Goal: Task Accomplishment & Management: Use online tool/utility

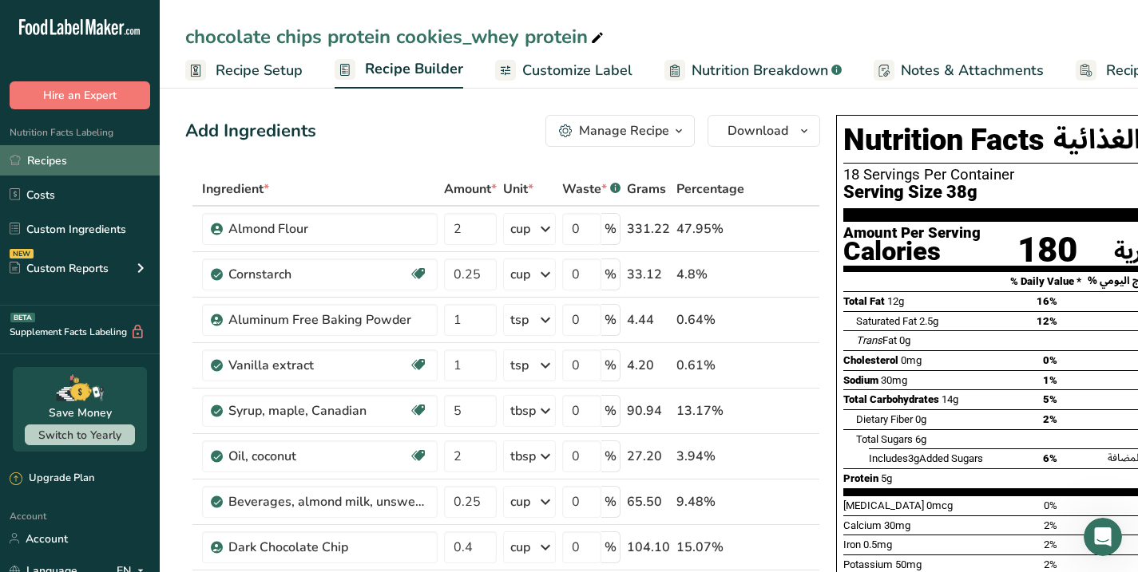
scroll to position [0, 90]
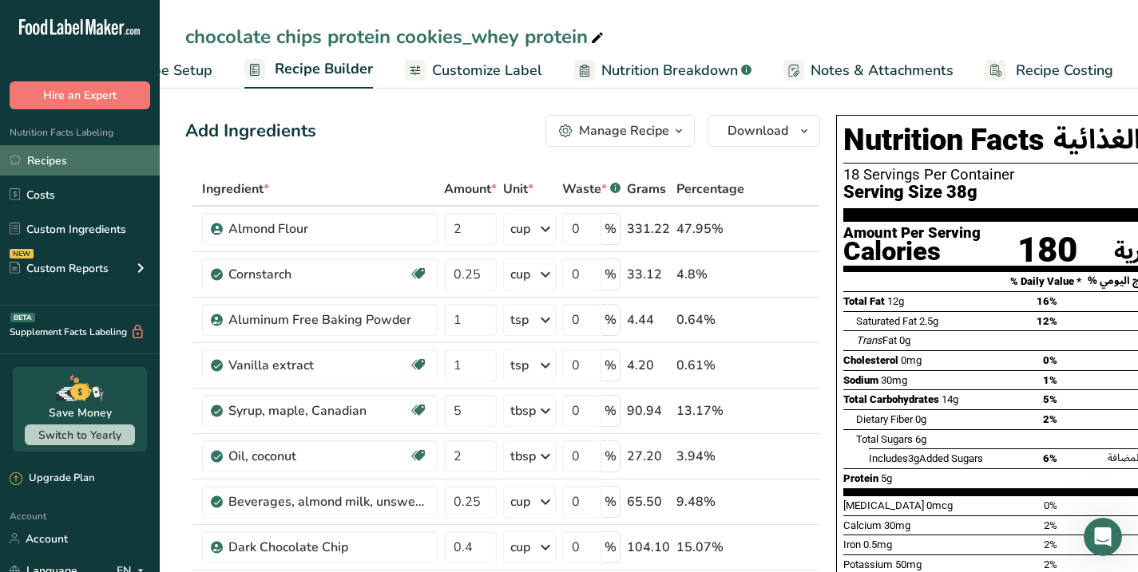
click at [44, 164] on link "Recipes" at bounding box center [80, 160] width 160 height 30
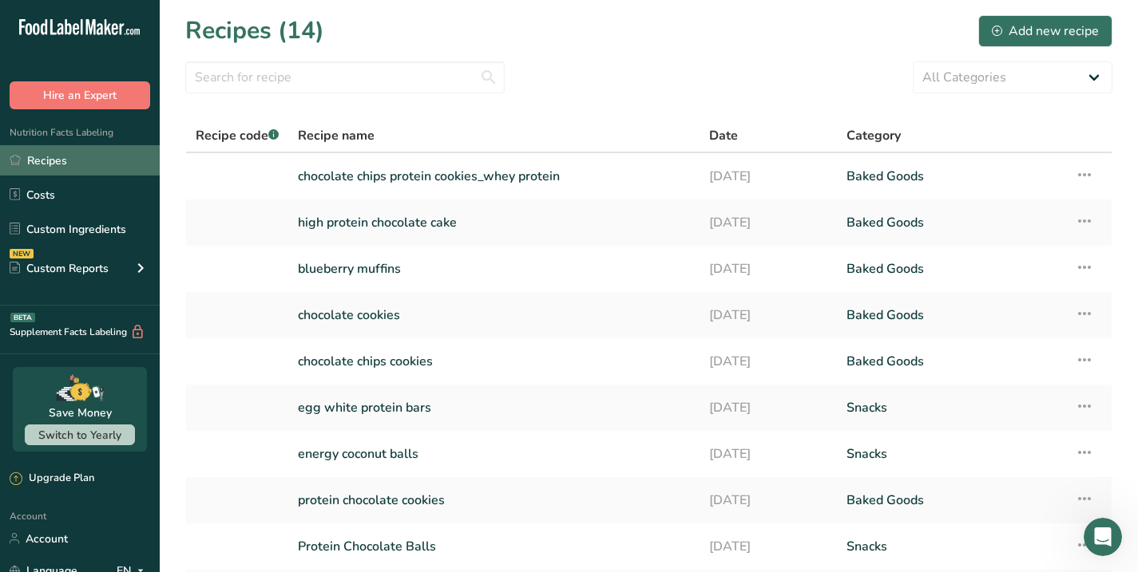
click at [41, 164] on link "Recipes" at bounding box center [80, 160] width 160 height 30
click at [346, 266] on link "blueberry muffins" at bounding box center [494, 269] width 392 height 34
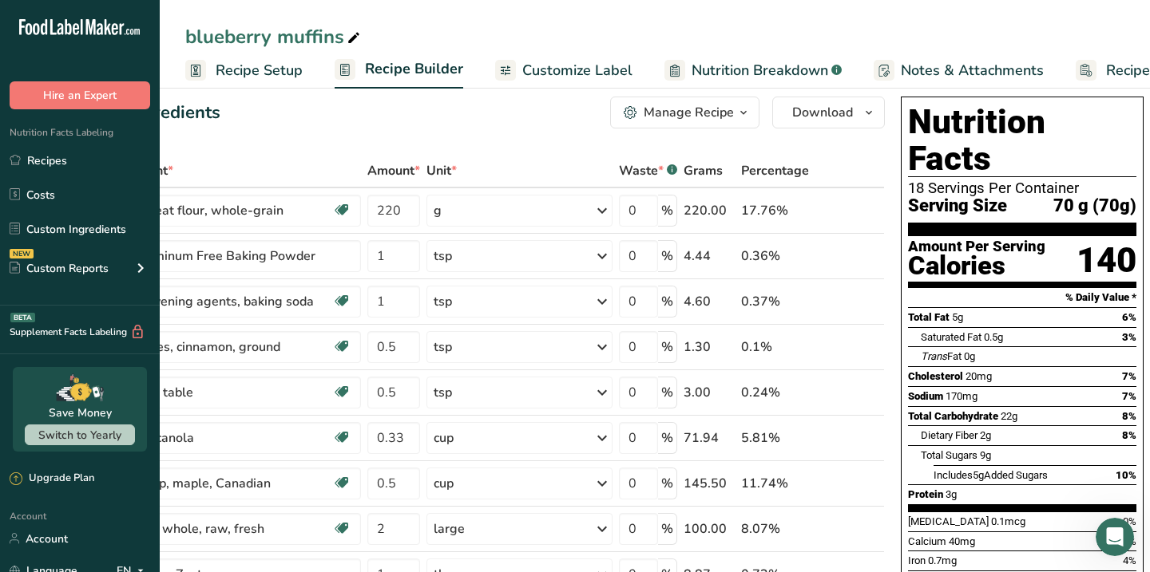
scroll to position [0, 92]
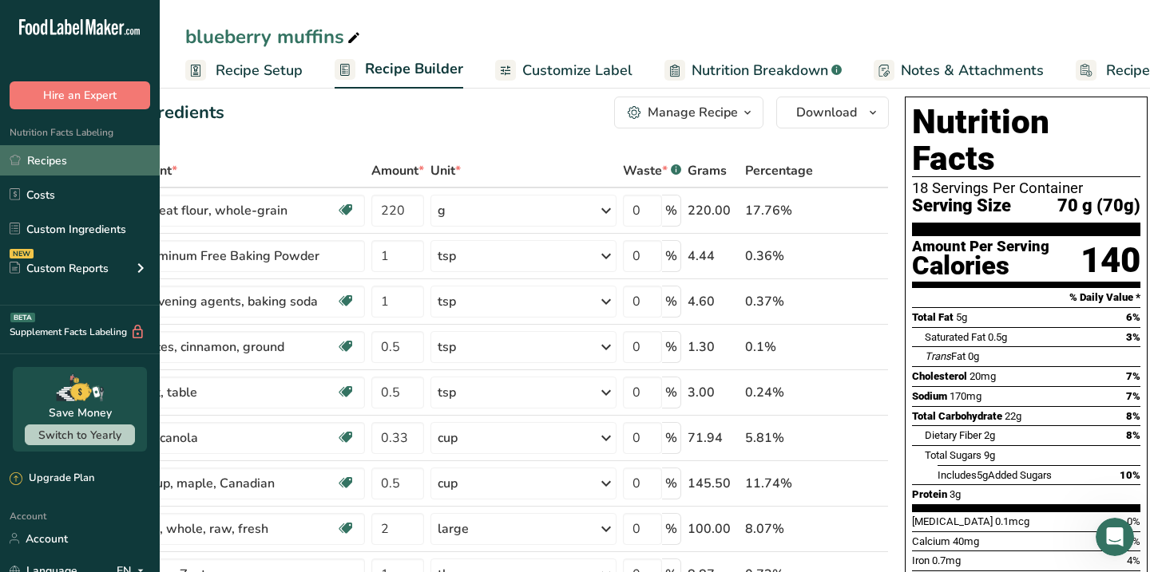
click at [69, 164] on link "Recipes" at bounding box center [80, 160] width 160 height 30
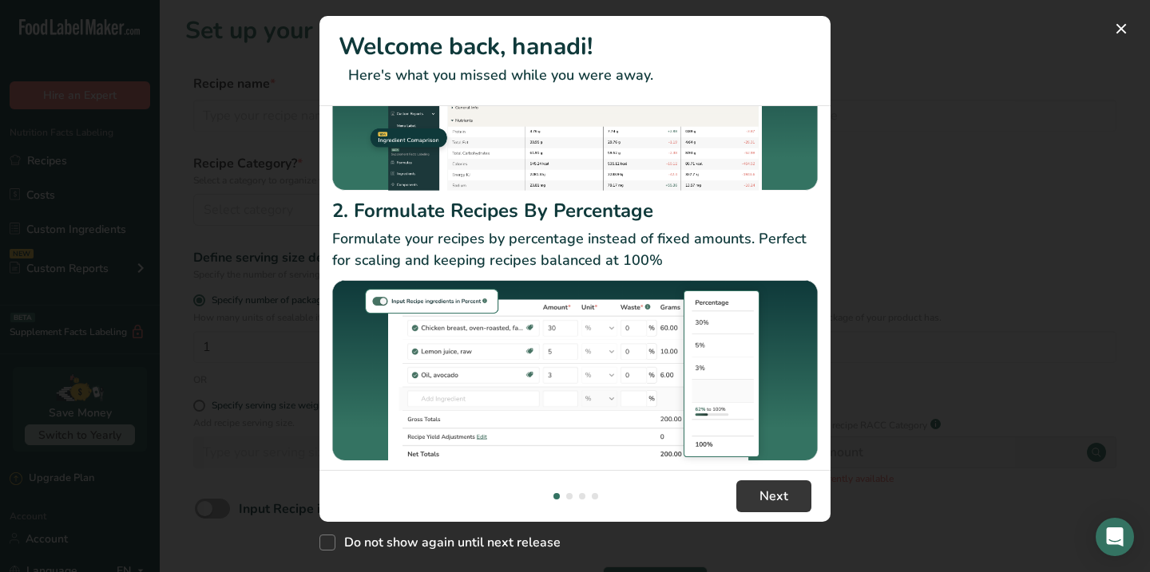
scroll to position [209, 0]
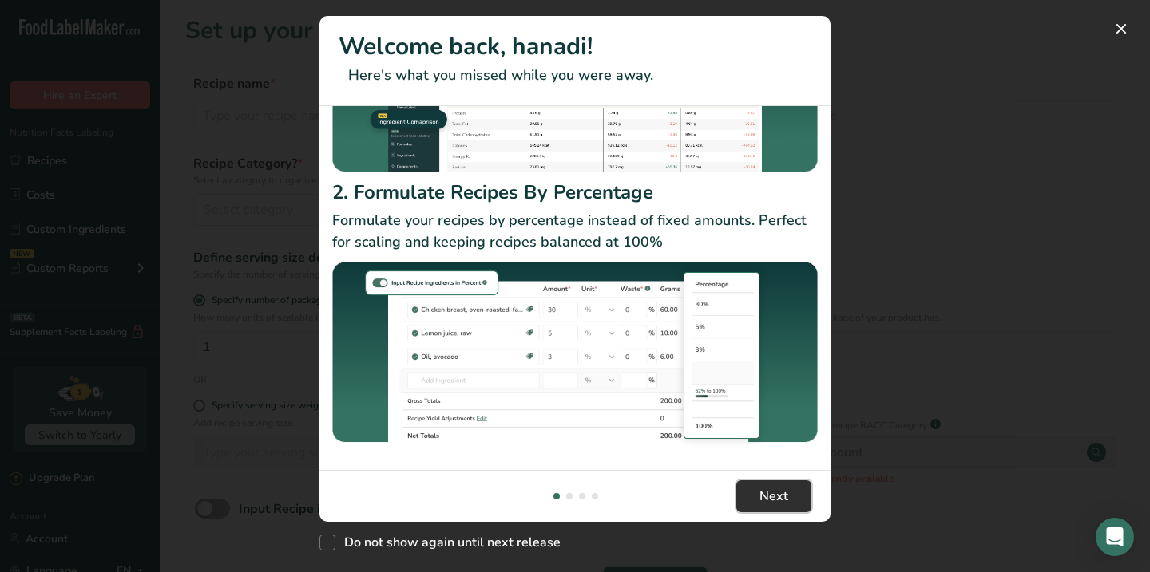
click at [774, 501] on span "Next" at bounding box center [773, 496] width 29 height 19
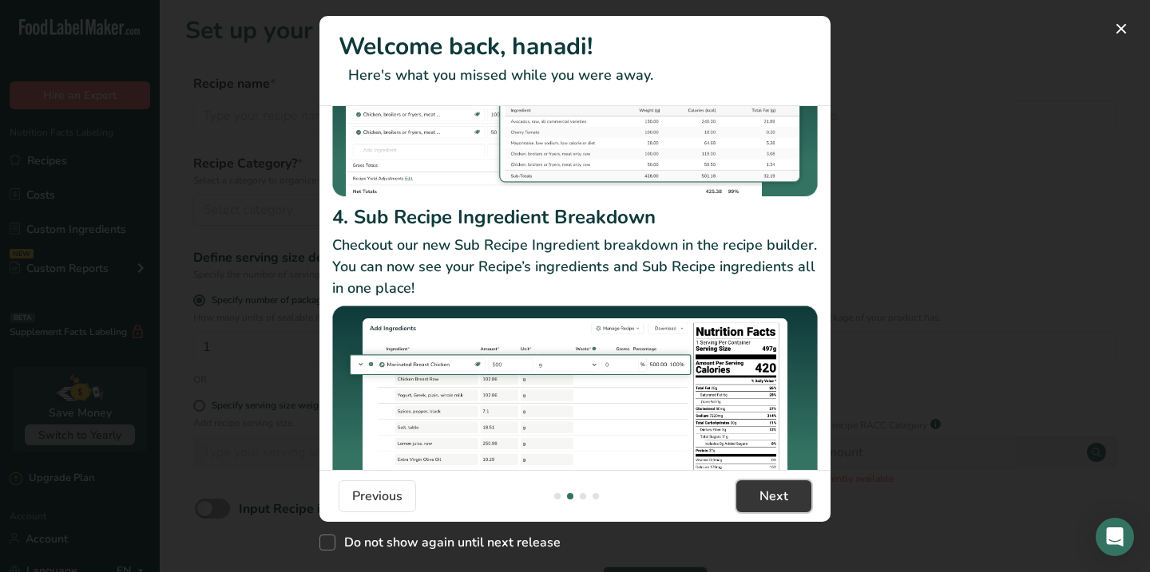
scroll to position [262, 0]
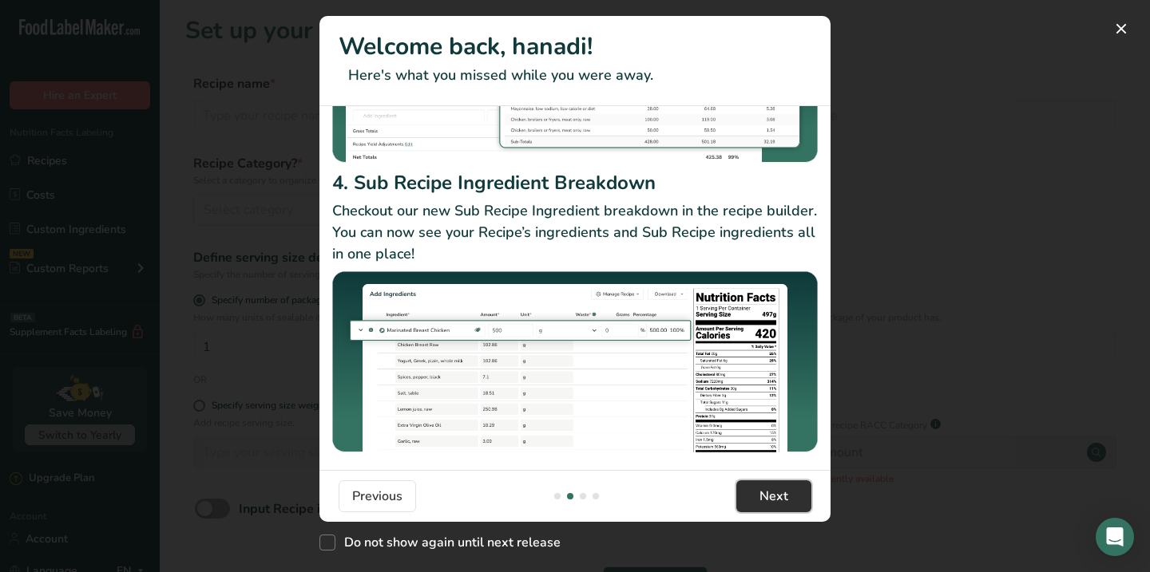
click at [783, 505] on span "Next" at bounding box center [773, 496] width 29 height 19
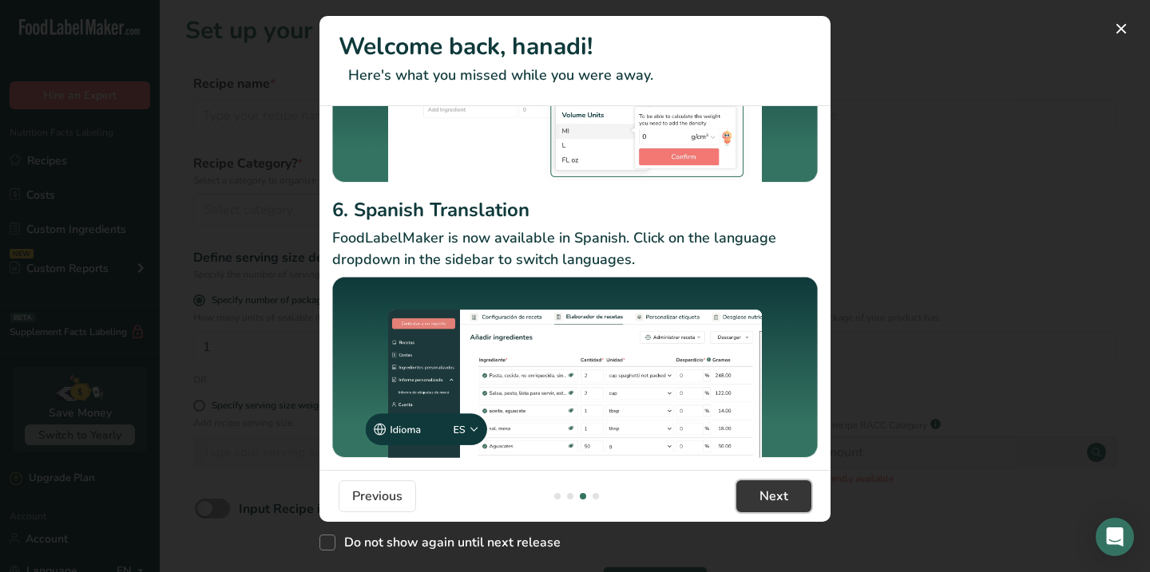
scroll to position [226, 0]
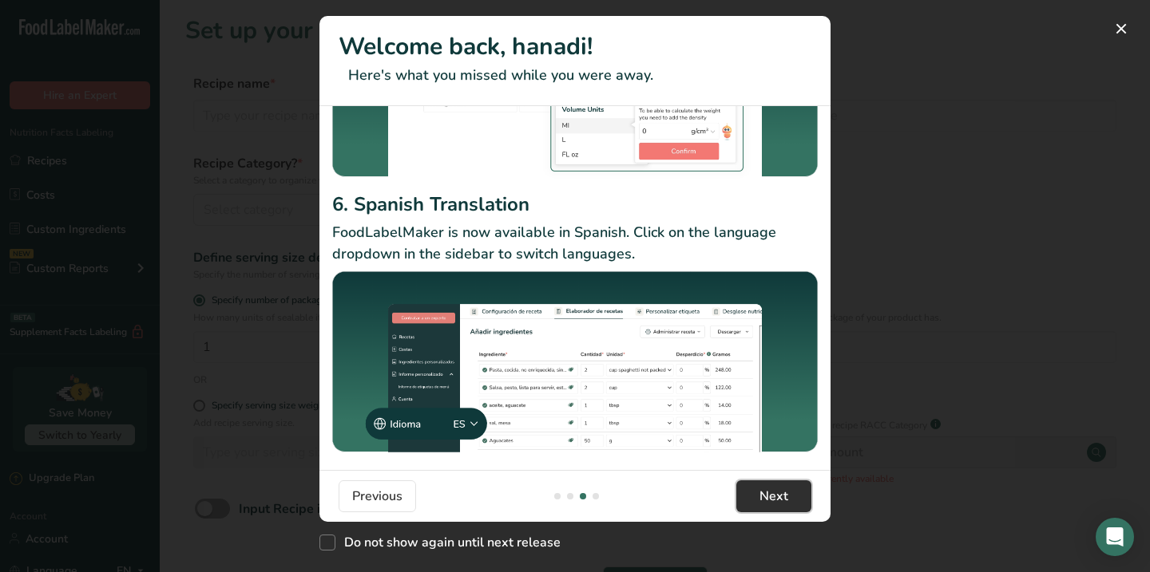
click at [760, 495] on span "Next" at bounding box center [773, 496] width 29 height 19
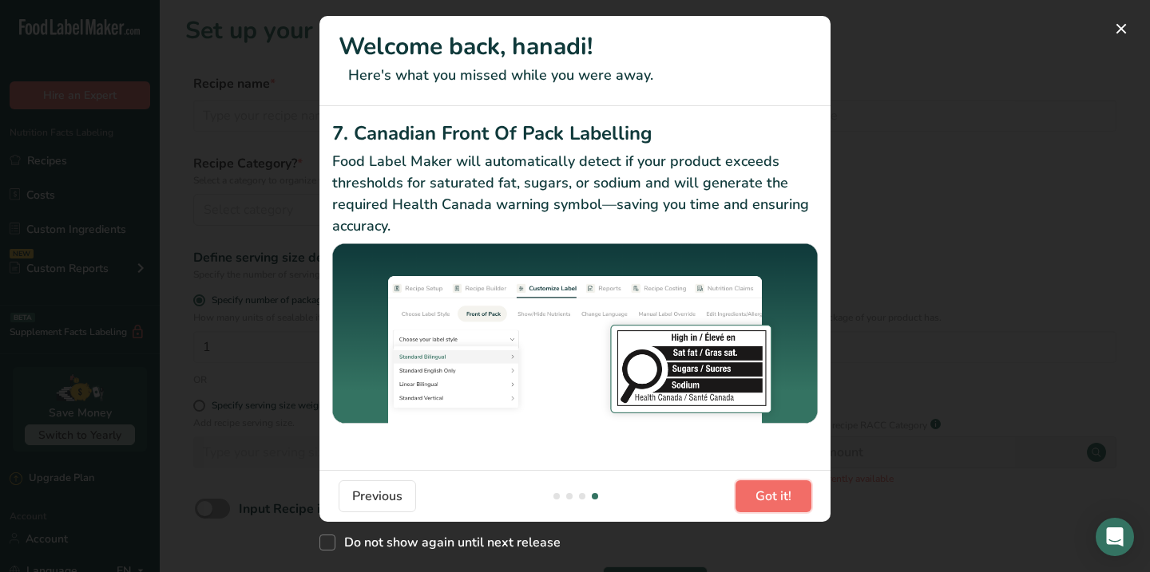
click at [760, 495] on span "Got it!" at bounding box center [773, 496] width 36 height 19
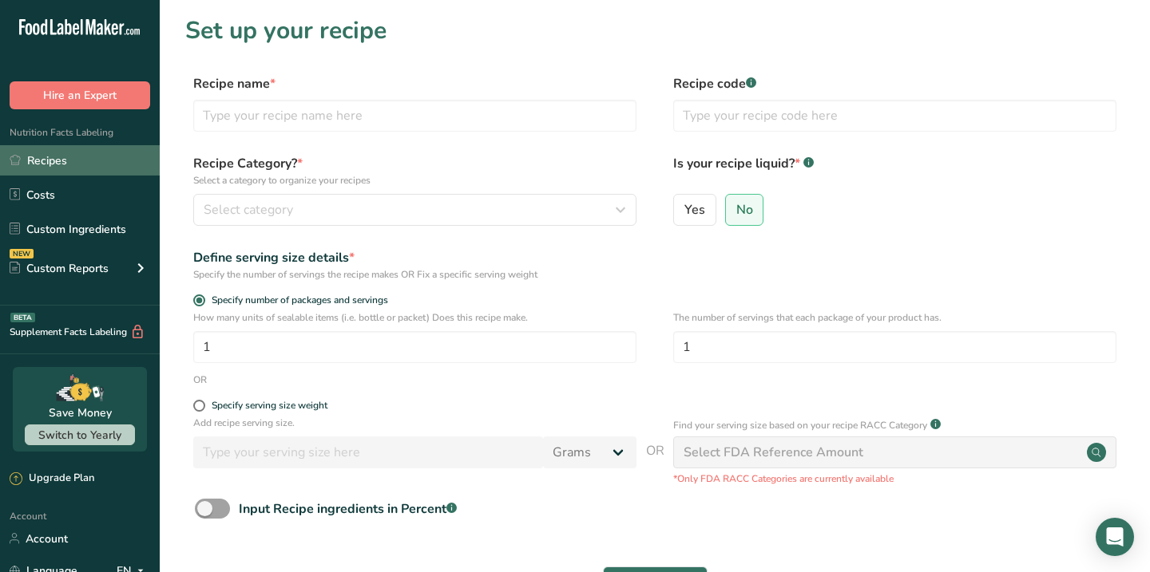
click at [81, 160] on link "Recipes" at bounding box center [80, 160] width 160 height 30
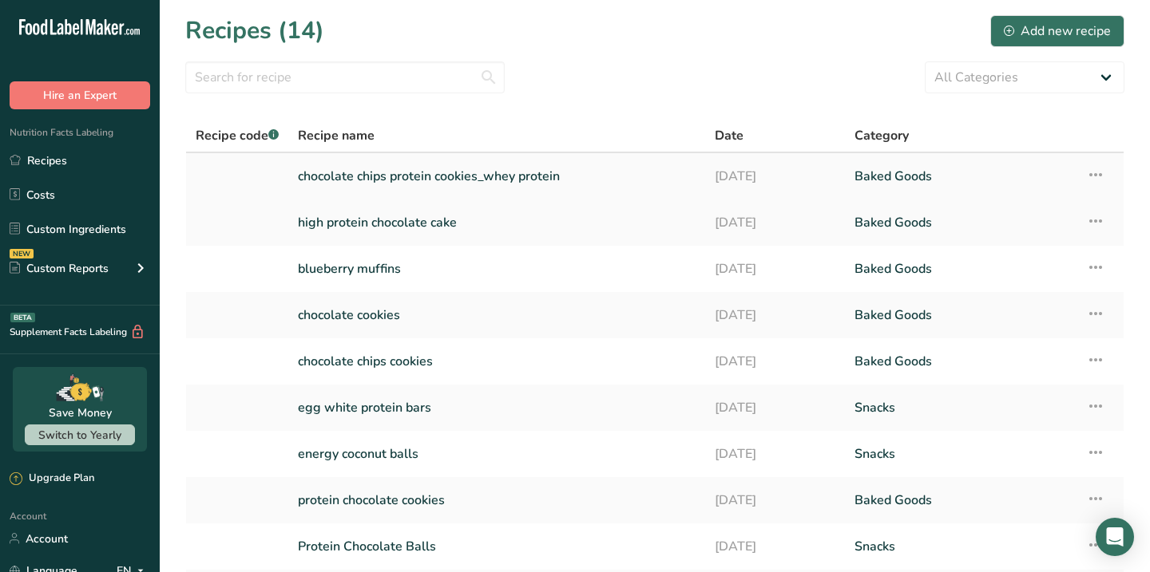
click at [475, 180] on link "chocolate chips protein cookies_whey protein" at bounding box center [497, 177] width 398 height 34
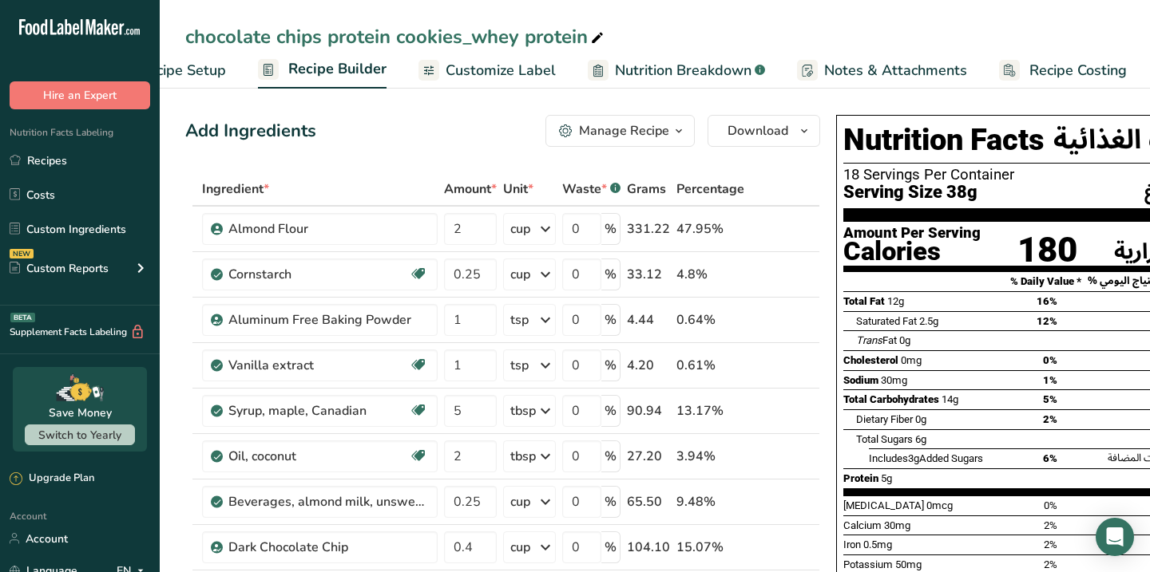
scroll to position [0, 2]
click at [1084, 73] on span "Recipe Costing" at bounding box center [1077, 71] width 97 height 22
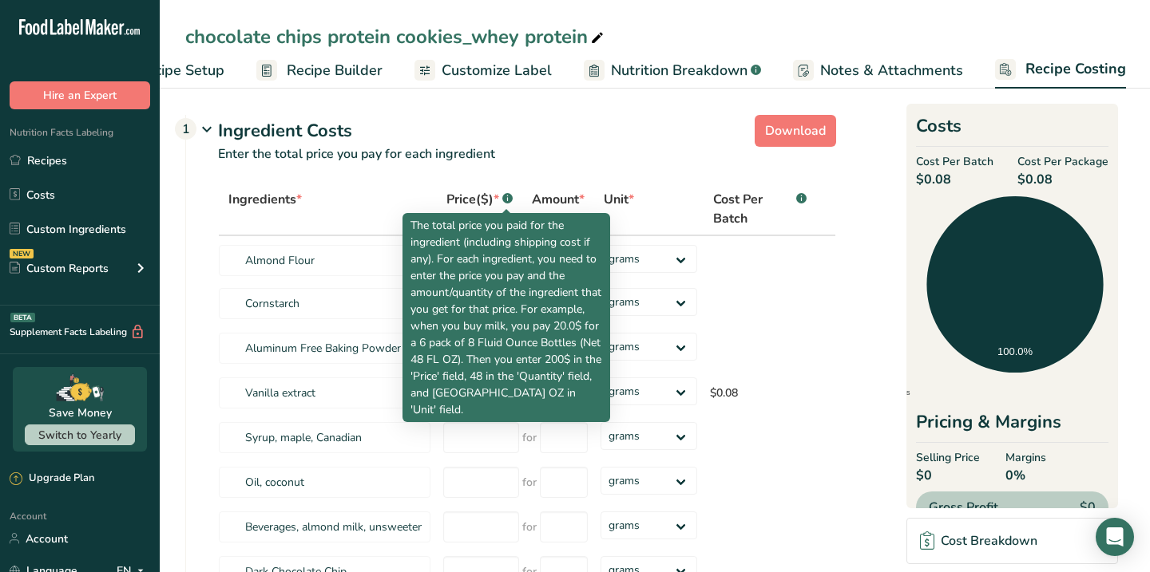
click at [507, 199] on icon at bounding box center [507, 199] width 1 height 4
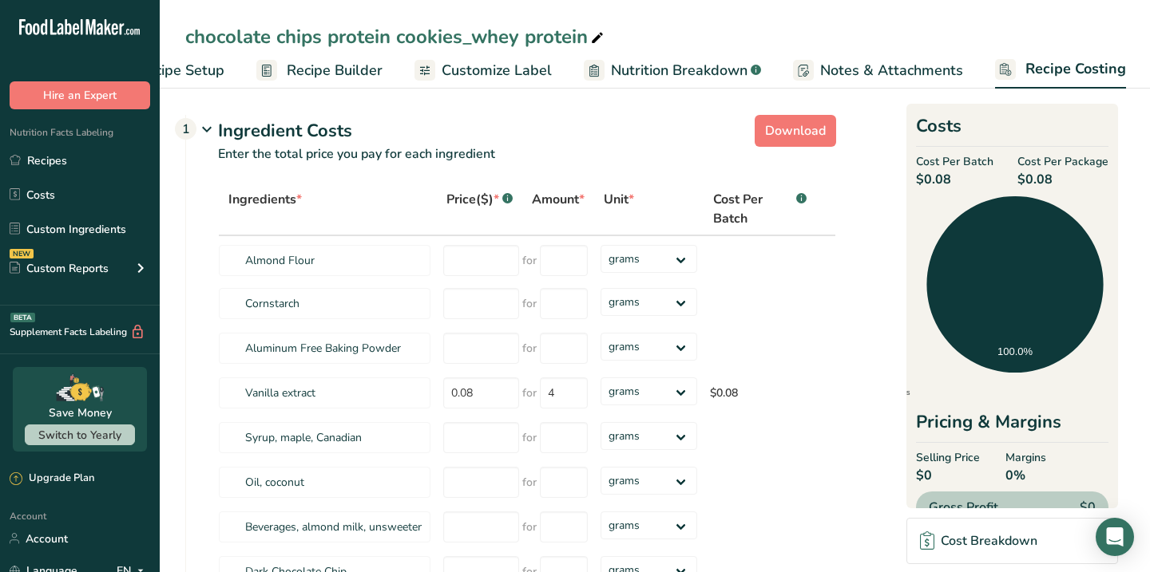
click at [487, 203] on div "Price($) * .a-a{fill:#347362;}.b-a{fill:#fff;}" at bounding box center [479, 199] width 66 height 19
click at [685, 250] on select "grams kg mg mcg lb oz" at bounding box center [648, 259] width 97 height 28
click at [600, 245] on select "grams kg mg mcg lb oz" at bounding box center [648, 259] width 97 height 28
click at [582, 201] on span "*" at bounding box center [582, 200] width 6 height 18
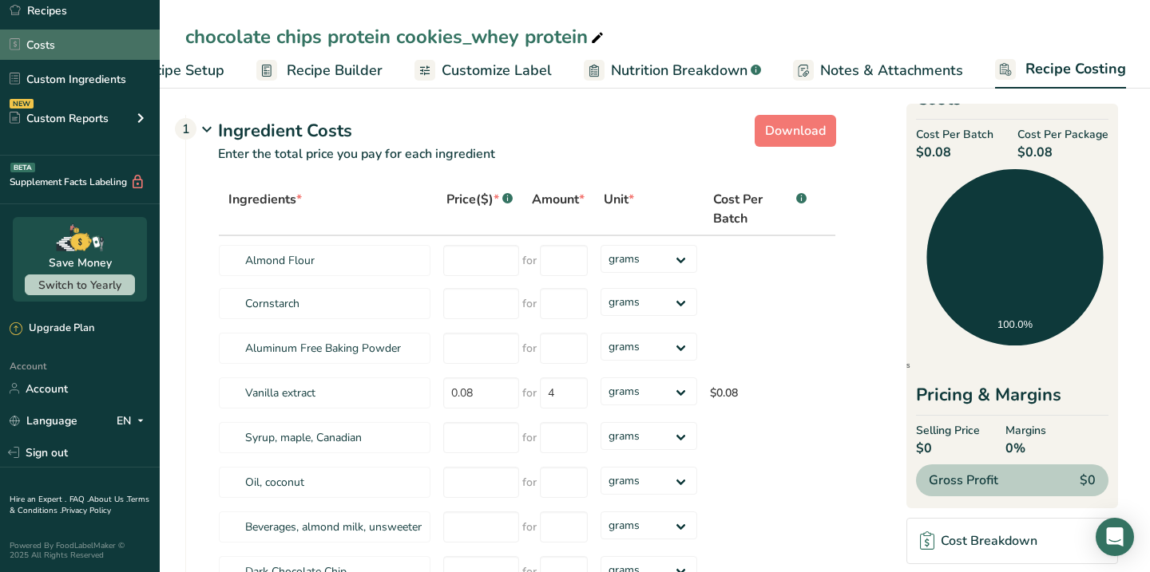
scroll to position [146, 0]
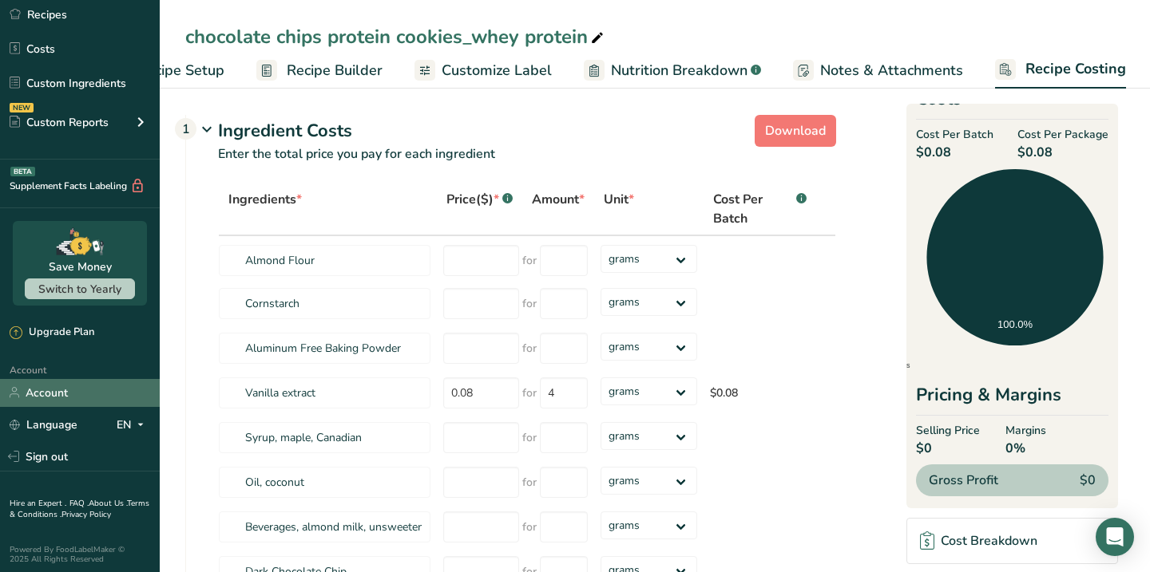
click at [73, 402] on link "Account" at bounding box center [80, 393] width 160 height 28
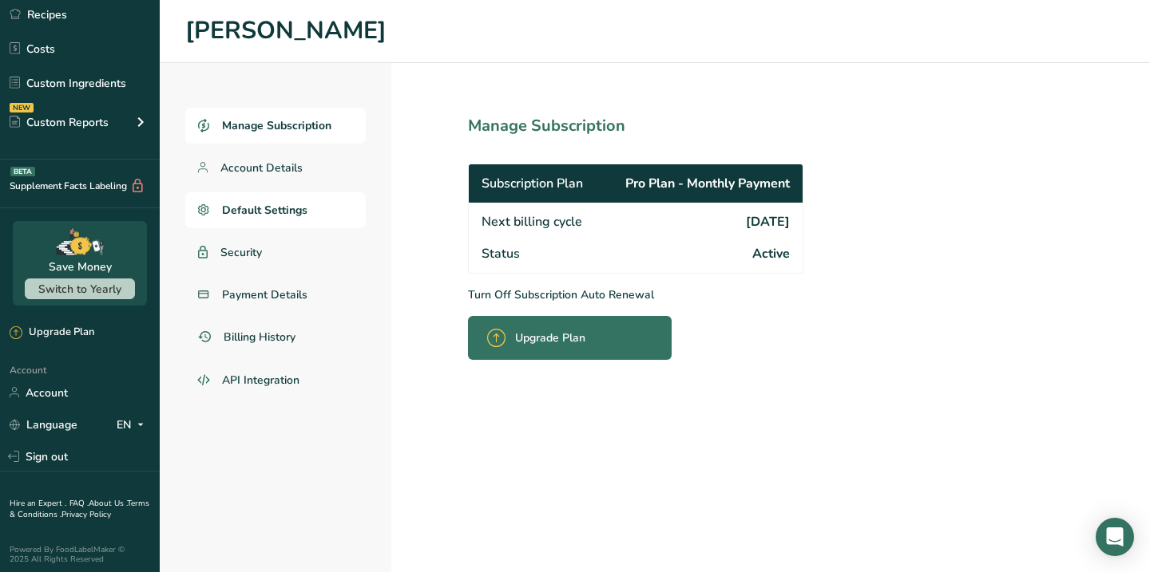
click at [295, 205] on span "Default Settings" at bounding box center [264, 210] width 85 height 17
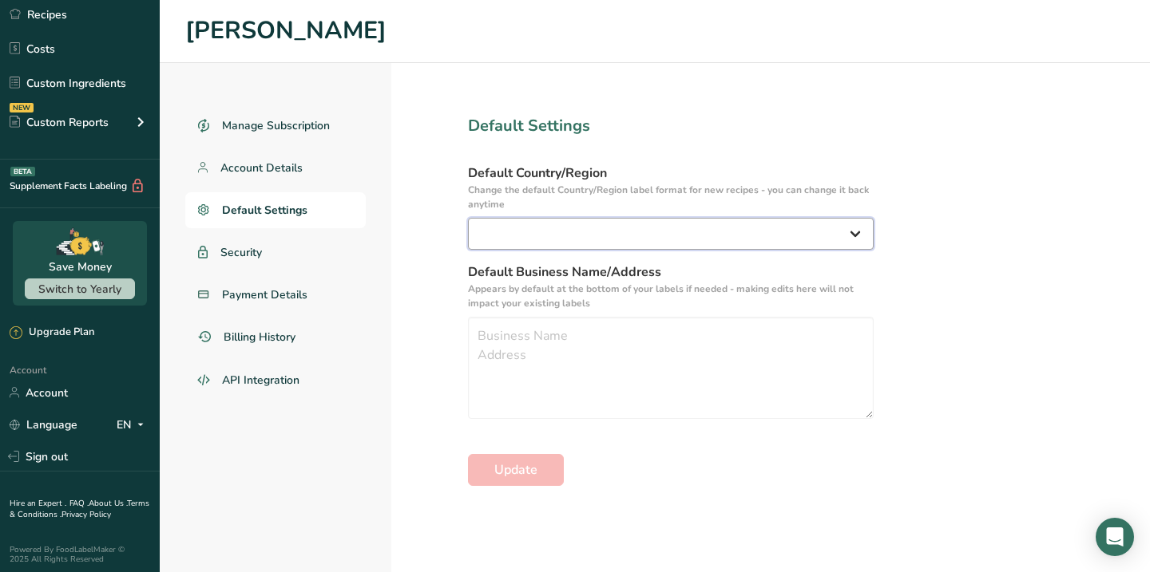
click at [660, 223] on select "United States Canada Australia/New Zealand United Kingdom European Union Mexico…" at bounding box center [671, 234] width 406 height 32
select select "GCC"
click at [468, 218] on select "United States Canada Australia/New Zealand United Kingdom European Union Mexico…" at bounding box center [671, 234] width 406 height 32
click at [557, 458] on button "Update" at bounding box center [516, 470] width 96 height 32
click at [275, 168] on span "Account Details" at bounding box center [261, 168] width 83 height 17
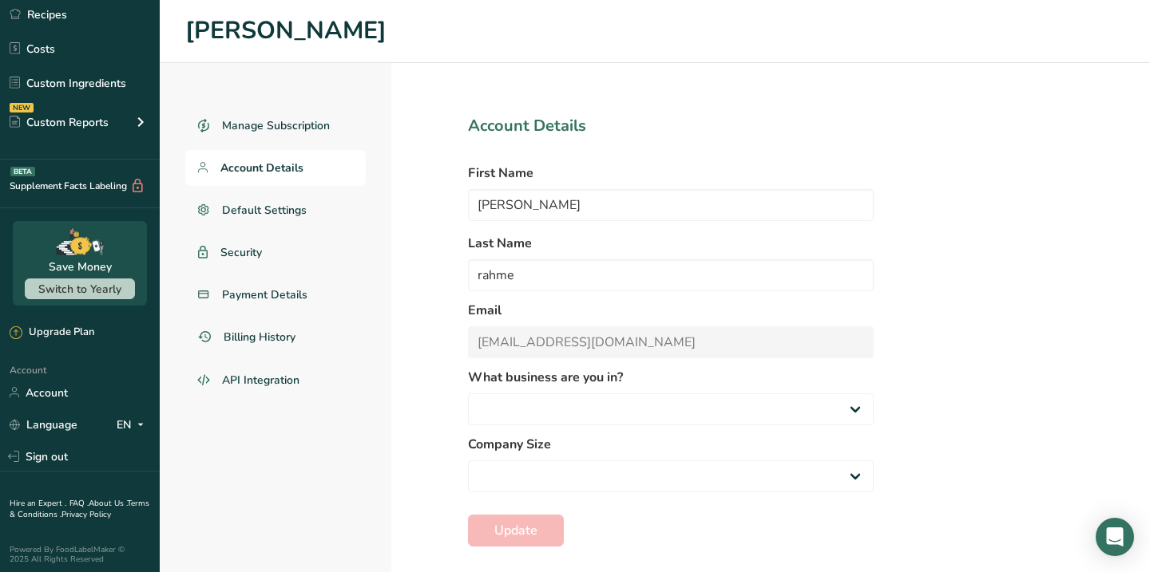
select select
select select "2"
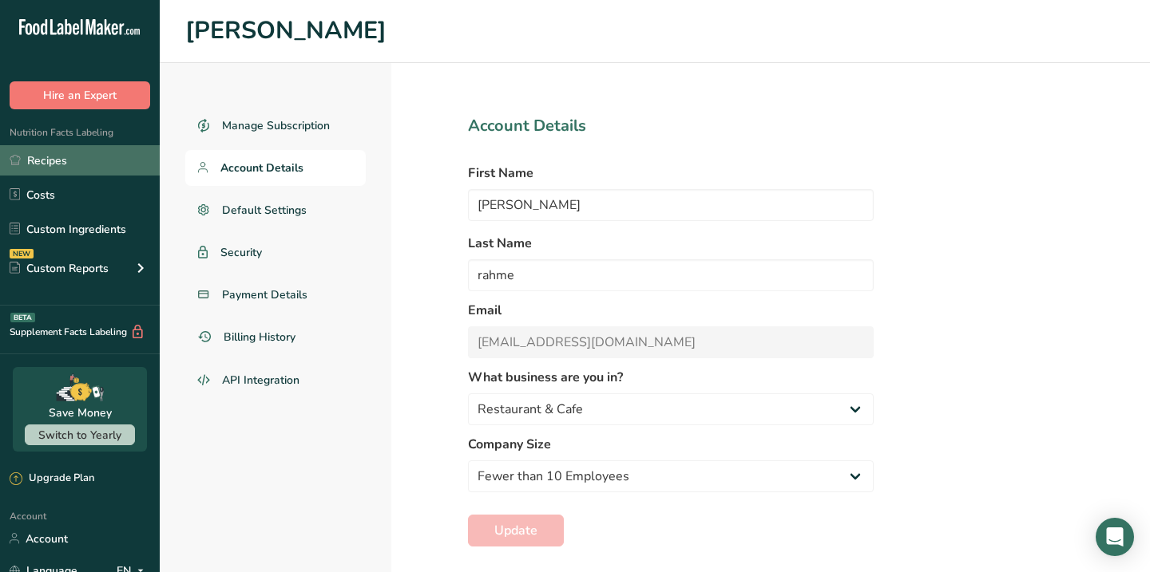
click at [57, 167] on link "Recipes" at bounding box center [80, 160] width 160 height 30
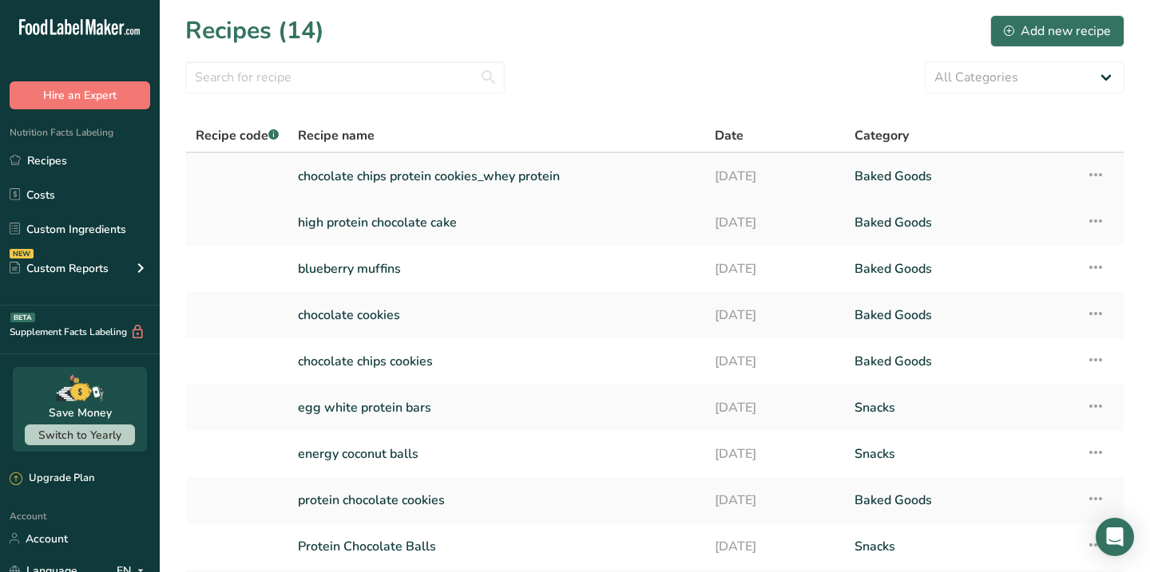
click at [458, 172] on link "chocolate chips protein cookies_whey protein" at bounding box center [497, 177] width 398 height 34
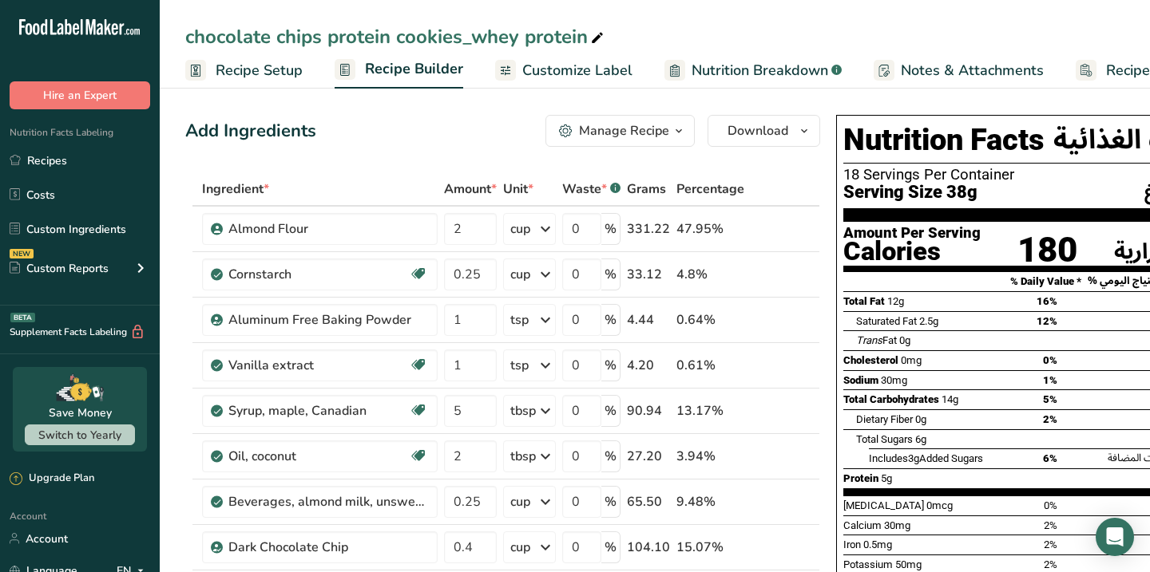
scroll to position [0, 78]
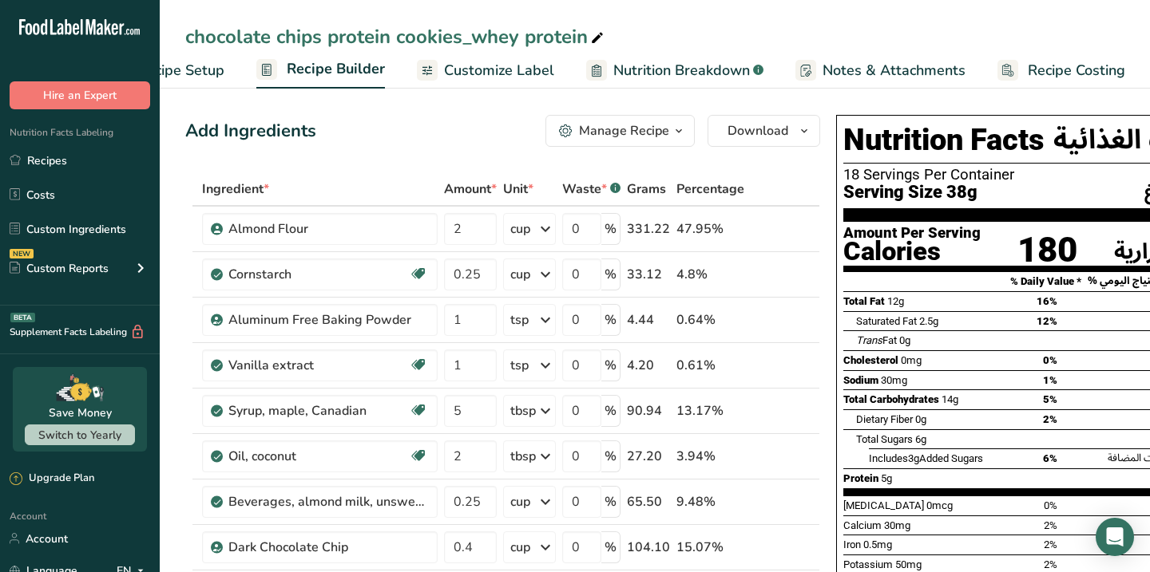
click at [1050, 61] on span "Recipe Costing" at bounding box center [1076, 71] width 97 height 22
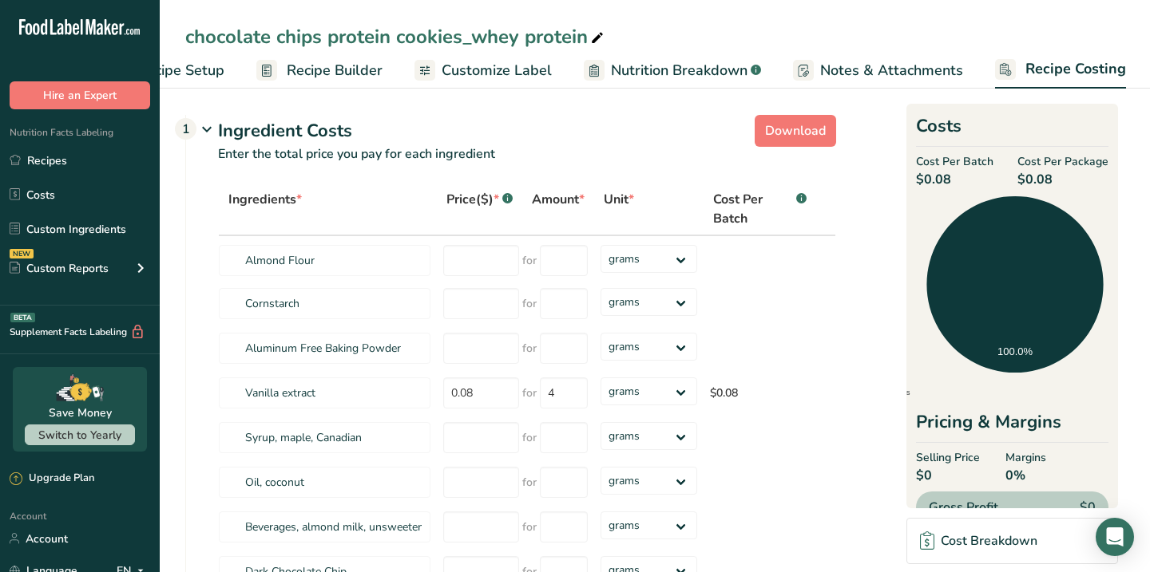
click at [210, 128] on icon at bounding box center [206, 130] width 19 height 30
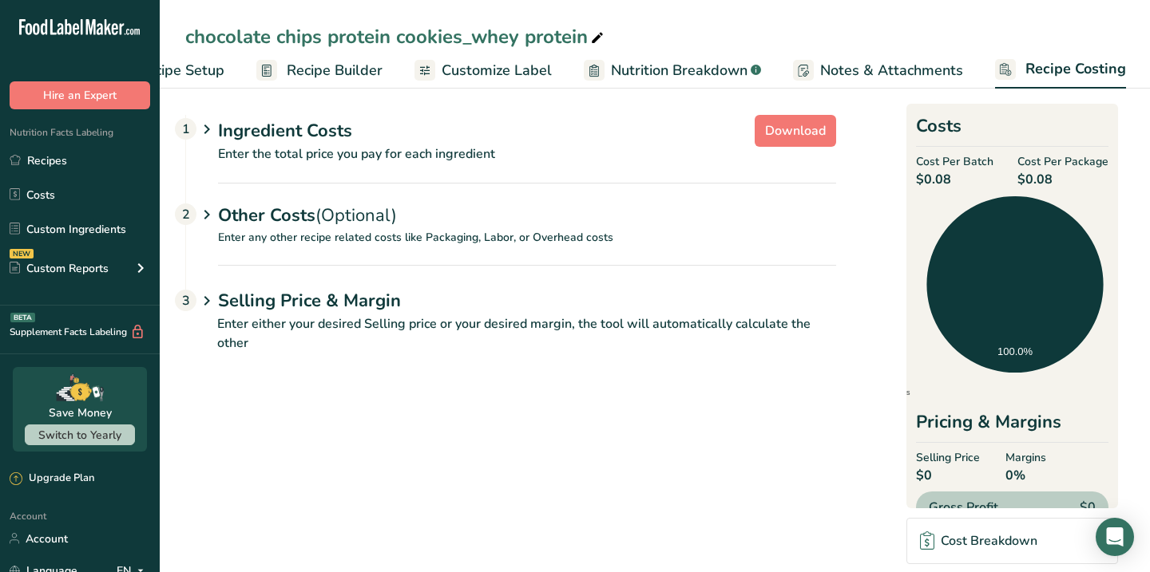
click at [211, 127] on icon at bounding box center [206, 130] width 19 height 30
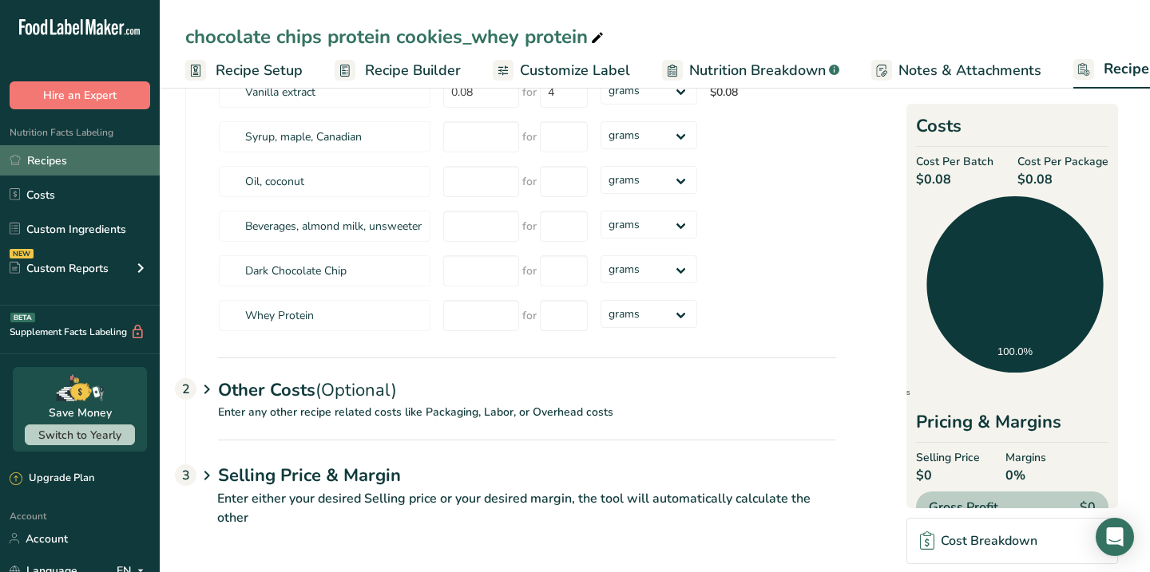
click at [77, 153] on link "Recipes" at bounding box center [80, 160] width 160 height 30
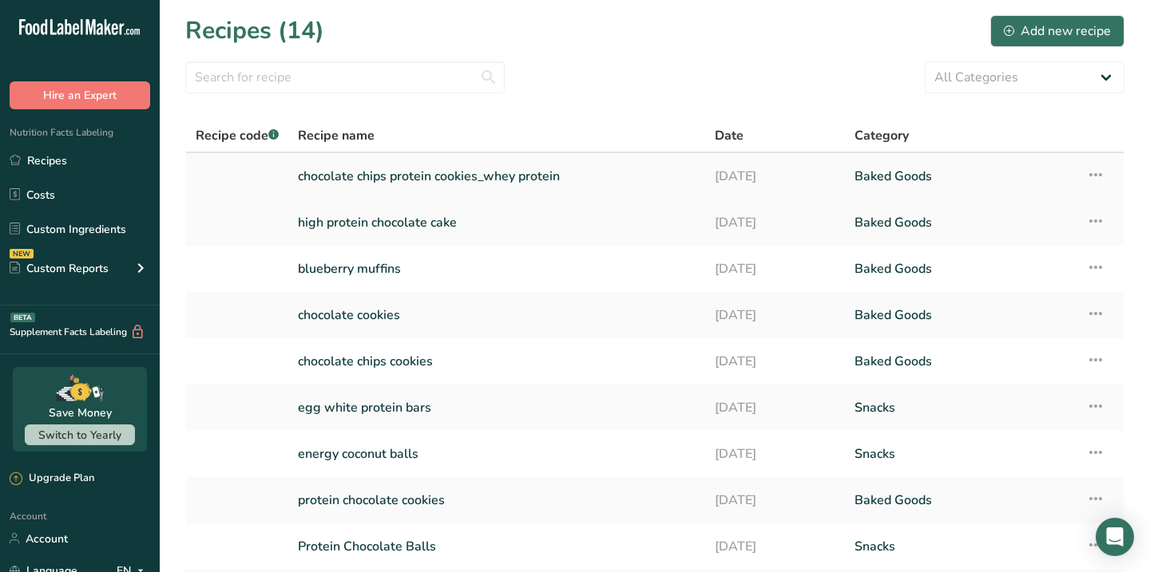
click at [345, 172] on link "chocolate chips protein cookies_whey protein" at bounding box center [497, 177] width 398 height 34
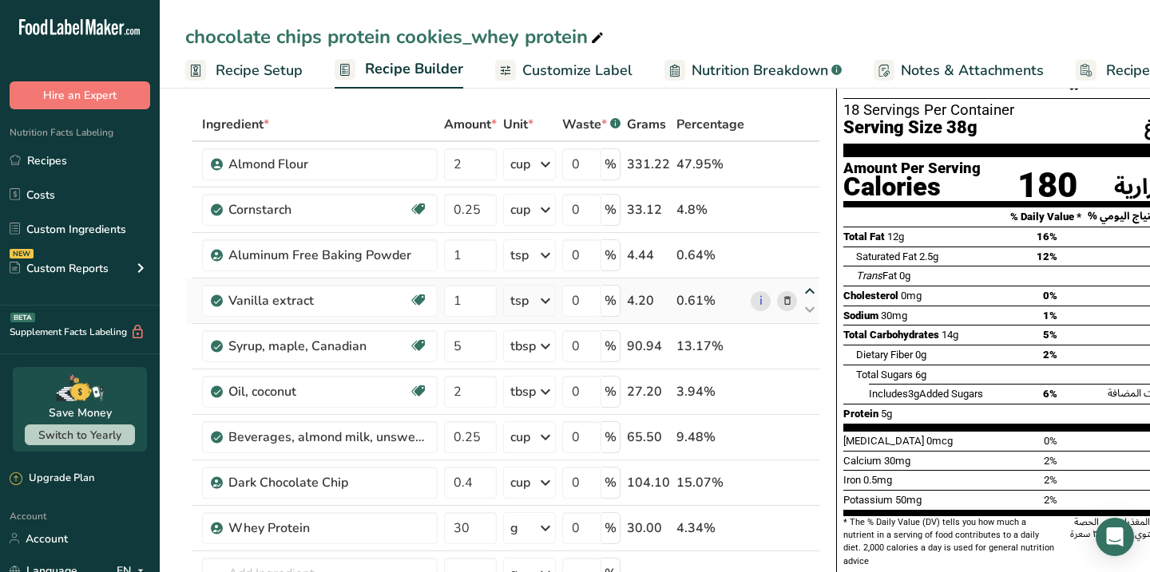
scroll to position [69, 0]
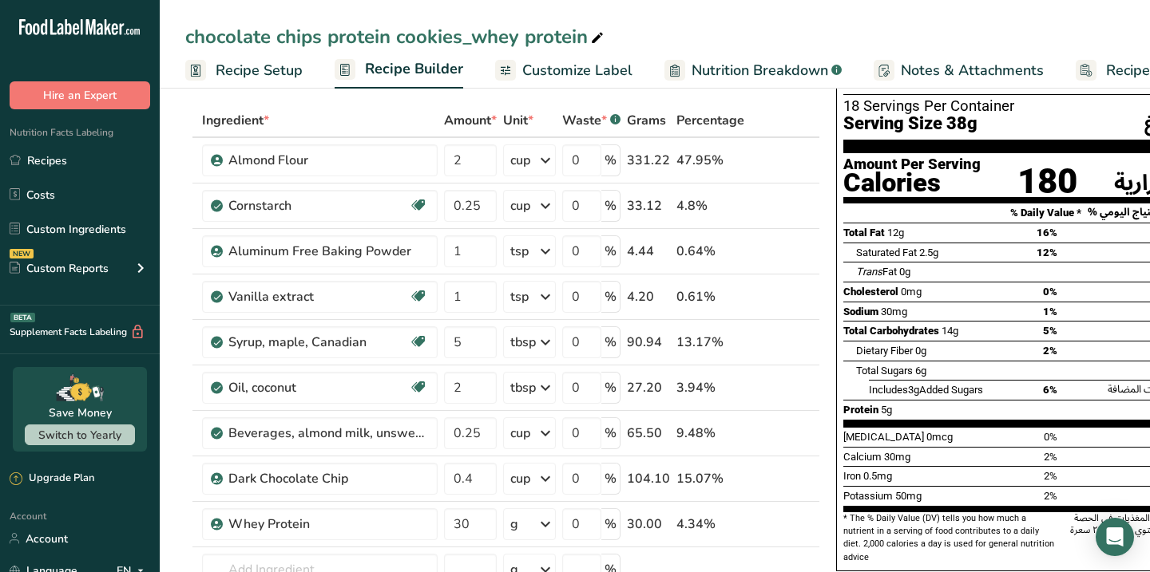
click at [1114, 66] on span "Recipe Costing" at bounding box center [1154, 71] width 97 height 22
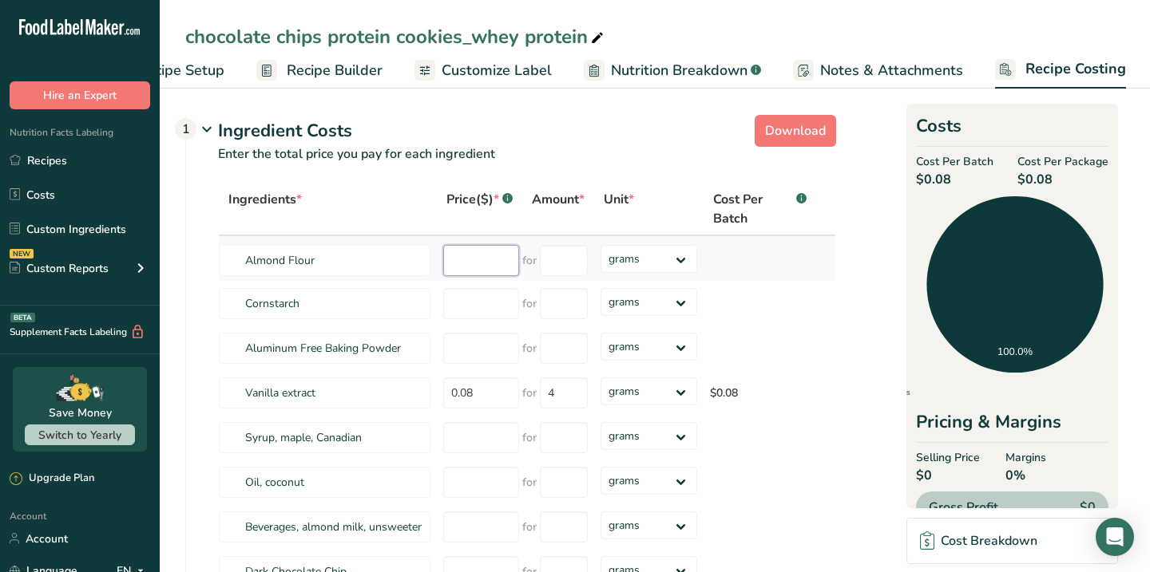
click at [487, 262] on input "number" at bounding box center [481, 260] width 76 height 31
type input "37"
click at [565, 256] on input "number" at bounding box center [564, 260] width 48 height 31
type input "500"
click at [496, 312] on div "Ingredients * Price($) * .a-a{fill:#347362;}.b-a{fill:#fff;} Amount * Unit * Co…" at bounding box center [527, 411] width 618 height 457
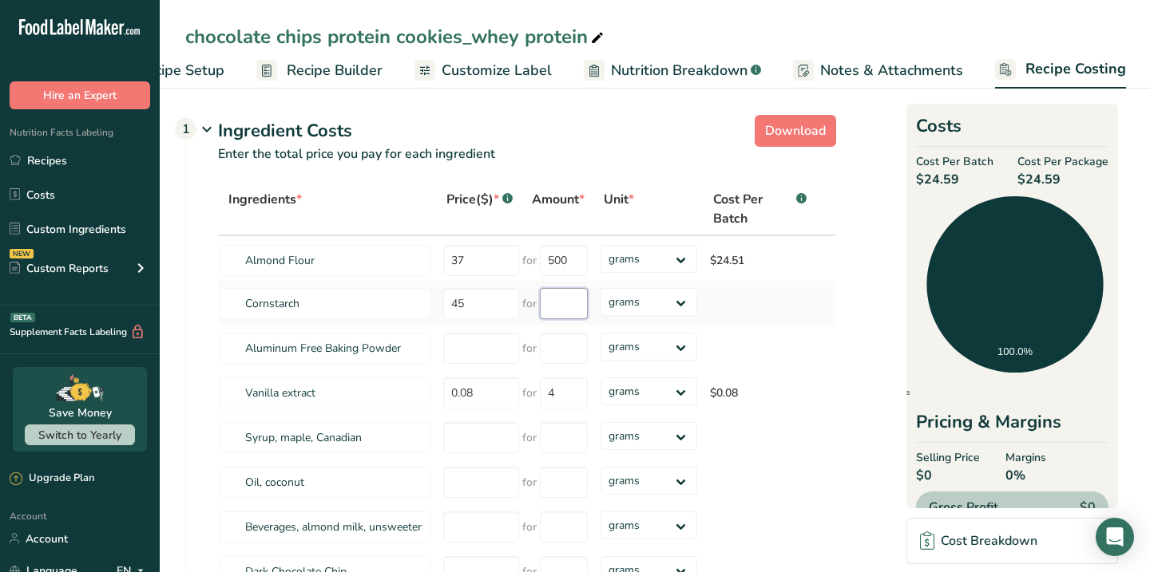
click at [574, 310] on input "number" at bounding box center [564, 303] width 48 height 31
click at [479, 303] on input "45" at bounding box center [481, 303] width 76 height 31
click at [478, 306] on input "45" at bounding box center [481, 303] width 76 height 31
type input "4"
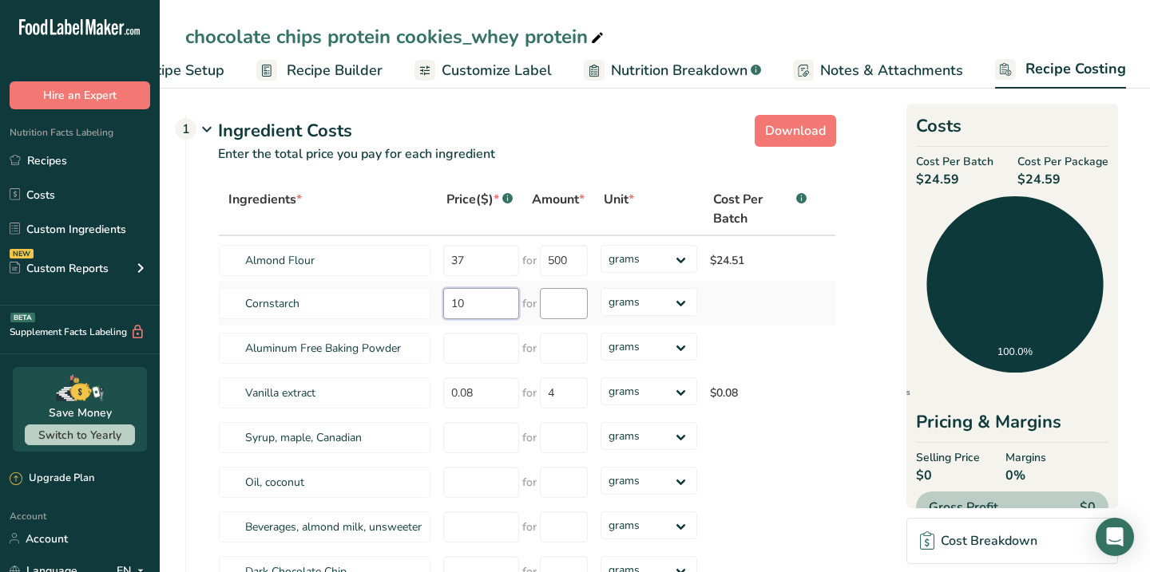
type input "10"
click at [553, 301] on input "number" at bounding box center [564, 303] width 48 height 31
type input "1000"
click at [478, 311] on div "Ingredients * Price($) * .a-a{fill:#347362;}.b-a{fill:#fff;} Amount * Unit * Co…" at bounding box center [527, 411] width 618 height 457
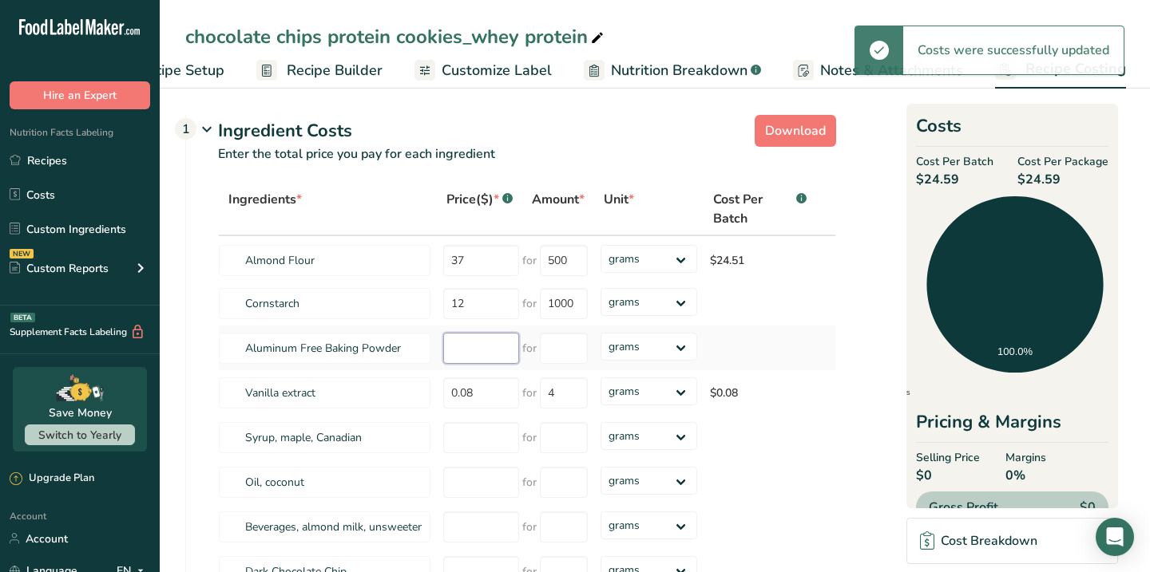
click at [474, 343] on div "Ingredients * Price($) * .a-a{fill:#347362;}.b-a{fill:#fff;} Amount * Unit * Co…" at bounding box center [527, 411] width 618 height 457
type input "12"
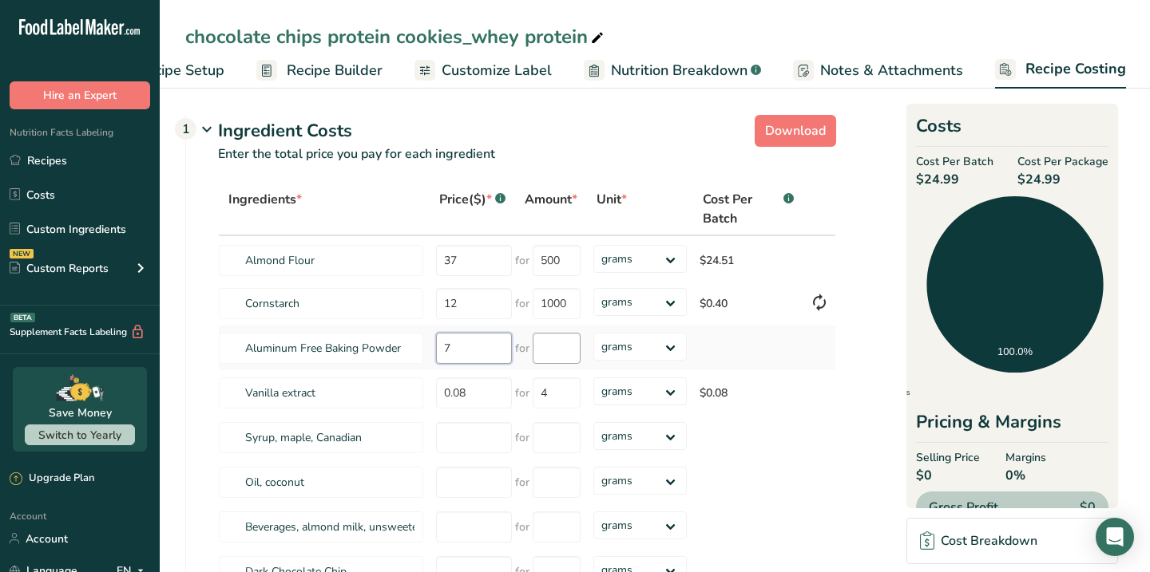
type input "7"
click at [553, 341] on input "number" at bounding box center [557, 348] width 48 height 31
type input "200"
click at [457, 393] on div "Ingredients * Price($) * .a-a{fill:#347362;}.b-a{fill:#fff;} Amount * Unit * Co…" at bounding box center [527, 411] width 618 height 457
click at [479, 355] on input "7" at bounding box center [474, 348] width 76 height 31
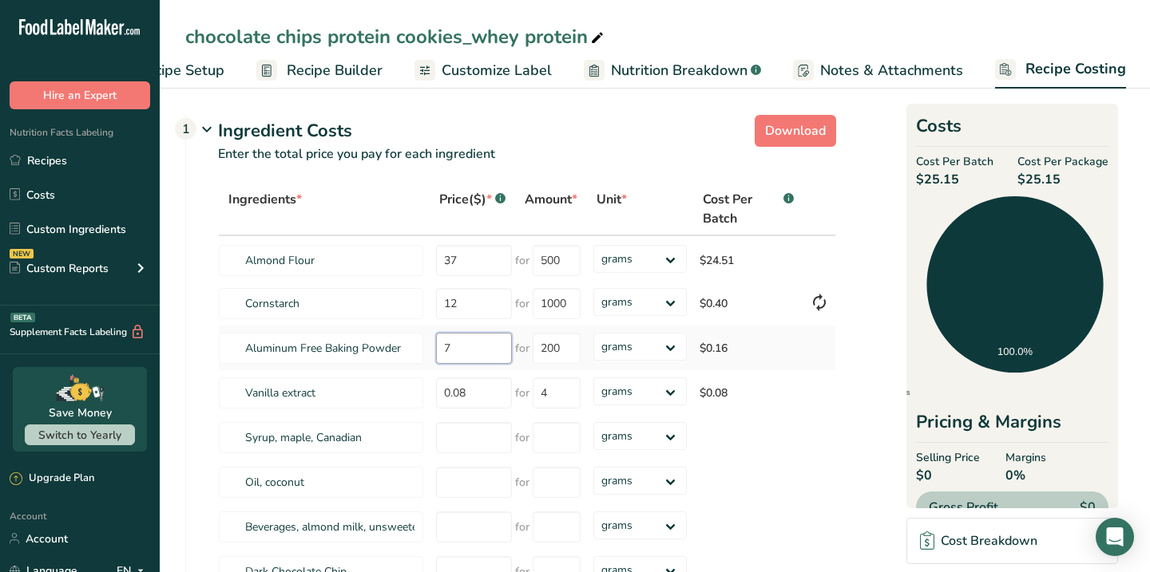
click at [479, 355] on input "7" at bounding box center [474, 348] width 76 height 31
type input "8"
click at [483, 394] on div "Ingredients * Price($) * .a-a{fill:#347362;}.b-a{fill:#fff;} Amount * Unit * Co…" at bounding box center [527, 411] width 618 height 457
type input "0"
type input "50"
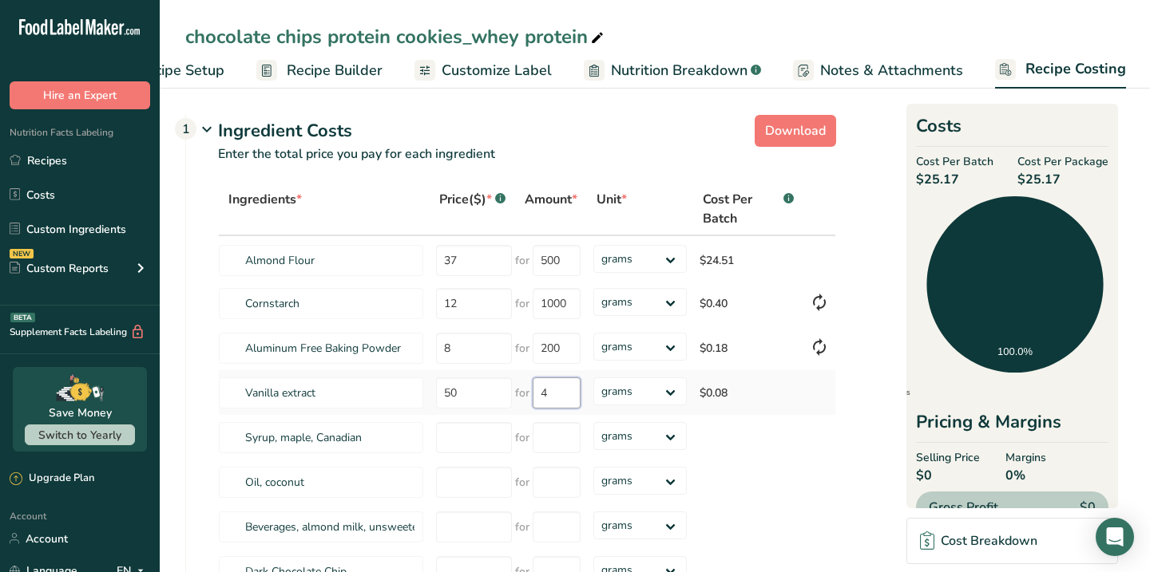
click at [562, 393] on div "Ingredients * Price($) * .a-a{fill:#347362;}.b-a{fill:#fff;} Amount * Unit * Co…" at bounding box center [527, 411] width 618 height 457
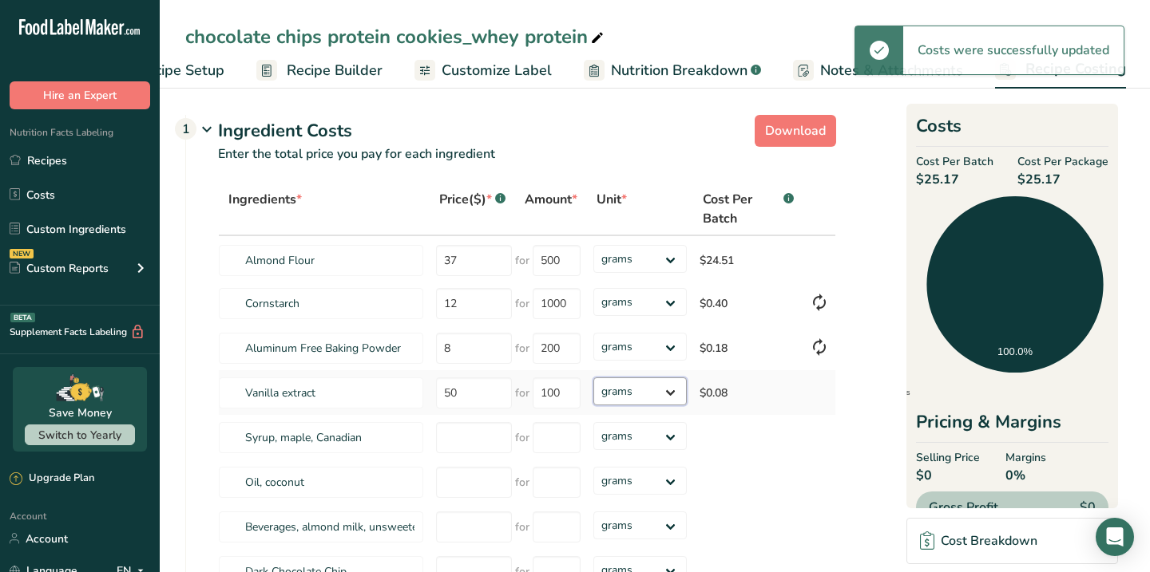
click at [674, 390] on select "grams kg mg mcg lb oz" at bounding box center [639, 392] width 93 height 28
type input "4"
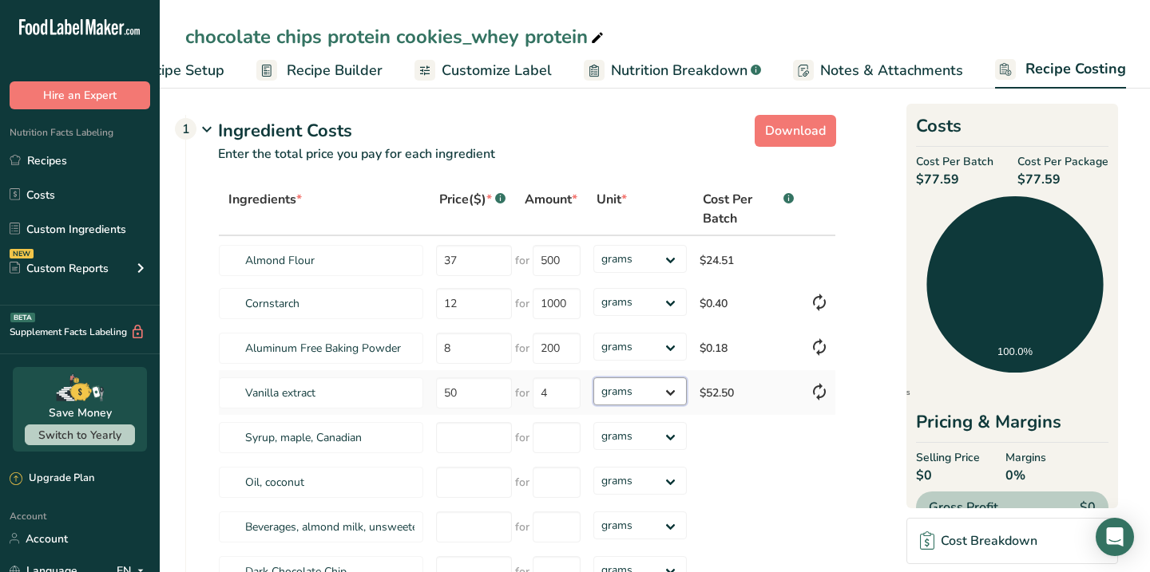
click at [593, 378] on select "grams kg mg mcg lb oz" at bounding box center [639, 392] width 93 height 28
click at [640, 390] on select "grams kg mg mcg lb oz" at bounding box center [639, 392] width 93 height 28
click at [560, 393] on input "4" at bounding box center [557, 393] width 48 height 31
type input "100"
click at [668, 394] on div "Ingredients * Price($) * .a-a{fill:#347362;}.b-a{fill:#fff;} Amount * Unit * Co…" at bounding box center [527, 411] width 618 height 457
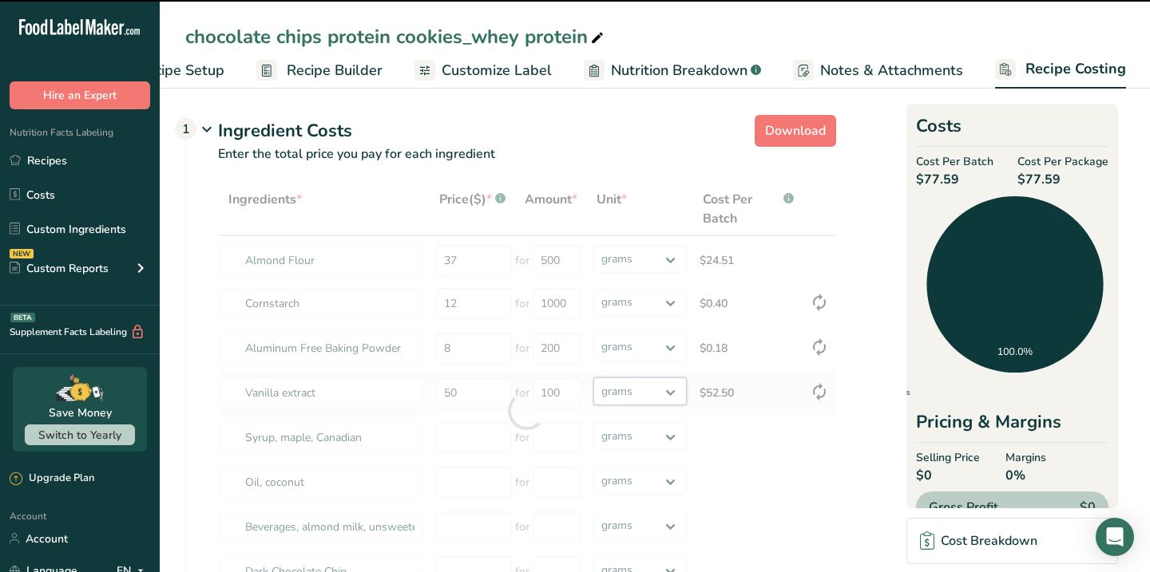
select select "3"
click at [593, 378] on select "grams kg mg mcg lb oz" at bounding box center [639, 392] width 93 height 28
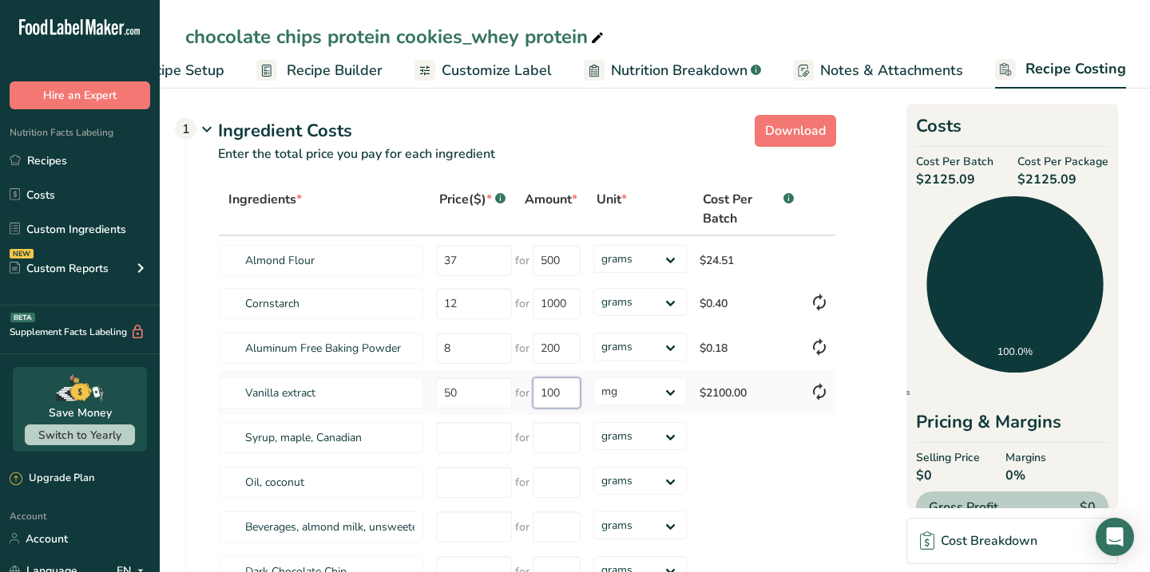
click at [565, 401] on input "100" at bounding box center [557, 393] width 48 height 31
type input "10"
click at [821, 435] on div "Ingredients * Price($) * .a-a{fill:#347362;}.b-a{fill:#fff;} Amount * Unit * Co…" at bounding box center [527, 411] width 618 height 457
click at [819, 394] on icon at bounding box center [819, 392] width 19 height 29
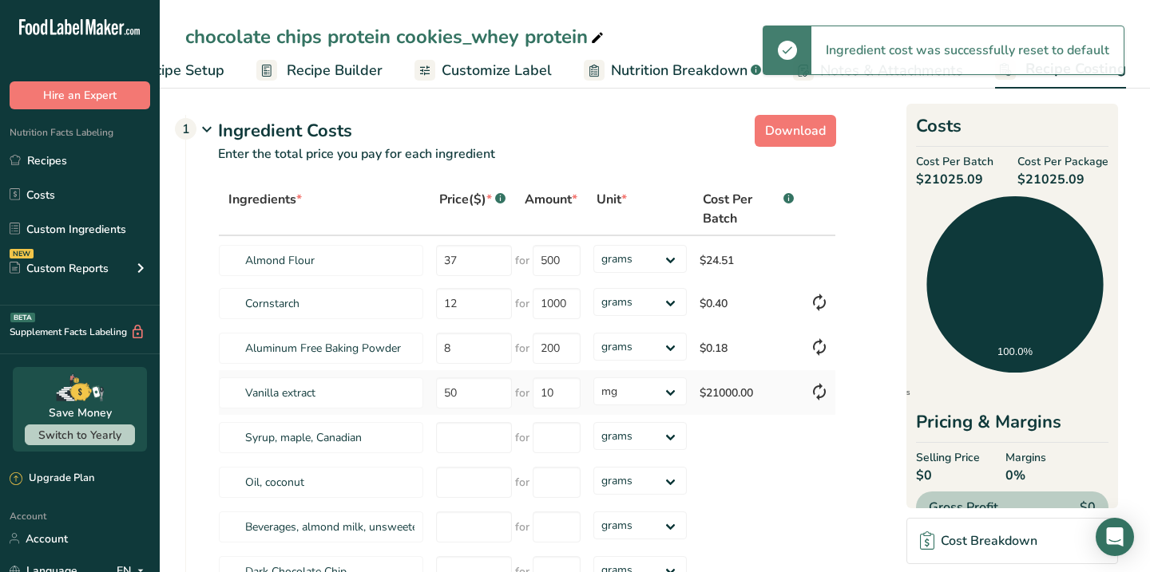
type input "0.08"
type input "4"
select select
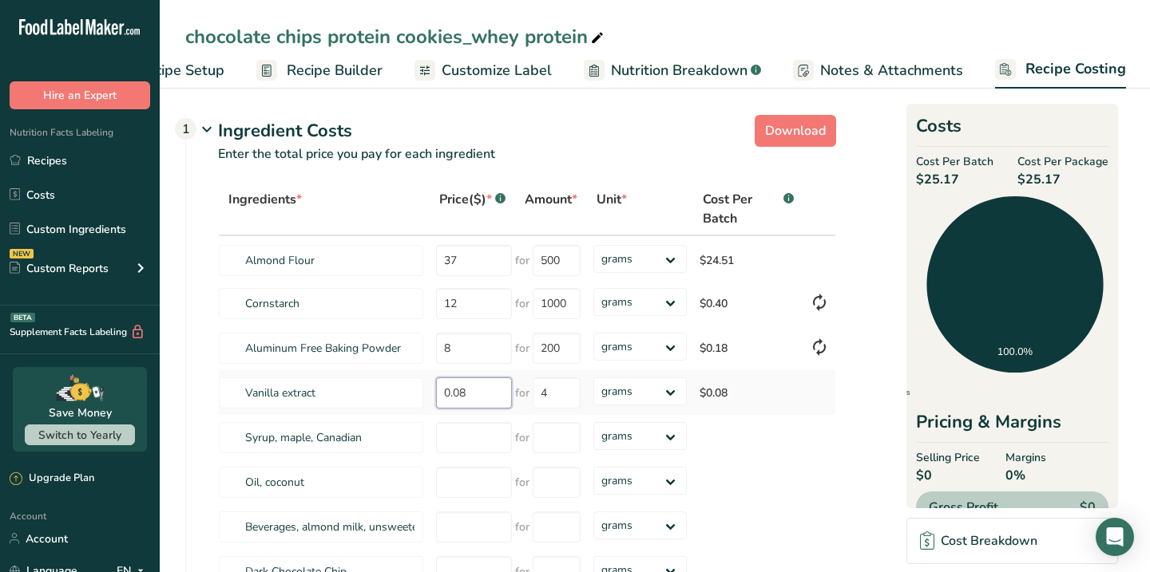
click at [484, 398] on input "0.08" at bounding box center [474, 393] width 76 height 31
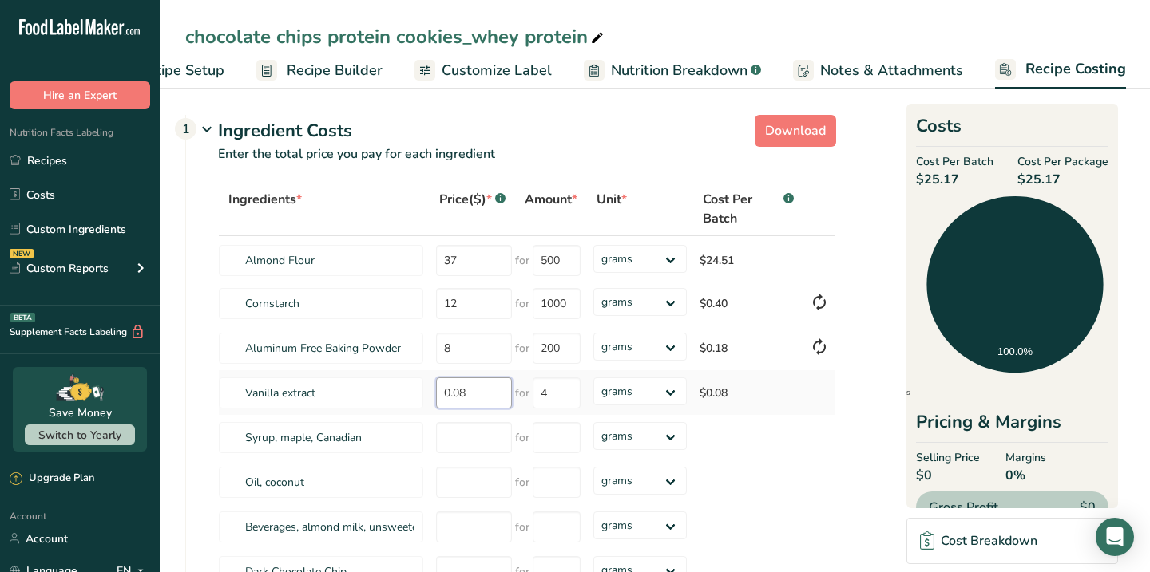
click at [484, 398] on input "0.08" at bounding box center [474, 393] width 76 height 31
type input "50"
click at [548, 395] on div "Ingredients * Price($) * .a-a{fill:#347362;}.b-a{fill:#fff;} Amount * Unit * Co…" at bounding box center [527, 411] width 618 height 457
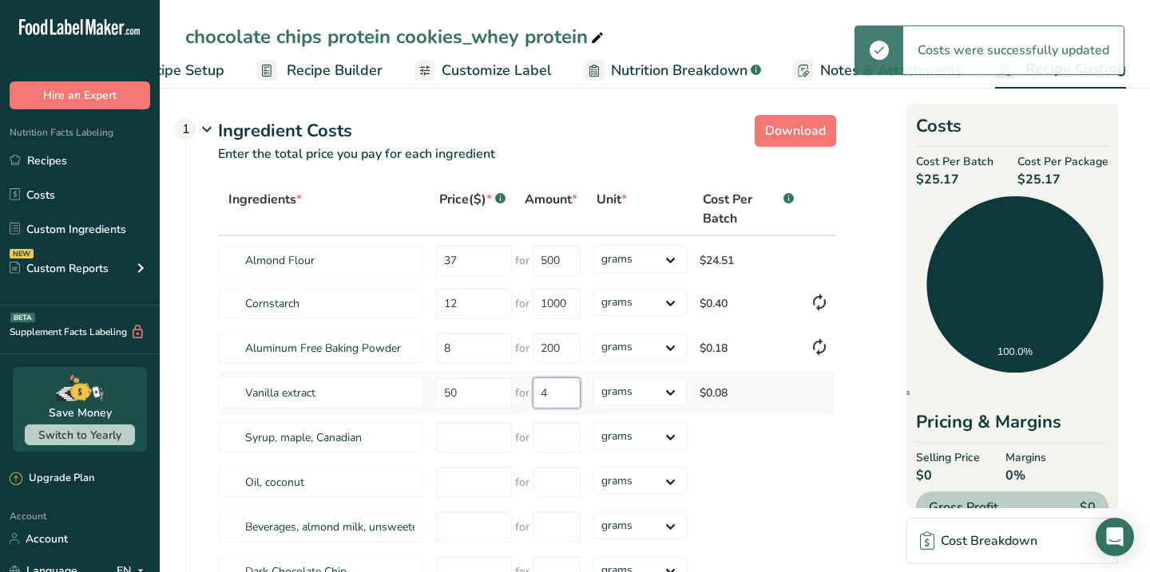
click at [540, 395] on input "4" at bounding box center [557, 393] width 48 height 31
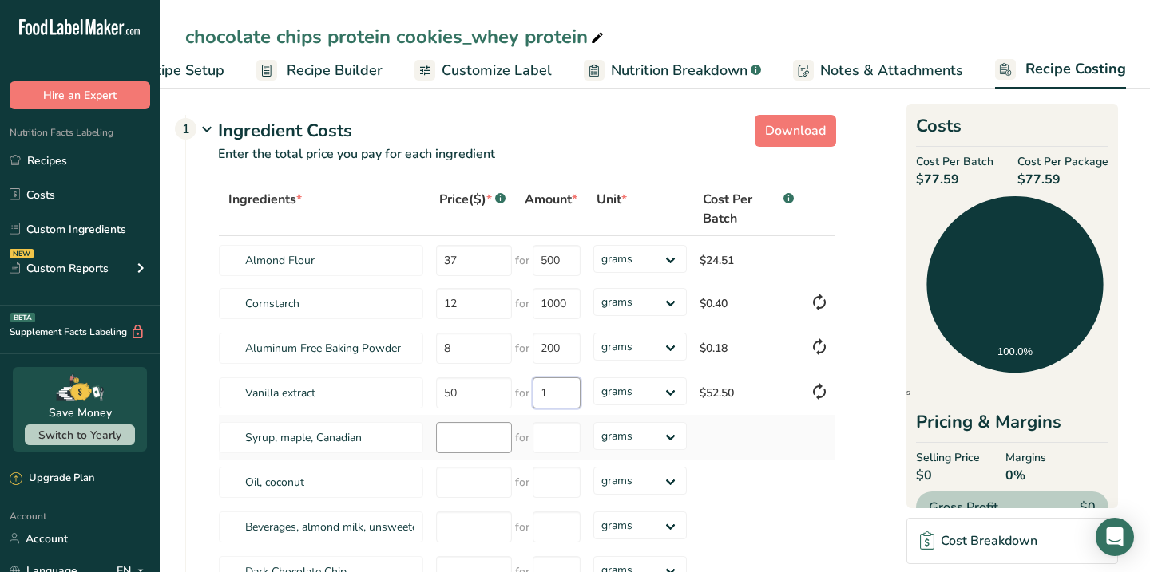
type input "1"
click at [483, 438] on div "Ingredients * Price($) * .a-a{fill:#347362;}.b-a{fill:#fff;} Amount * Unit * Co…" at bounding box center [527, 411] width 618 height 457
click at [671, 395] on select "grams kg mg mcg lb oz" at bounding box center [639, 392] width 93 height 28
click at [593, 378] on select "grams kg mg mcg lb oz" at bounding box center [639, 392] width 93 height 28
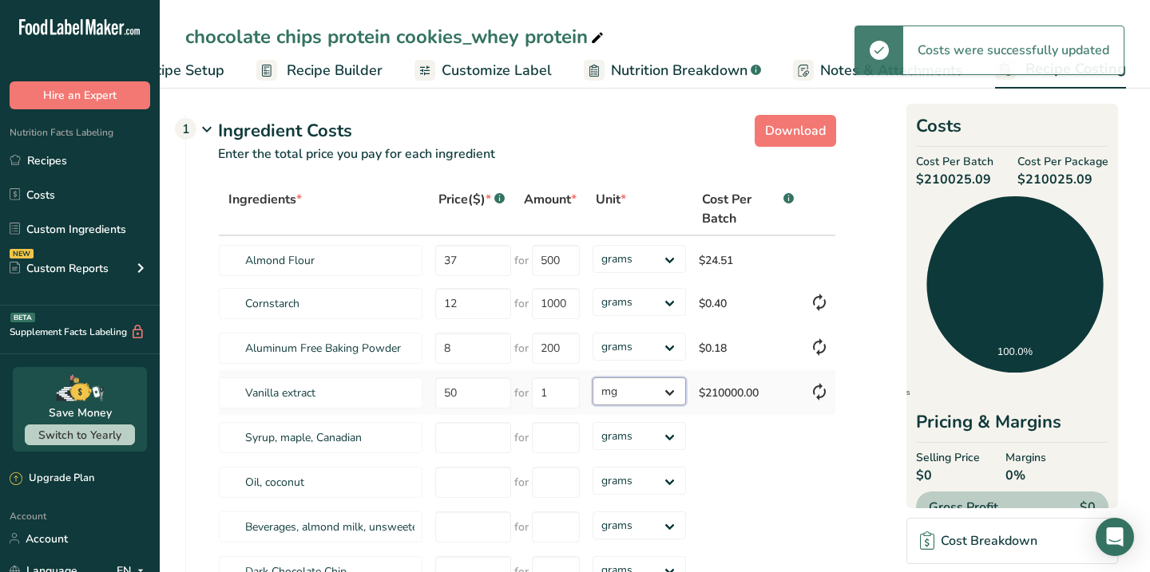
click at [671, 393] on select "grams kg mg mcg lb oz" at bounding box center [638, 392] width 93 height 28
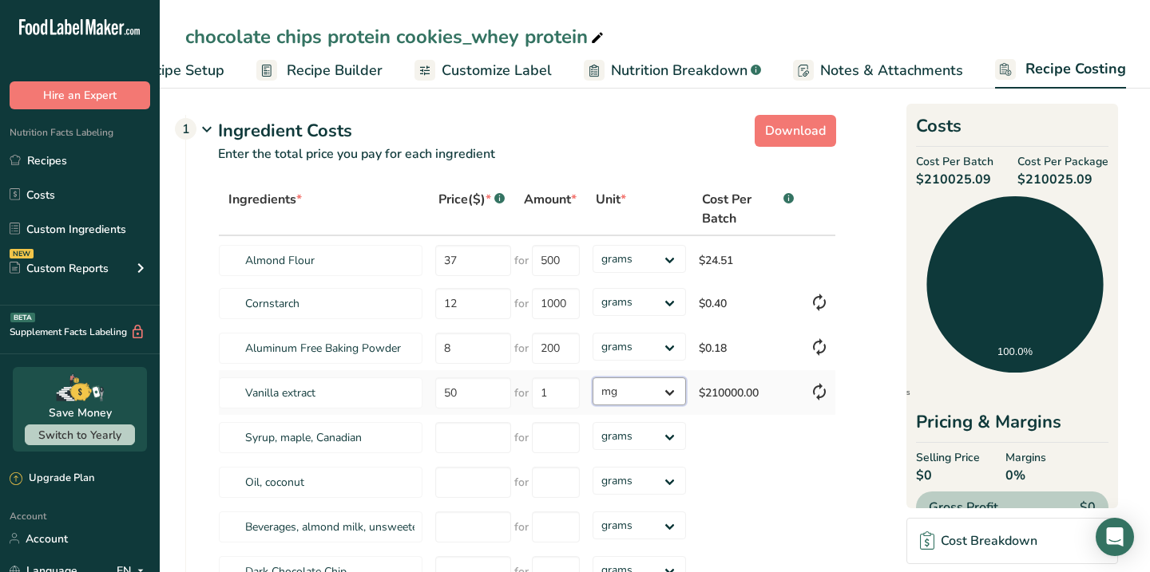
select select "5"
click at [592, 378] on select "grams kg mg mcg lb oz" at bounding box center [638, 392] width 93 height 28
click at [566, 396] on input "1" at bounding box center [557, 393] width 48 height 31
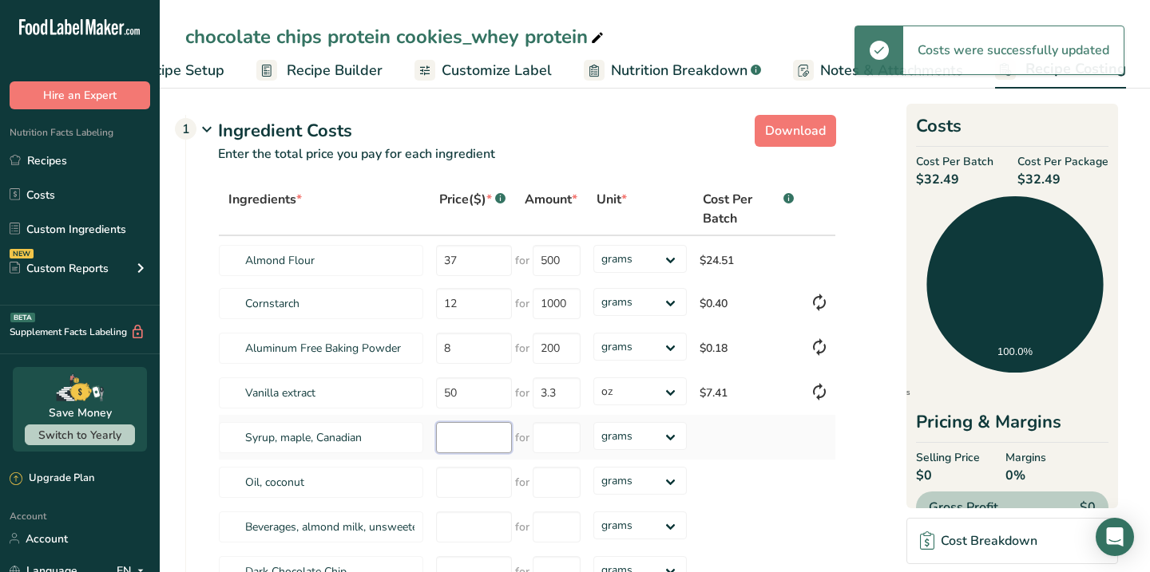
click at [461, 436] on div "Ingredients * Price($) * .a-a{fill:#347362;}.b-a{fill:#fff;} Amount * Unit * Co…" at bounding box center [527, 411] width 618 height 457
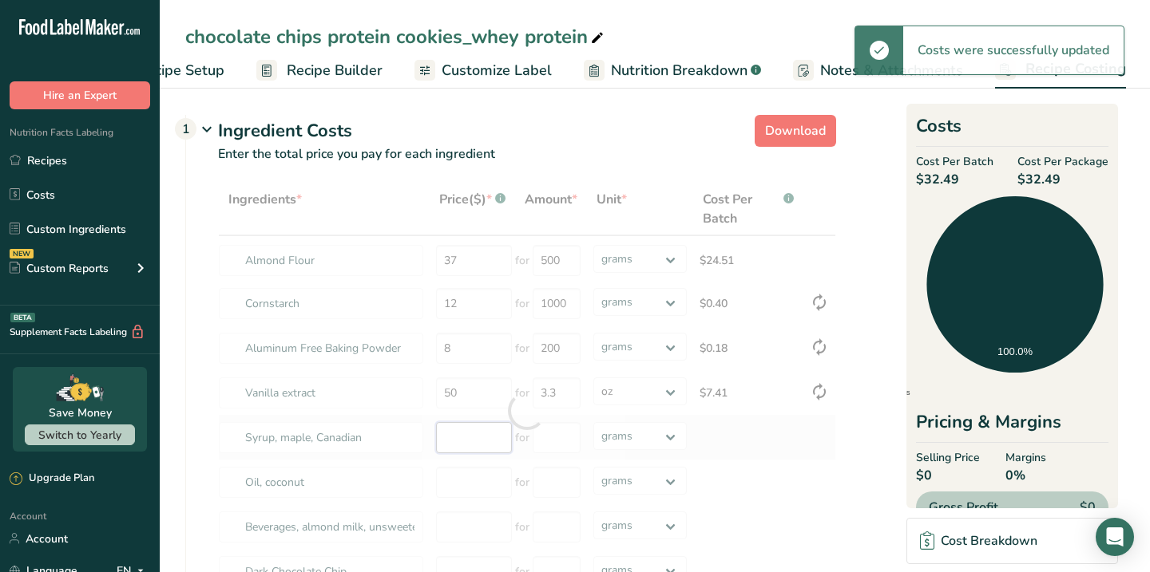
type input "3"
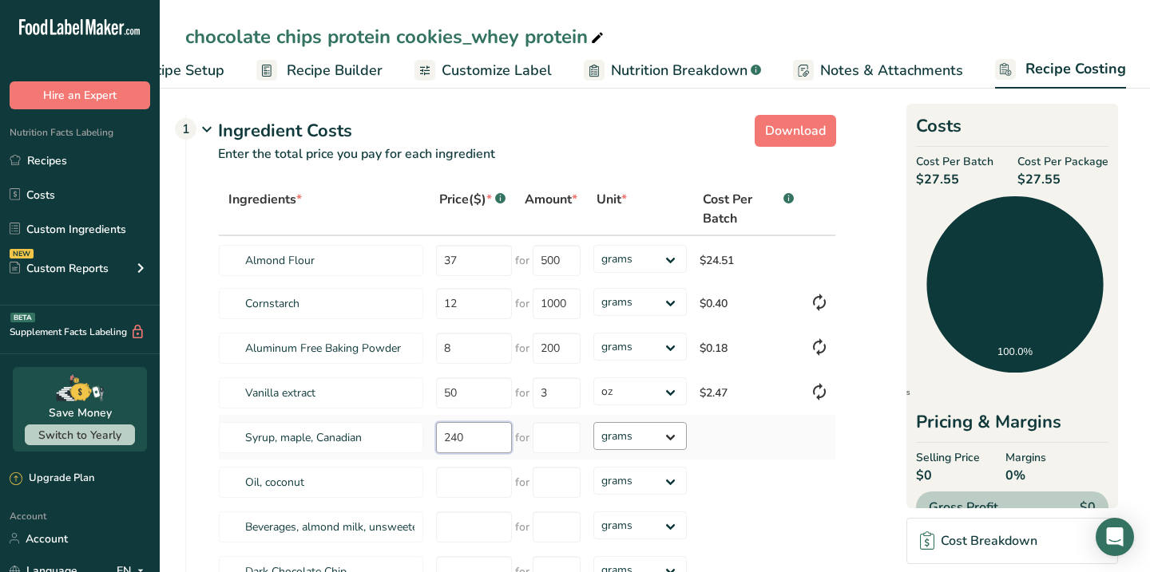
type input "240"
click at [633, 439] on select "grams kg mg mcg lb oz" at bounding box center [639, 436] width 93 height 28
select select "5"
click at [593, 422] on select "grams kg mg mcg lb oz" at bounding box center [639, 436] width 93 height 28
click at [565, 436] on input "number" at bounding box center [557, 437] width 48 height 31
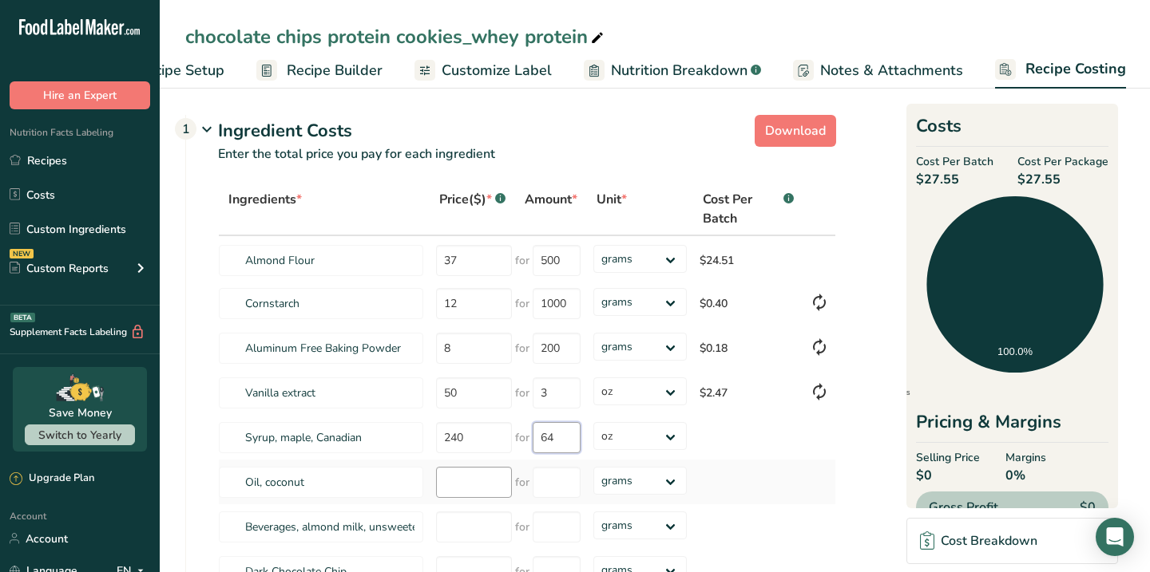
type input "64"
click at [464, 492] on div "Ingredients * Price($) * .a-a{fill:#347362;}.b-a{fill:#fff;} Amount * Unit * Co…" at bounding box center [527, 411] width 618 height 457
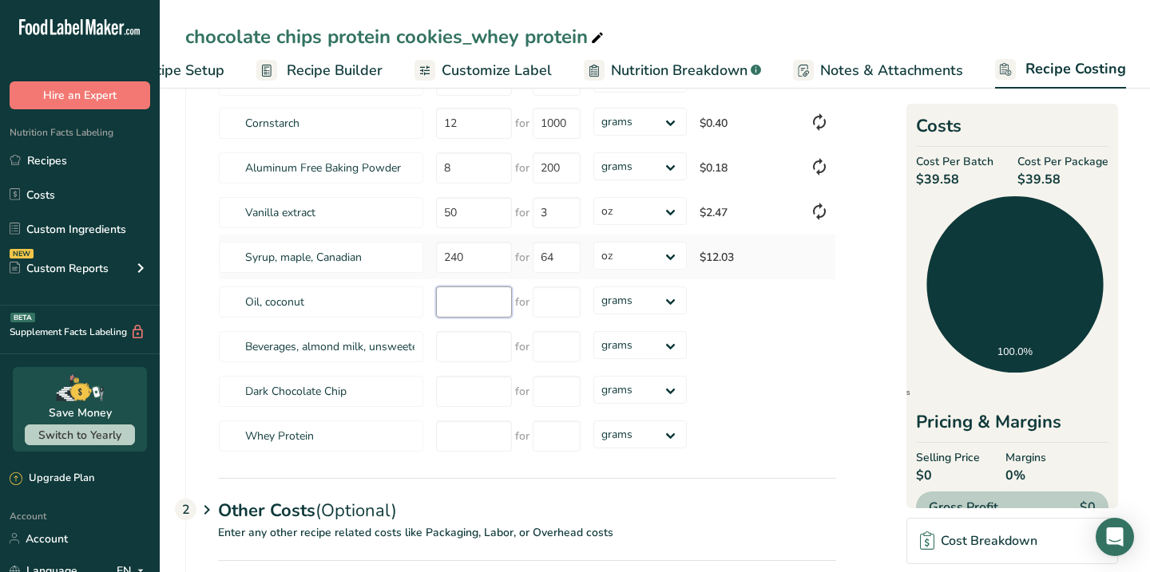
scroll to position [183, 0]
type input "60"
click at [561, 288] on input "number" at bounding box center [557, 299] width 48 height 31
type input "17"
click at [668, 302] on div "Ingredients * Price($) * .a-a{fill:#347362;}.b-a{fill:#fff;} Amount * Unit * Co…" at bounding box center [527, 228] width 618 height 457
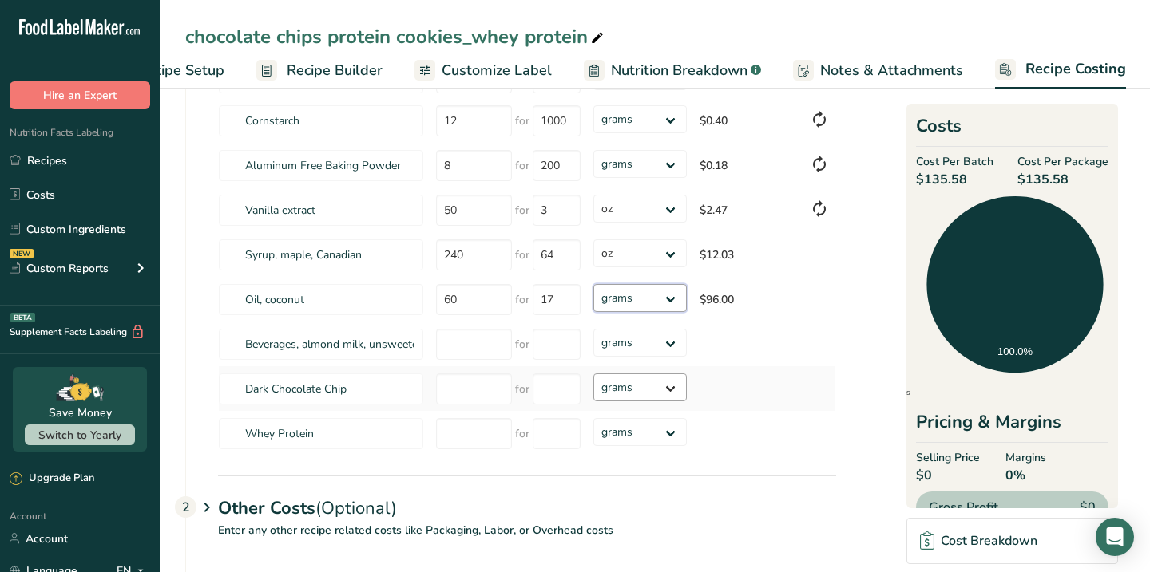
select select "5"
click at [593, 284] on select "grams kg mg mcg lb oz" at bounding box center [639, 298] width 93 height 28
click at [465, 340] on input "number" at bounding box center [474, 344] width 76 height 31
type input "14"
click at [557, 343] on input "number" at bounding box center [557, 344] width 48 height 31
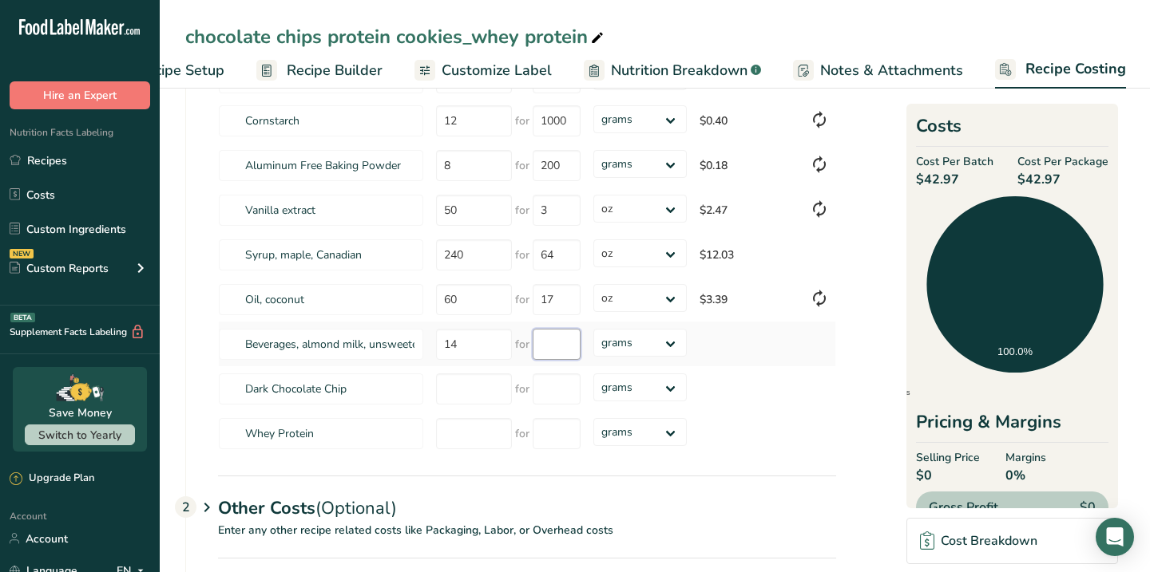
type input "1"
type input "33"
click at [658, 346] on div "Ingredients * Price($) * .a-a{fill:#347362;}.b-a{fill:#fff;} Amount * Unit * Co…" at bounding box center [527, 228] width 618 height 457
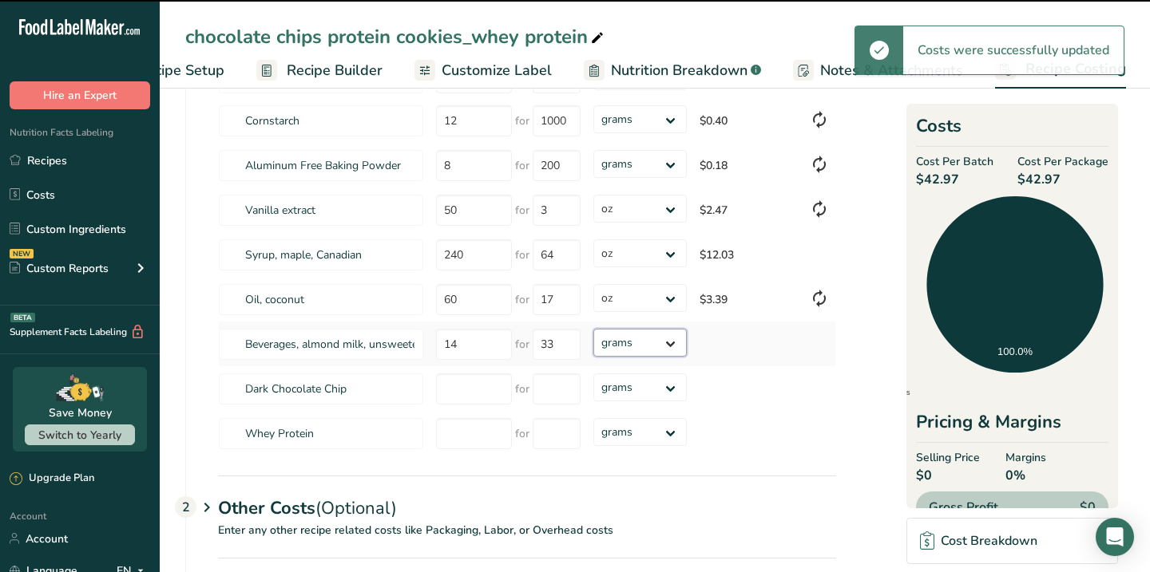
select select "5"
click at [593, 329] on select "grams kg mg mcg lb oz" at bounding box center [639, 343] width 93 height 28
select select "5"
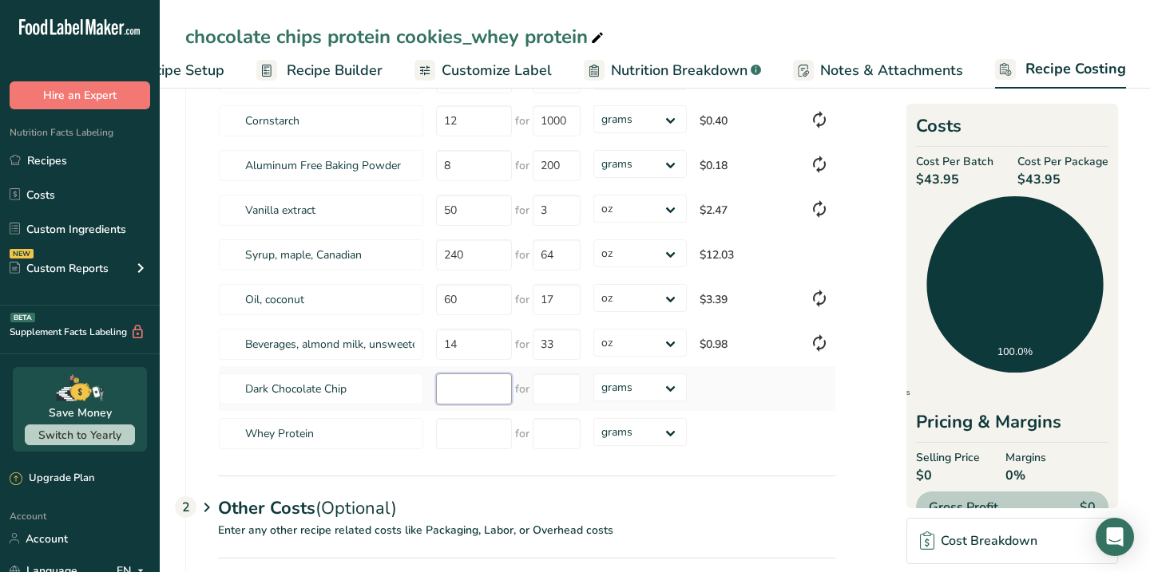
click at [472, 394] on input "number" at bounding box center [474, 389] width 76 height 31
type input "53"
click at [650, 389] on select "grams kg mg mcg lb oz" at bounding box center [639, 388] width 93 height 28
select select "5"
click at [593, 374] on select "grams kg mg mcg lb oz" at bounding box center [639, 388] width 93 height 28
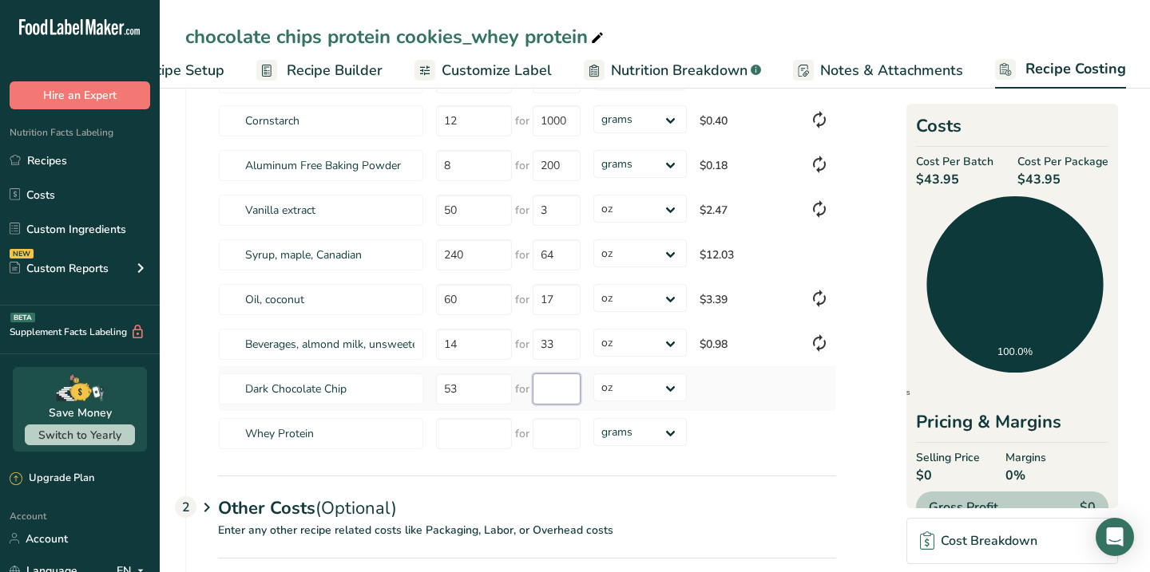
click at [565, 394] on input "number" at bounding box center [557, 389] width 48 height 31
type input "8"
click at [481, 386] on div "Ingredients * Price($) * .a-a{fill:#347362;}.b-a{fill:#fff;} Amount * Unit * Co…" at bounding box center [527, 228] width 618 height 457
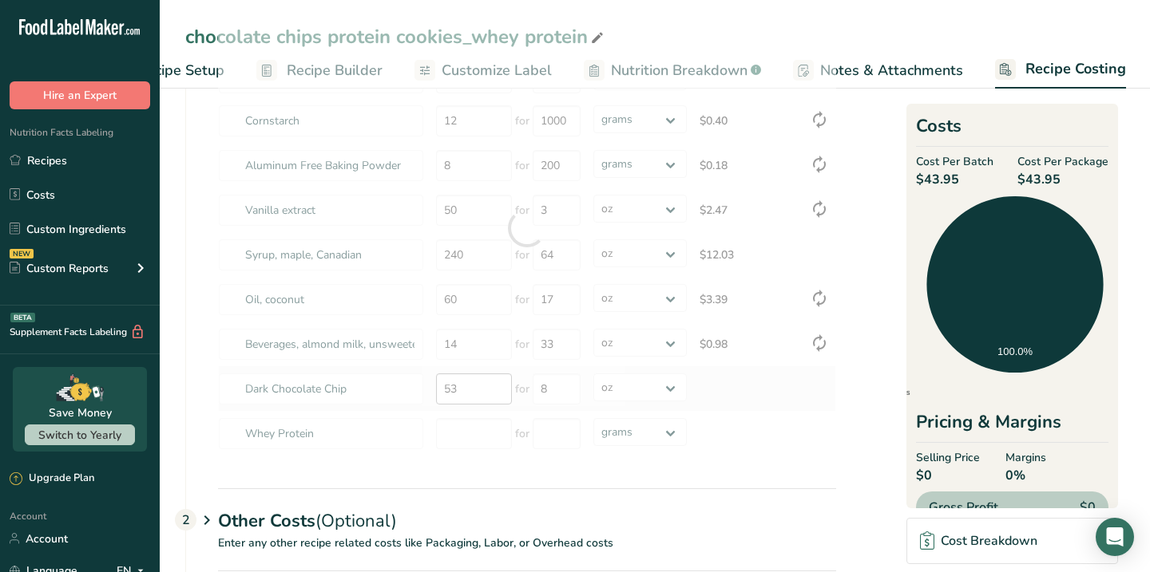
click at [481, 386] on div at bounding box center [527, 228] width 618 height 457
click at [481, 386] on input "53" at bounding box center [474, 389] width 76 height 31
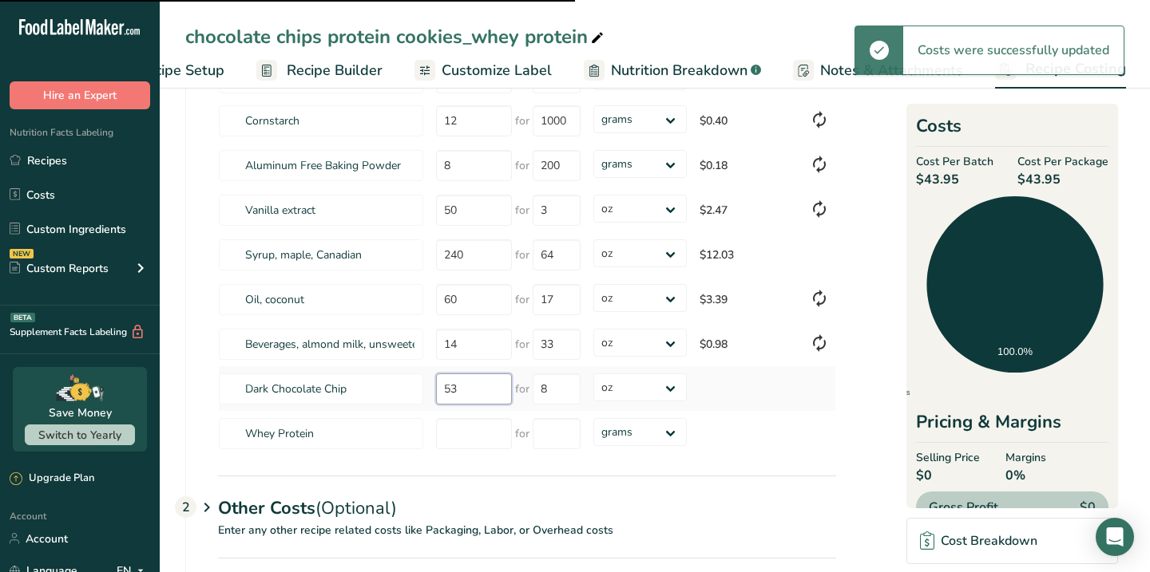
click at [481, 386] on input "53" at bounding box center [474, 389] width 76 height 31
type input "53"
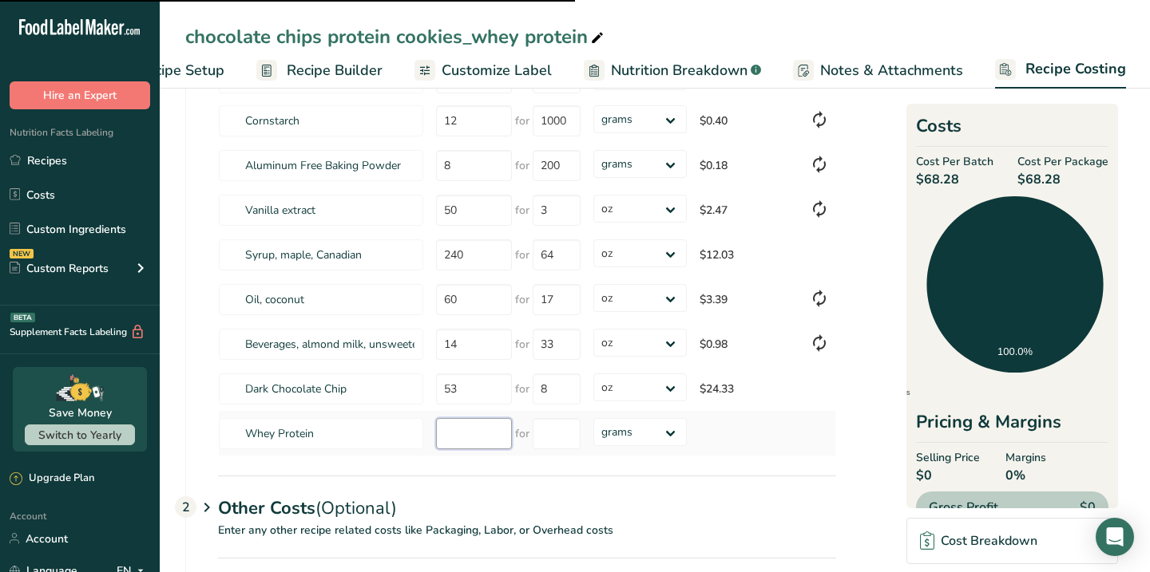
click at [449, 438] on input "number" at bounding box center [474, 433] width 76 height 31
type input "120"
click at [551, 436] on input "number" at bounding box center [557, 433] width 48 height 31
type input "1000"
click at [499, 433] on div "Ingredients * Price($) * .a-a{fill:#347362;}.b-a{fill:#fff;} Amount * Unit * Co…" at bounding box center [527, 228] width 618 height 457
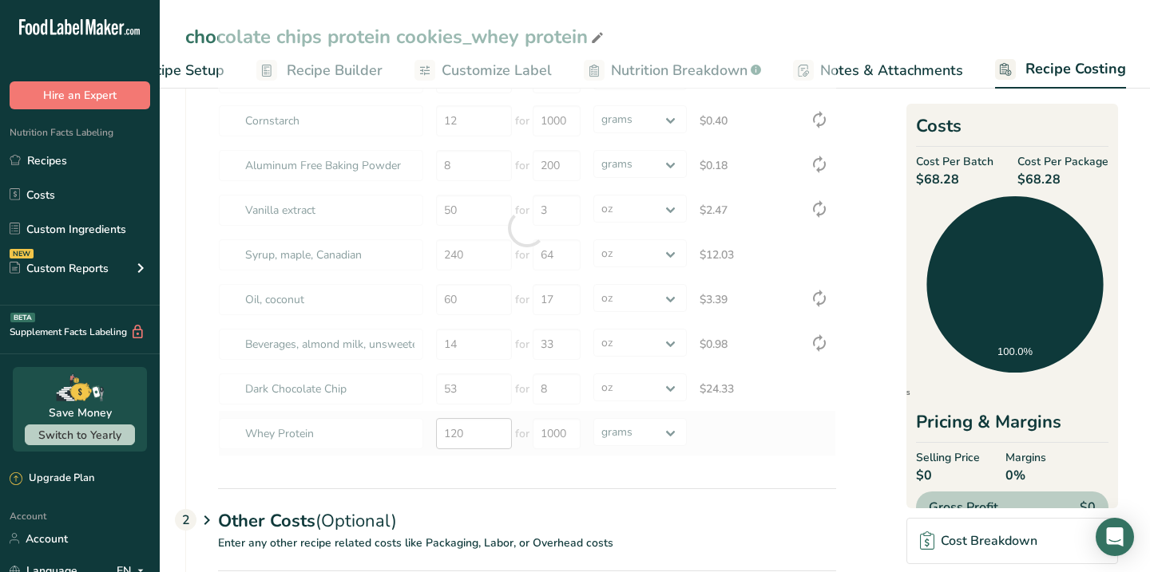
click at [499, 433] on div at bounding box center [527, 228] width 618 height 457
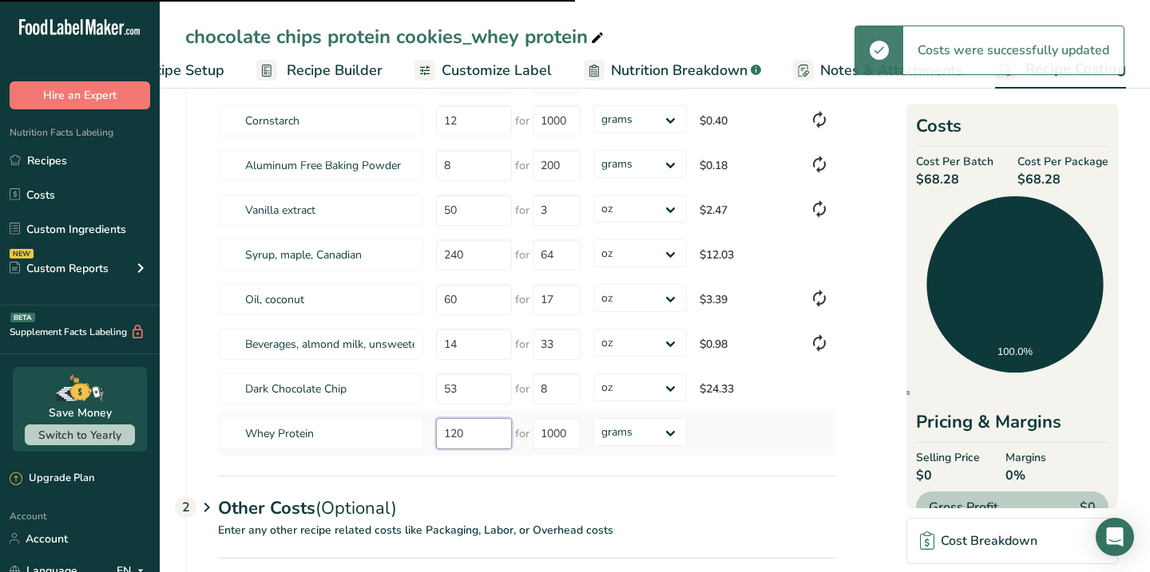
click at [499, 433] on input "120" at bounding box center [474, 433] width 76 height 31
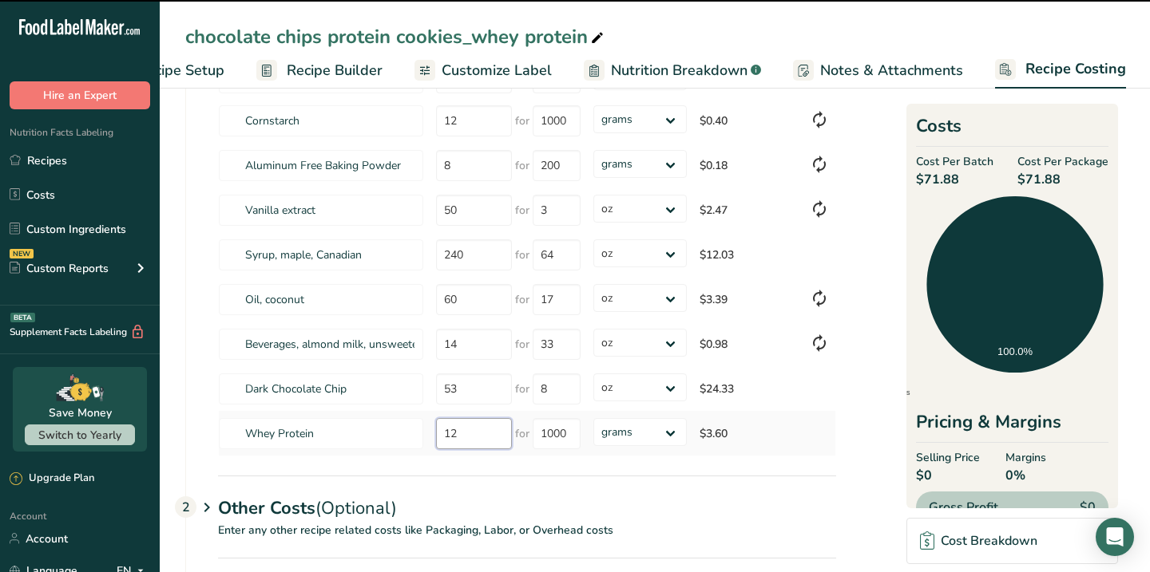
type input "1"
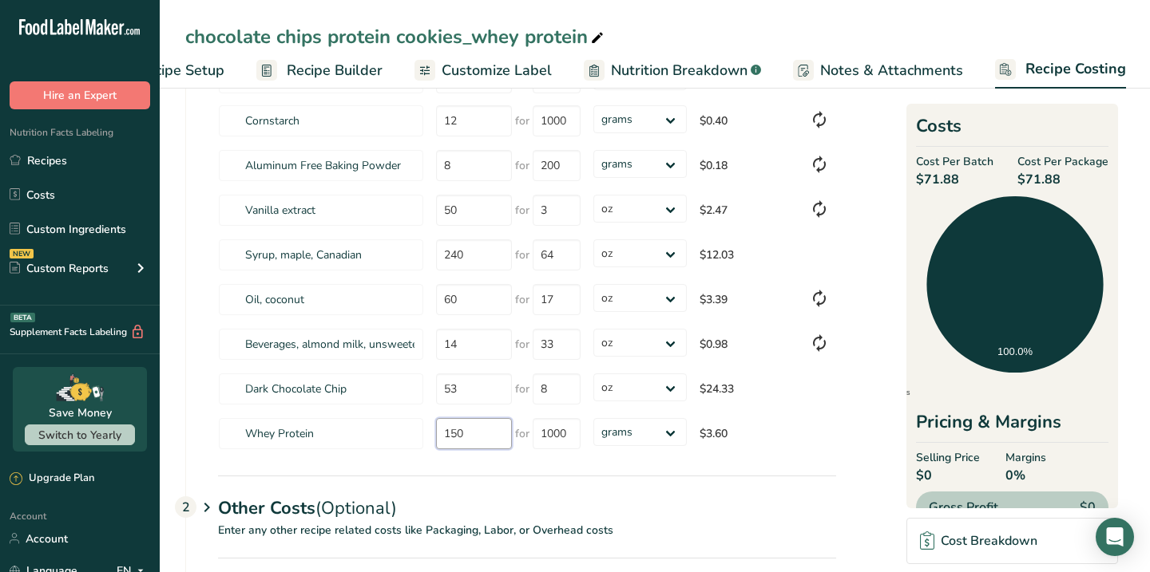
type input "150"
click at [846, 434] on section "Download Ingredient Costs 1 Enter the total price you pay for each ingredient I…" at bounding box center [654, 295] width 939 height 739
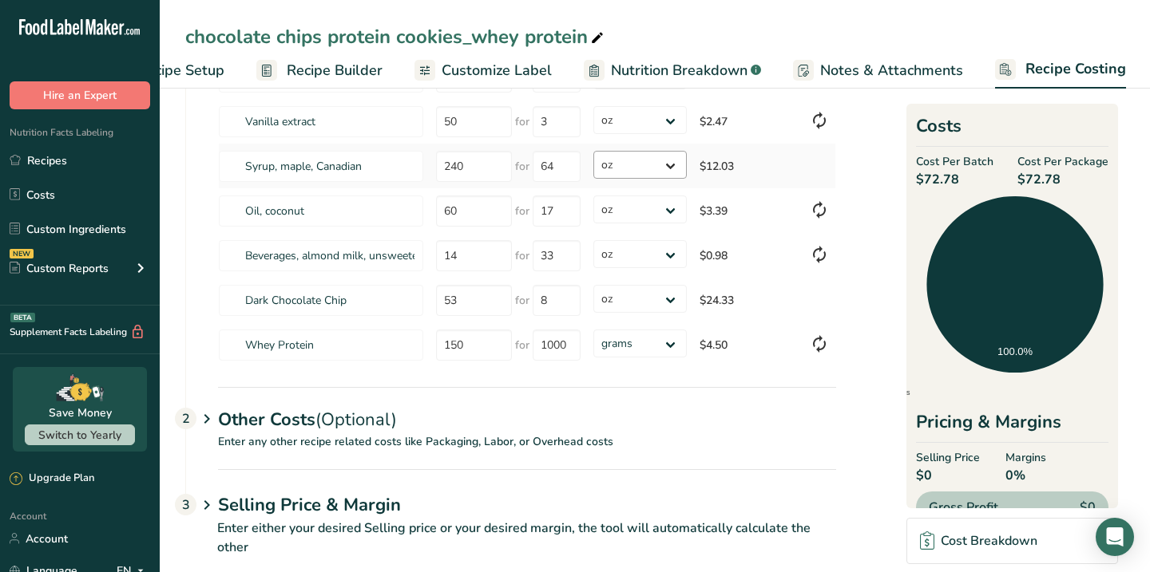
scroll to position [301, 0]
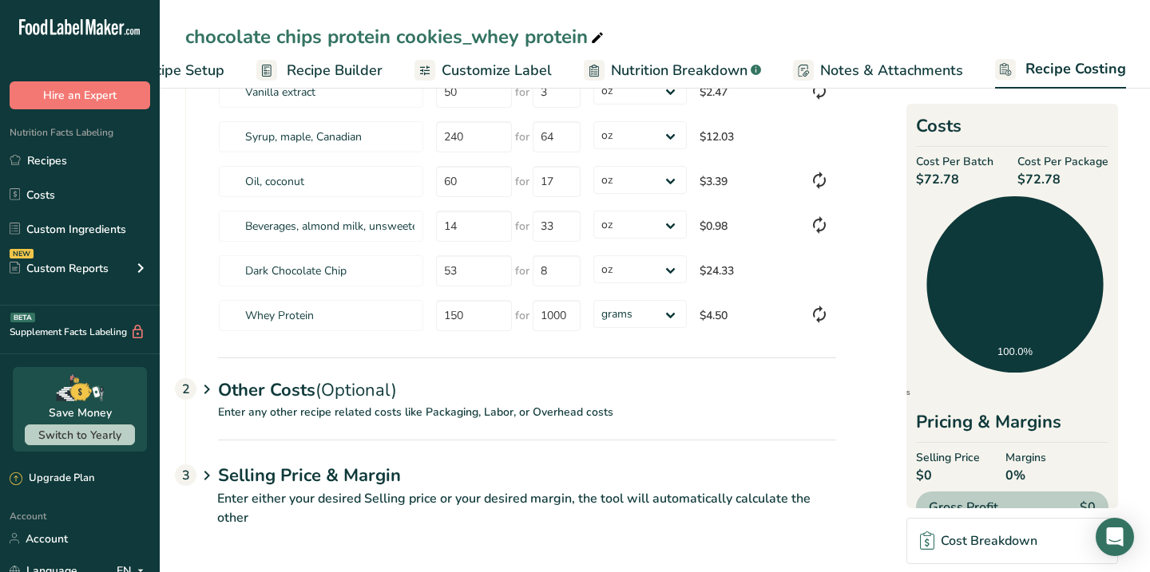
click at [212, 386] on icon at bounding box center [206, 390] width 19 height 30
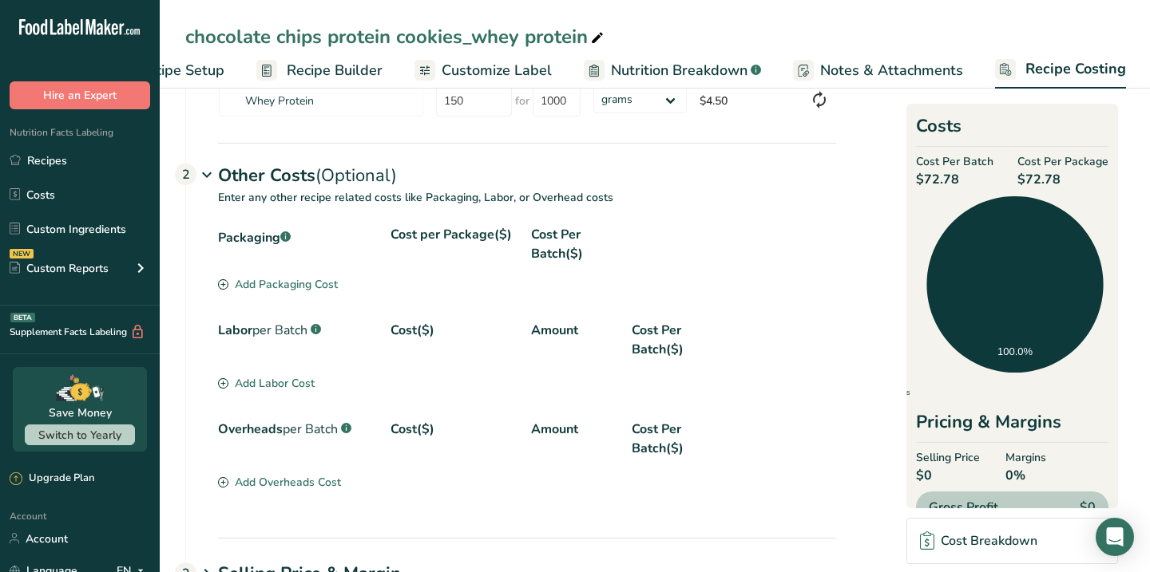
scroll to position [565, 0]
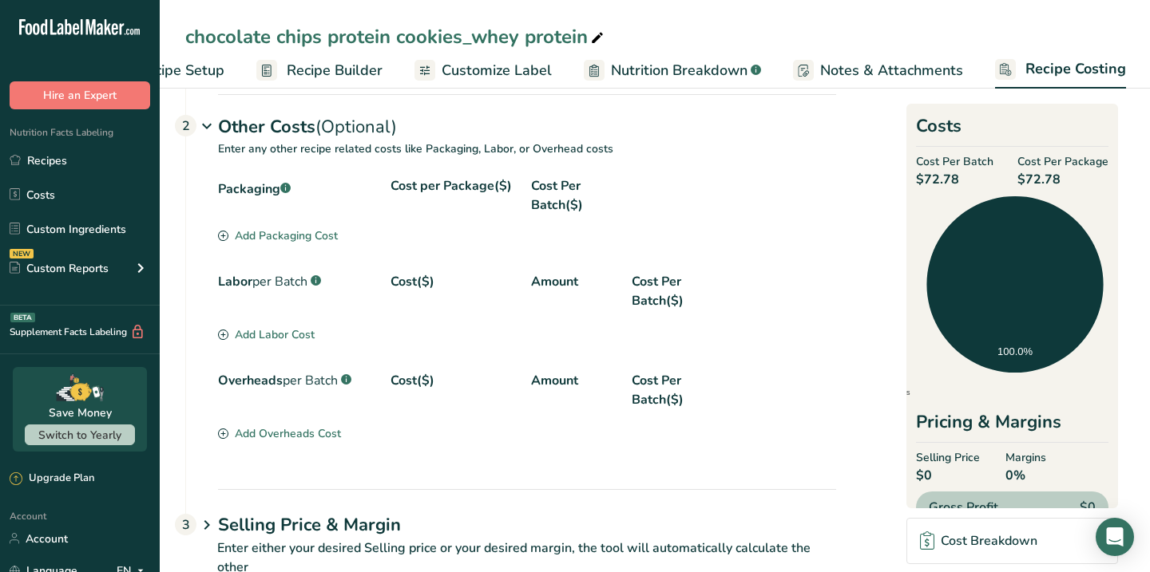
click at [293, 331] on div "Add Labor Cost" at bounding box center [266, 335] width 97 height 17
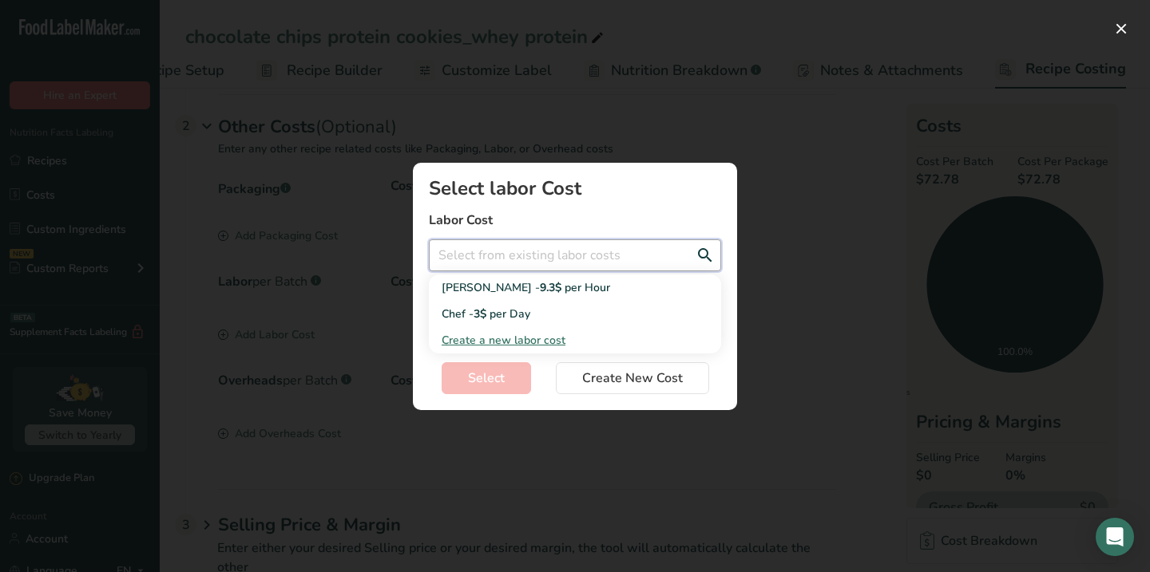
click at [527, 266] on input "Add New Recipe Cost Modal" at bounding box center [575, 256] width 292 height 32
click at [565, 290] on span "per Hour" at bounding box center [588, 287] width 46 height 15
type input "[PERSON_NAME] - 9.3$ per Hour"
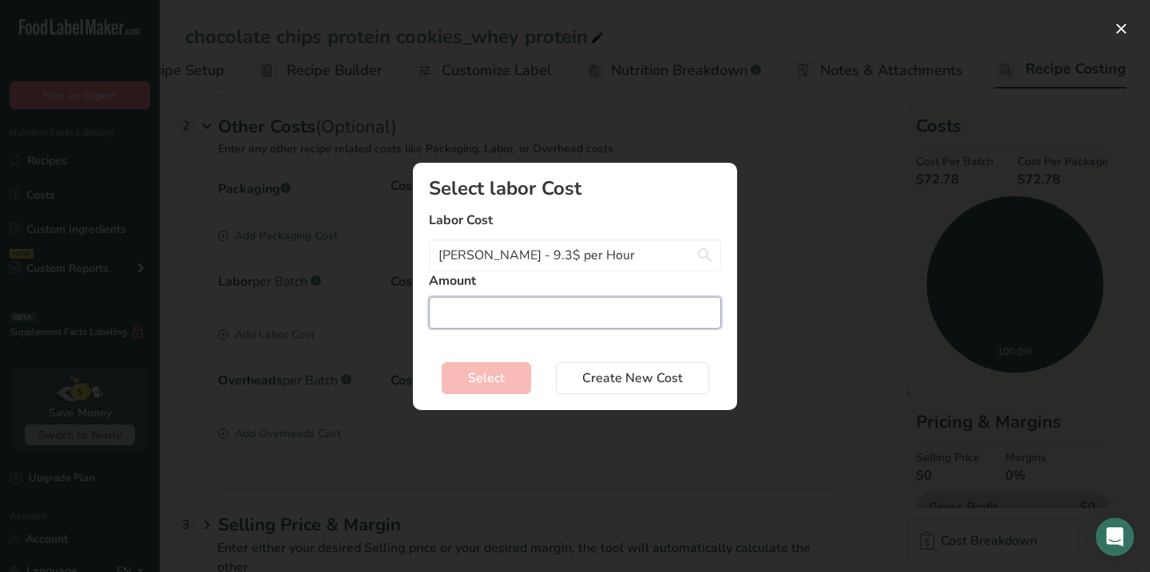
click at [560, 309] on input "Add New Recipe Cost Modal" at bounding box center [575, 313] width 292 height 32
type input "1"
click at [492, 375] on span "Select" at bounding box center [486, 378] width 37 height 19
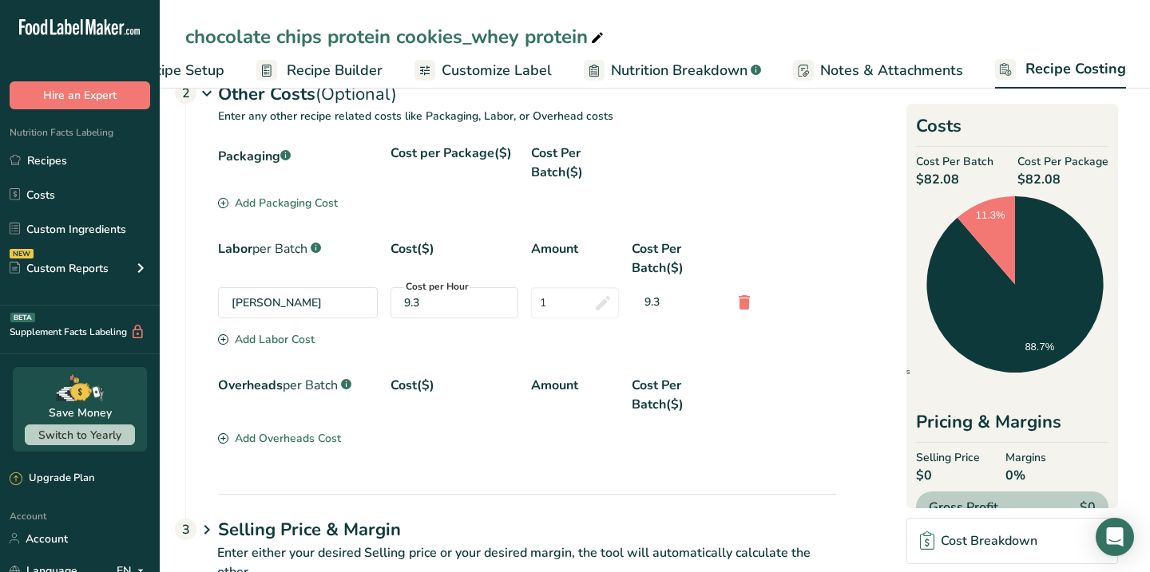
scroll to position [652, 0]
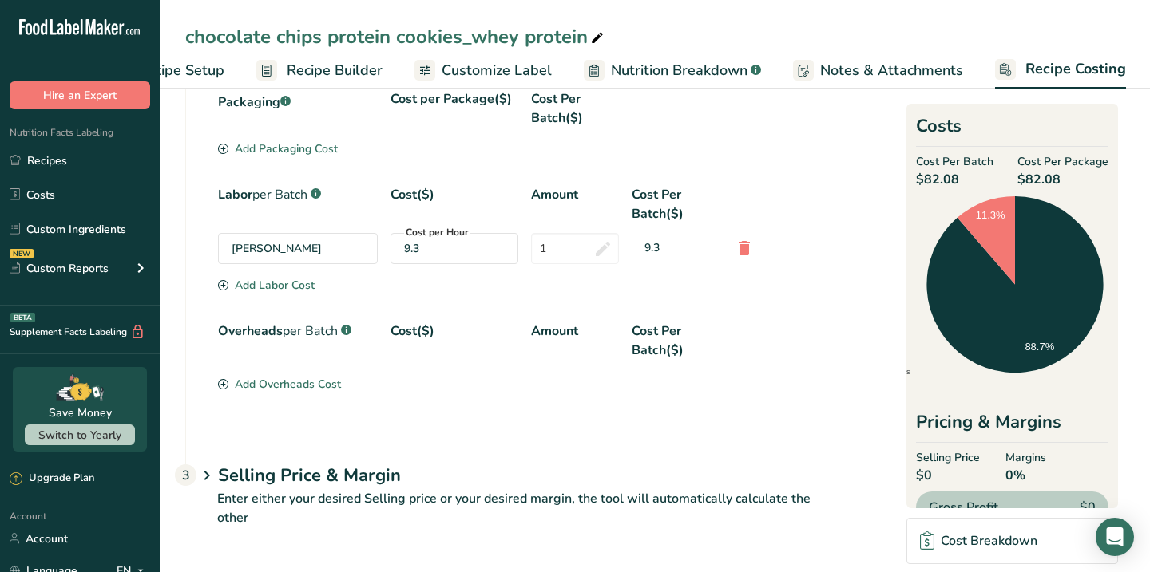
click at [296, 379] on div "Add Overheads Cost" at bounding box center [279, 384] width 123 height 17
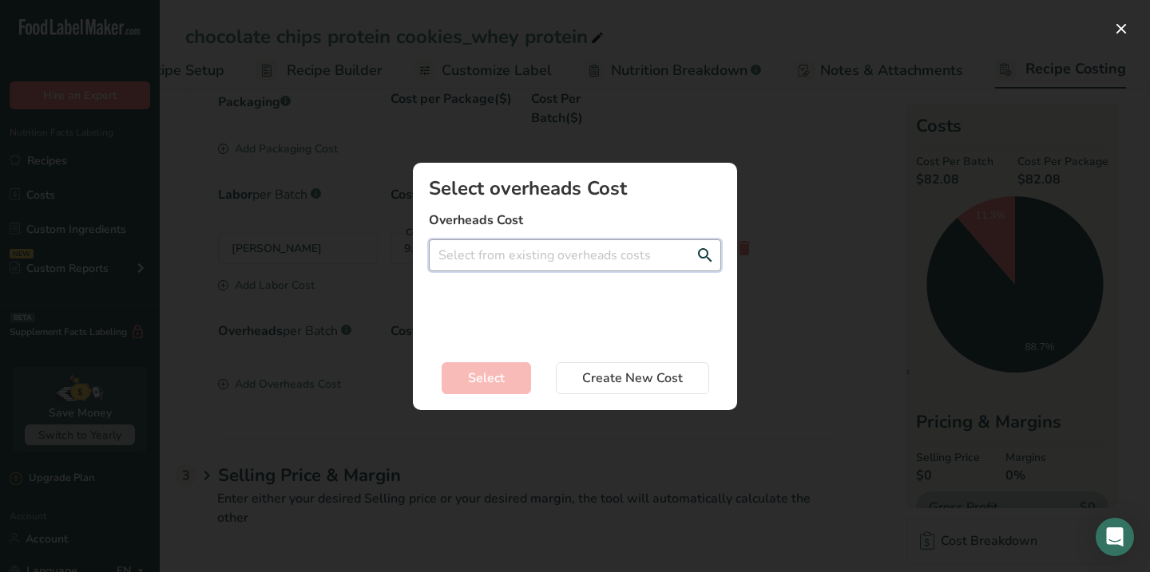
click at [501, 259] on input "Add New Recipe Cost Modal" at bounding box center [575, 256] width 292 height 32
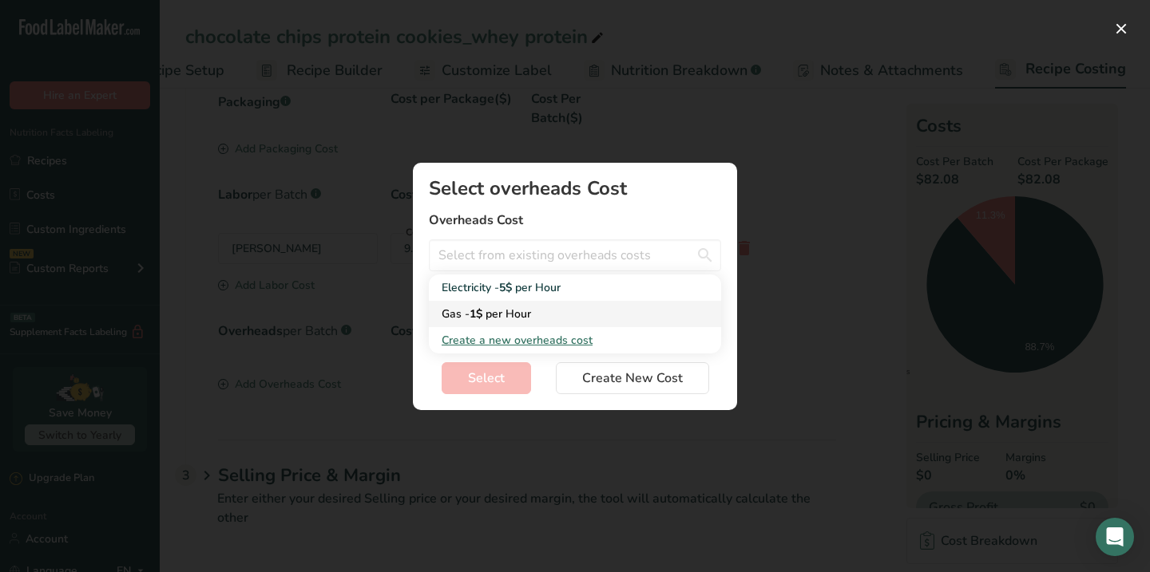
click at [561, 306] on div "Gas - 1$ per Hour" at bounding box center [562, 314] width 241 height 17
type input "Gas - 1$ per Hour"
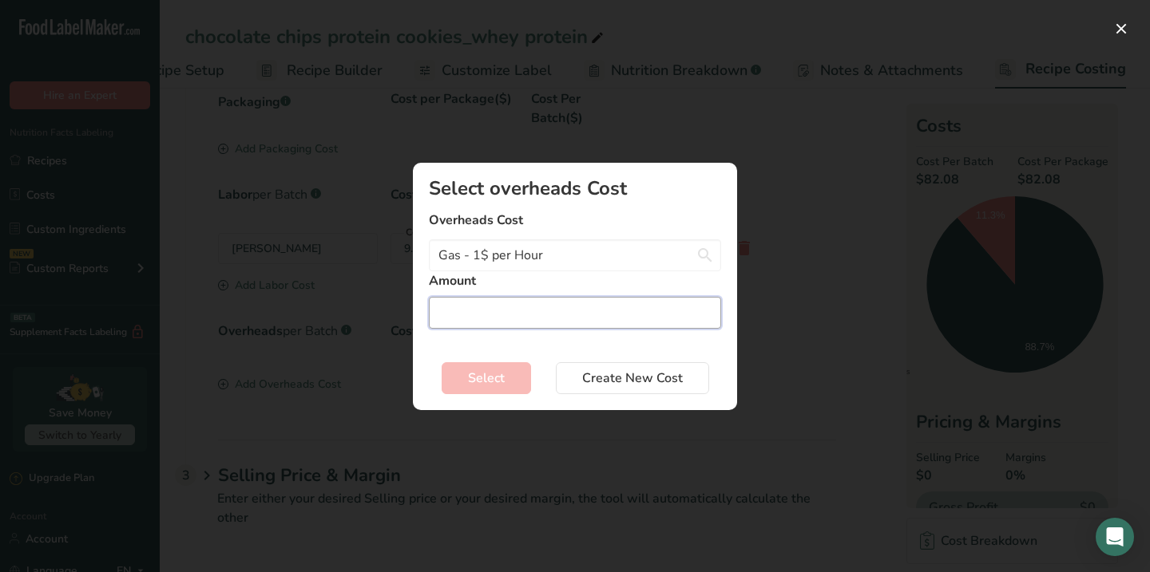
click at [536, 309] on input "Add New Recipe Cost Modal" at bounding box center [575, 313] width 292 height 32
type input "1"
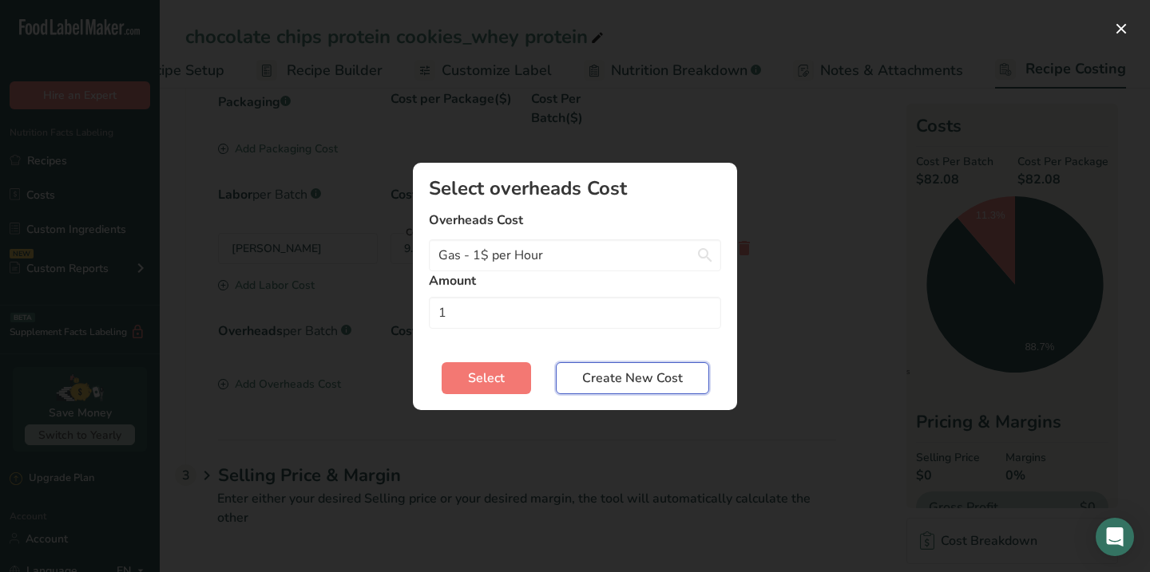
click at [607, 376] on span "Create New Cost" at bounding box center [632, 378] width 101 height 19
select select "3"
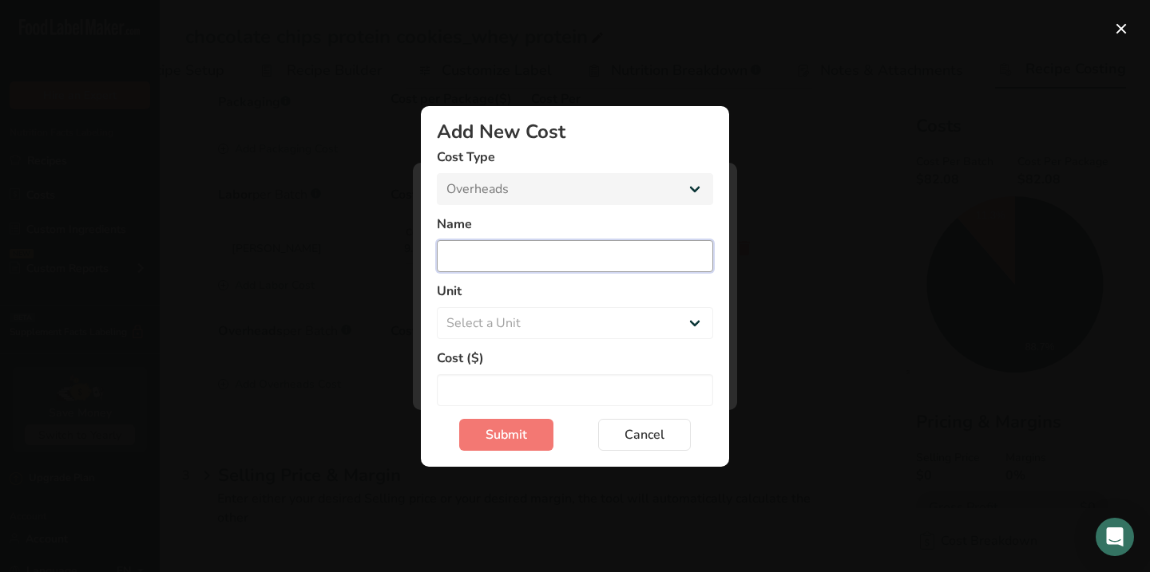
click at [524, 263] on input "Add New Cost Modal" at bounding box center [575, 256] width 276 height 32
type input "GAS"
click at [497, 324] on select "Select a Unit Day Hour Flat Fee" at bounding box center [575, 323] width 276 height 32
select select "-1"
click at [437, 307] on select "Select a Unit Day Hour Flat Fee" at bounding box center [575, 323] width 276 height 32
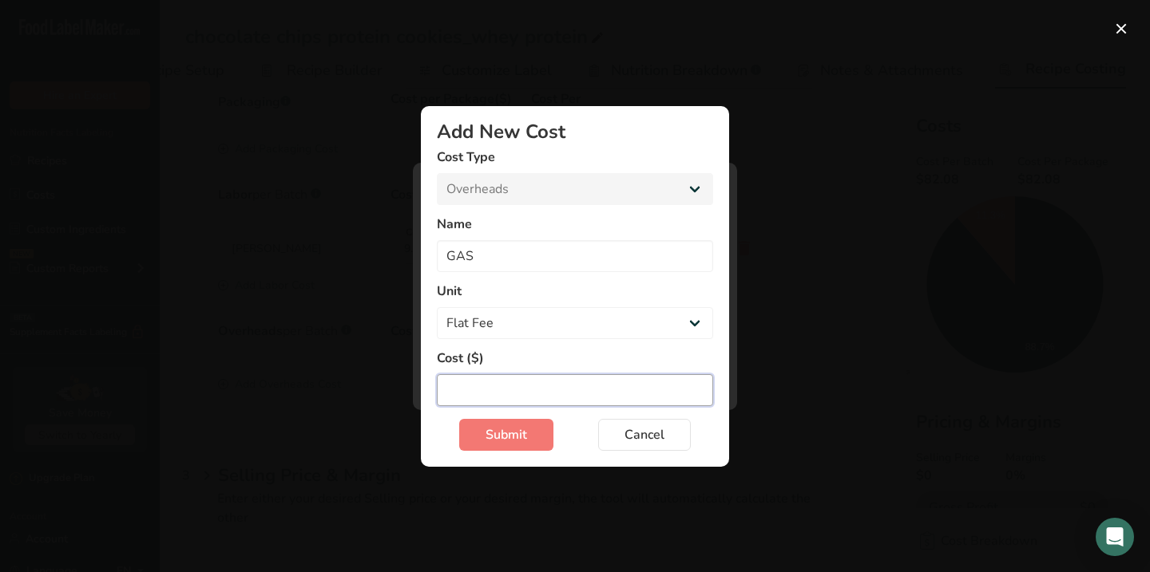
click at [524, 385] on input "Add New Cost Modal" at bounding box center [575, 390] width 276 height 32
type input "2"
click at [509, 426] on span "Submit" at bounding box center [506, 435] width 42 height 19
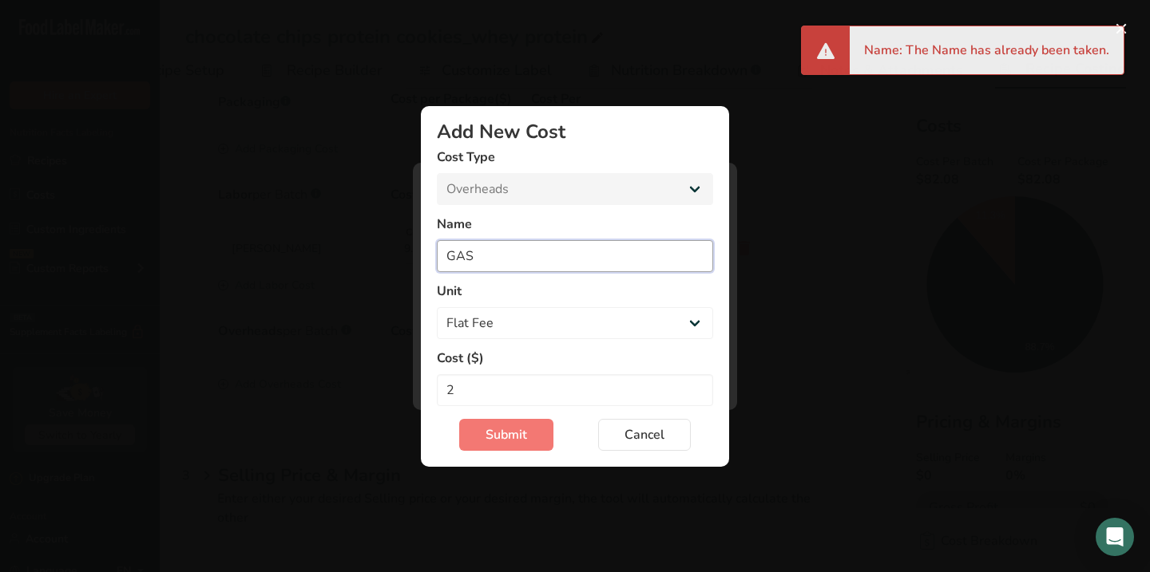
click at [526, 252] on input "GAS" at bounding box center [575, 256] width 276 height 32
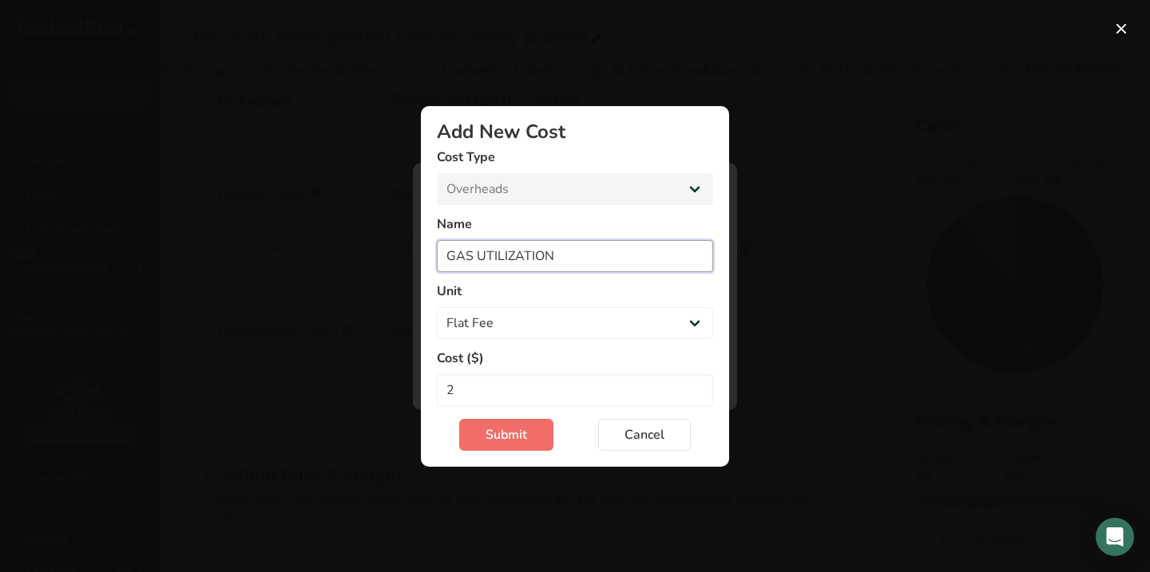
type input "GAS UTILIZATION"
click at [519, 442] on span "Submit" at bounding box center [506, 435] width 42 height 19
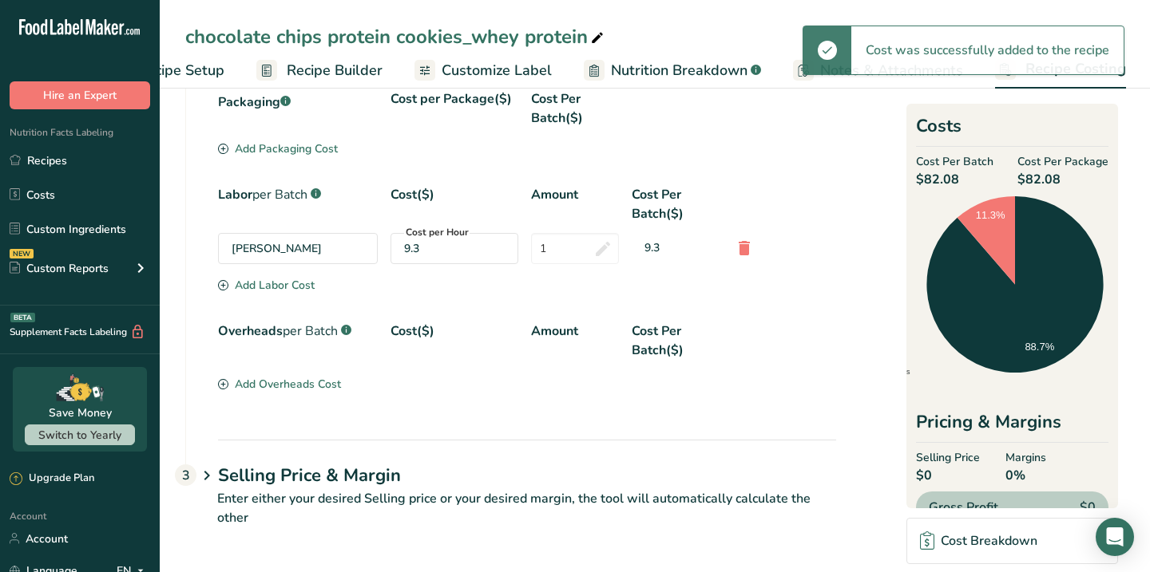
click at [208, 440] on div "Packaging .a-a{fill:#347362;}.b-a{fill:#fff;} Cost per Package($) Cost Per Batc…" at bounding box center [511, 264] width 650 height 351
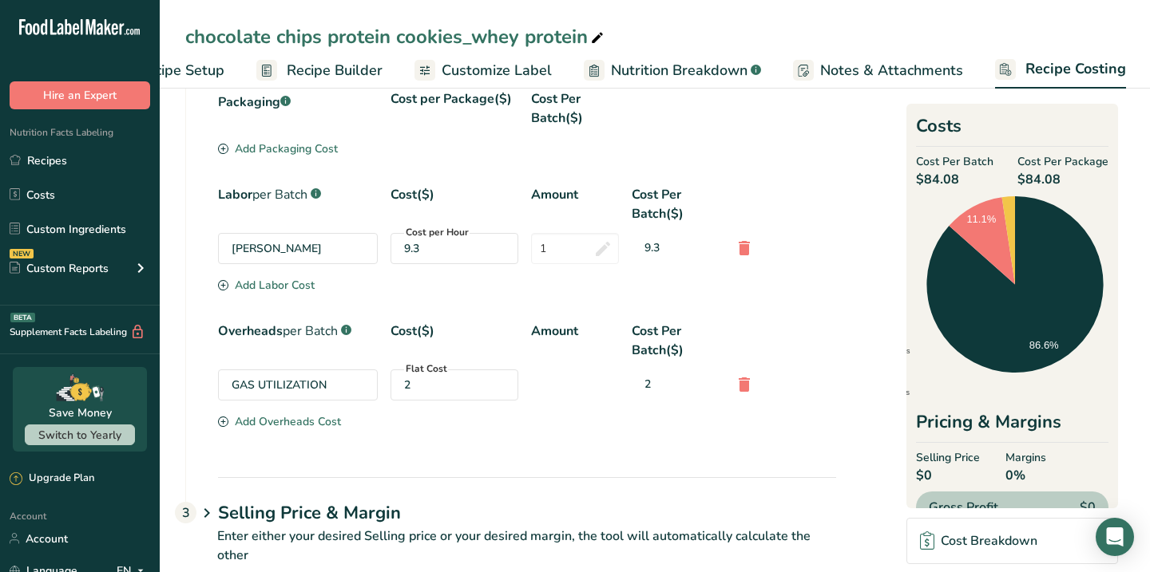
scroll to position [689, 0]
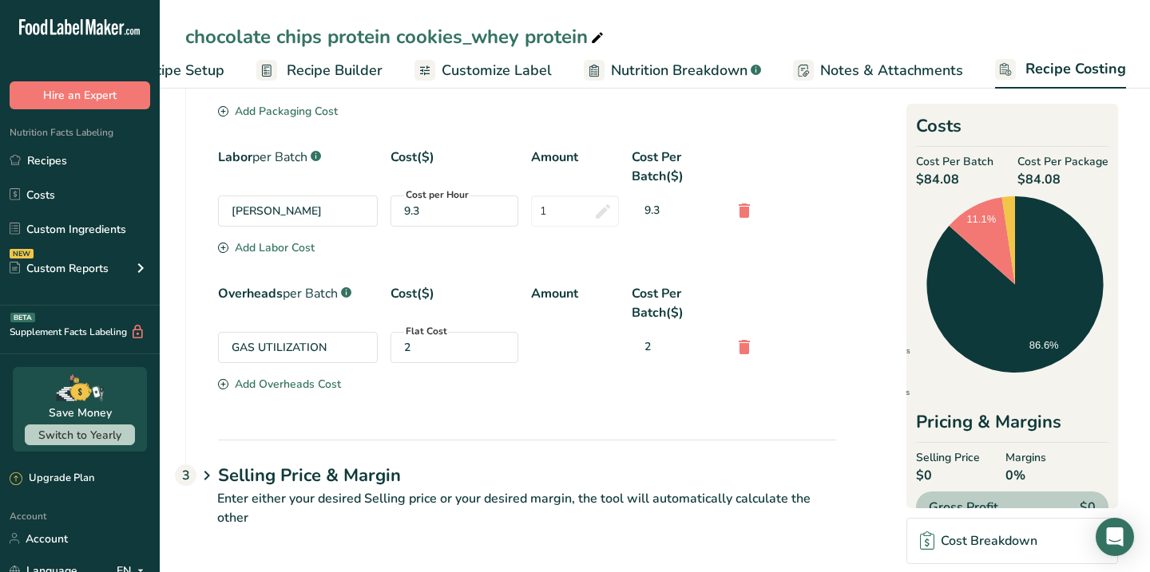
click at [211, 475] on icon at bounding box center [206, 477] width 19 height 30
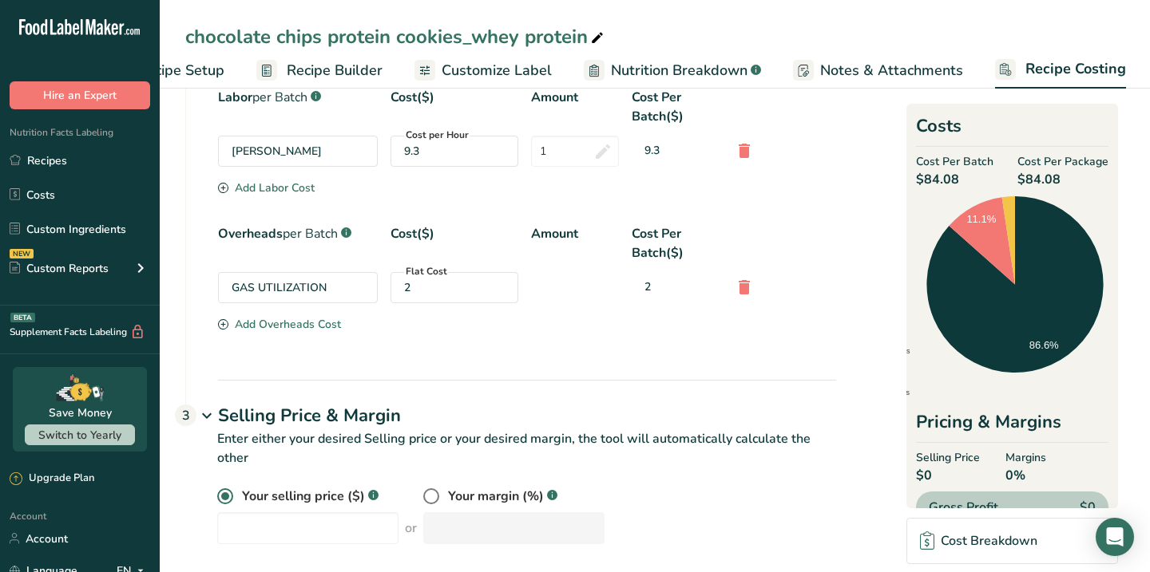
scroll to position [766, 0]
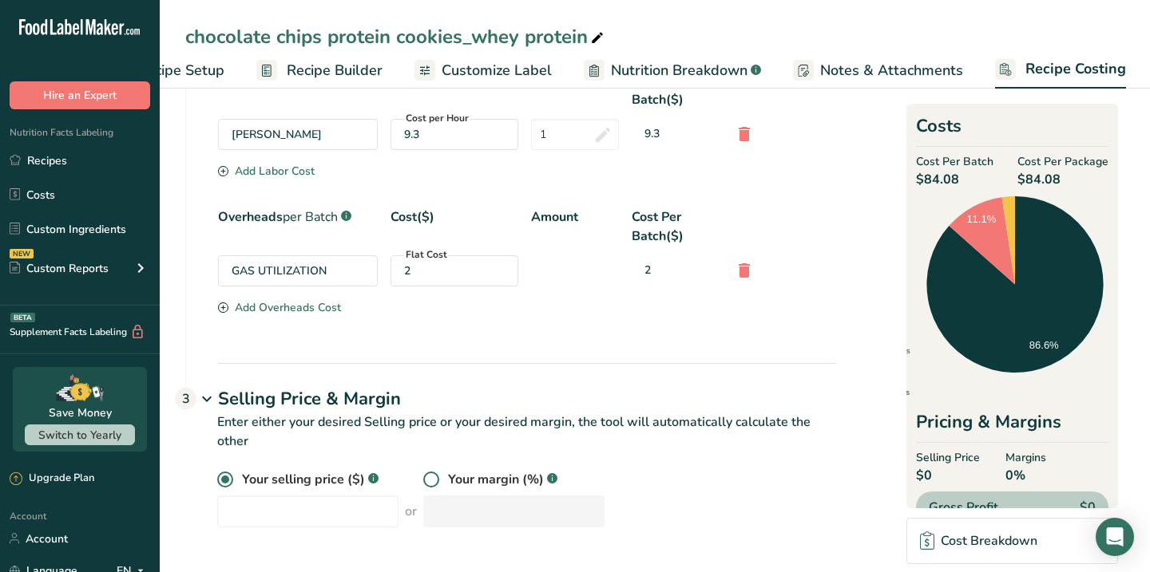
click at [423, 479] on span at bounding box center [431, 480] width 16 height 16
click at [423, 479] on input "radio" at bounding box center [428, 480] width 10 height 10
radio input "true"
radio input "false"
click at [432, 517] on input "number" at bounding box center [513, 512] width 181 height 32
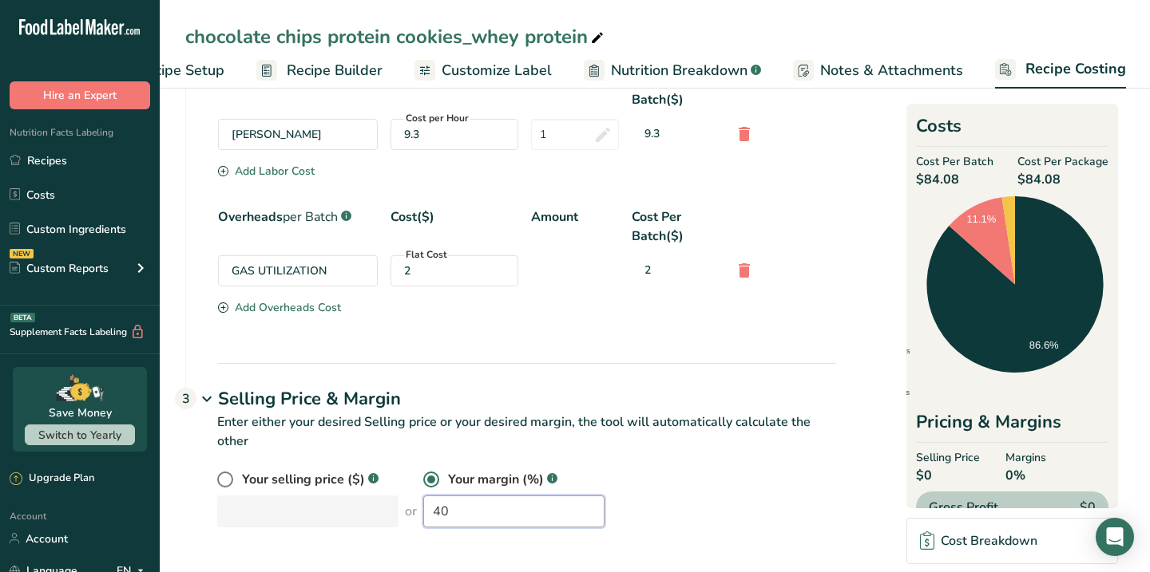
type input "40"
click at [734, 497] on div "Your selling price ($) .a-a{fill:#347362;}.b-a{fill:#fff;} or Your margin (%) .…" at bounding box center [526, 498] width 619 height 57
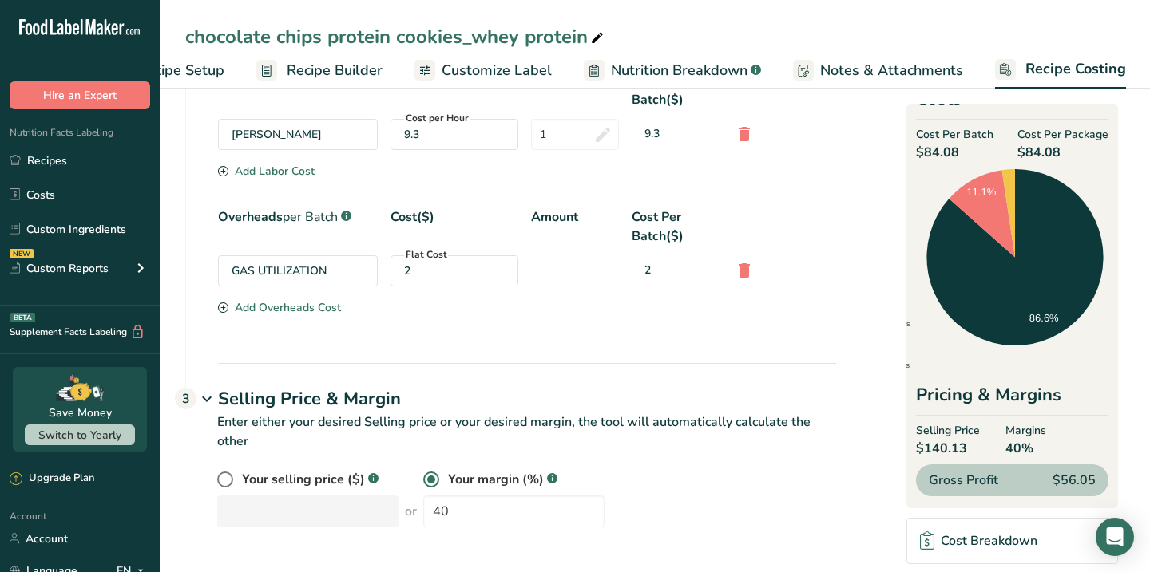
click at [299, 309] on div "Add Overheads Cost" at bounding box center [279, 307] width 123 height 17
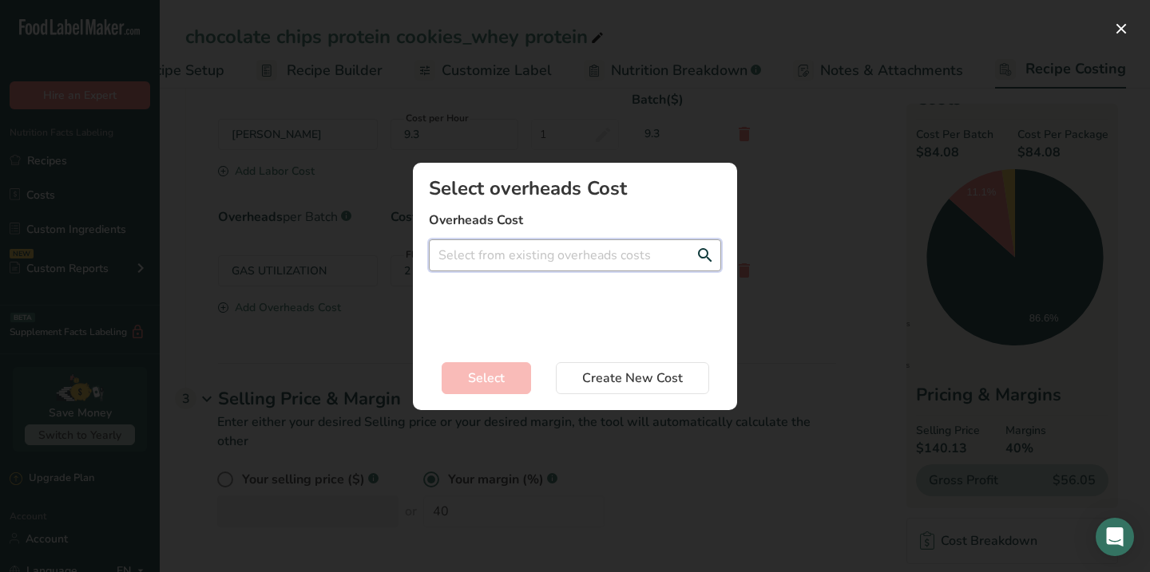
click at [644, 254] on input "Add New Recipe Cost Modal" at bounding box center [575, 256] width 292 height 32
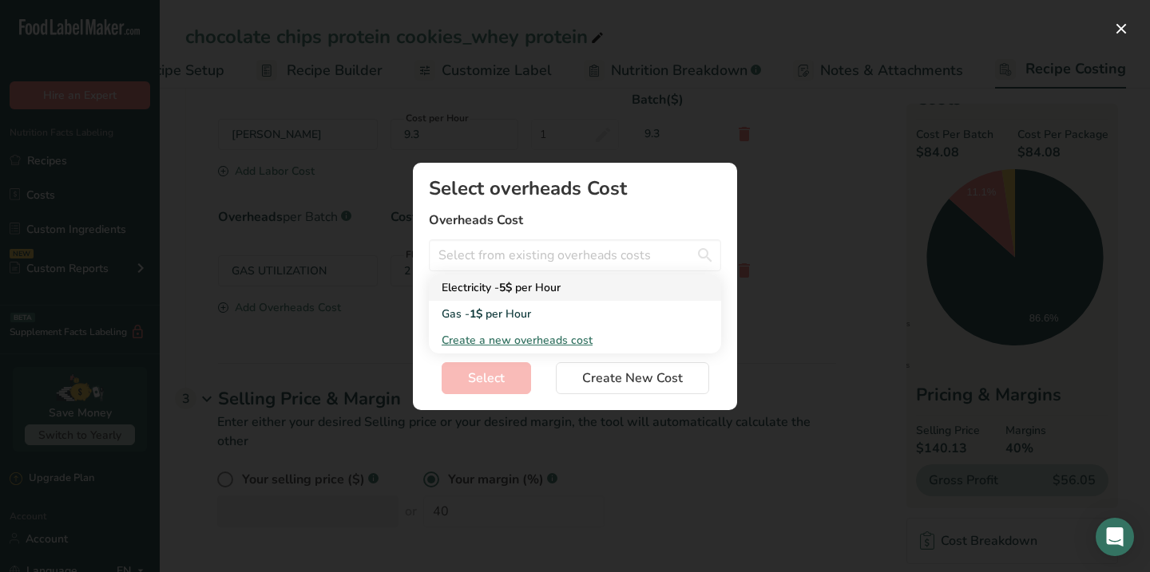
click at [604, 291] on div "Electricity - 5$ per Hour" at bounding box center [562, 287] width 241 height 17
type input "Electricity - 5$ per Hour"
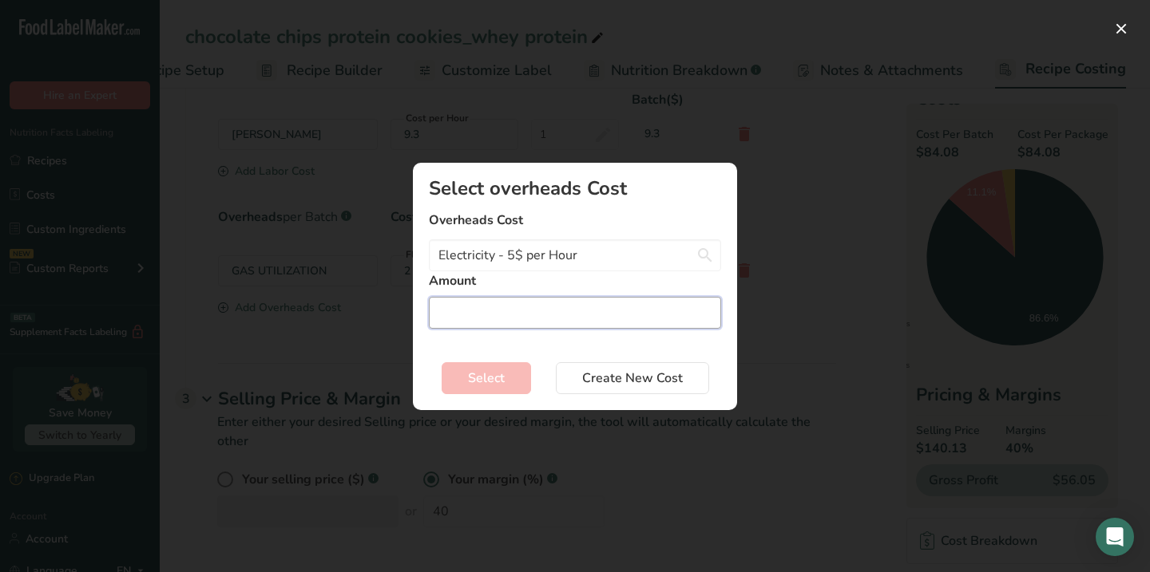
click at [553, 310] on input "Add New Recipe Cost Modal" at bounding box center [575, 313] width 292 height 32
type input "1"
click at [501, 373] on span "Select" at bounding box center [486, 378] width 37 height 19
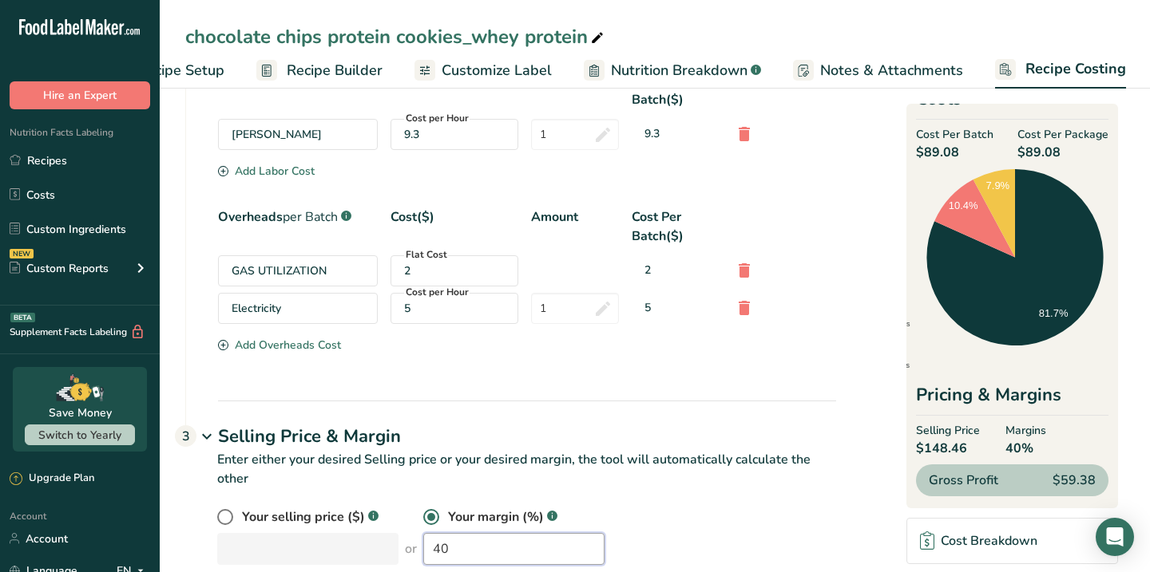
click at [444, 546] on input "40" at bounding box center [513, 549] width 181 height 32
type input "4"
type input "50"
click at [675, 505] on p "Enter either your desired Selling price or your desired margin, the tool will a…" at bounding box center [510, 478] width 651 height 57
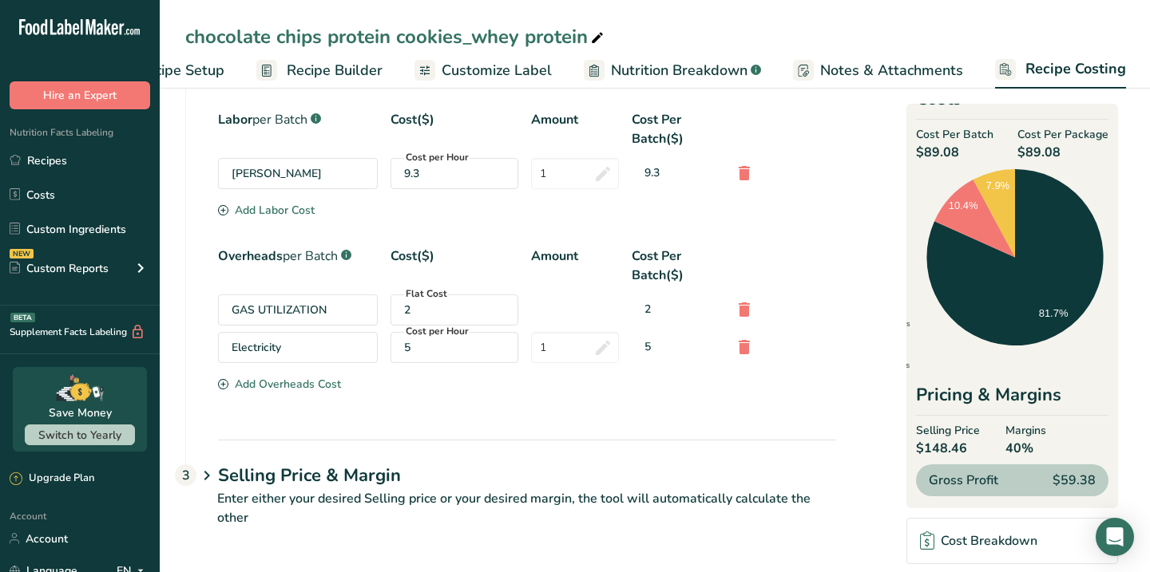
scroll to position [727, 0]
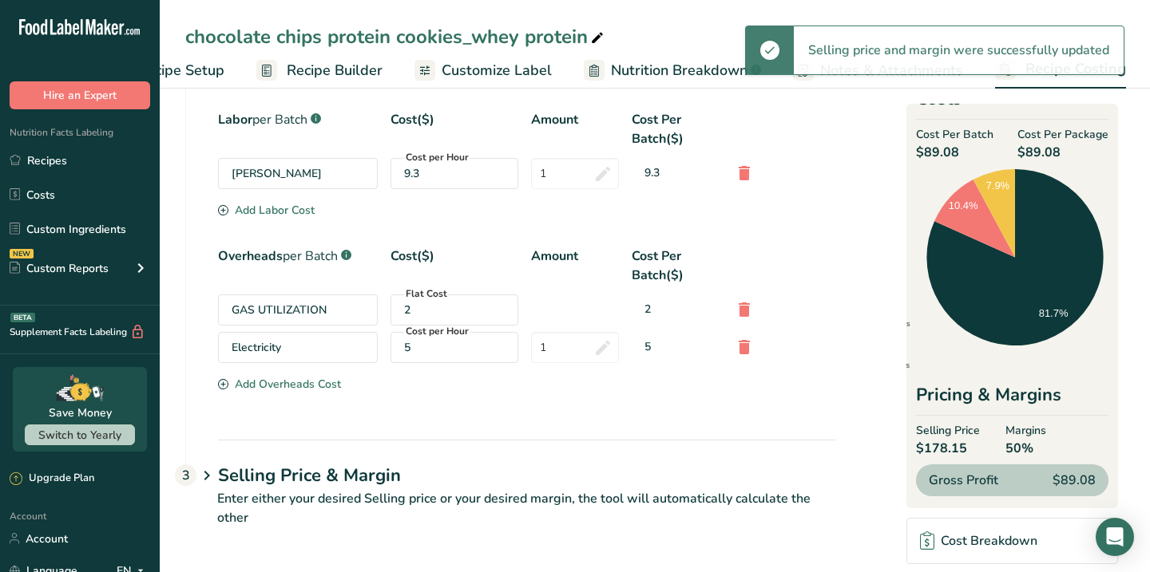
click at [205, 475] on icon at bounding box center [206, 477] width 19 height 30
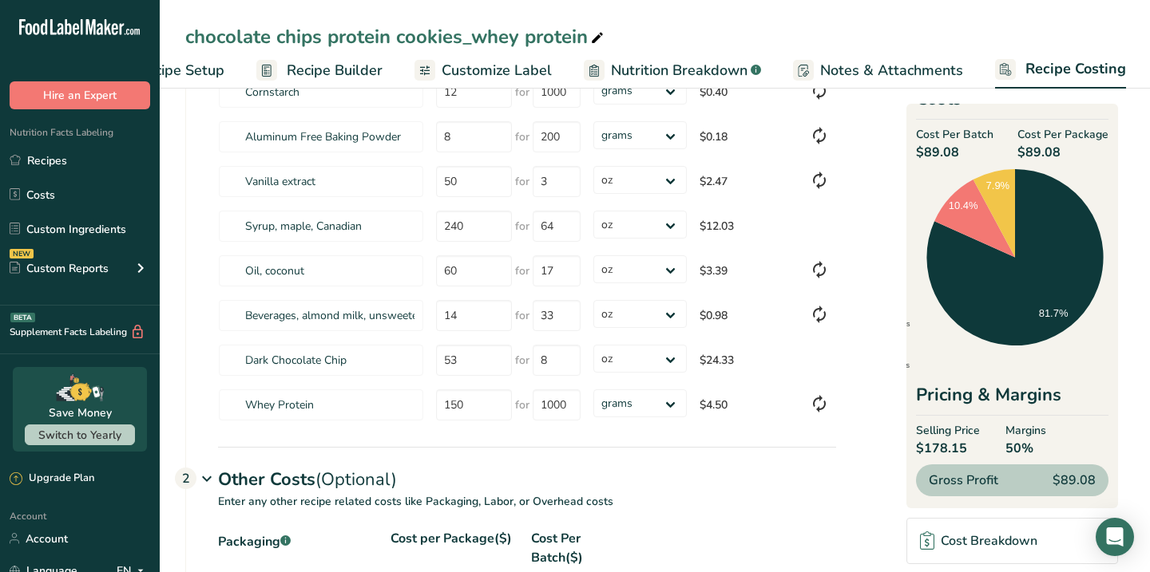
scroll to position [209, 0]
click at [897, 351] on section "Download Ingredient Costs 1 Enter the total price you pay for each ingredient I…" at bounding box center [654, 520] width 939 height 1242
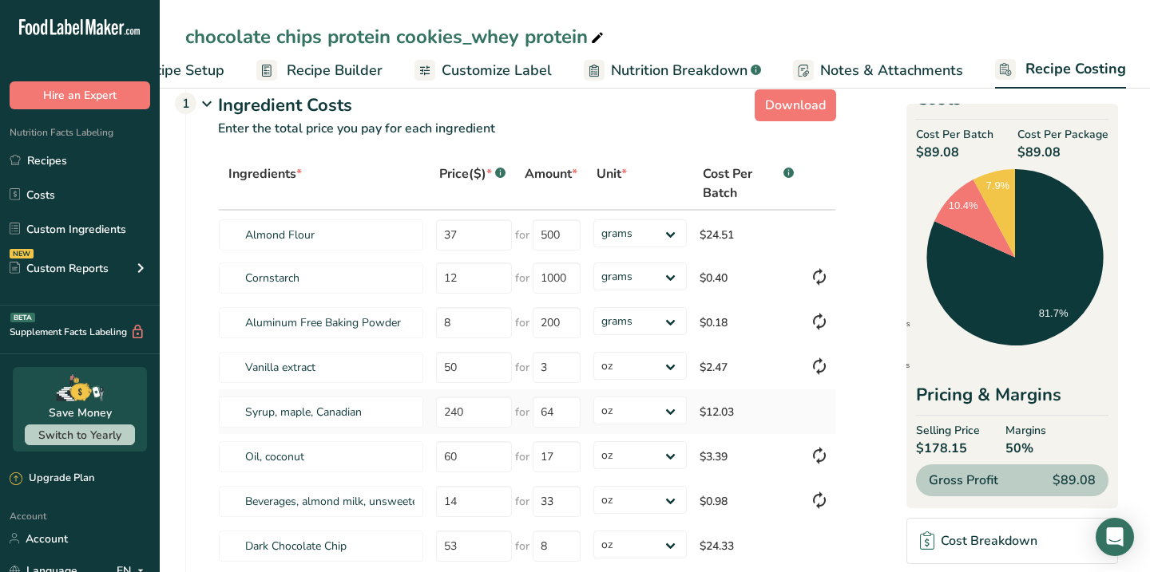
scroll to position [21, 0]
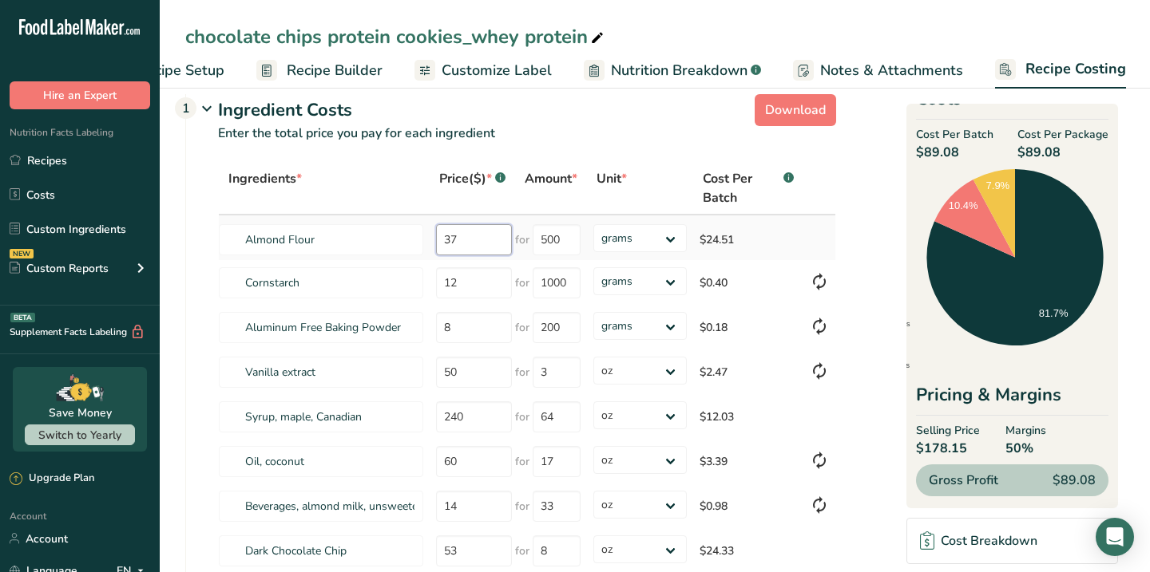
click at [495, 243] on input "37" at bounding box center [474, 239] width 76 height 31
type input "3"
type input "40"
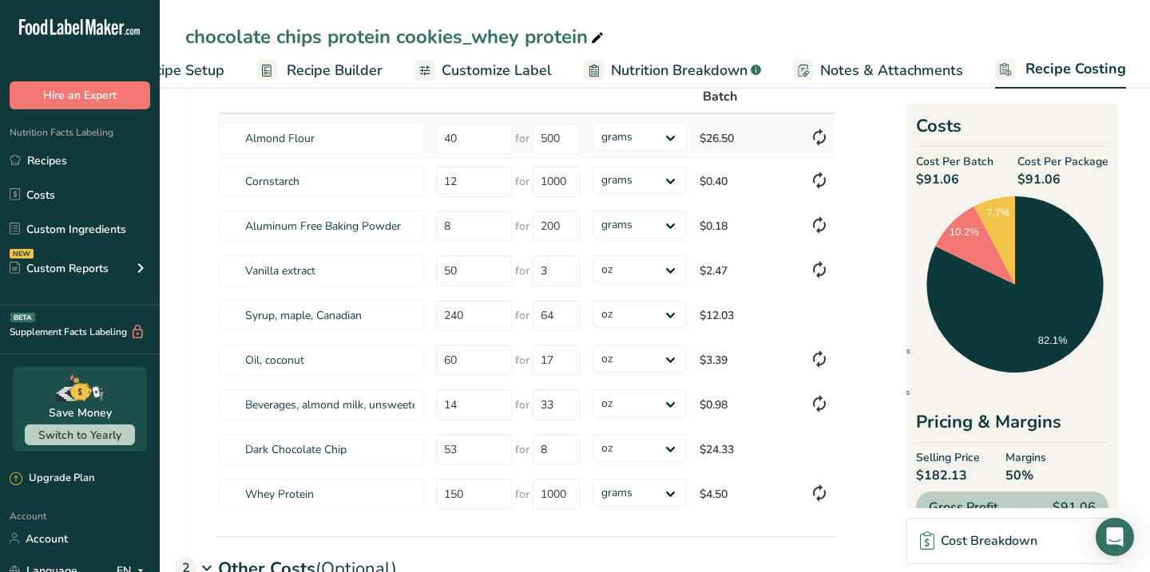
scroll to position [0, 0]
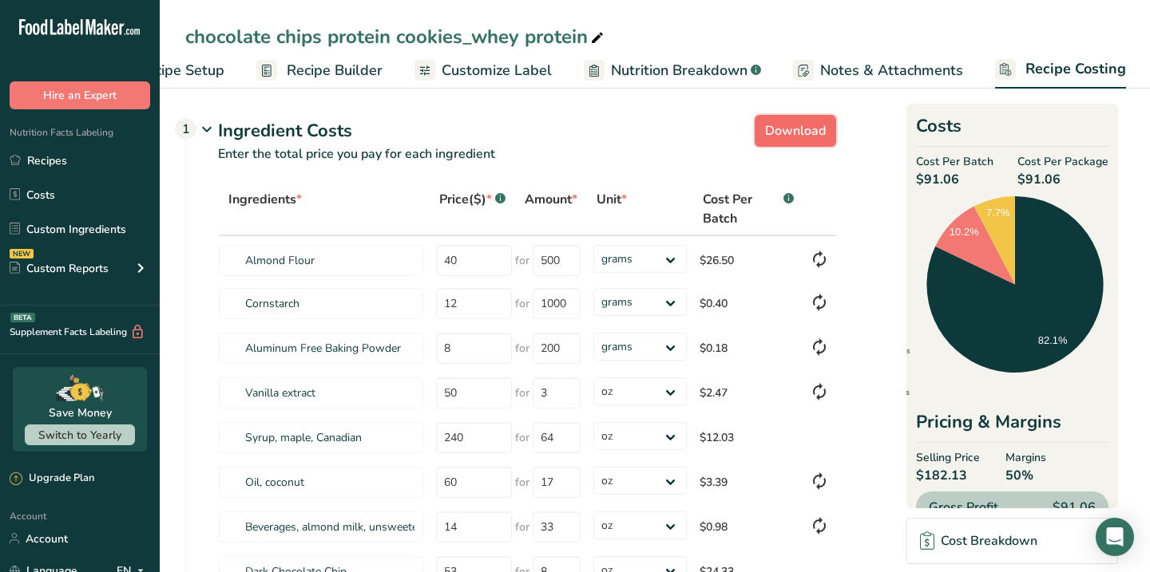
click at [802, 137] on span "Download" at bounding box center [795, 130] width 61 height 19
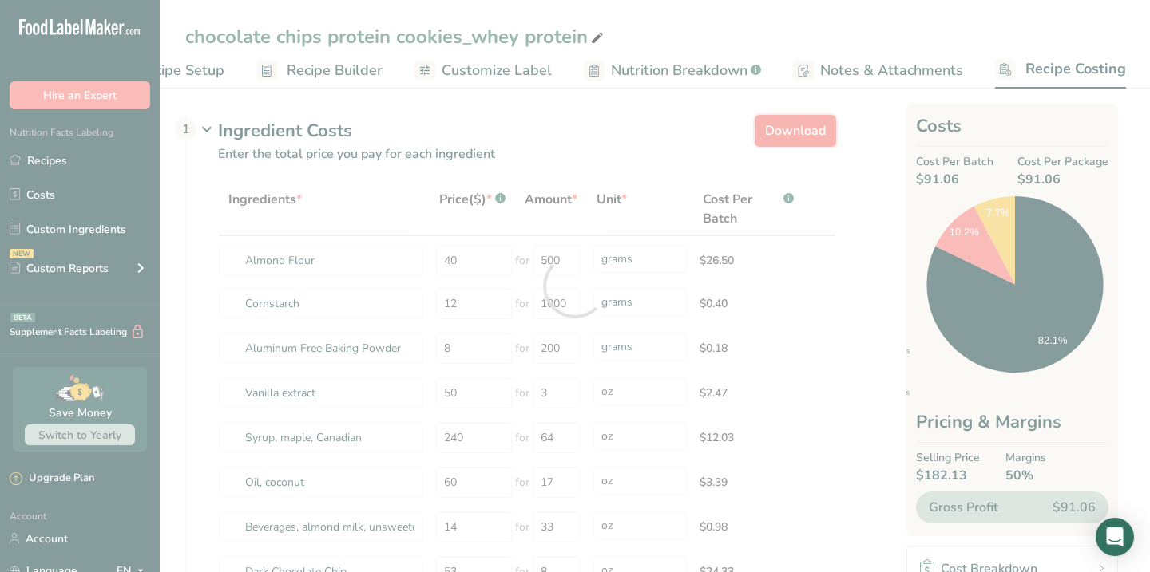
select select "5"
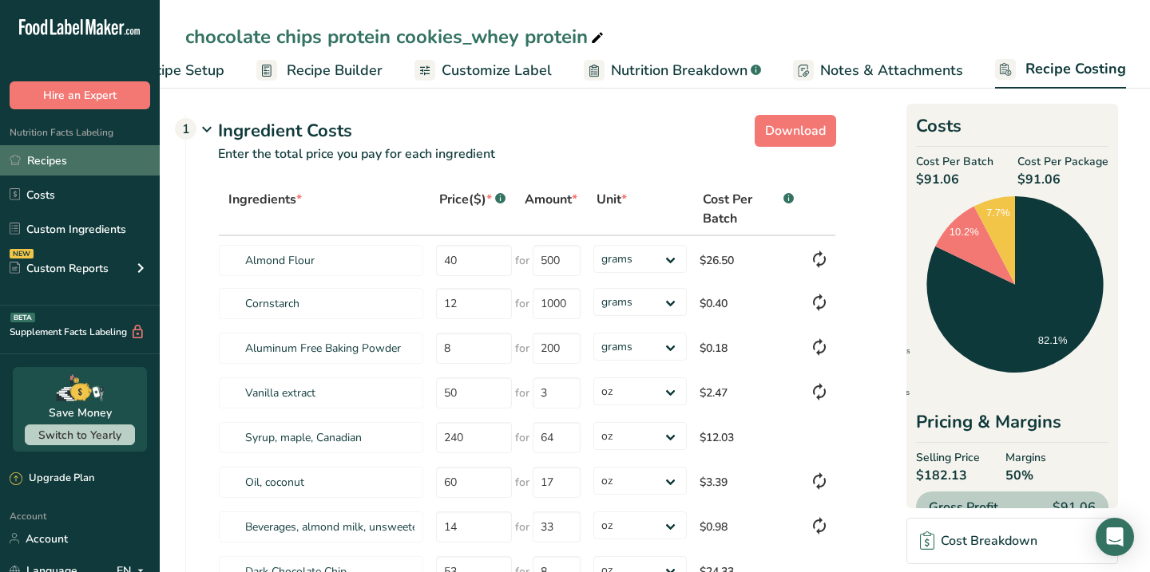
click at [97, 163] on link "Recipes" at bounding box center [80, 160] width 160 height 30
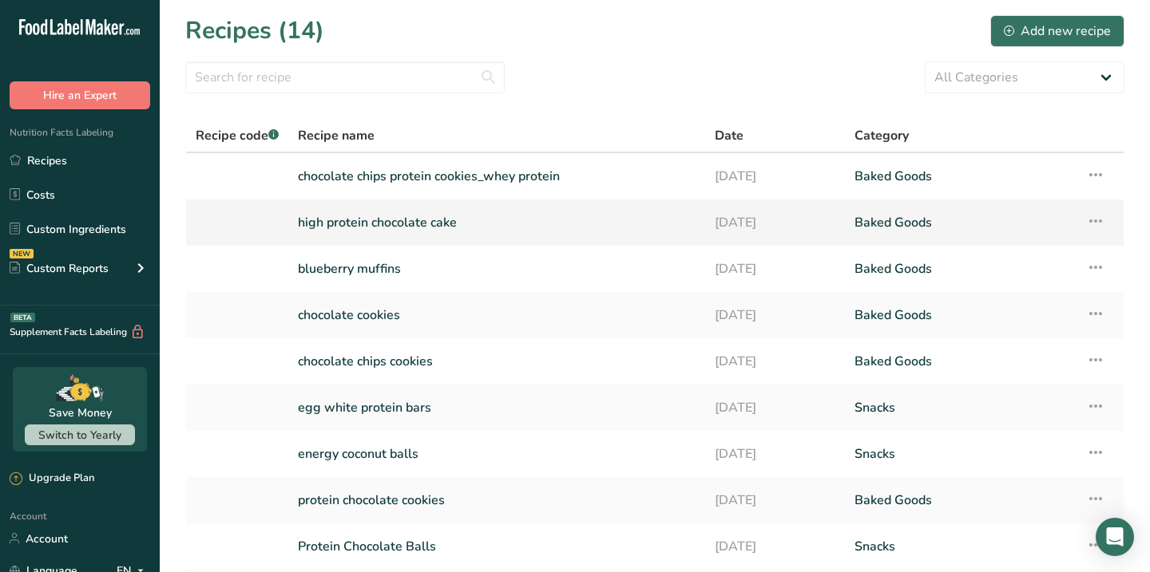
click at [342, 231] on link "high protein chocolate cake" at bounding box center [497, 223] width 398 height 34
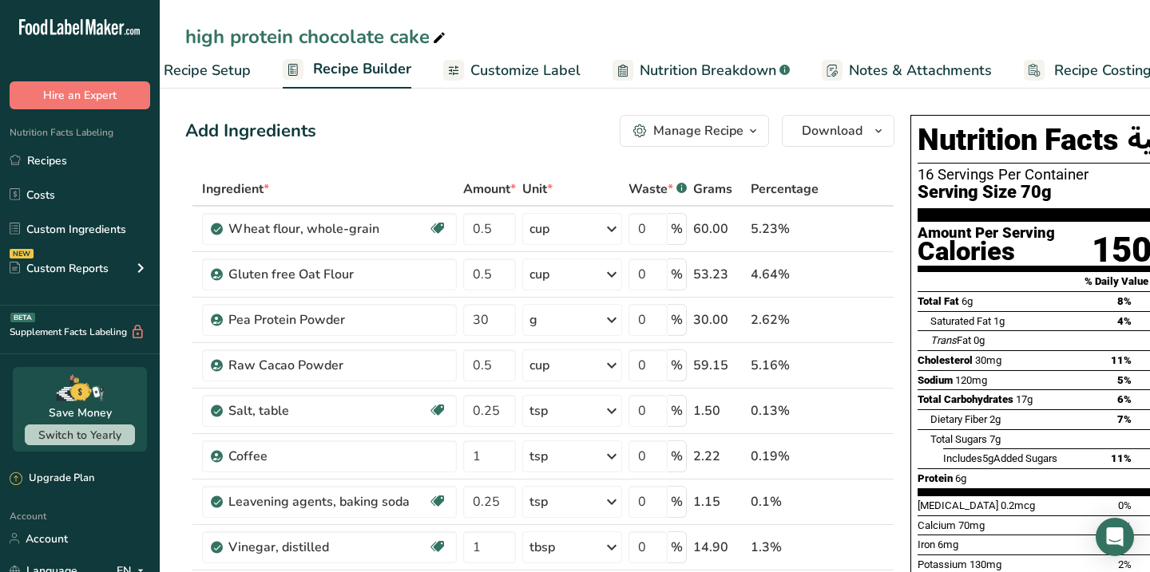
scroll to position [0, 78]
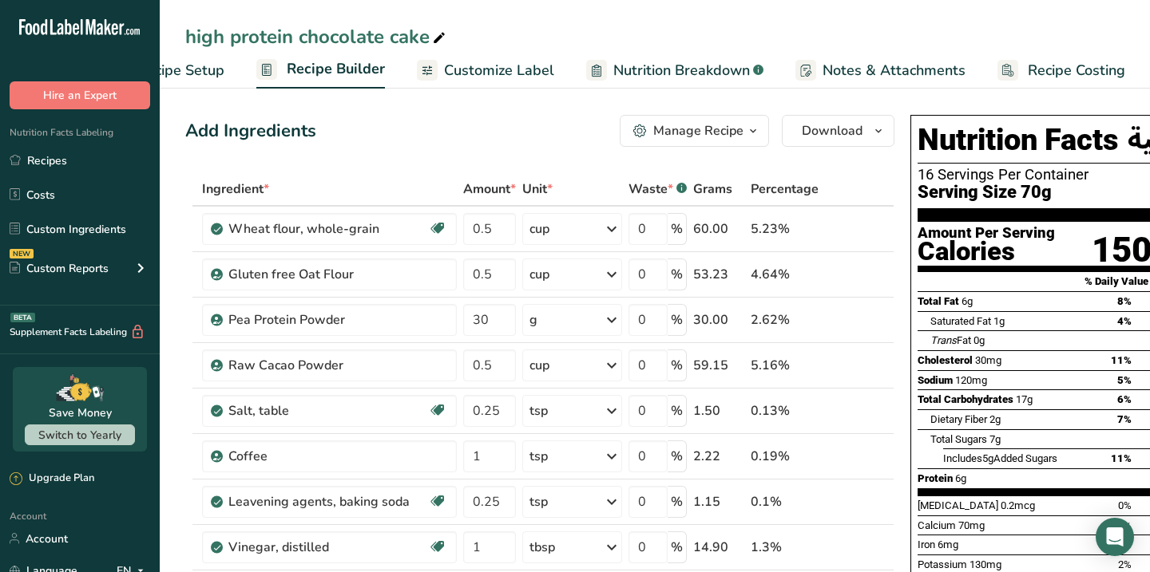
click at [1072, 71] on span "Recipe Costing" at bounding box center [1076, 71] width 97 height 22
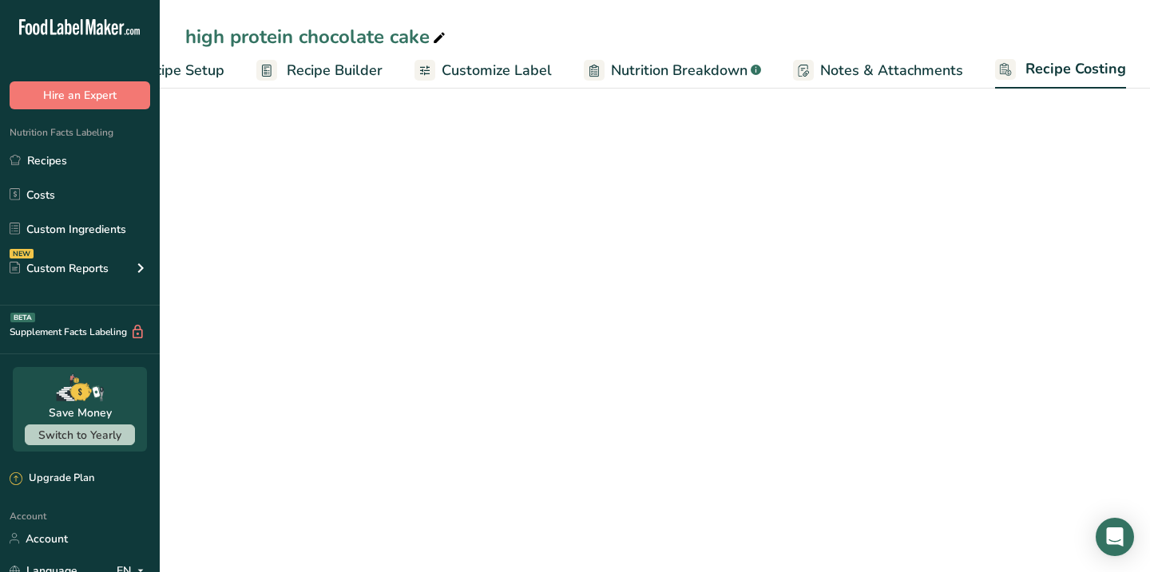
select select "5"
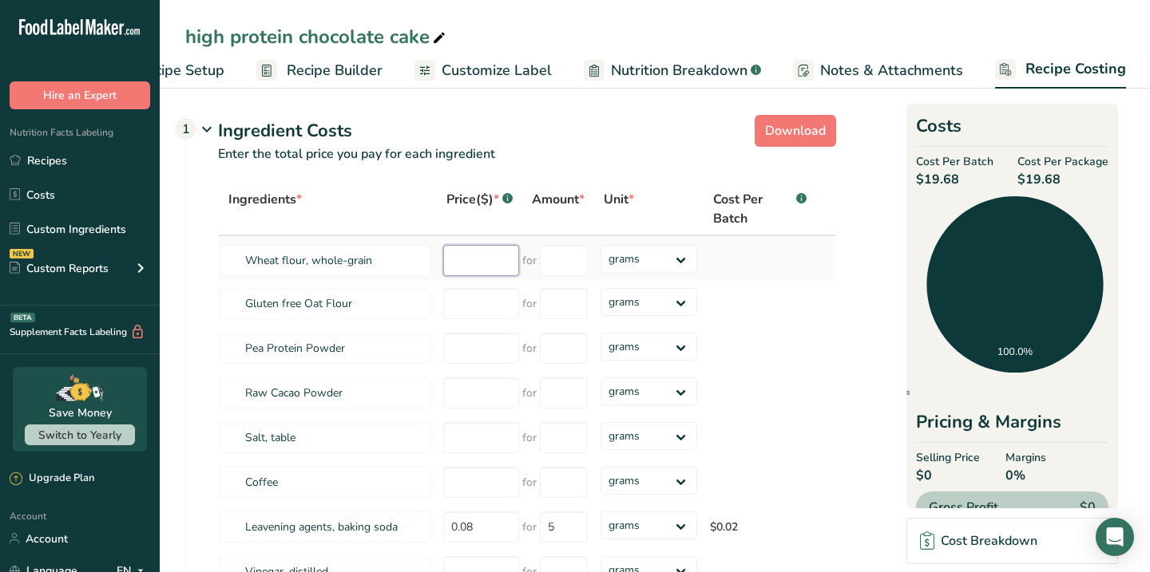
click at [459, 264] on input "number" at bounding box center [481, 260] width 76 height 31
type input "17"
click at [552, 260] on input "number" at bounding box center [564, 260] width 48 height 31
type input "1000"
click at [473, 295] on div "Ingredients * Price($) * .a-a{fill:#347362;}.b-a{fill:#fff;} Amount * Unit * Co…" at bounding box center [527, 545] width 618 height 725
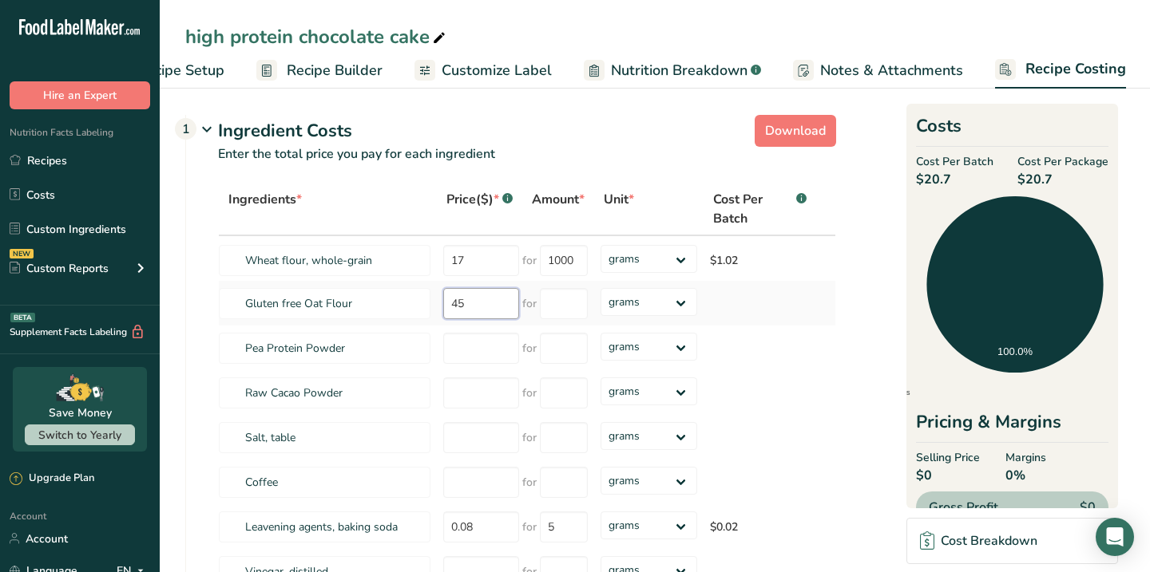
type input "45"
type input "1000"
click at [466, 351] on div "Ingredients * Price($) * .a-a{fill:#347362;}.b-a{fill:#fff;} Amount * Unit * Co…" at bounding box center [527, 545] width 618 height 725
type input "15"
type input "0"
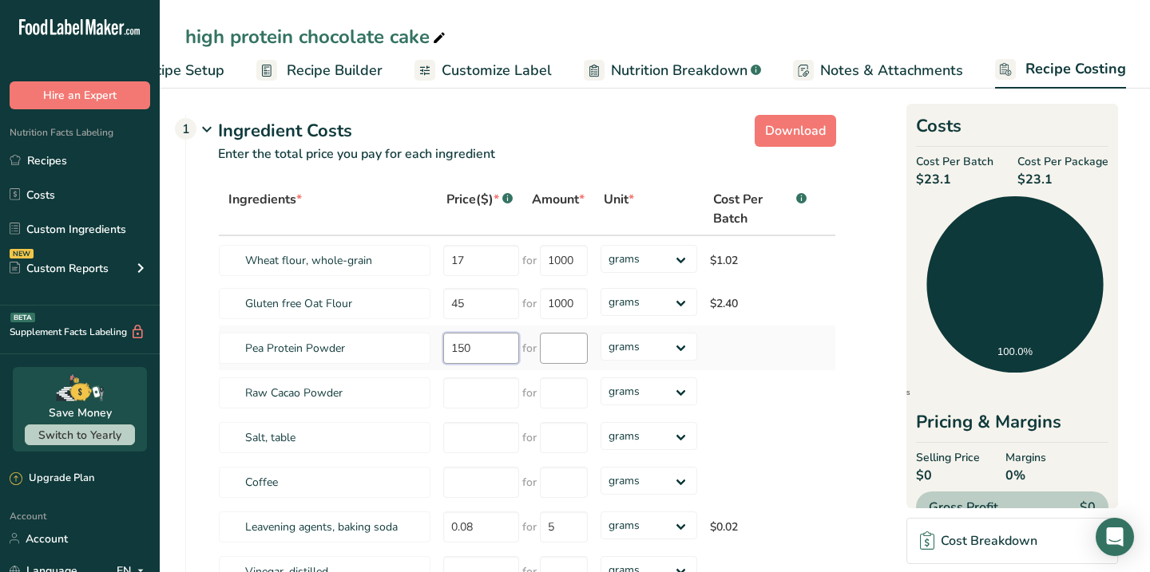
type input "150"
click at [580, 350] on input "number" at bounding box center [564, 348] width 48 height 31
type input "1000"
click at [482, 382] on div "Ingredients * Price($) * .a-a{fill:#347362;}.b-a{fill:#fff;} Amount * Unit * Co…" at bounding box center [527, 545] width 618 height 725
type input "65"
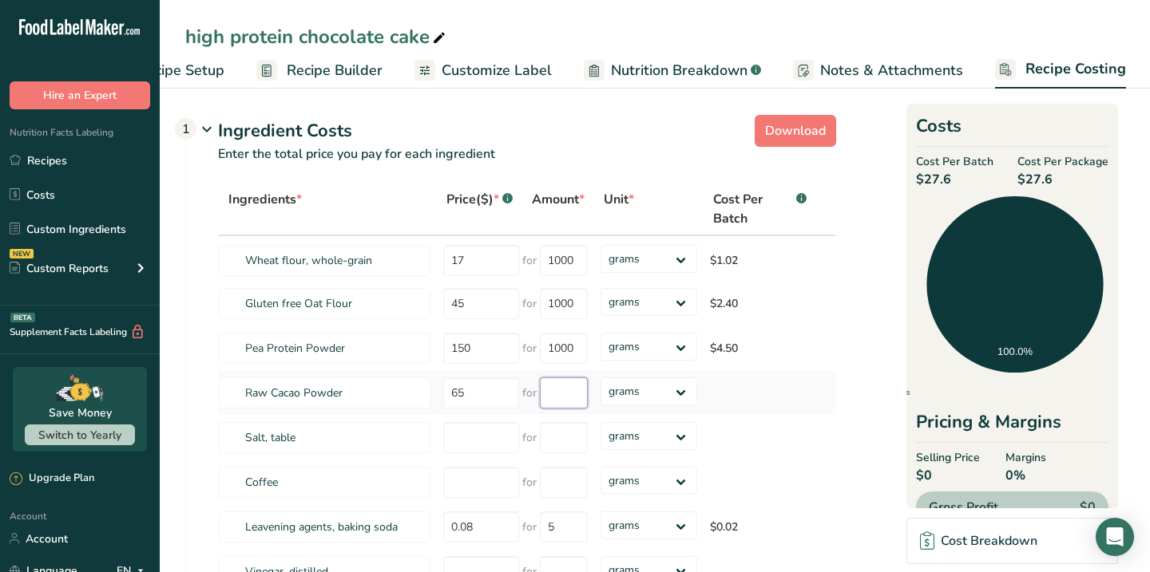
click at [583, 395] on input "number" at bounding box center [564, 393] width 48 height 31
type input "340"
click at [461, 438] on div "Ingredients * Price($) * .a-a{fill:#347362;}.b-a{fill:#fff;} Amount * Unit * Co…" at bounding box center [527, 545] width 618 height 725
type input "8"
click at [581, 441] on input "number" at bounding box center [564, 437] width 48 height 31
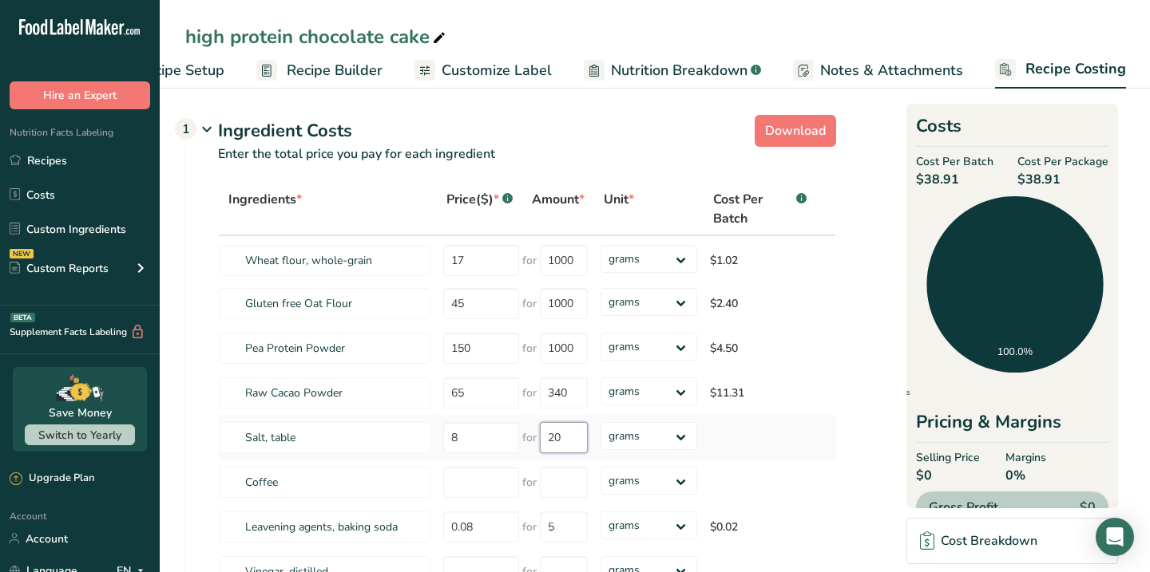
type input "2"
type input "1000"
click at [488, 495] on div "Ingredients * Price($) * .a-a{fill:#347362;}.b-a{fill:#fff;} Amount * Unit * Co…" at bounding box center [527, 545] width 618 height 725
type input "65"
click at [568, 489] on input "number" at bounding box center [564, 482] width 48 height 31
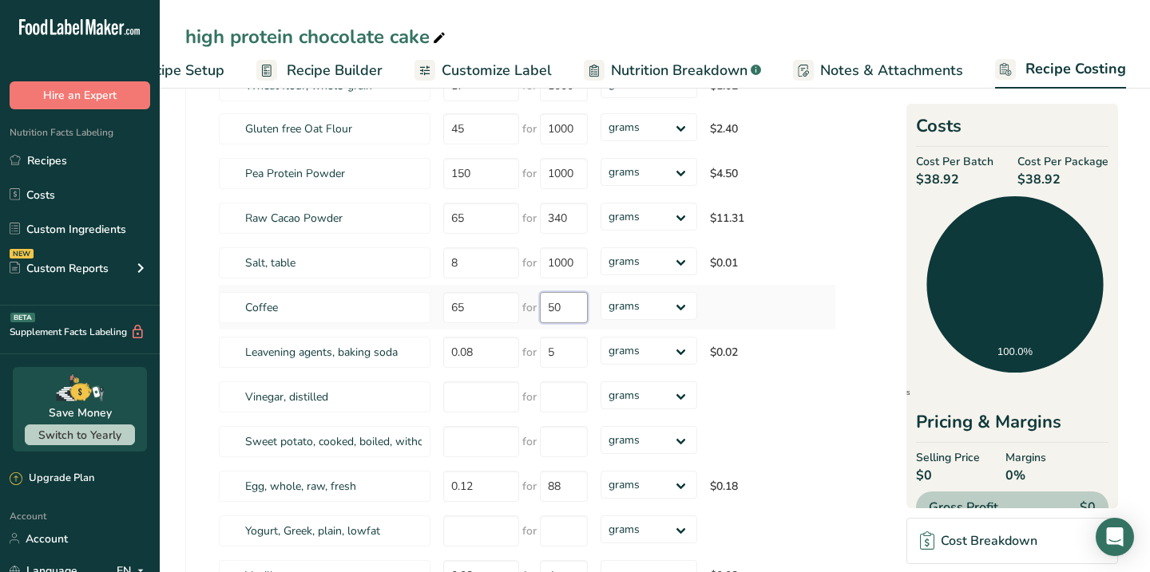
scroll to position [176, 0]
type input "50"
click at [487, 359] on div "Ingredients * Price($) * .a-a{fill:#347362;}.b-a{fill:#fff;} Amount * Unit * Co…" at bounding box center [527, 369] width 618 height 725
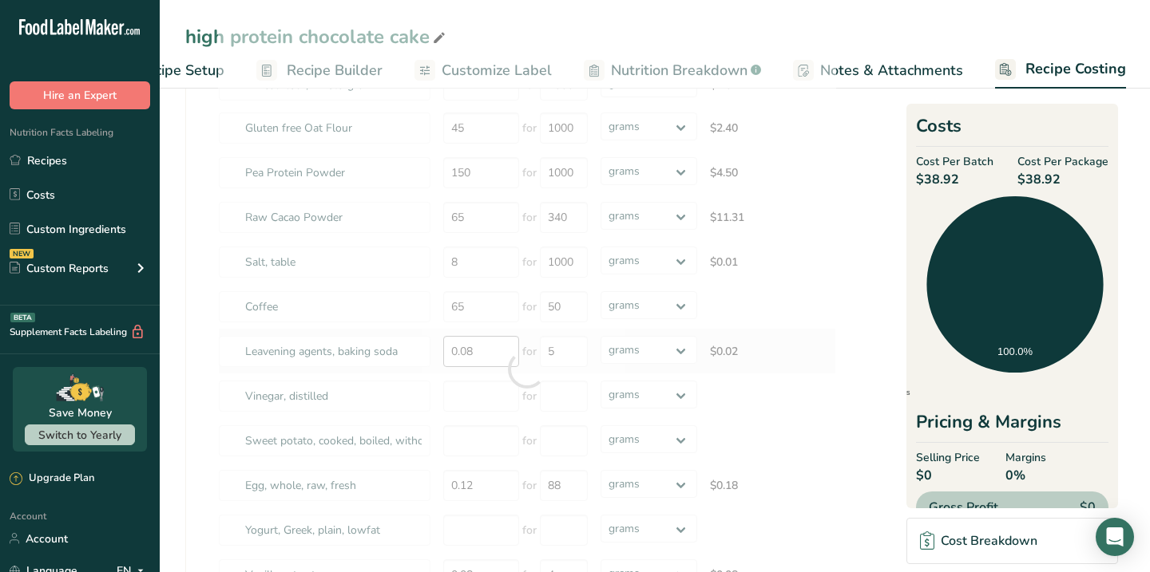
click at [487, 359] on div at bounding box center [527, 369] width 618 height 725
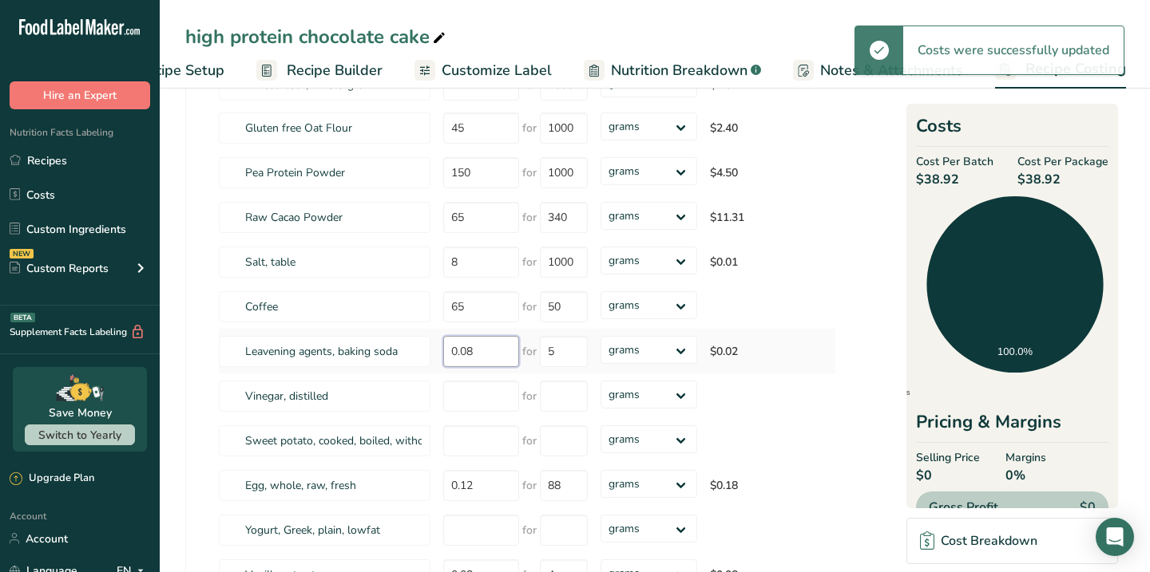
click at [487, 359] on input "0.08" at bounding box center [481, 351] width 76 height 31
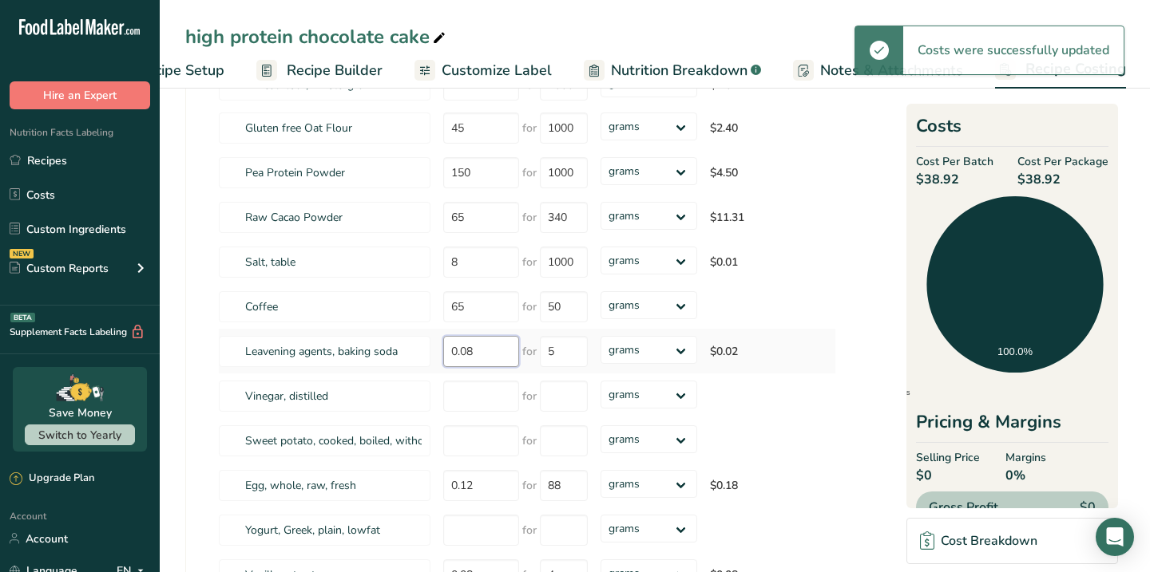
click at [487, 359] on input "0.08" at bounding box center [481, 351] width 76 height 31
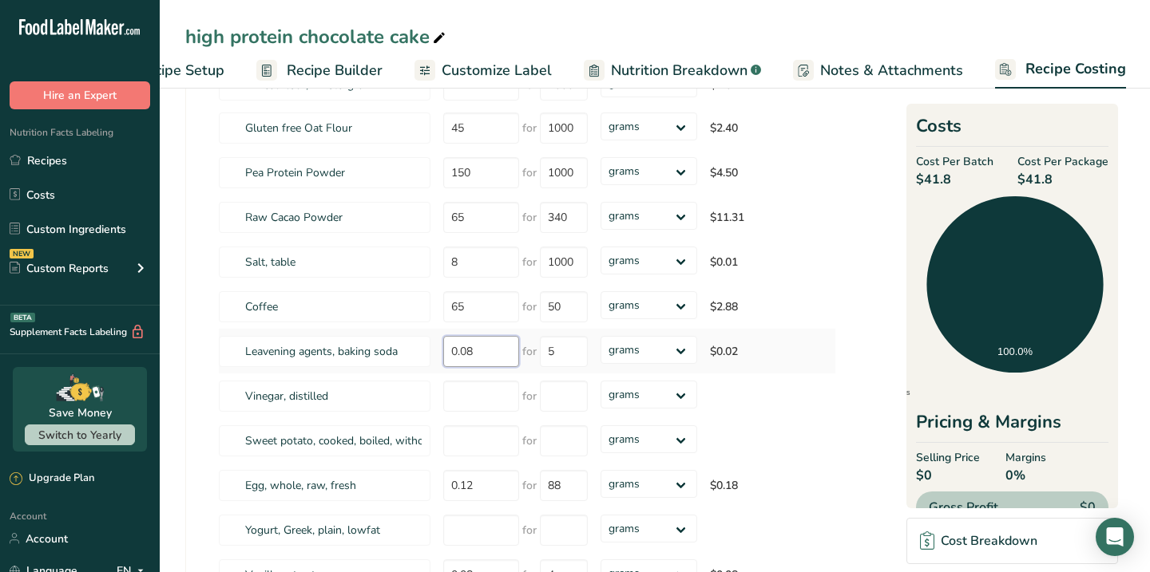
type input "0"
type input "12"
click at [564, 355] on div "Ingredients * Price($) * .a-a{fill:#347362;}.b-a{fill:#fff;} Amount * Unit * Co…" at bounding box center [527, 369] width 618 height 725
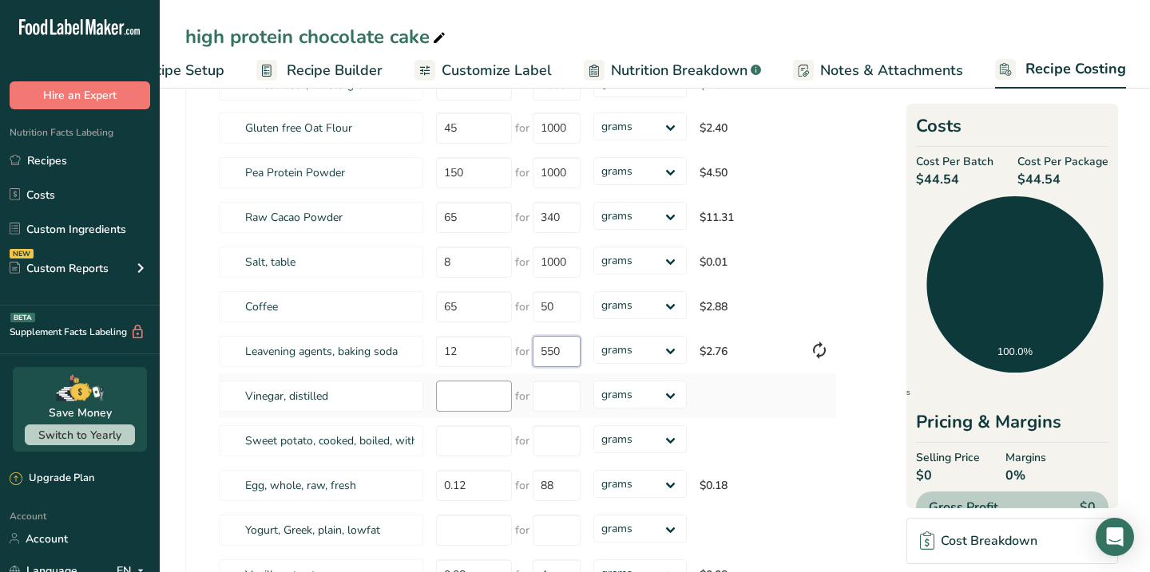
type input "550"
click at [485, 388] on div "Ingredients * Price($) * .a-a{fill:#347362;}.b-a{fill:#fff;} Amount * Unit * Co…" at bounding box center [527, 369] width 618 height 725
type input "14"
click at [561, 389] on input "number" at bounding box center [557, 396] width 48 height 31
type input "33"
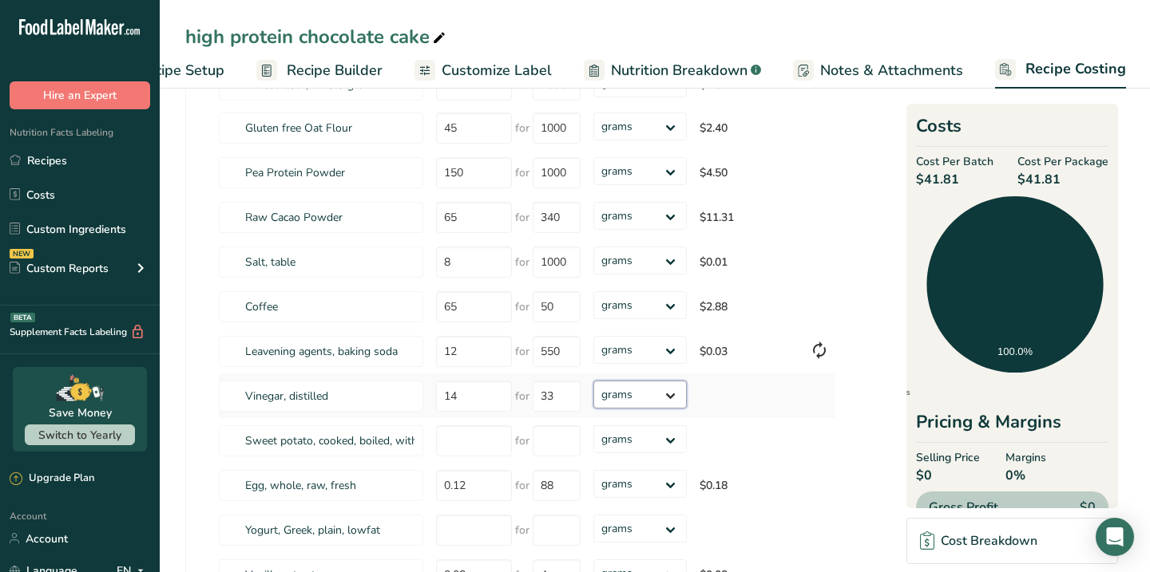
click at [681, 399] on div "Ingredients * Price($) * .a-a{fill:#347362;}.b-a{fill:#fff;} Amount * Unit * Co…" at bounding box center [527, 369] width 618 height 725
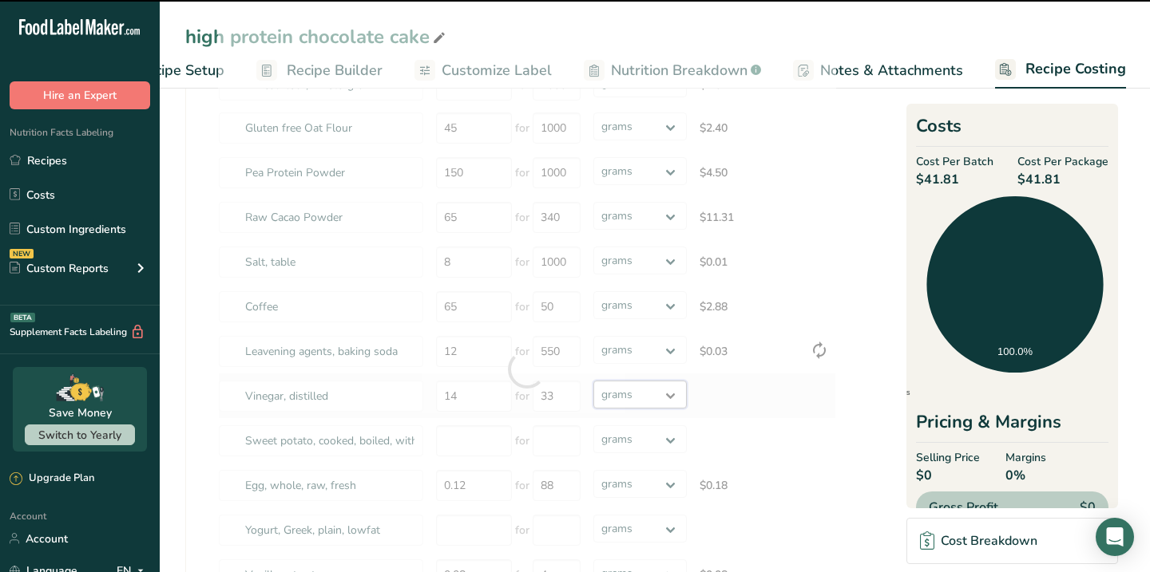
select select "5"
click at [593, 381] on select "grams kg mg mcg lb oz" at bounding box center [639, 395] width 93 height 28
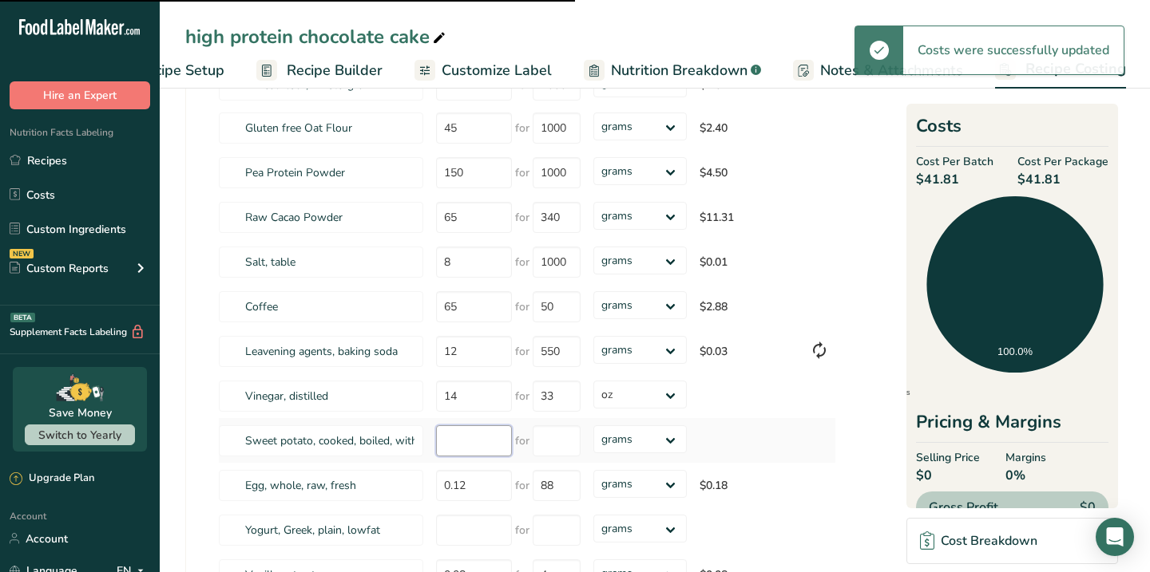
click at [468, 442] on input "number" at bounding box center [474, 441] width 76 height 31
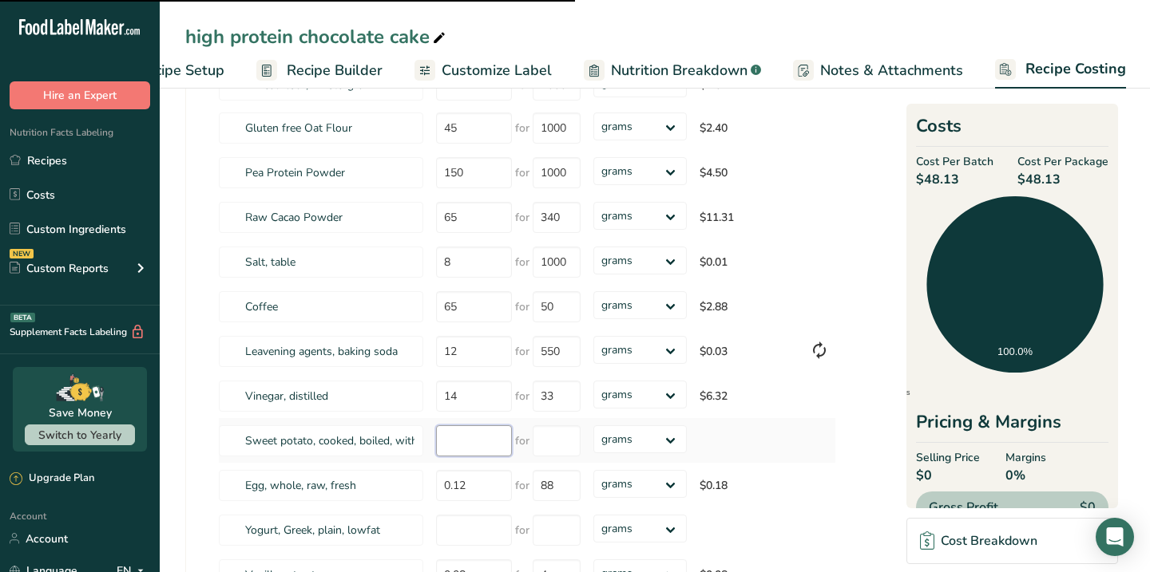
select select "5"
type input "15"
click at [566, 438] on input "number" at bounding box center [557, 441] width 48 height 31
type input "1000"
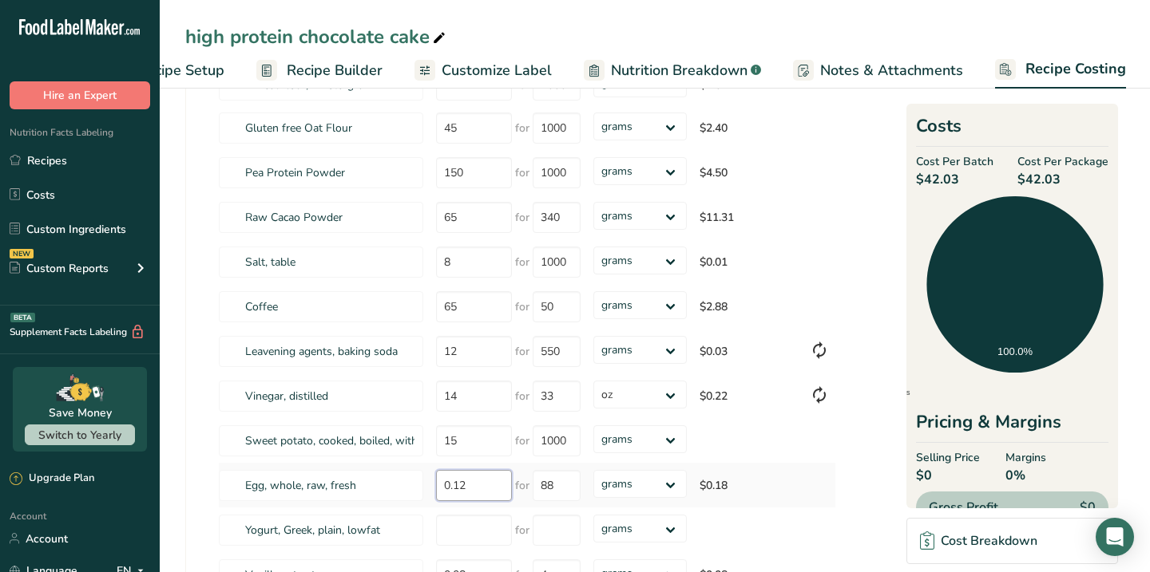
click at [466, 487] on div "Ingredients * Price($) * .a-a{fill:#347362;}.b-a{fill:#fff;} Amount * Unit * Co…" at bounding box center [527, 369] width 618 height 725
click at [679, 486] on select "grams kg mg mcg lb oz" at bounding box center [639, 484] width 93 height 28
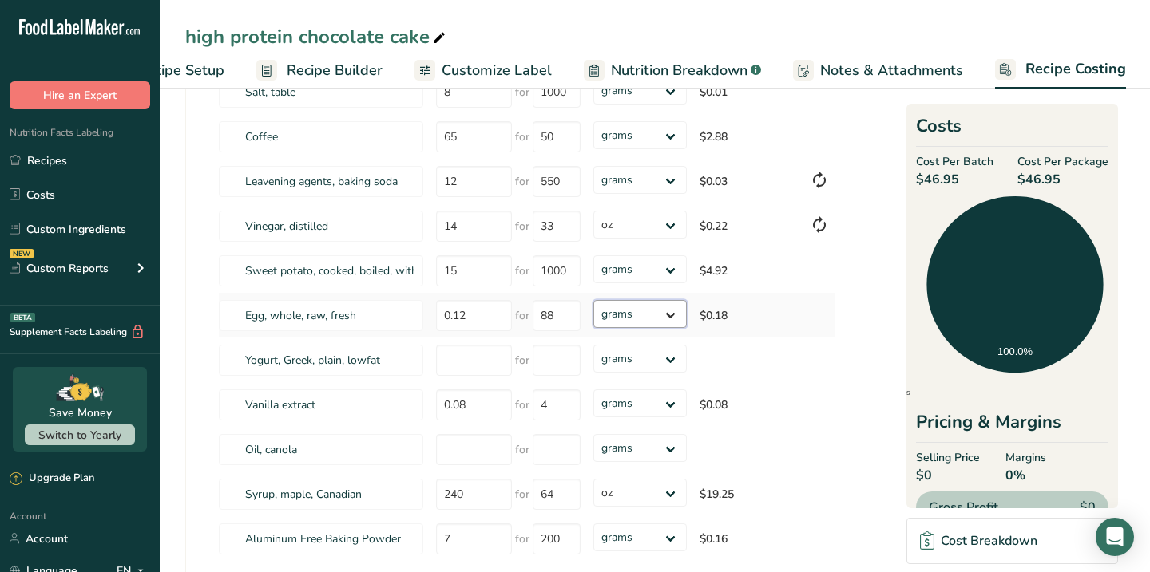
scroll to position [354, 0]
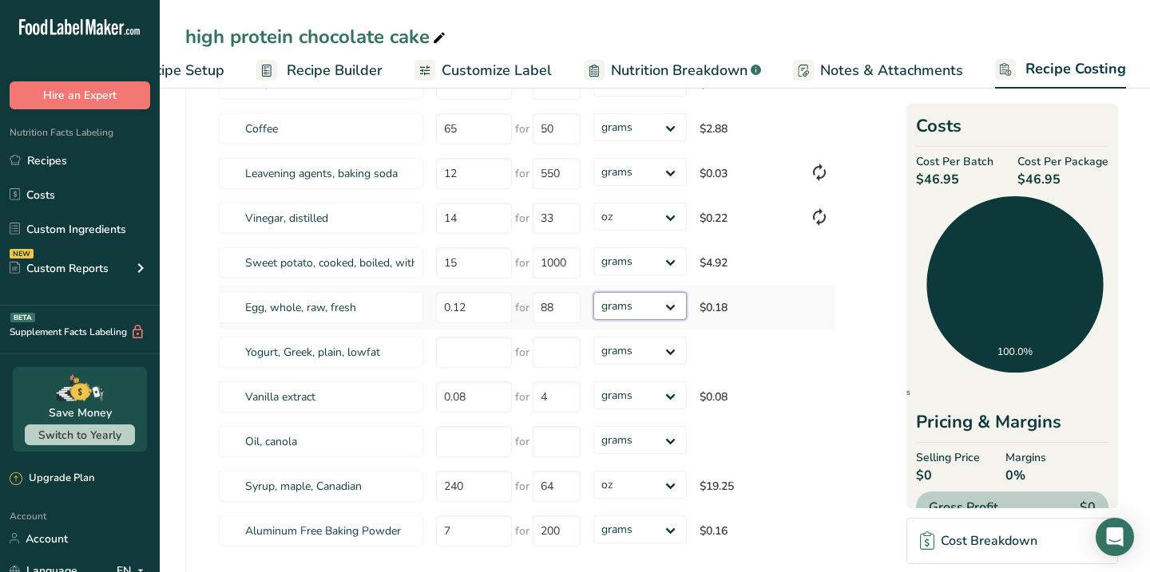
click at [675, 303] on select "grams kg mg mcg lb oz" at bounding box center [639, 306] width 93 height 28
click at [470, 299] on input "0.12" at bounding box center [474, 307] width 76 height 31
type input "30"
click at [568, 305] on div "Ingredients * Price($) * .a-a{fill:#347362;}.b-a{fill:#fff;} Amount * Unit * Co…" at bounding box center [527, 191] width 618 height 725
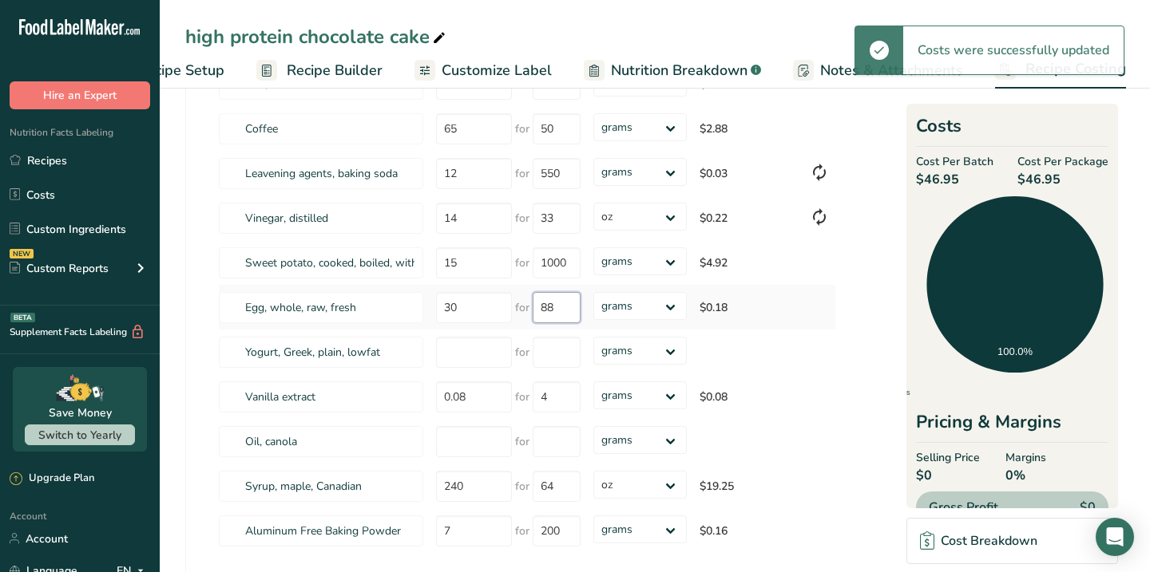
type input "8"
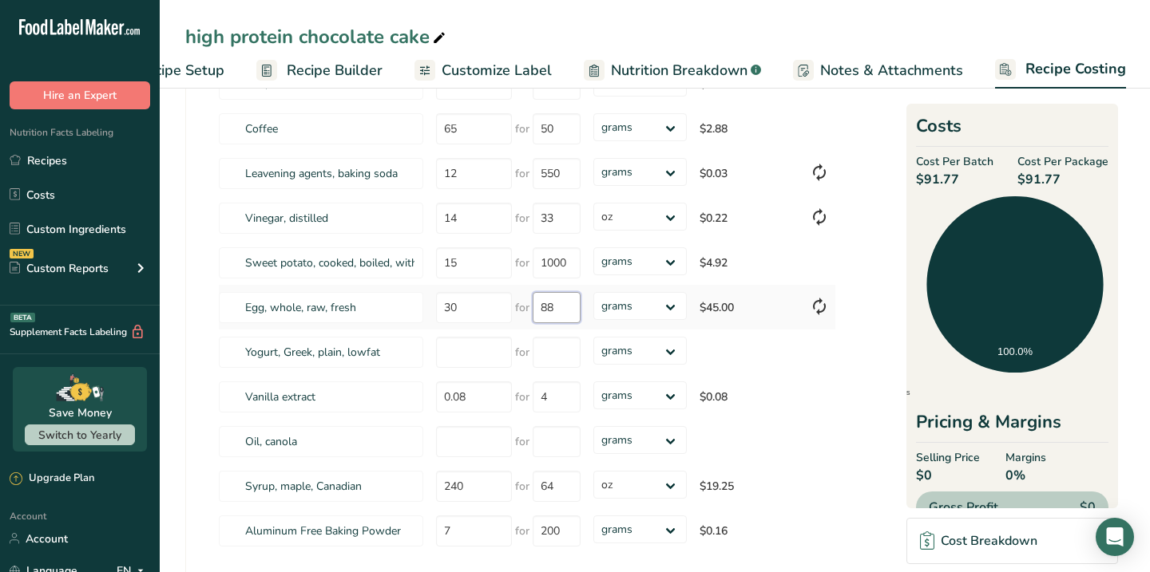
type input "8"
type input "1500"
click at [450, 357] on div "Ingredients * Price($) * .a-a{fill:#347362;}.b-a{fill:#fff;} Amount * Unit * Co…" at bounding box center [527, 191] width 618 height 725
type input "9"
click at [545, 337] on input "number" at bounding box center [557, 352] width 48 height 31
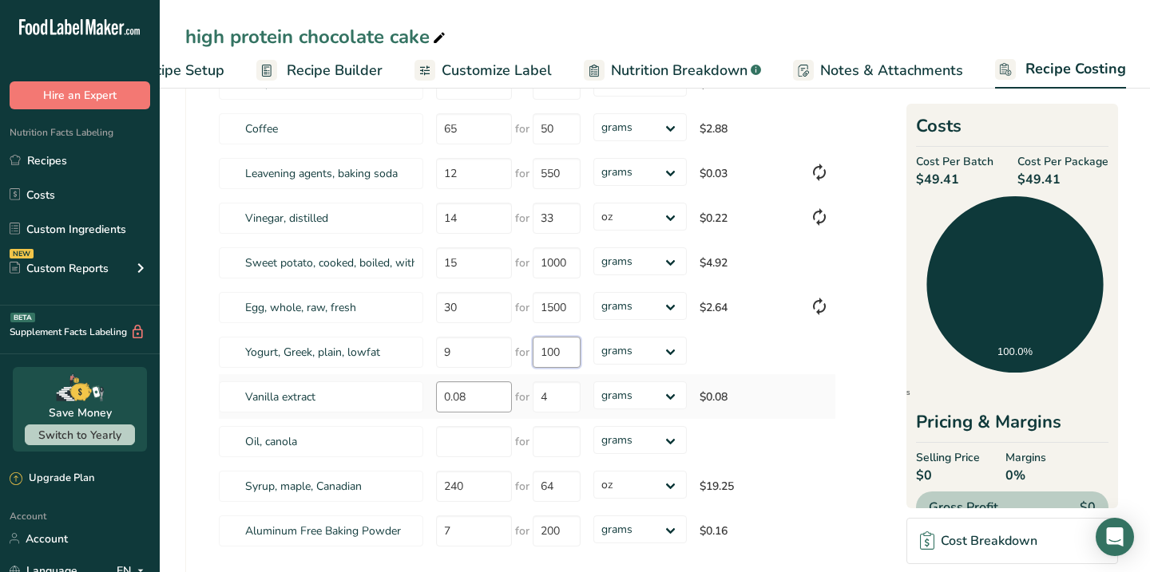
type input "100"
click at [472, 394] on div "Ingredients * Price($) * .a-a{fill:#347362;}.b-a{fill:#fff;} Amount * Unit * Co…" at bounding box center [527, 191] width 618 height 725
type input "0"
type input "50"
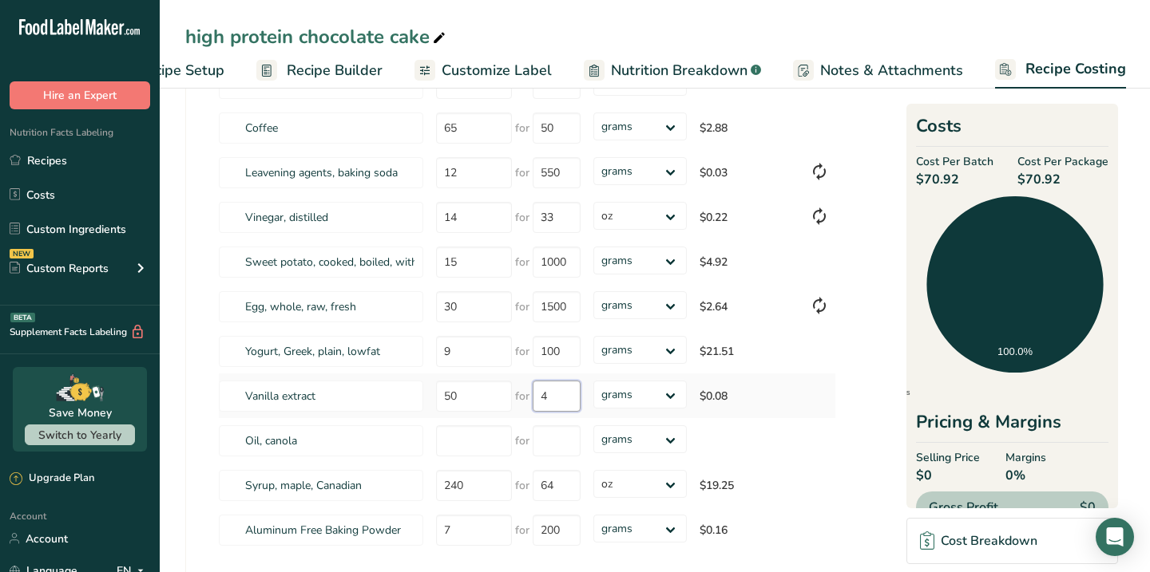
click at [548, 398] on div "Ingredients * Price($) * .a-a{fill:#347362;}.b-a{fill:#fff;} Amount * Unit * Co…" at bounding box center [527, 190] width 618 height 725
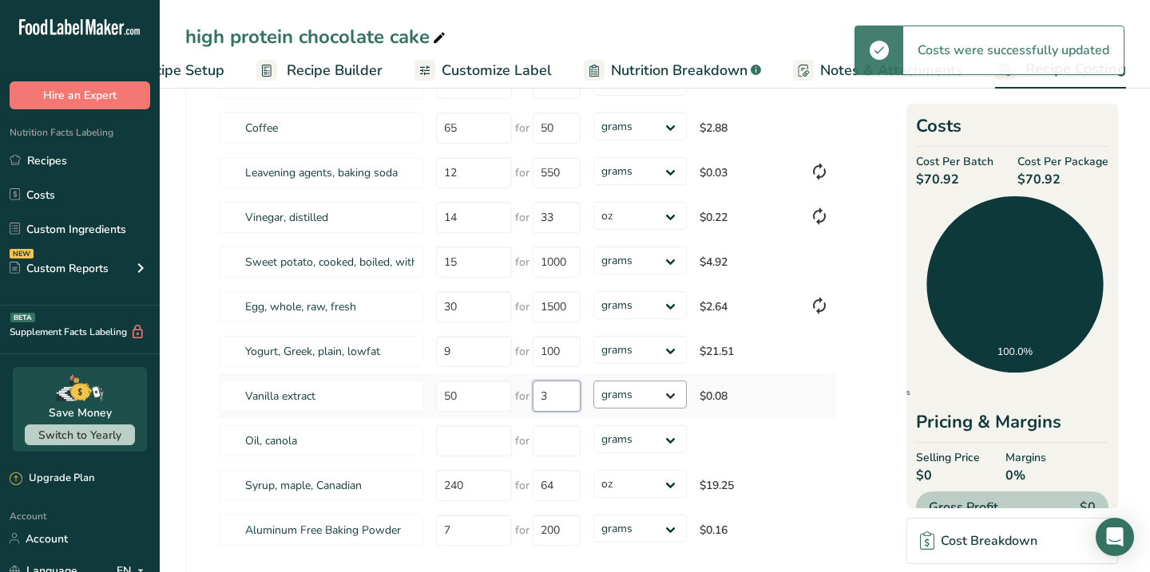
type input "3"
click at [671, 401] on div "Ingredients * Price($) * .a-a{fill:#347362;}.b-a{fill:#fff;} Amount * Unit * Co…" at bounding box center [527, 190] width 618 height 725
select select "5"
click at [593, 381] on select "grams kg mg mcg lb oz" at bounding box center [639, 395] width 93 height 28
click at [482, 442] on input "number" at bounding box center [474, 441] width 76 height 31
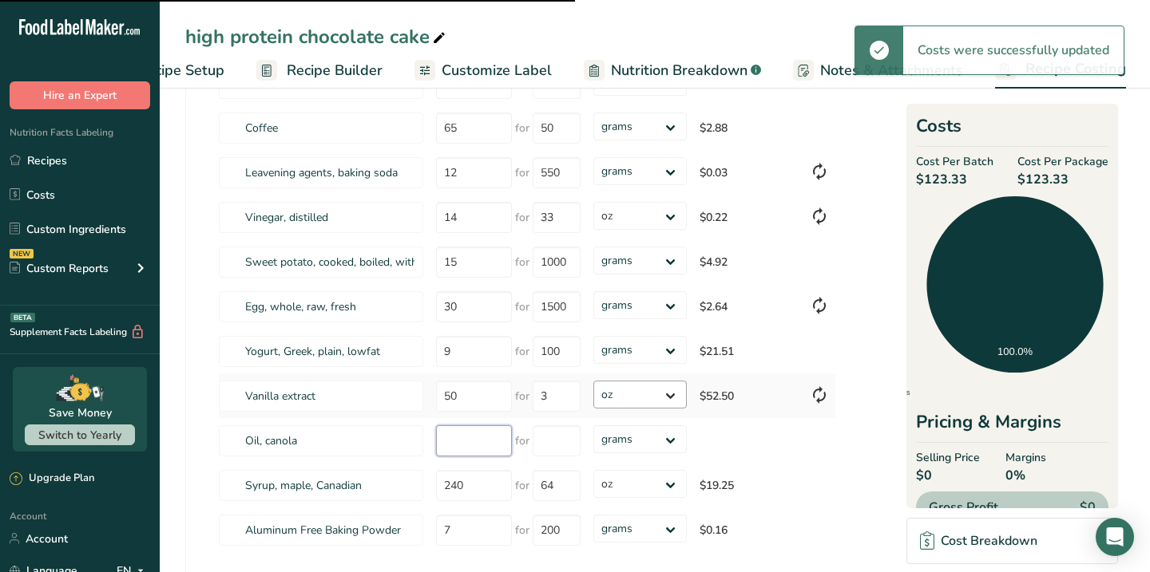
type input "4"
select select
type input "3"
select select "5"
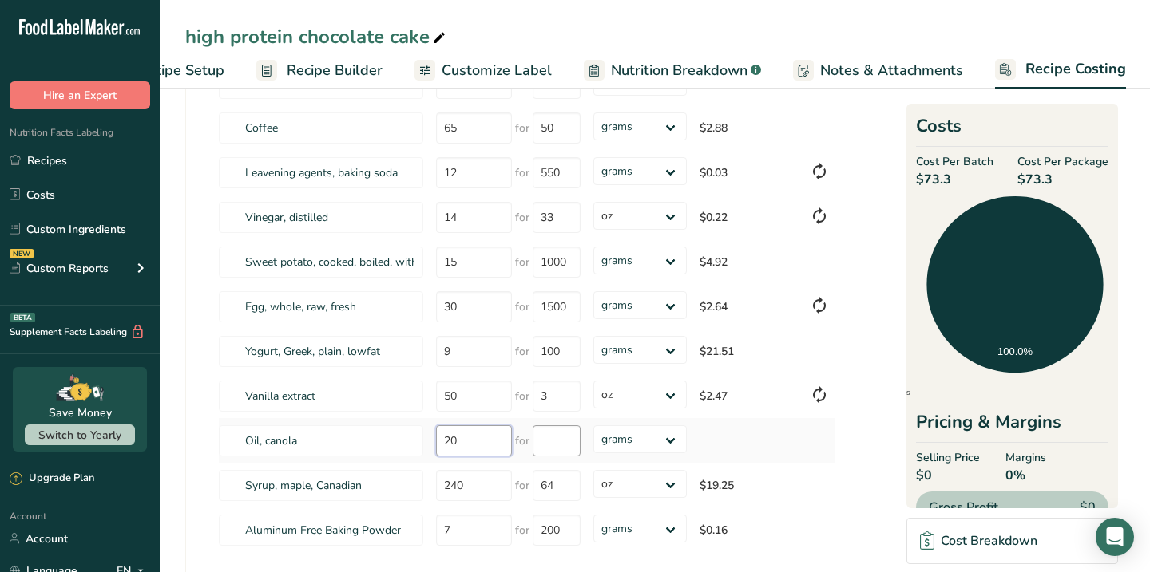
type input "20"
click at [566, 441] on input "number" at bounding box center [557, 441] width 48 height 31
type input "33"
click at [666, 437] on div "Ingredients * Price($) * .a-a{fill:#347362;}.b-a{fill:#fff;} Amount * Unit * Co…" at bounding box center [527, 190] width 618 height 725
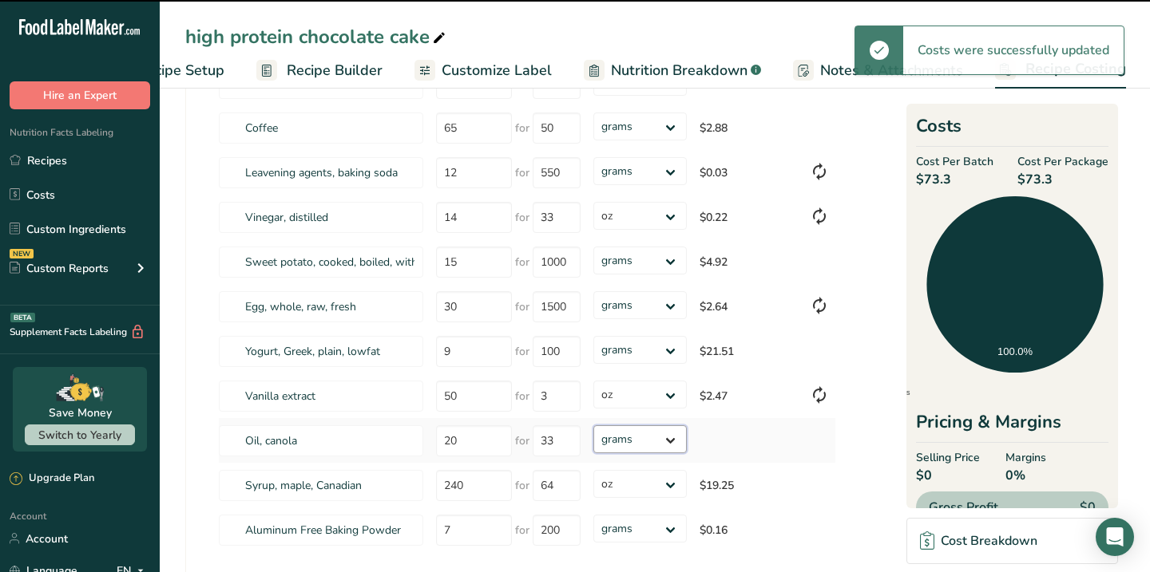
select select "5"
click at [593, 426] on select "grams kg mg mcg lb oz" at bounding box center [639, 440] width 93 height 28
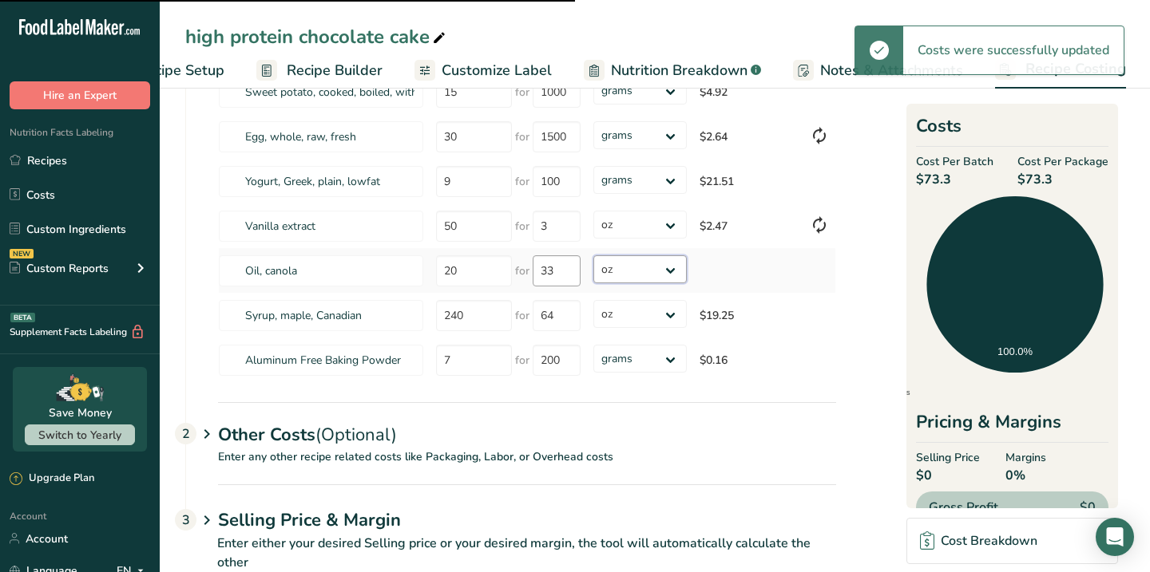
scroll to position [525, 0]
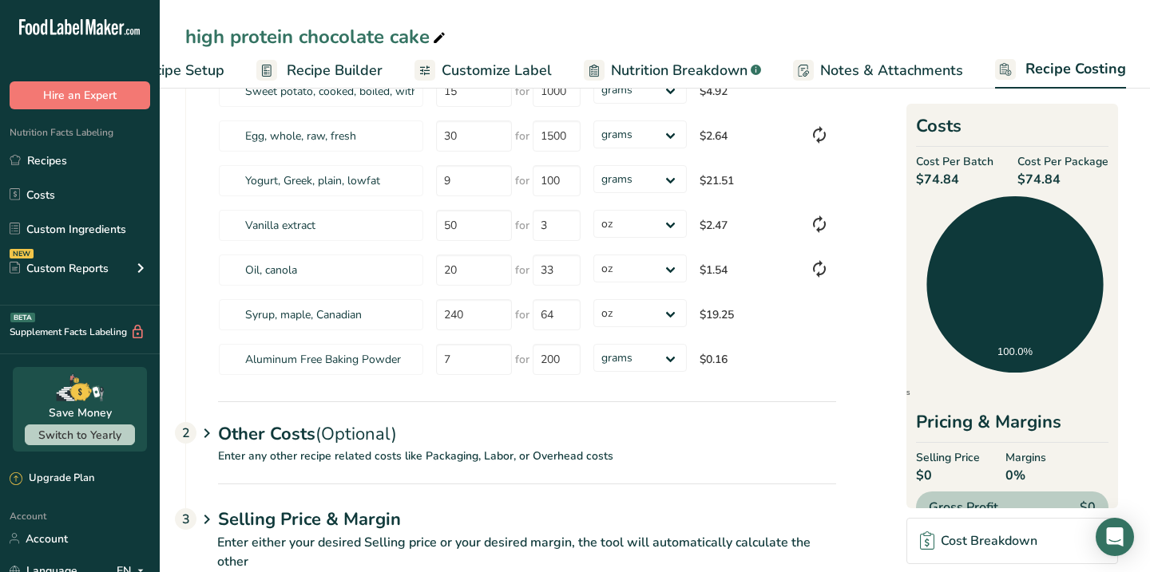
click at [209, 431] on icon at bounding box center [206, 434] width 19 height 30
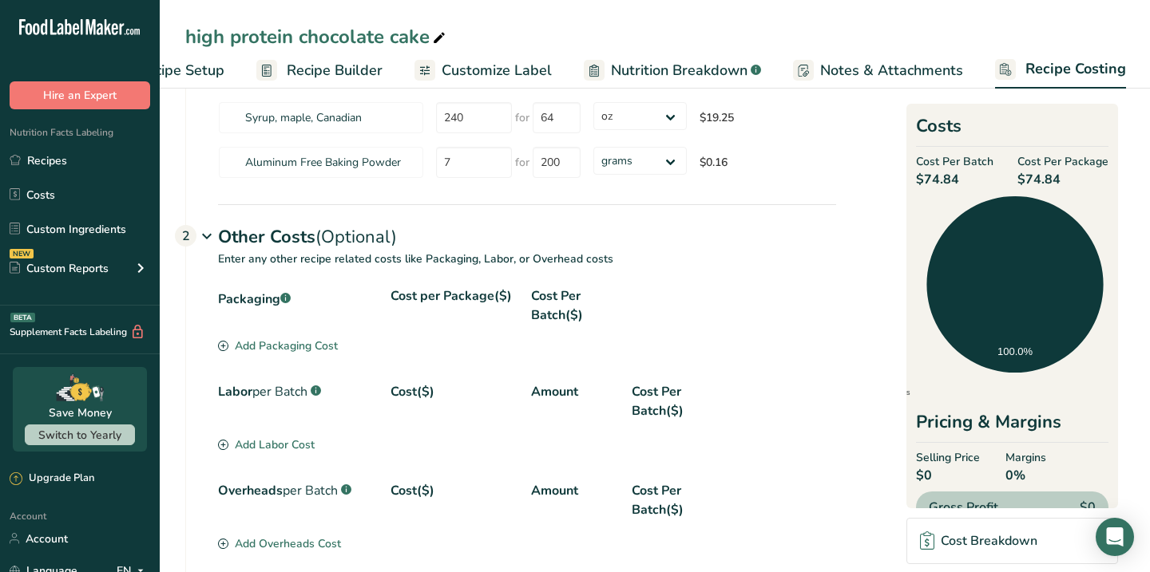
scroll to position [728, 0]
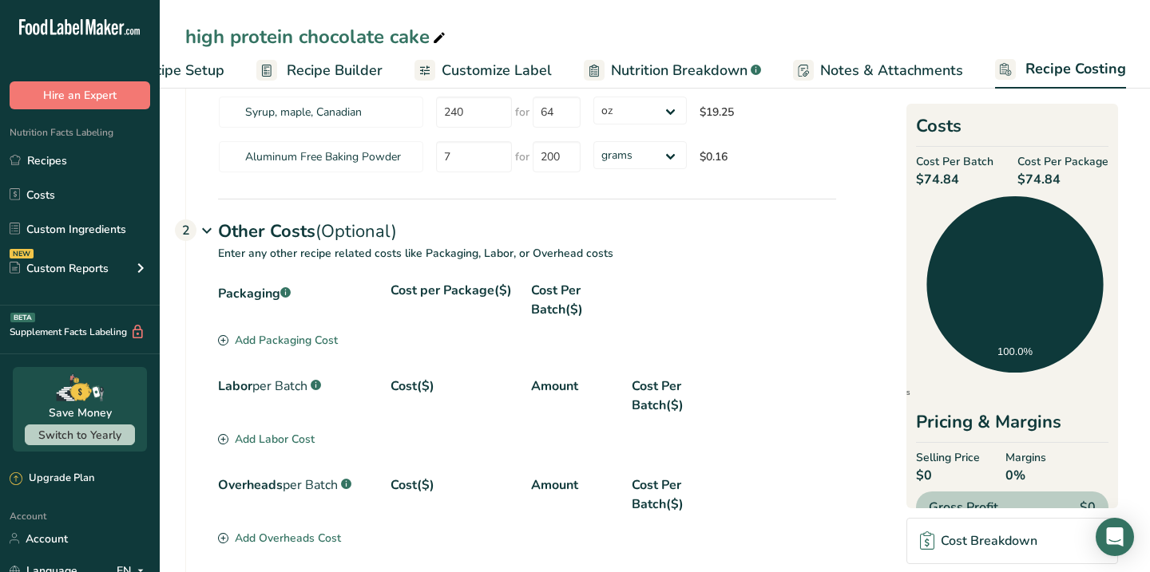
click at [271, 436] on div "Add Labor Cost" at bounding box center [266, 439] width 97 height 17
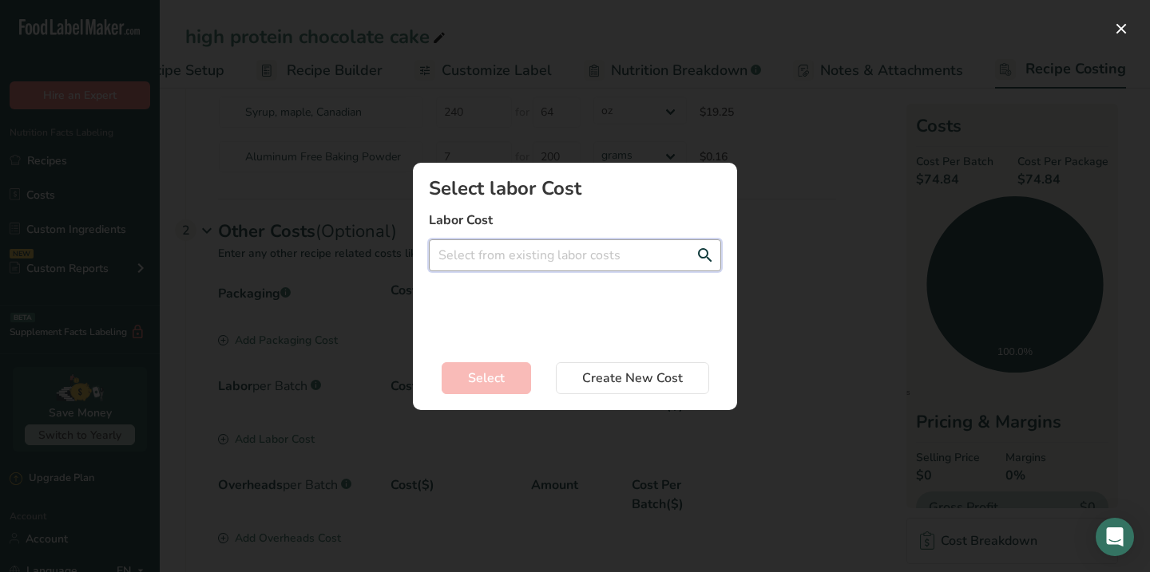
click at [582, 244] on input "Add New Recipe Cost Modal" at bounding box center [575, 256] width 292 height 32
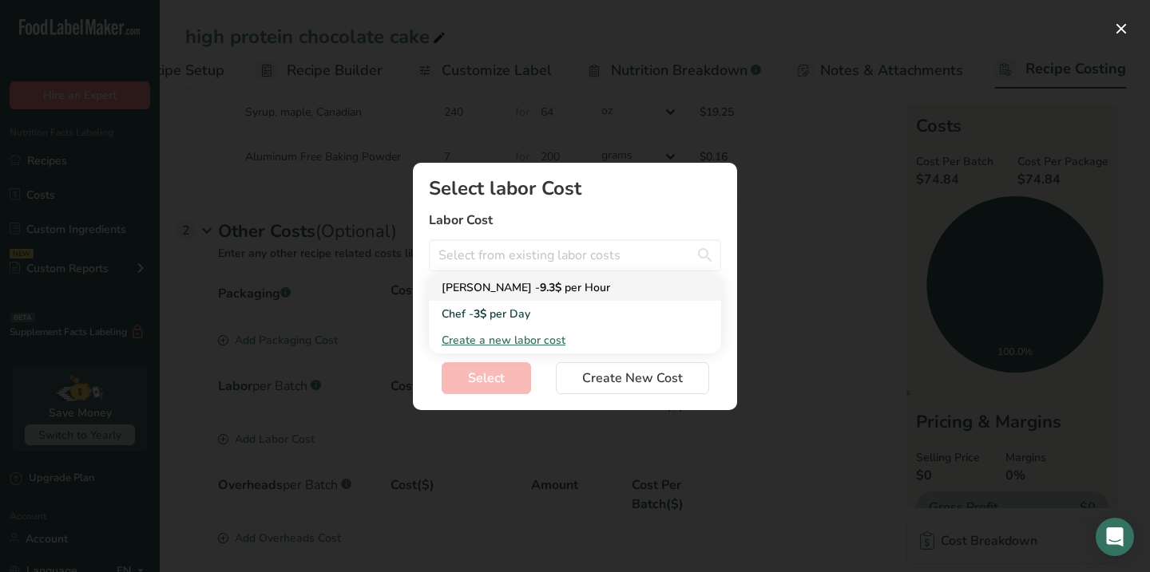
click at [553, 294] on div "[PERSON_NAME] - 9.3$ per Hour" at bounding box center [562, 287] width 241 height 17
type input "[PERSON_NAME] - 9.3$ per Hour"
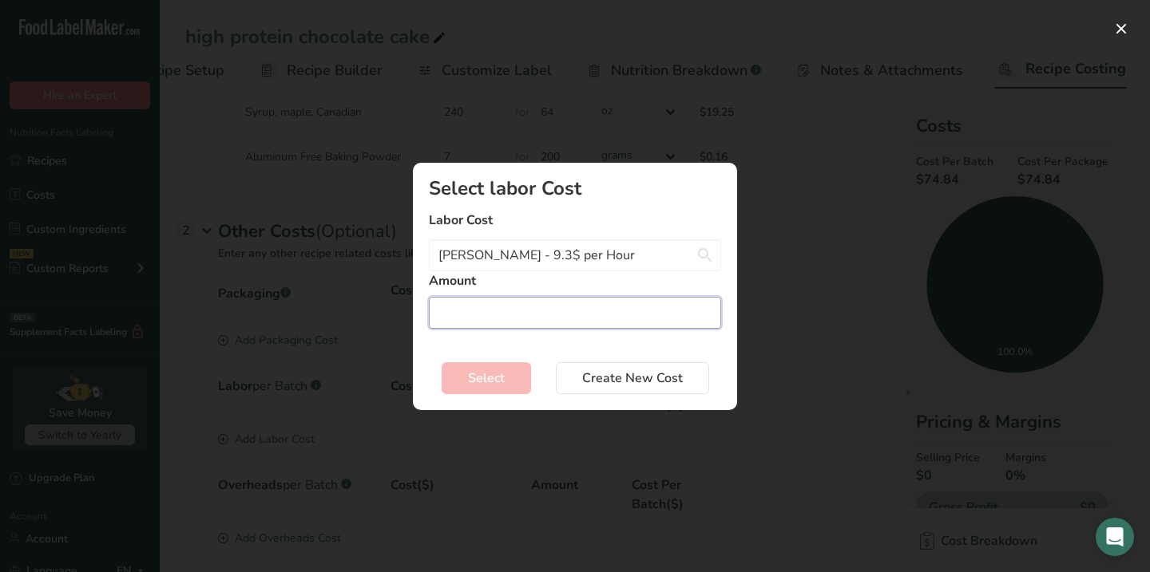
click at [509, 315] on input "Add New Recipe Cost Modal" at bounding box center [575, 313] width 292 height 32
type input "2"
click at [507, 374] on button "Select" at bounding box center [486, 378] width 89 height 32
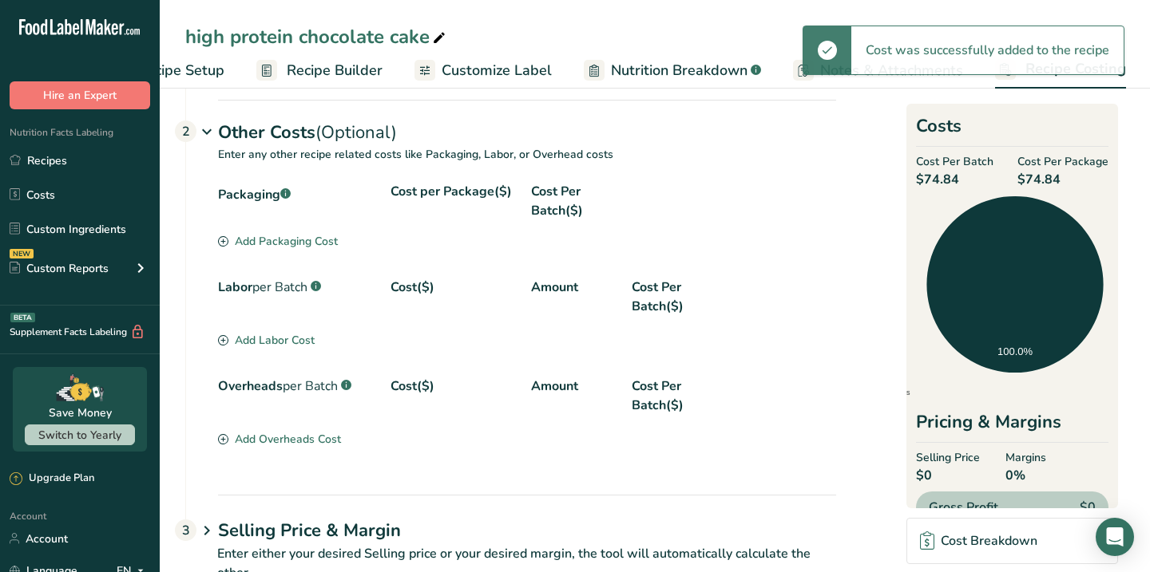
scroll to position [882, 0]
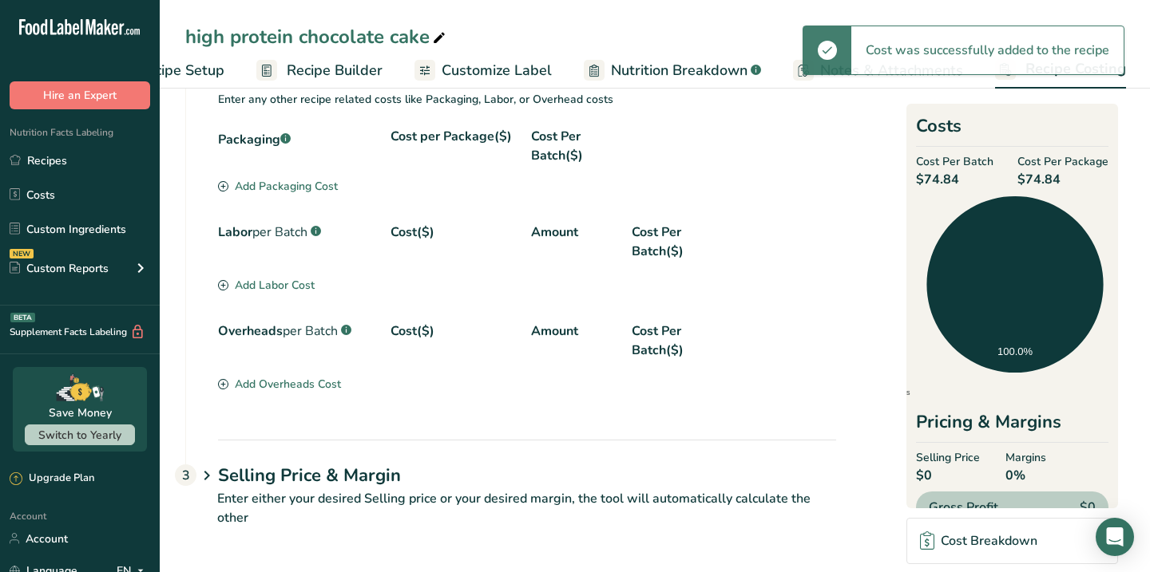
click at [306, 389] on div "Add Overheads Cost" at bounding box center [279, 384] width 123 height 17
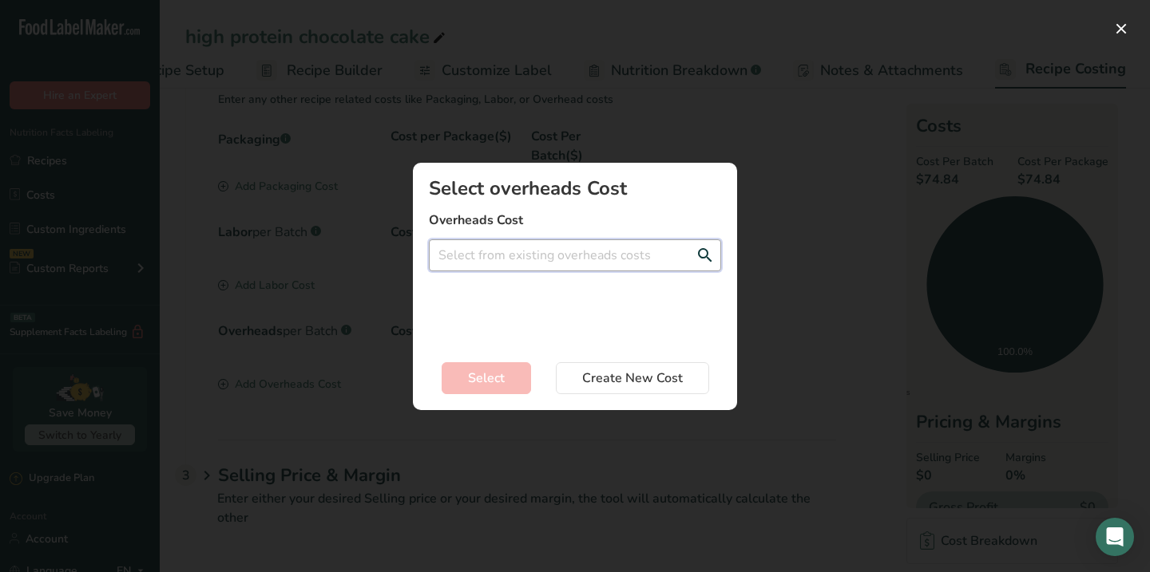
click at [572, 261] on input "Add New Recipe Cost Modal" at bounding box center [575, 256] width 292 height 32
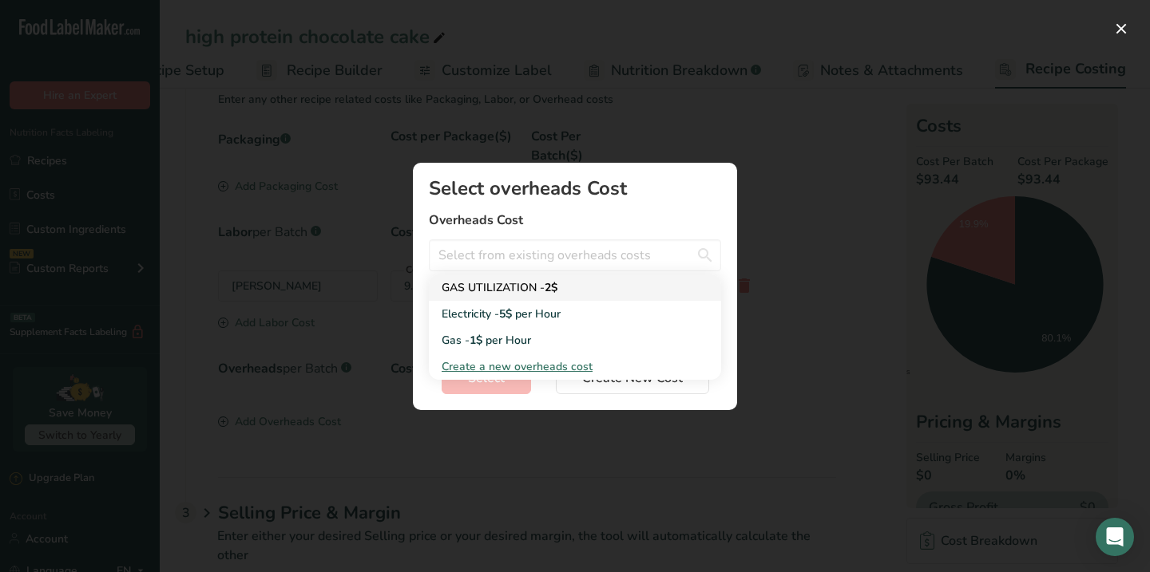
click at [557, 287] on span "2$" at bounding box center [551, 287] width 13 height 15
type input "GAS UTILIZATION - 2$"
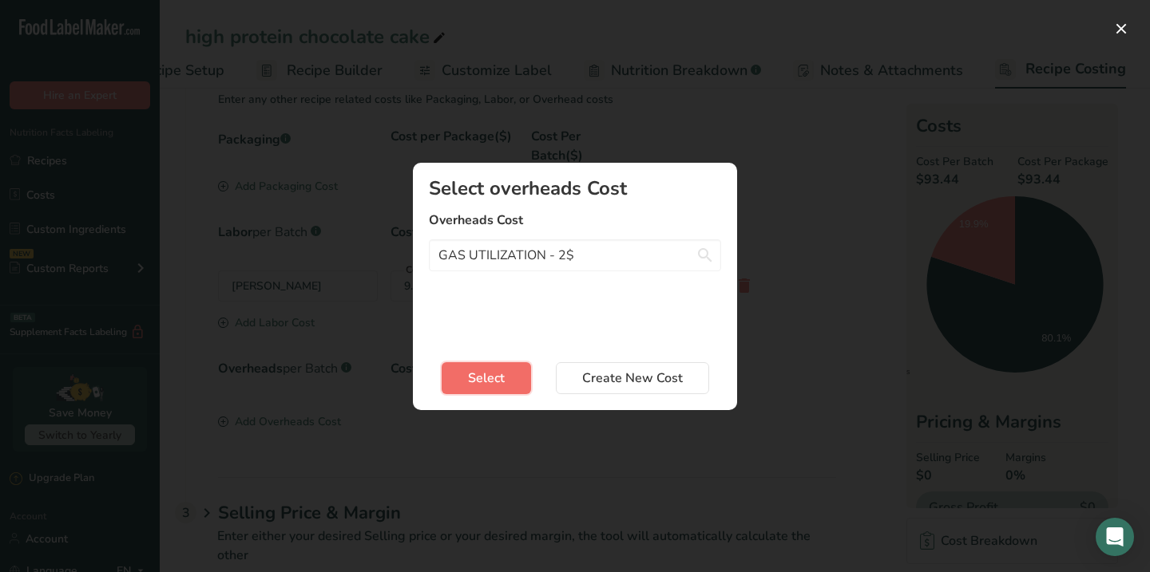
click at [516, 378] on button "Select" at bounding box center [486, 378] width 89 height 32
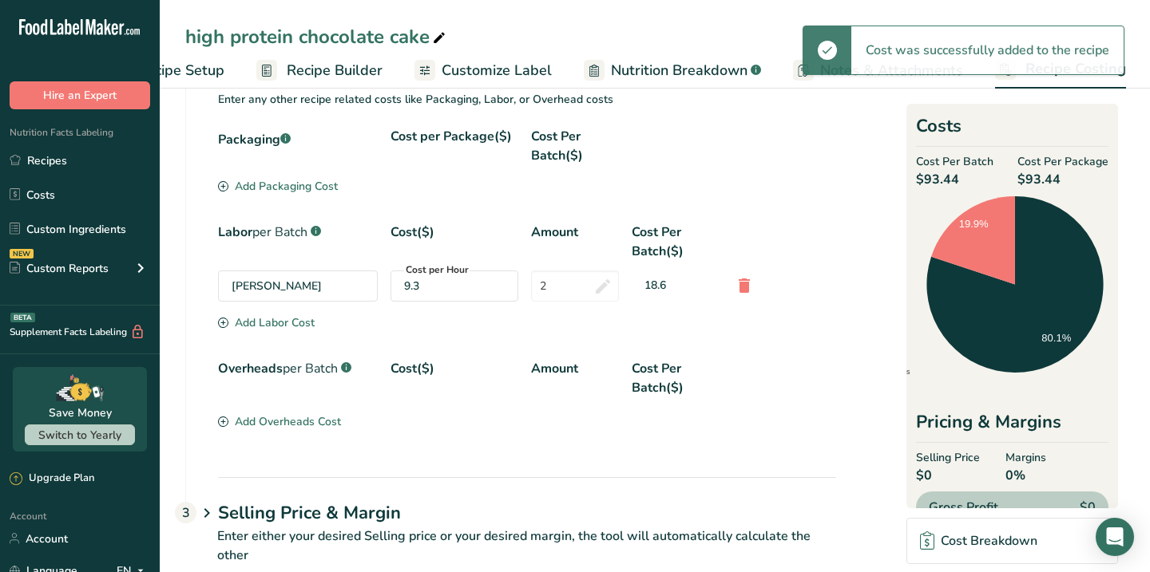
click at [267, 419] on div "Add Overheads Cost" at bounding box center [279, 422] width 123 height 17
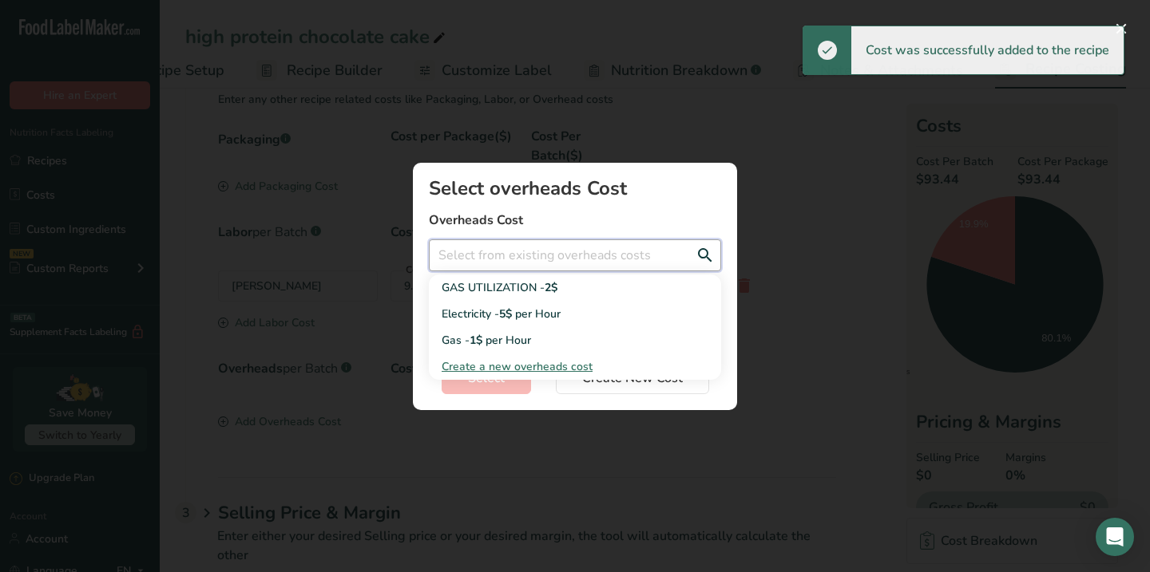
click at [585, 259] on input "Add New Recipe Cost Modal" at bounding box center [575, 256] width 292 height 32
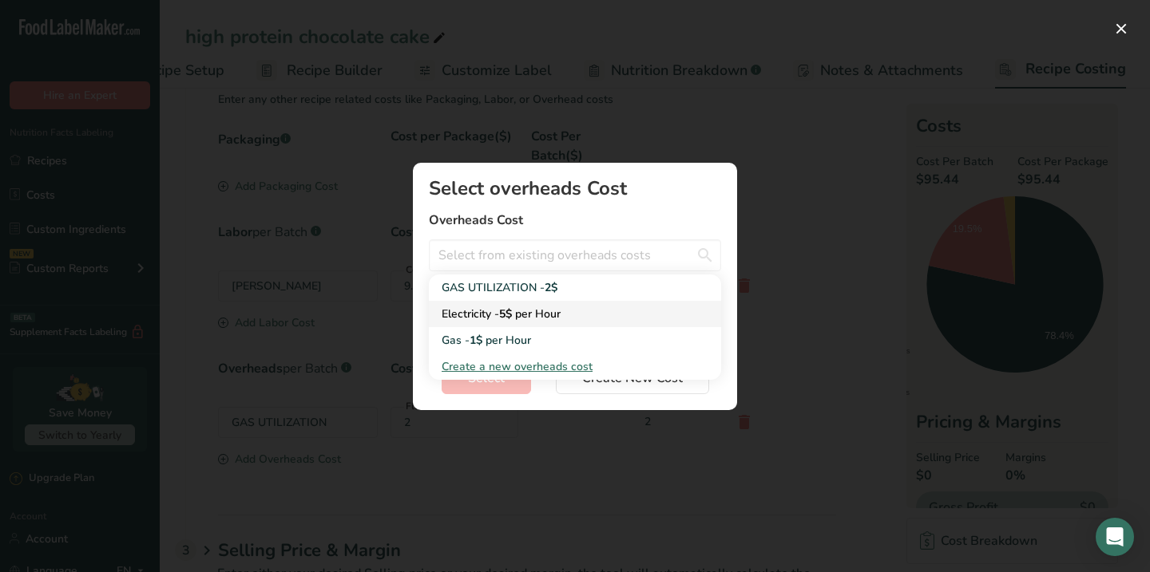
click at [596, 313] on div "Electricity - 5$ per Hour" at bounding box center [562, 314] width 241 height 17
type input "Electricity - 5$ per Hour"
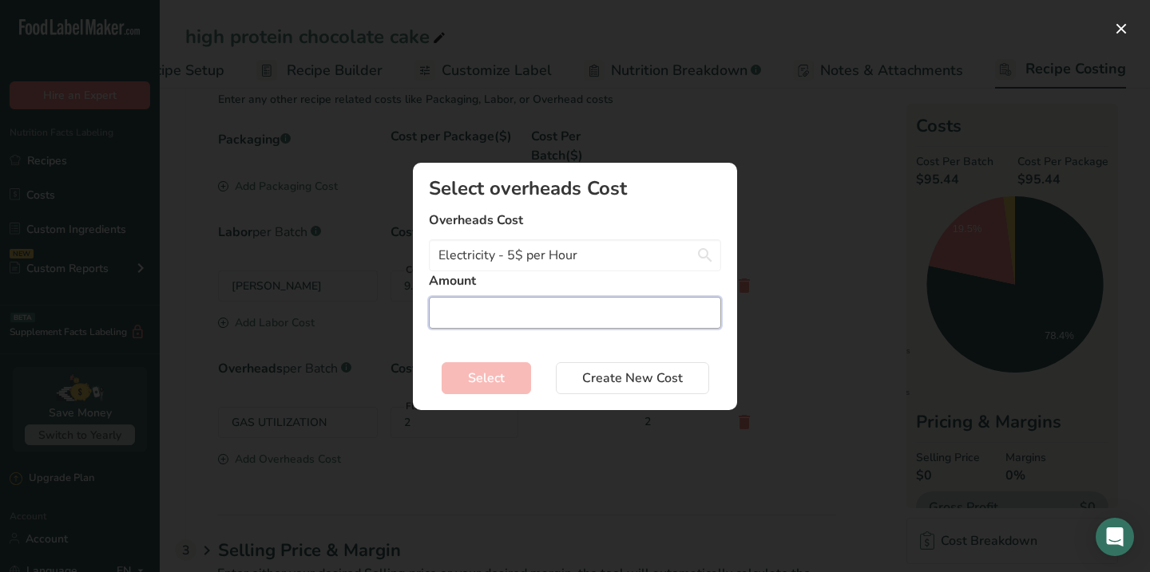
click at [580, 314] on input "Add New Recipe Cost Modal" at bounding box center [575, 313] width 292 height 32
type input "1"
click at [499, 374] on span "Select" at bounding box center [486, 378] width 37 height 19
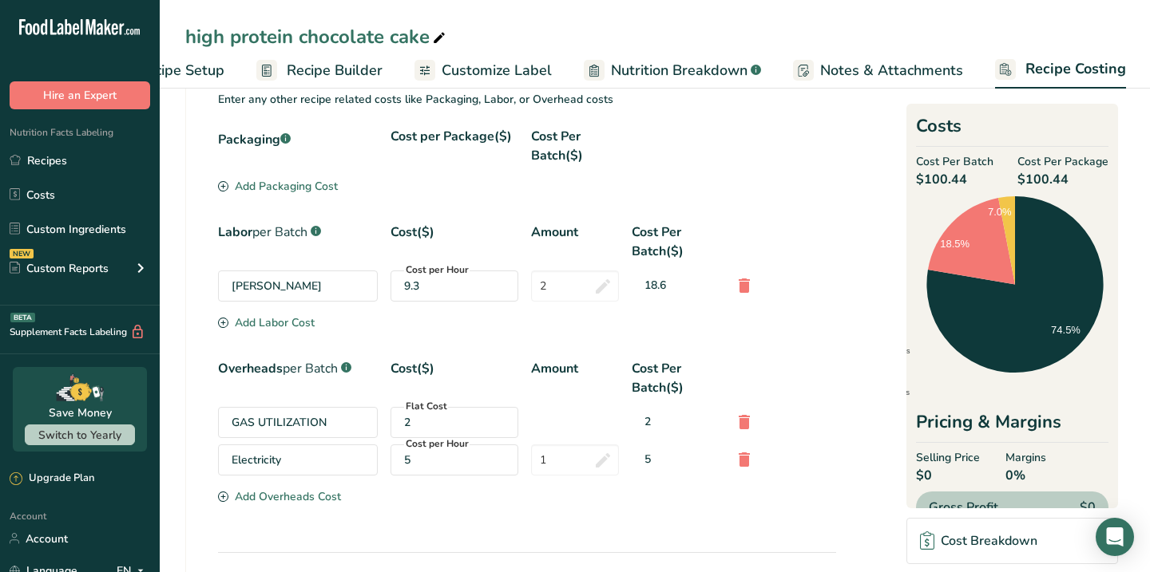
scroll to position [964, 0]
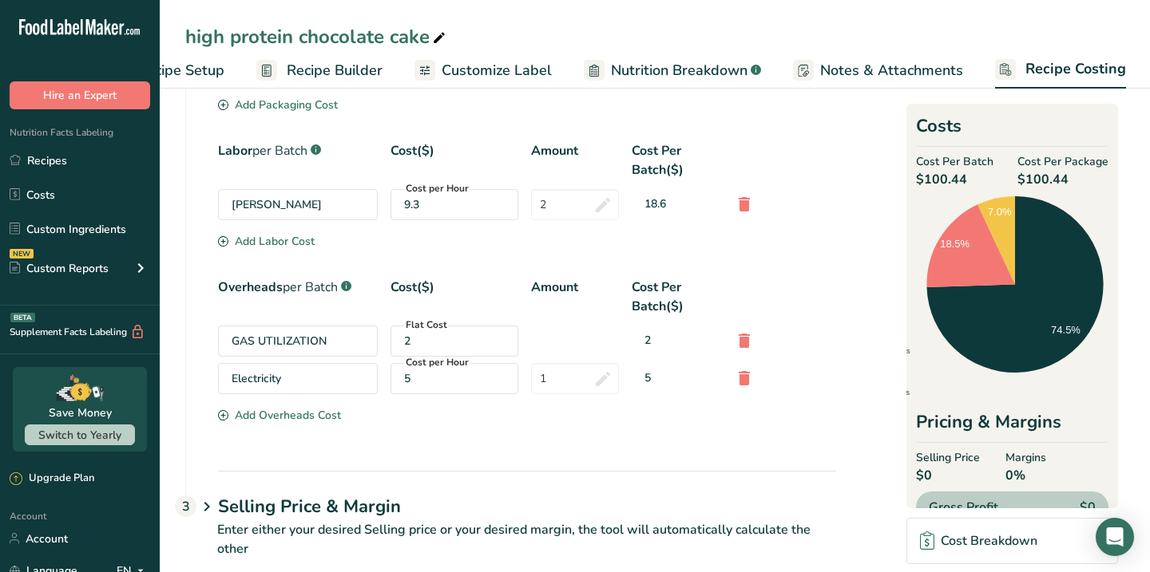
click at [208, 504] on icon at bounding box center [206, 508] width 19 height 30
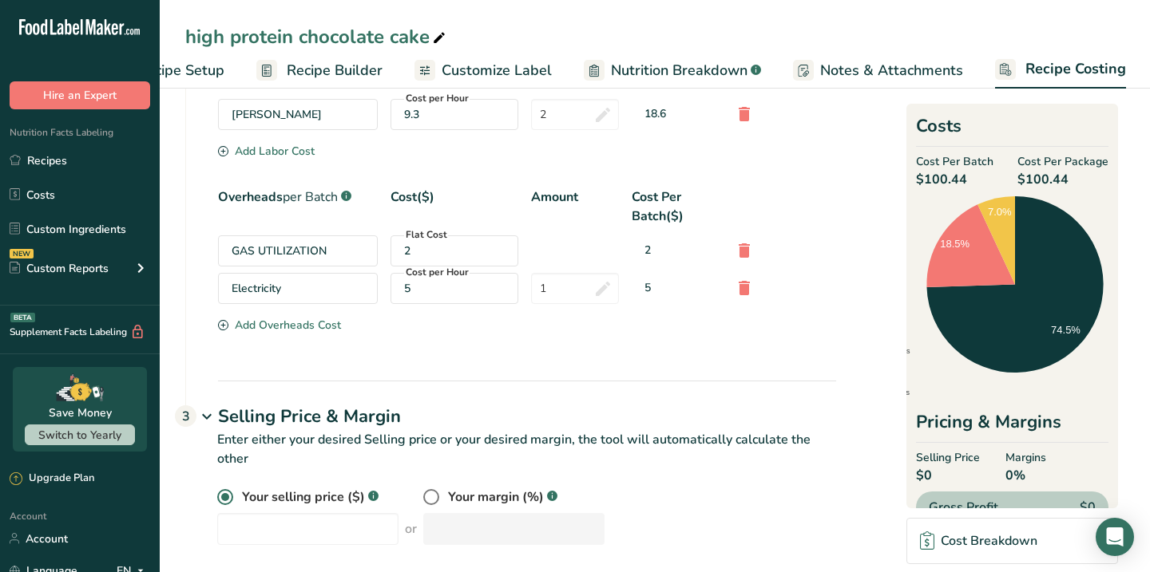
scroll to position [1072, 0]
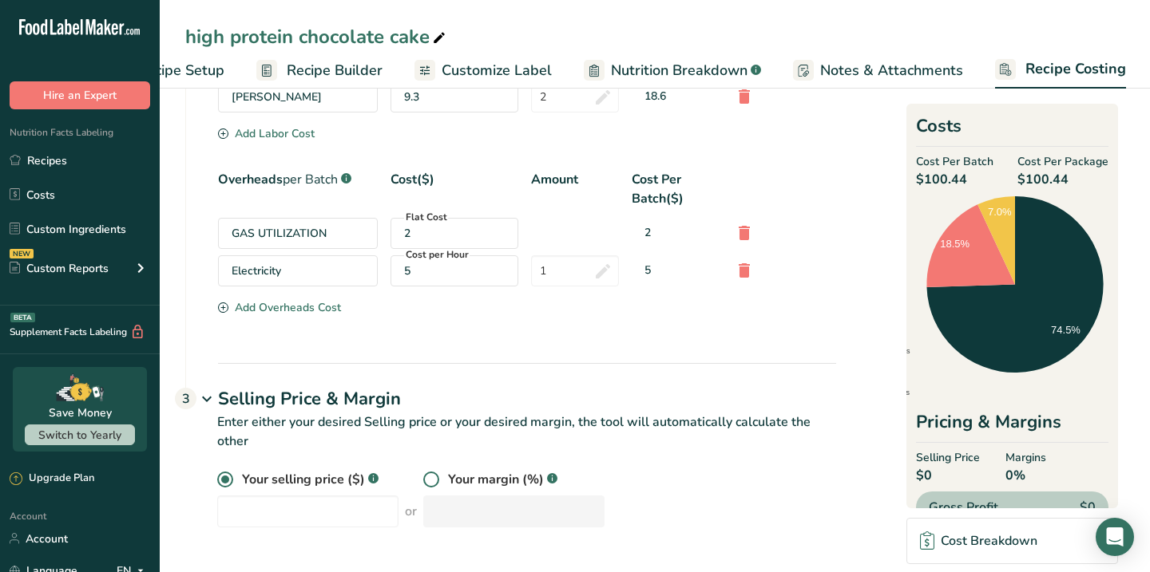
click at [423, 484] on span at bounding box center [431, 480] width 16 height 16
click at [423, 484] on input "radio" at bounding box center [428, 480] width 10 height 10
radio input "true"
radio input "false"
click at [438, 508] on input "number" at bounding box center [513, 512] width 181 height 32
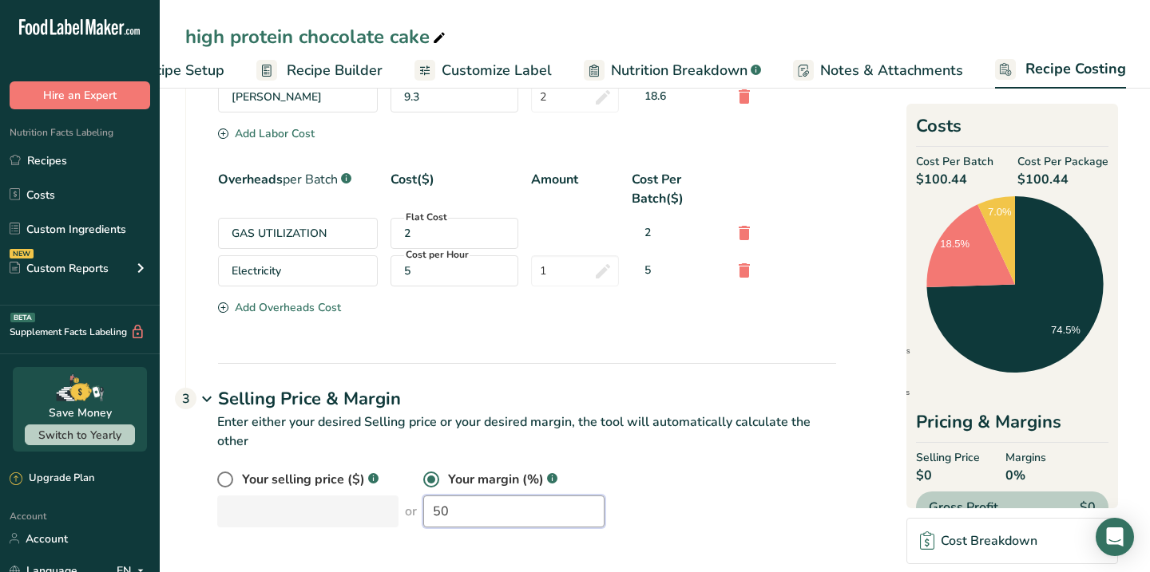
type input "50"
click at [710, 464] on p "Enter either your desired Selling price or your desired margin, the tool will a…" at bounding box center [510, 441] width 651 height 57
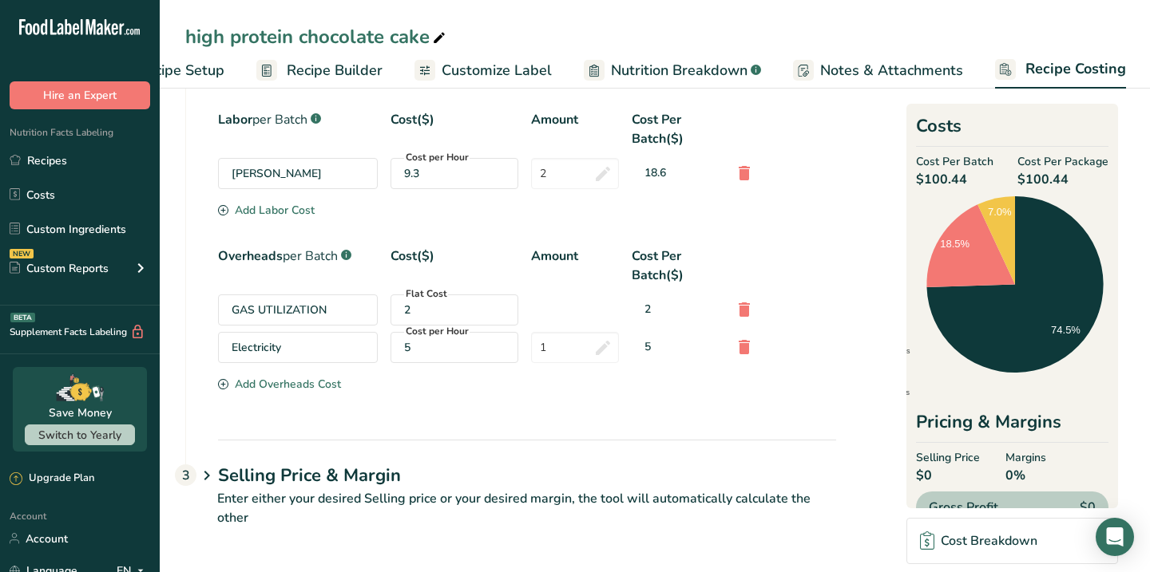
scroll to position [995, 0]
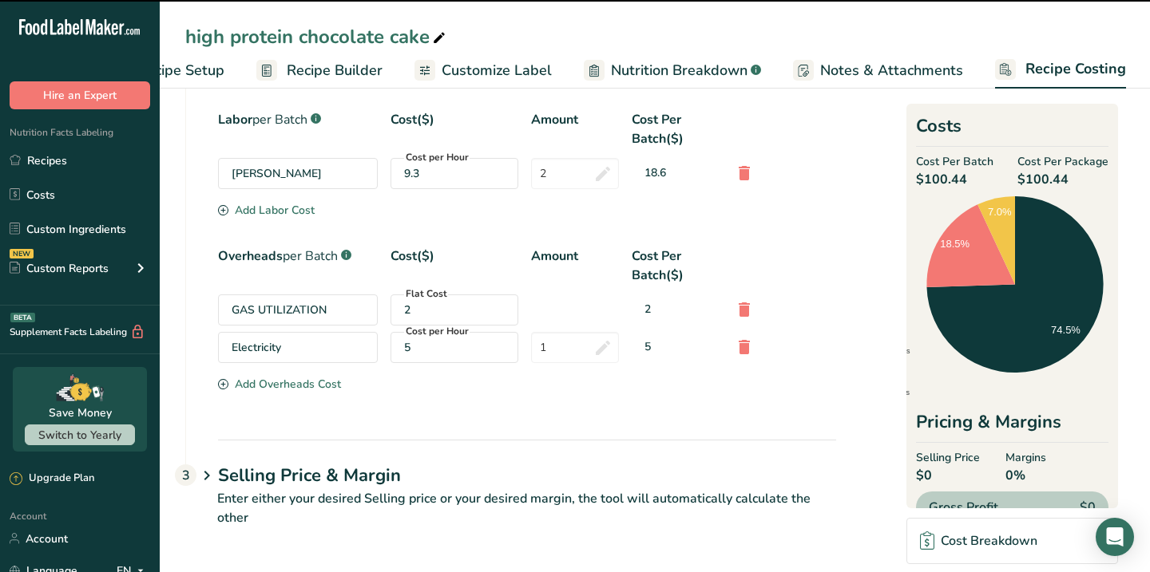
click at [210, 476] on icon at bounding box center [206, 477] width 19 height 30
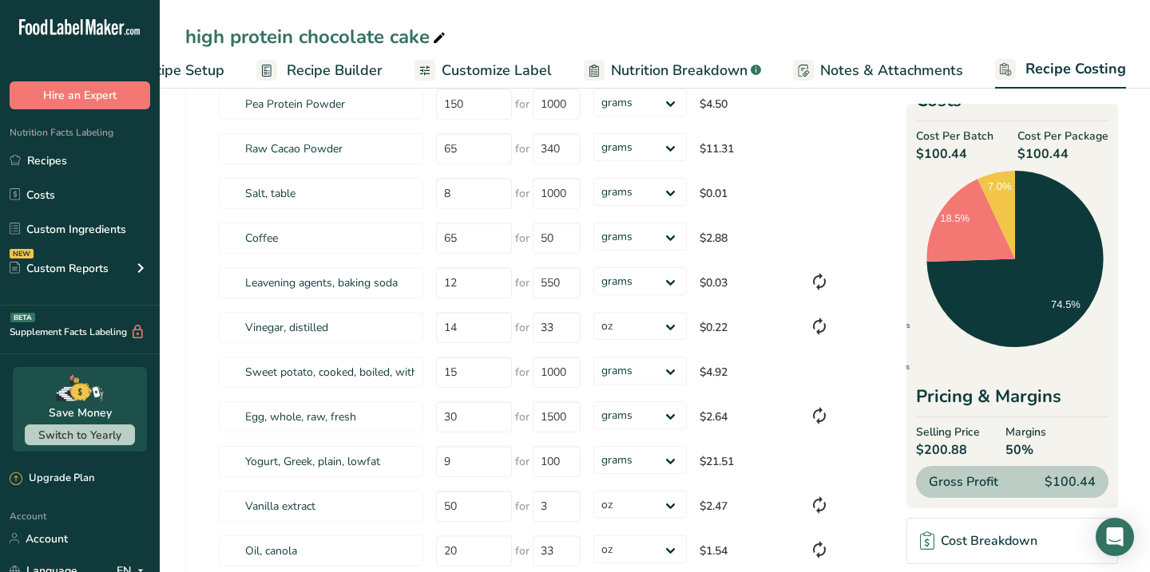
scroll to position [0, 0]
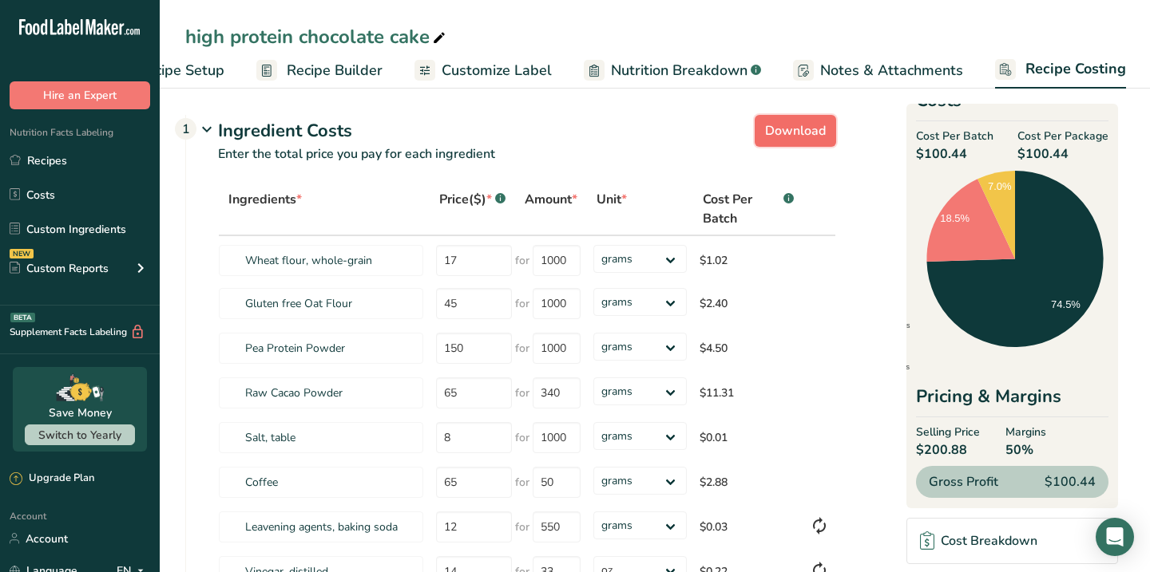
click at [786, 138] on span "Download" at bounding box center [795, 130] width 61 height 19
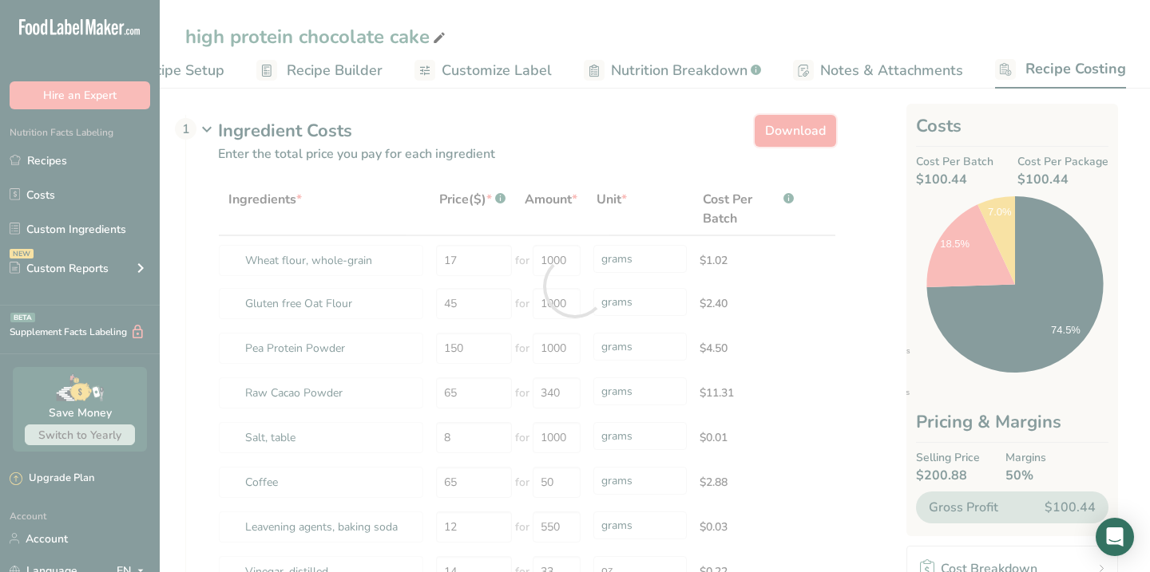
select select "5"
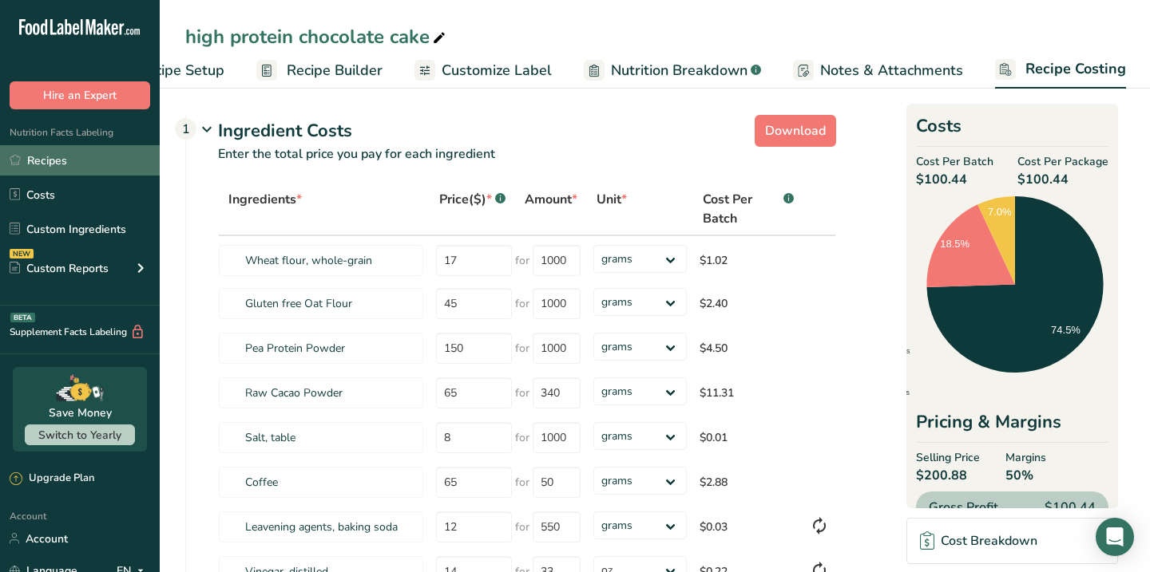
click at [51, 159] on link "Recipes" at bounding box center [80, 160] width 160 height 30
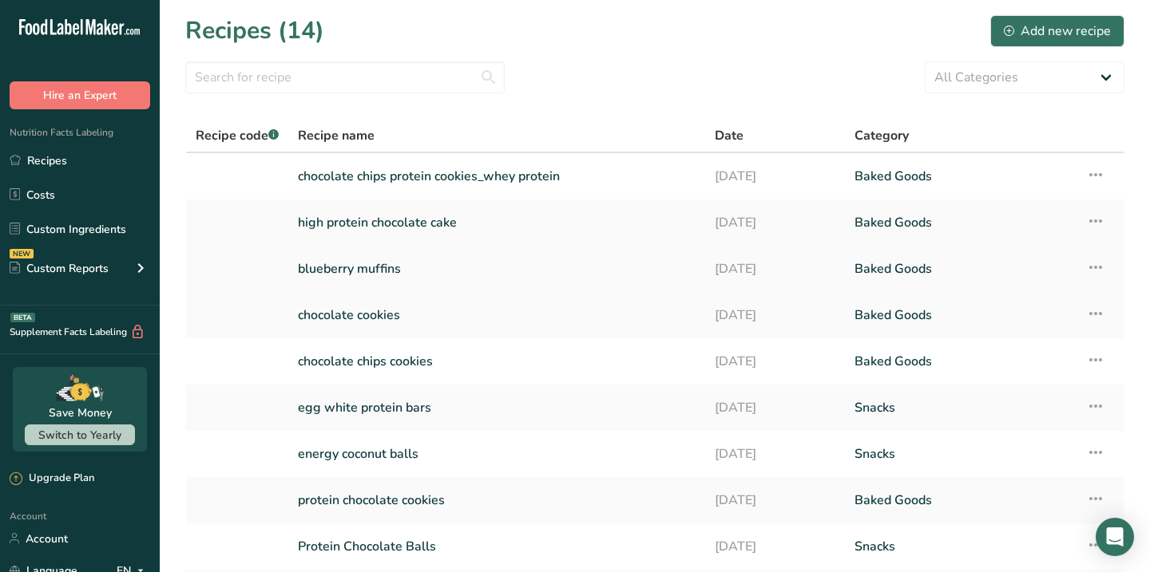
click at [380, 272] on link "blueberry muffins" at bounding box center [497, 269] width 398 height 34
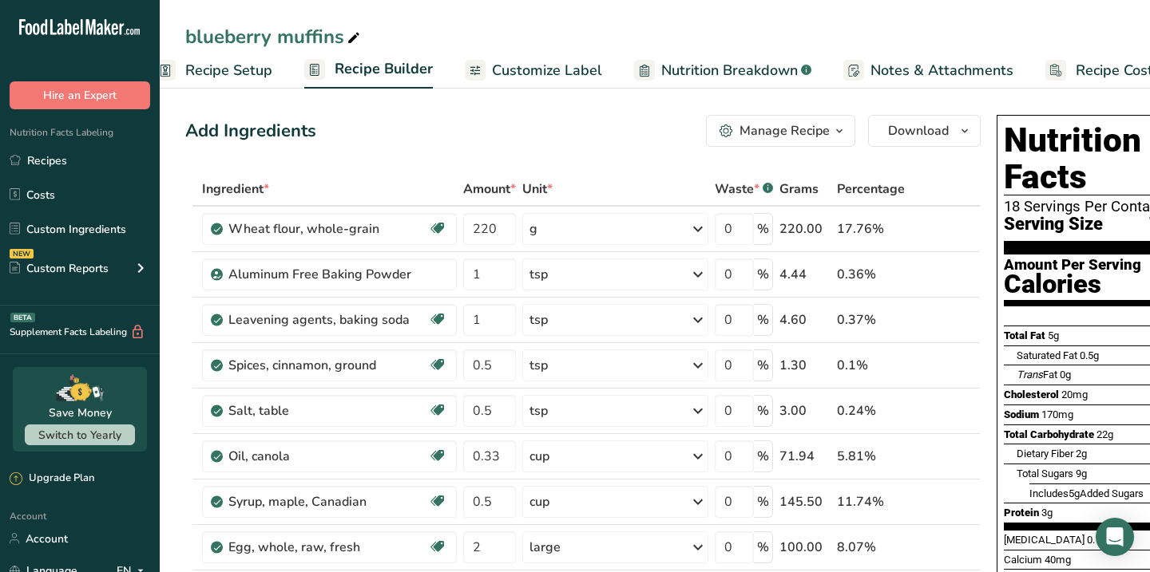
scroll to position [0, 78]
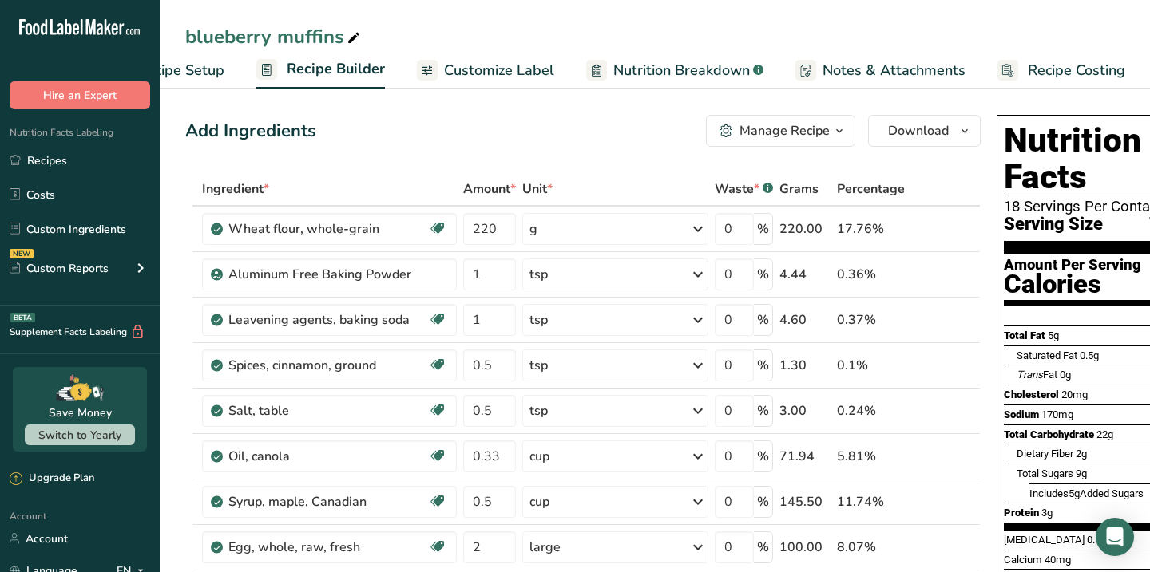
click at [1080, 64] on span "Recipe Costing" at bounding box center [1076, 71] width 97 height 22
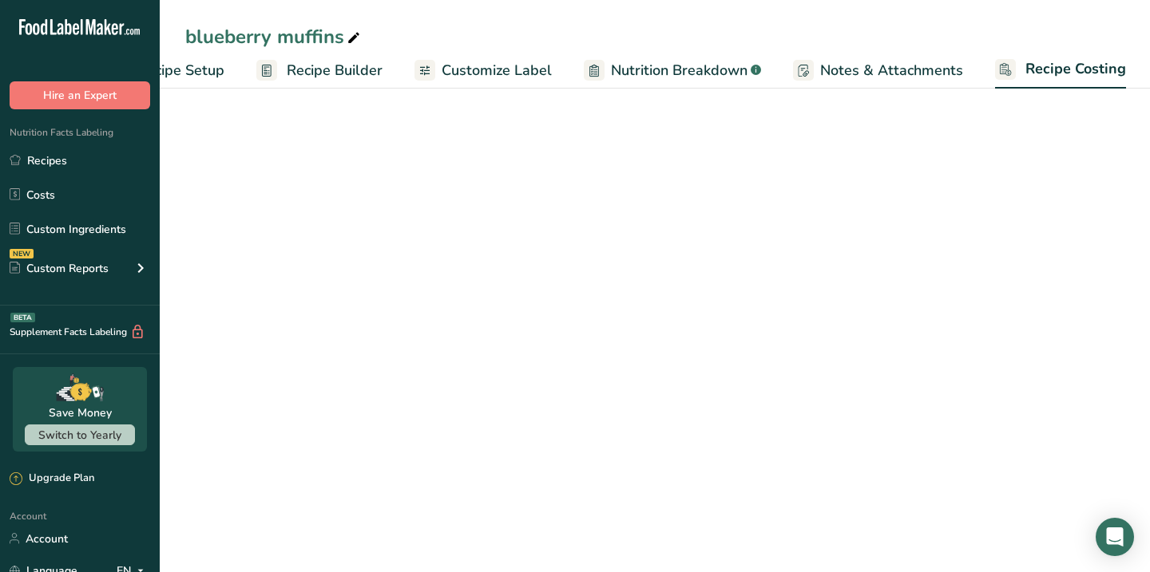
select select "5"
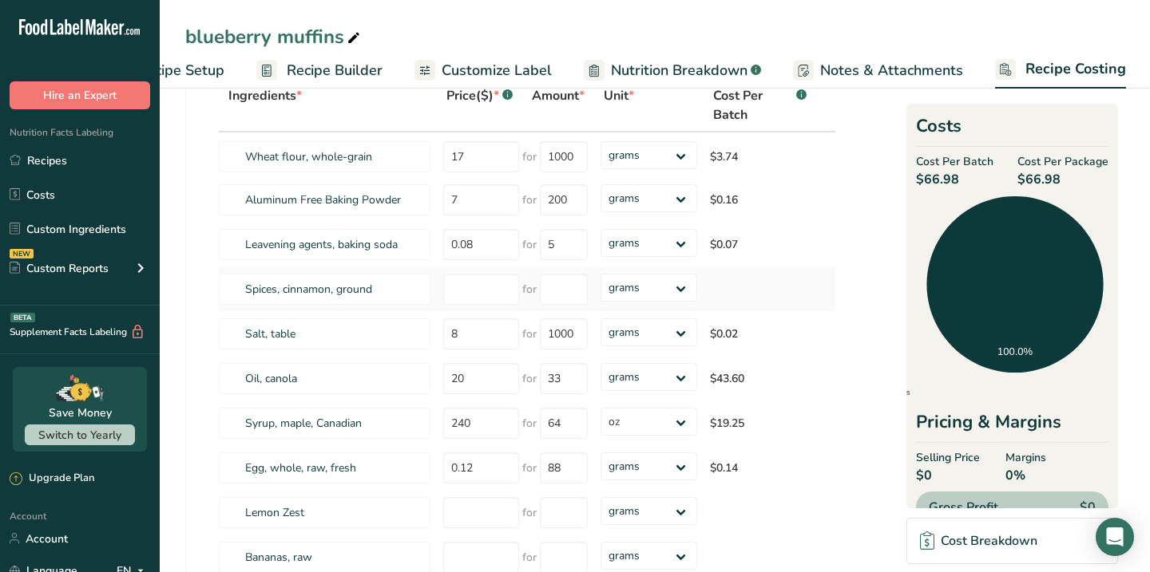
scroll to position [90, 0]
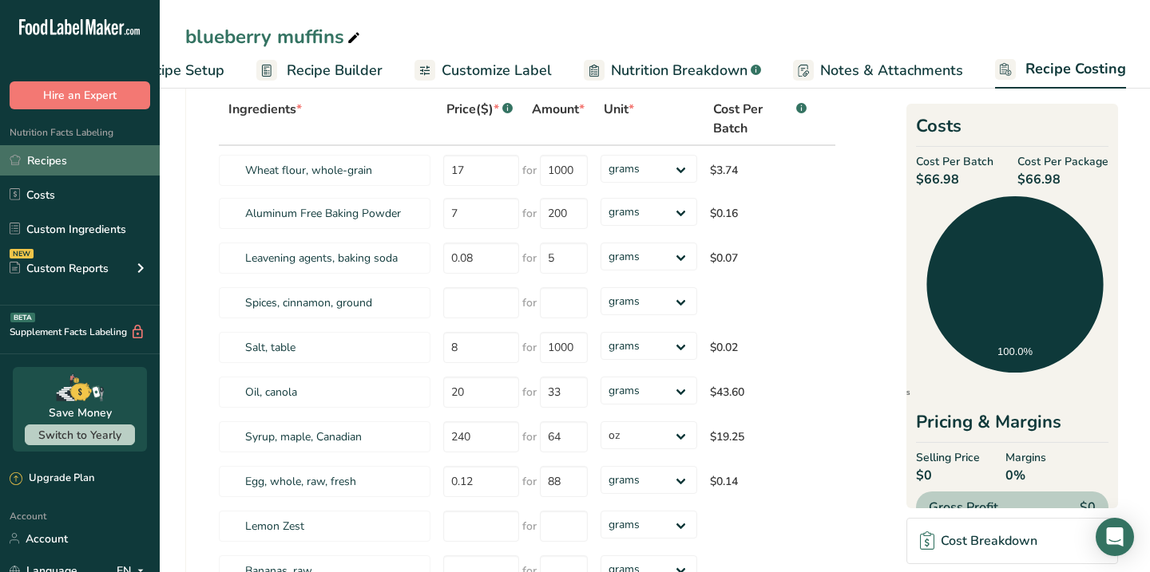
click at [40, 156] on link "Recipes" at bounding box center [80, 160] width 160 height 30
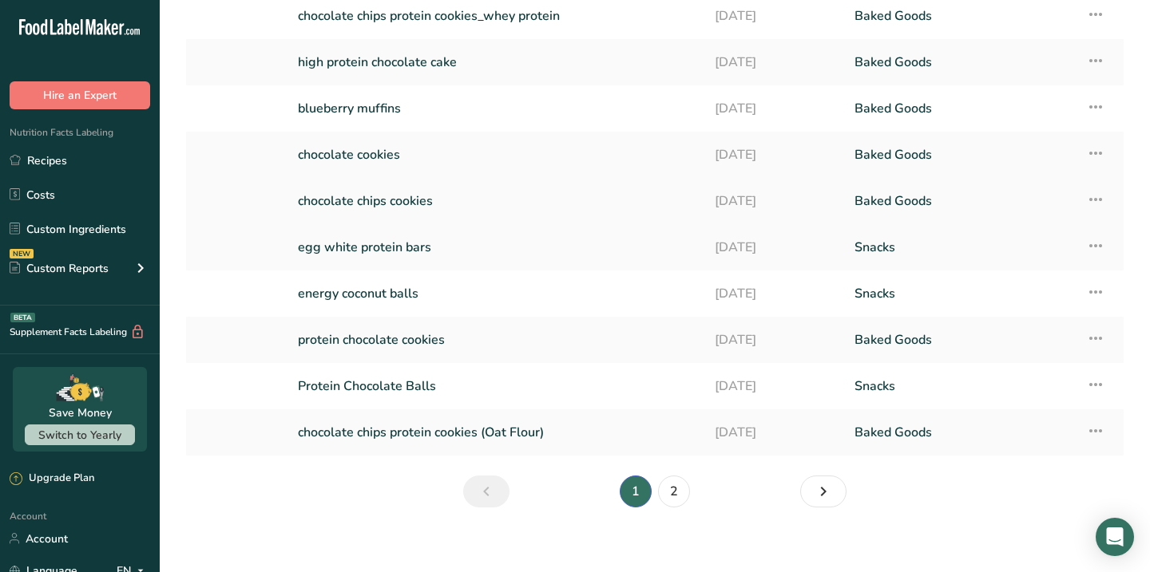
scroll to position [172, 0]
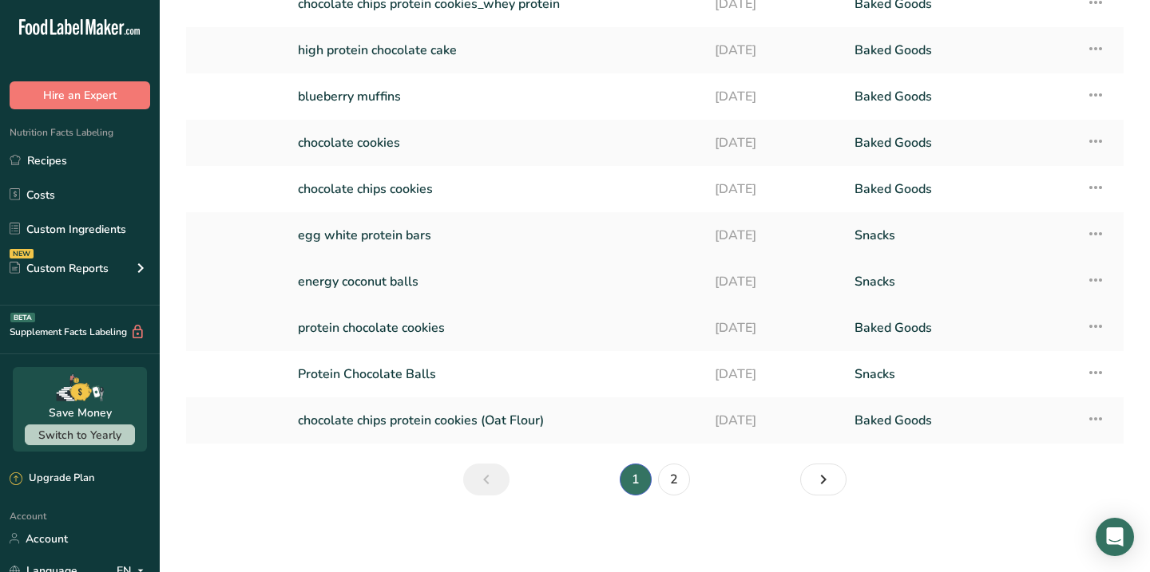
click at [396, 271] on link "energy coconut balls" at bounding box center [497, 282] width 398 height 34
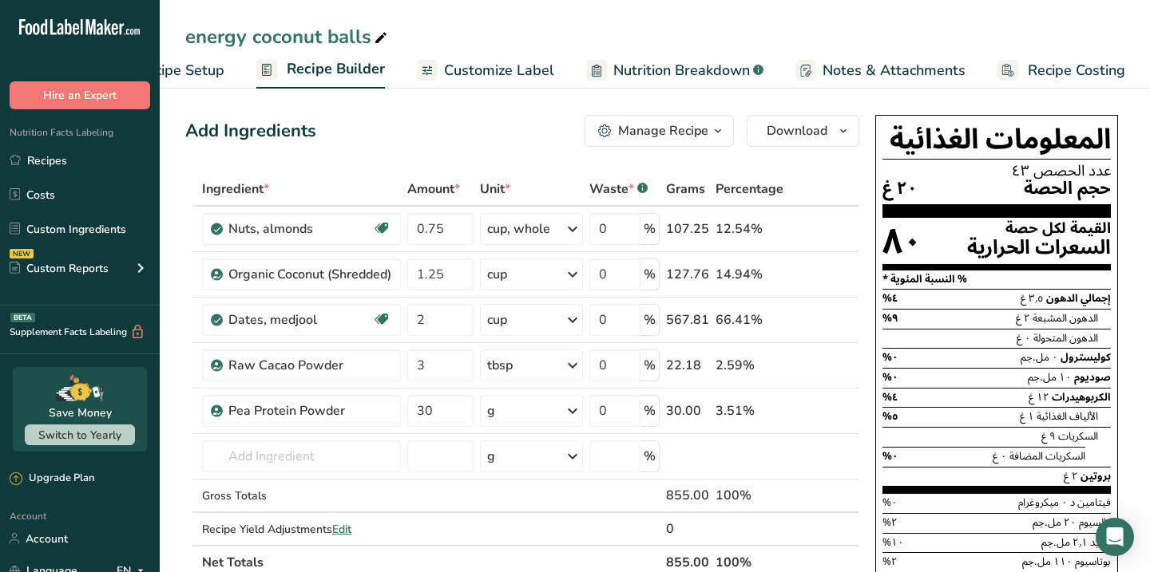
click at [1062, 66] on span "Recipe Costing" at bounding box center [1076, 71] width 97 height 22
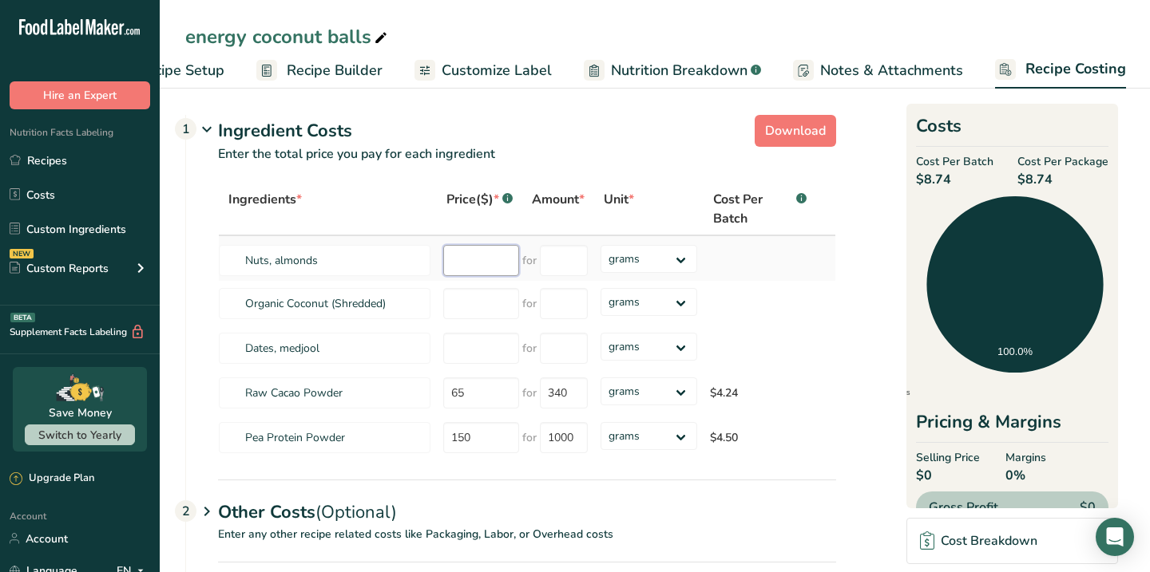
click at [474, 266] on input "number" at bounding box center [481, 260] width 76 height 31
type input "45"
click at [557, 261] on input "number" at bounding box center [564, 260] width 48 height 31
type input "1000"
click at [489, 307] on div "Ingredients * Price($) * .a-a{fill:#347362;}.b-a{fill:#fff;} Amount * Unit * Co…" at bounding box center [527, 322] width 618 height 278
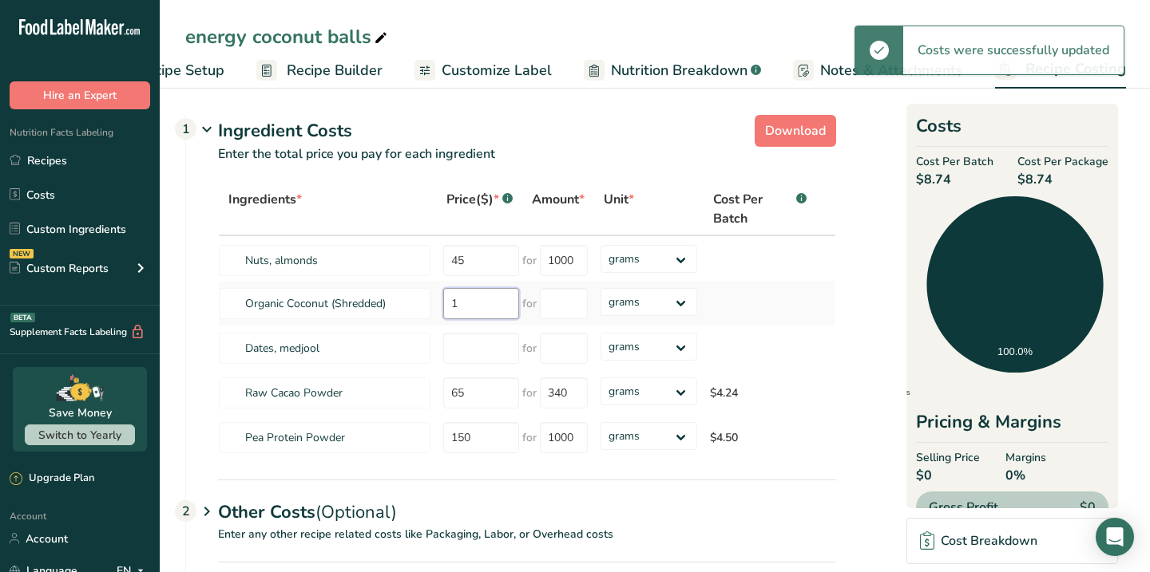
type input "11"
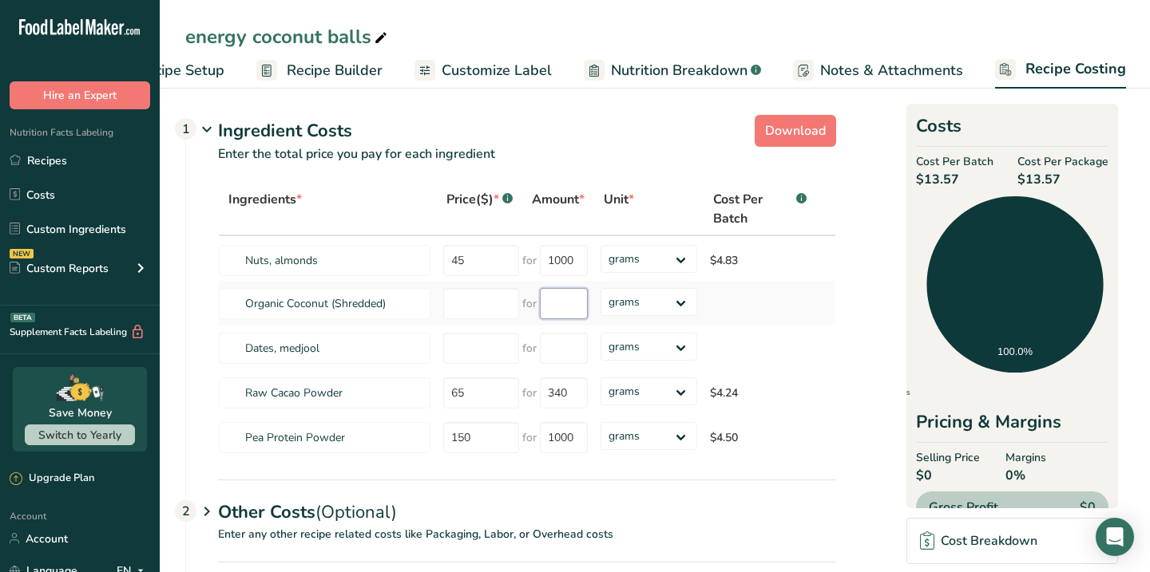
click at [555, 301] on input "number" at bounding box center [564, 303] width 48 height 31
click at [513, 304] on input "number" at bounding box center [481, 303] width 76 height 31
type input "11"
click at [557, 296] on input "number" at bounding box center [564, 303] width 48 height 31
type input "200"
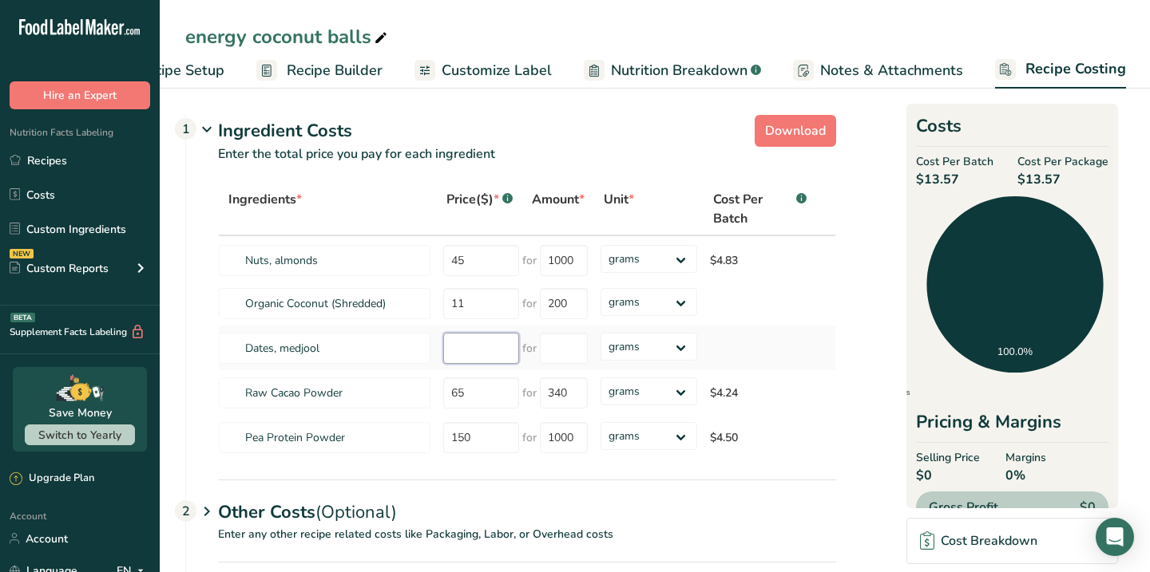
click at [478, 356] on div "Ingredients * Price($) * .a-a{fill:#347362;}.b-a{fill:#fff;} Amount * Unit * Co…" at bounding box center [527, 322] width 618 height 278
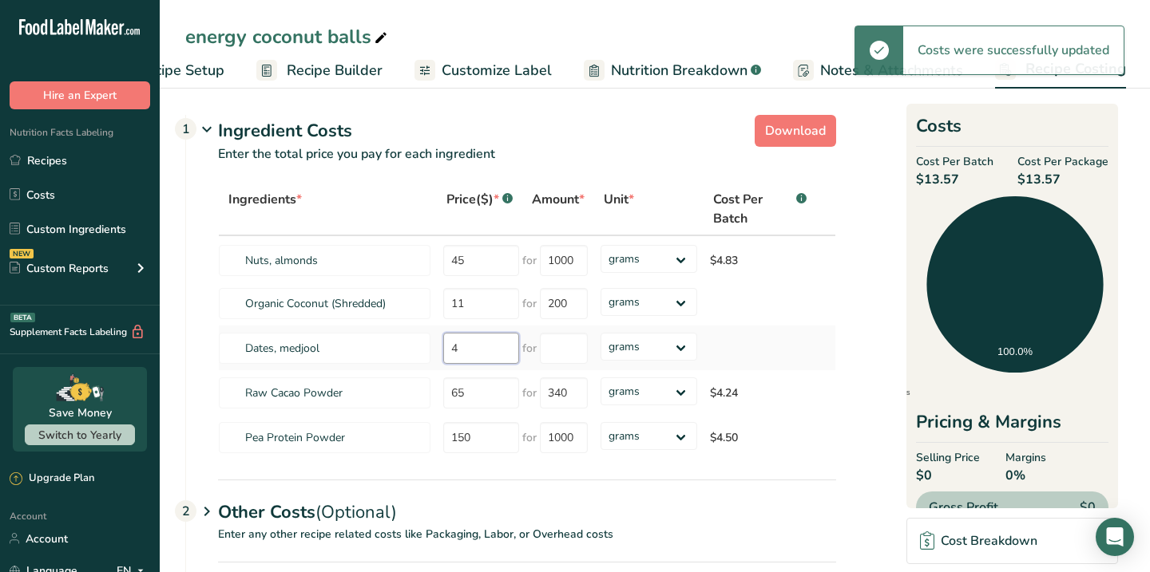
type input "40"
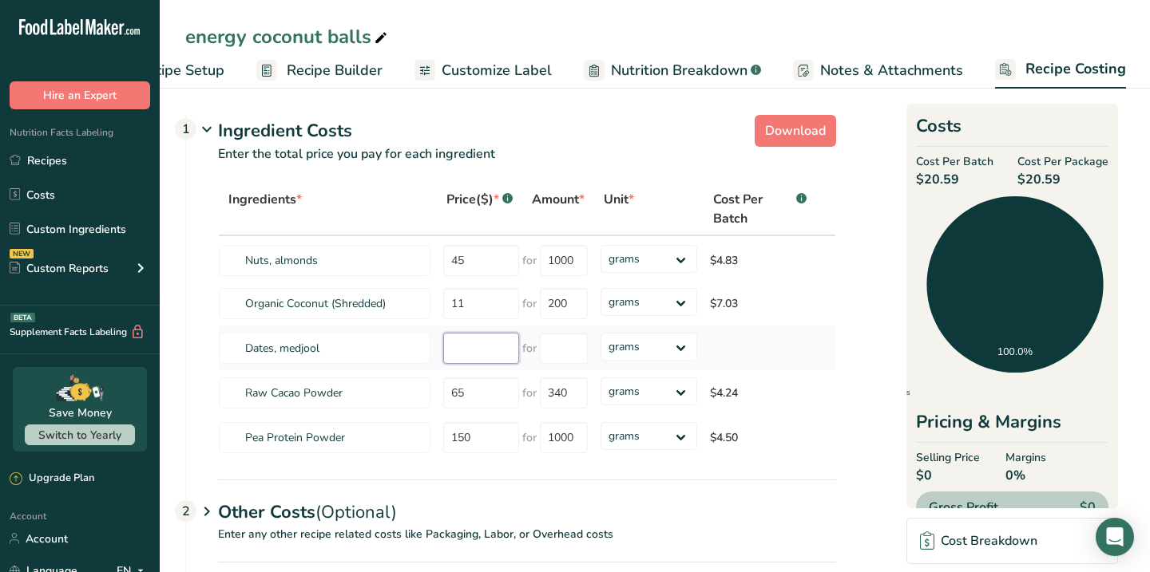
click at [452, 355] on input "number" at bounding box center [481, 348] width 76 height 31
type input "40"
click at [558, 349] on input "number" at bounding box center [564, 348] width 48 height 31
type input "1000"
click at [846, 432] on section "Download Ingredient Costs 1 Enter the total price you pay for each ingredient I…" at bounding box center [654, 389] width 939 height 561
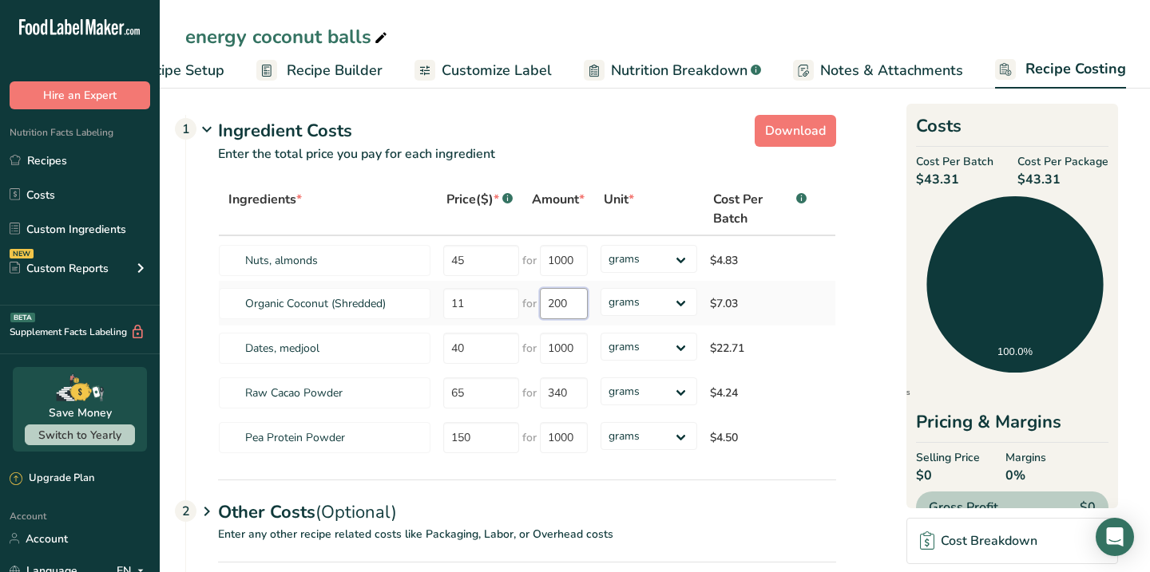
click at [575, 305] on input "200" at bounding box center [564, 303] width 48 height 31
type input "2"
type input "400"
click at [829, 323] on div "Ingredients * Price($) * .a-a{fill:#347362;}.b-a{fill:#fff;} Amount * Unit * Co…" at bounding box center [527, 322] width 618 height 278
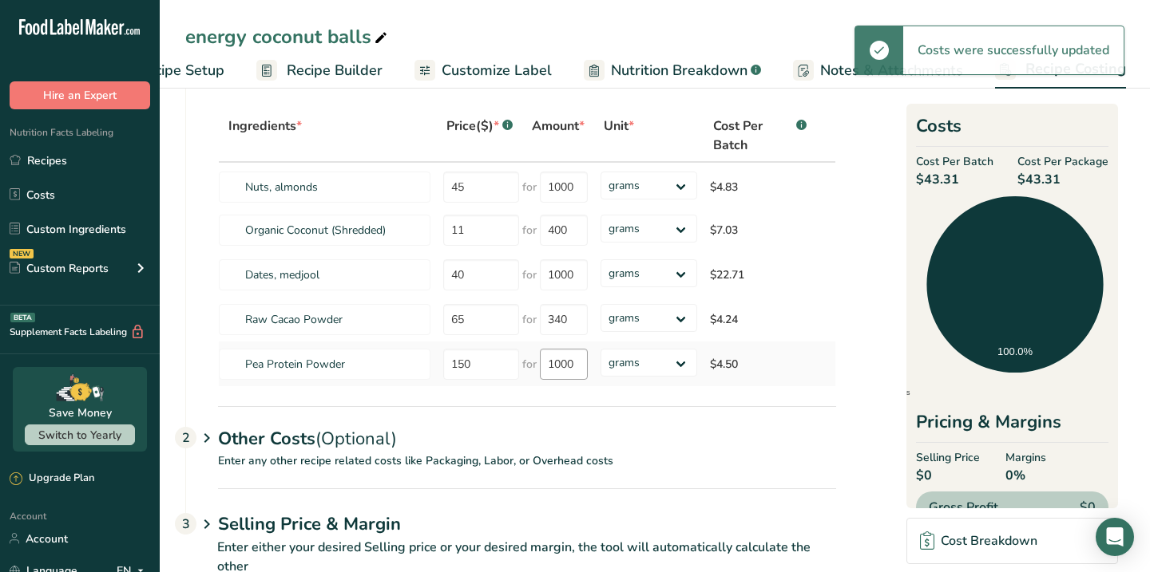
scroll to position [122, 0]
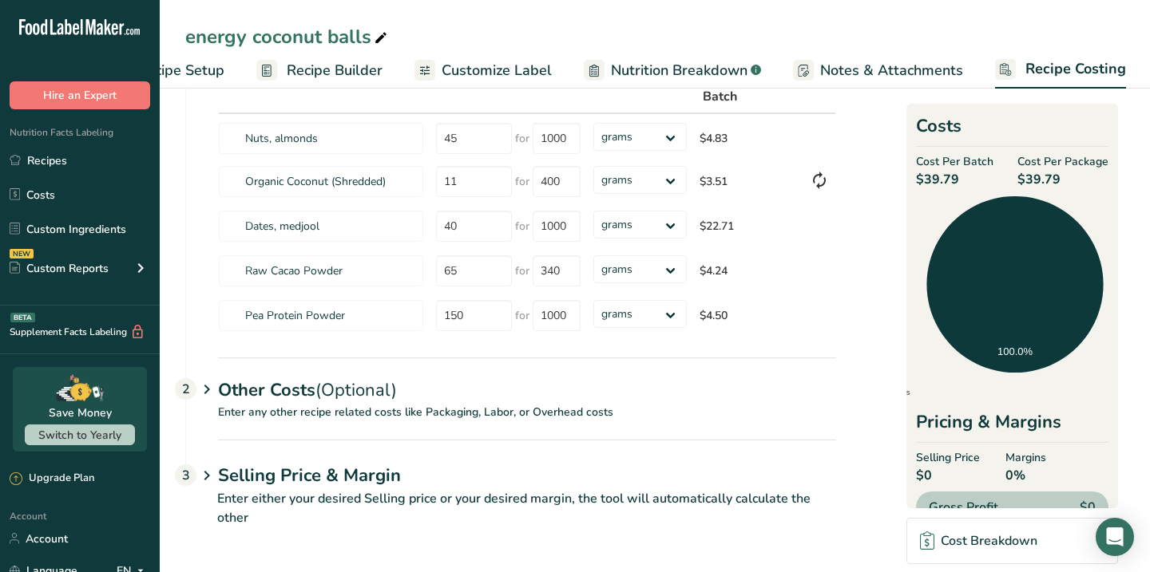
click at [211, 389] on icon at bounding box center [206, 390] width 19 height 30
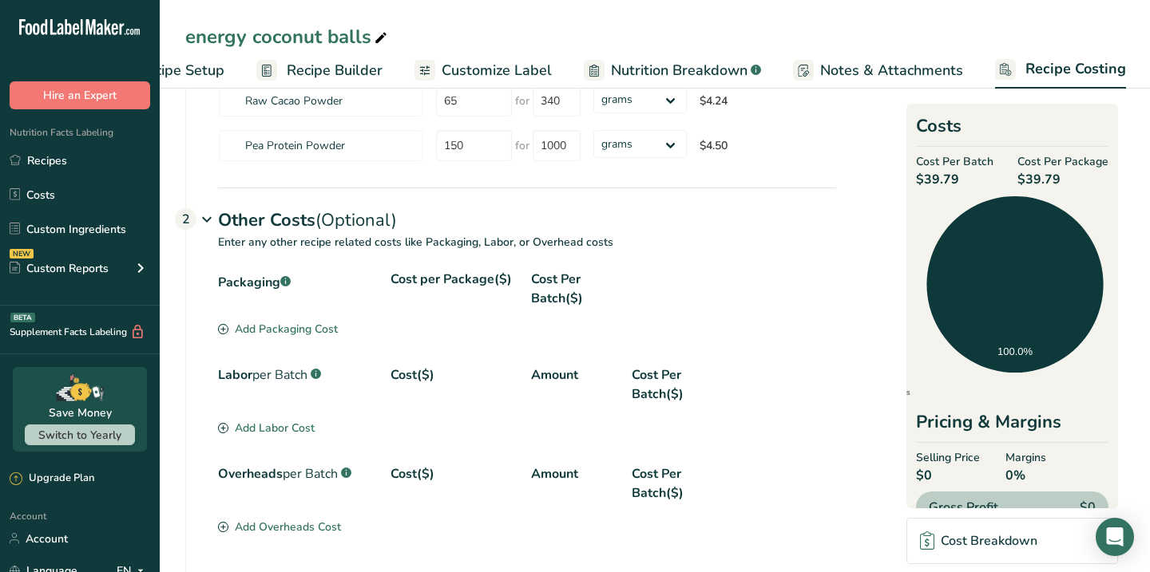
scroll to position [307, 0]
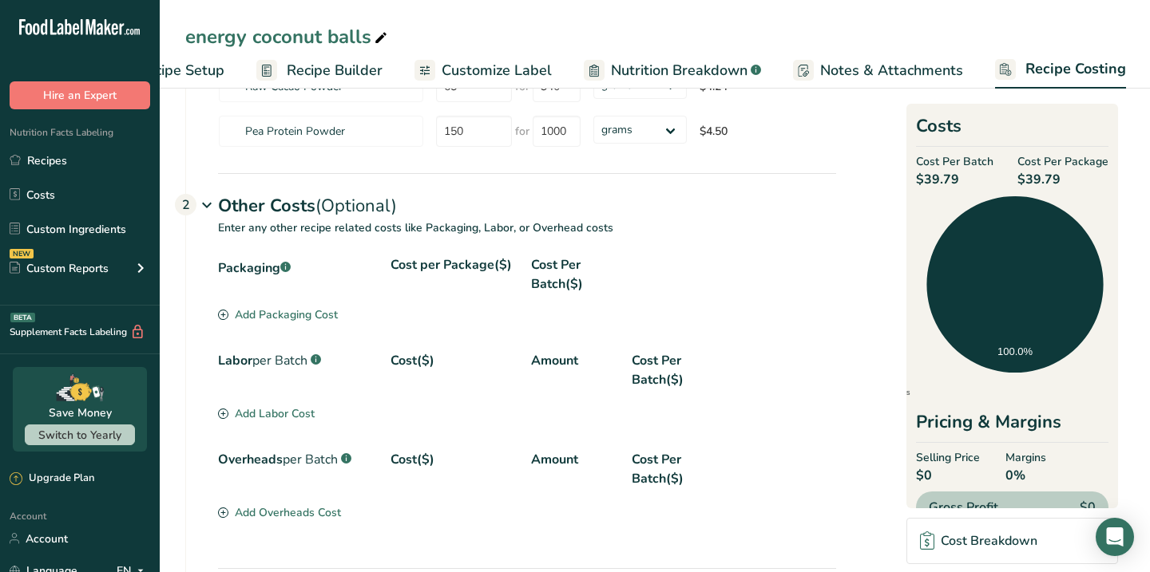
click at [310, 421] on div "Add Labor Cost" at bounding box center [266, 414] width 97 height 17
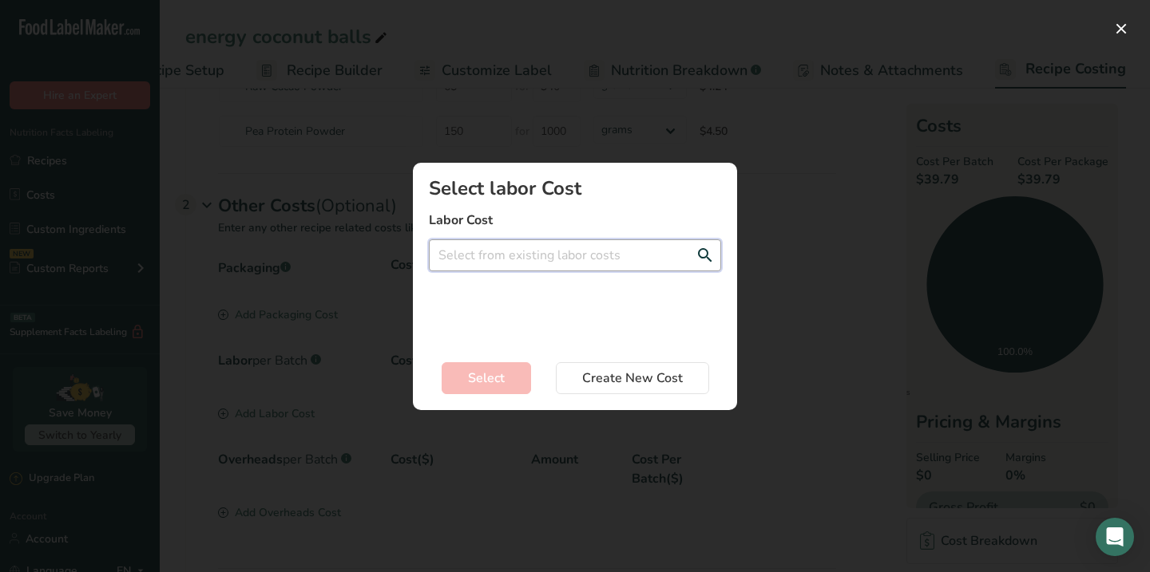
click at [632, 264] on input "Add New Recipe Cost Modal" at bounding box center [575, 256] width 292 height 32
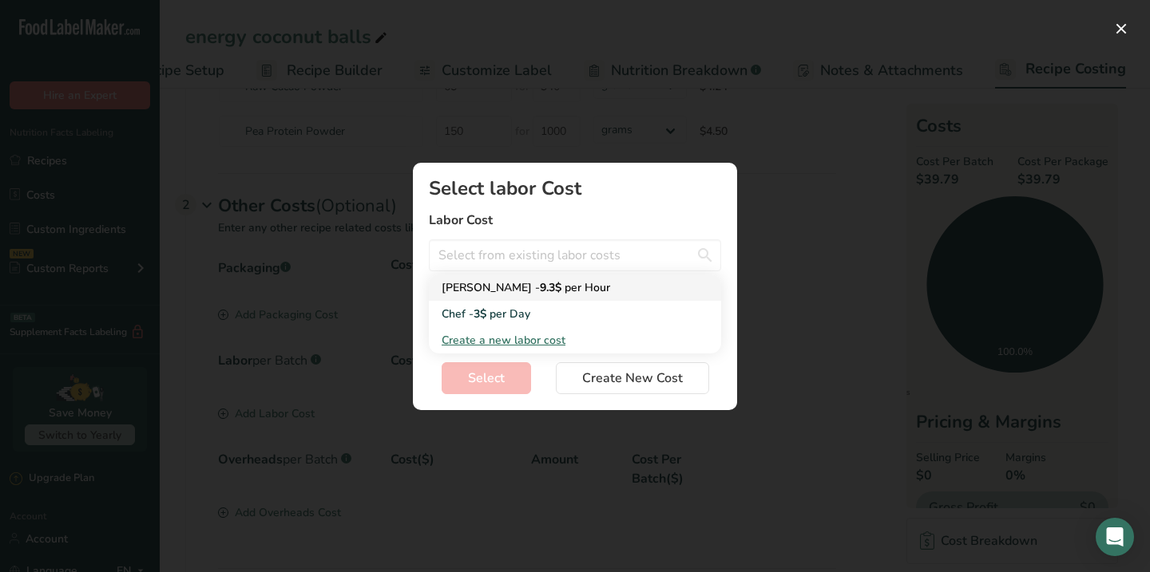
click at [580, 298] on link "[PERSON_NAME] - 9.3$ per Hour" at bounding box center [575, 288] width 292 height 26
type input "[PERSON_NAME] - 9.3$ per Hour"
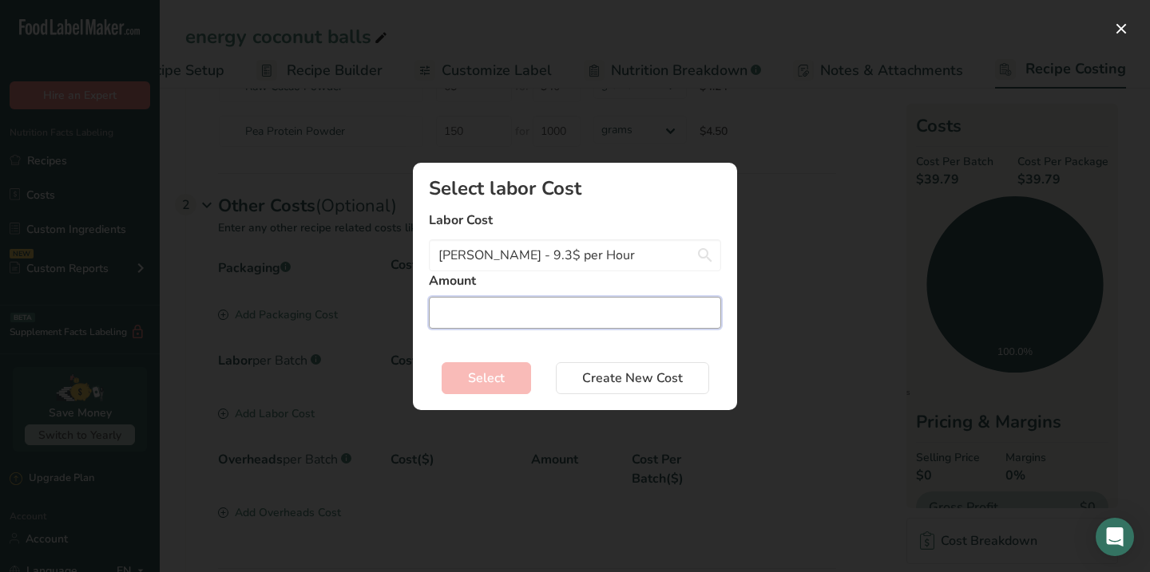
click at [541, 323] on input "Add New Recipe Cost Modal" at bounding box center [575, 313] width 292 height 32
type input "1.5"
click at [479, 373] on span "Select" at bounding box center [486, 378] width 37 height 19
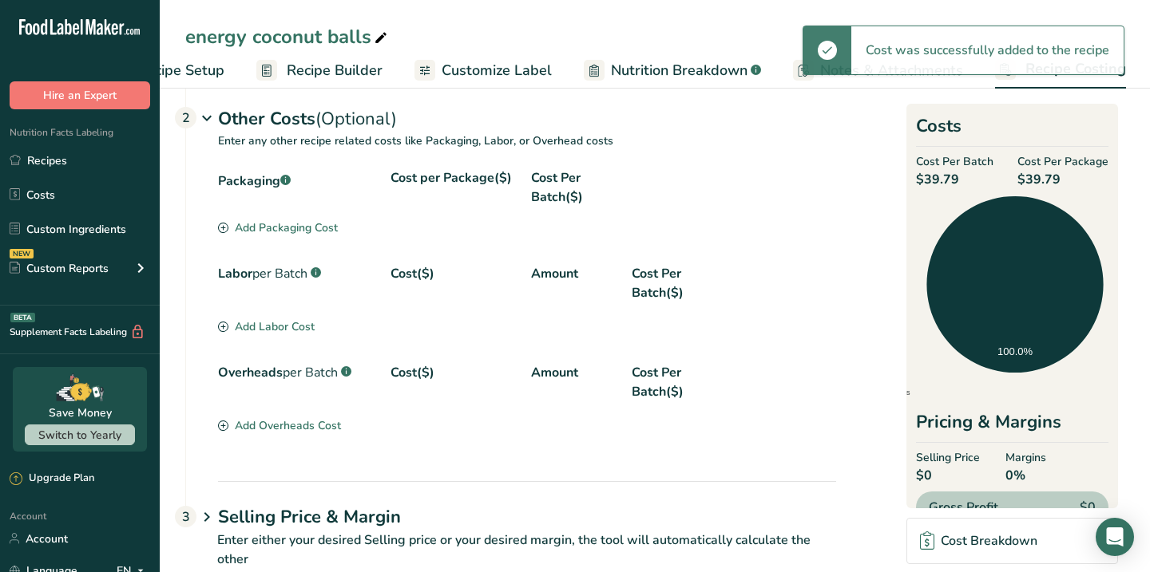
scroll to position [405, 0]
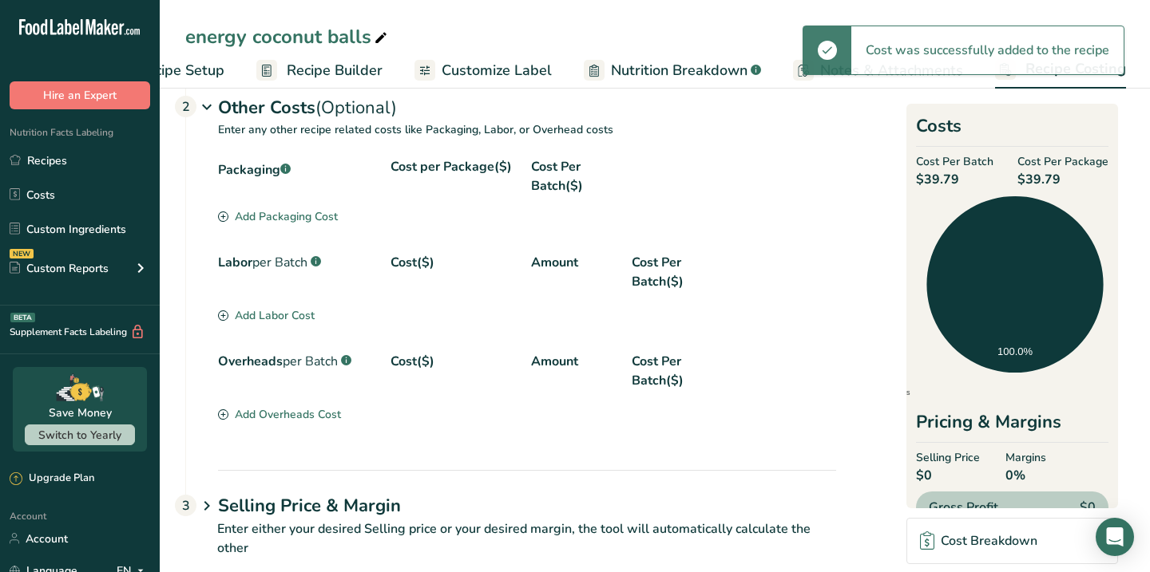
click at [309, 416] on div "Add Overheads Cost" at bounding box center [279, 414] width 123 height 17
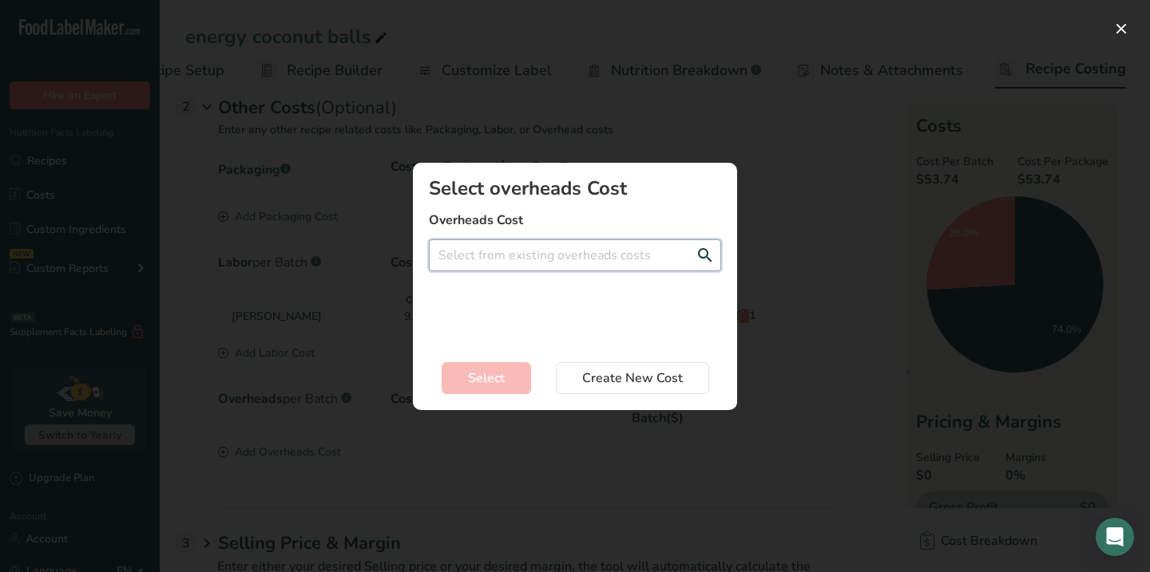
click at [526, 263] on input "Add New Recipe Cost Modal" at bounding box center [575, 256] width 292 height 32
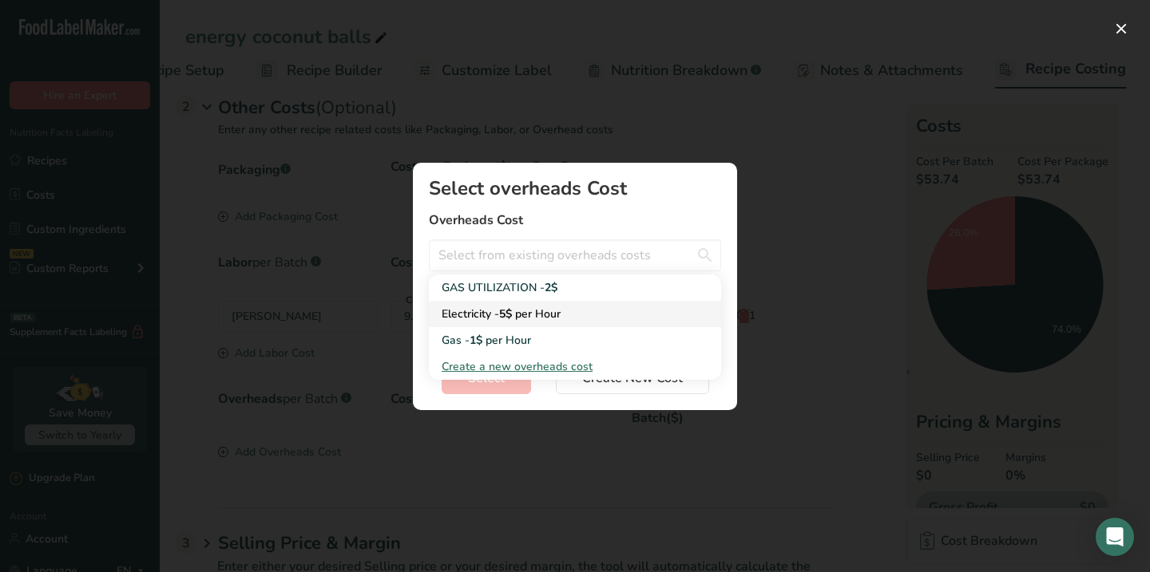
click at [516, 312] on div "Electricity - 5$ per Hour" at bounding box center [562, 314] width 241 height 17
type input "Electricity - 5$ per Hour"
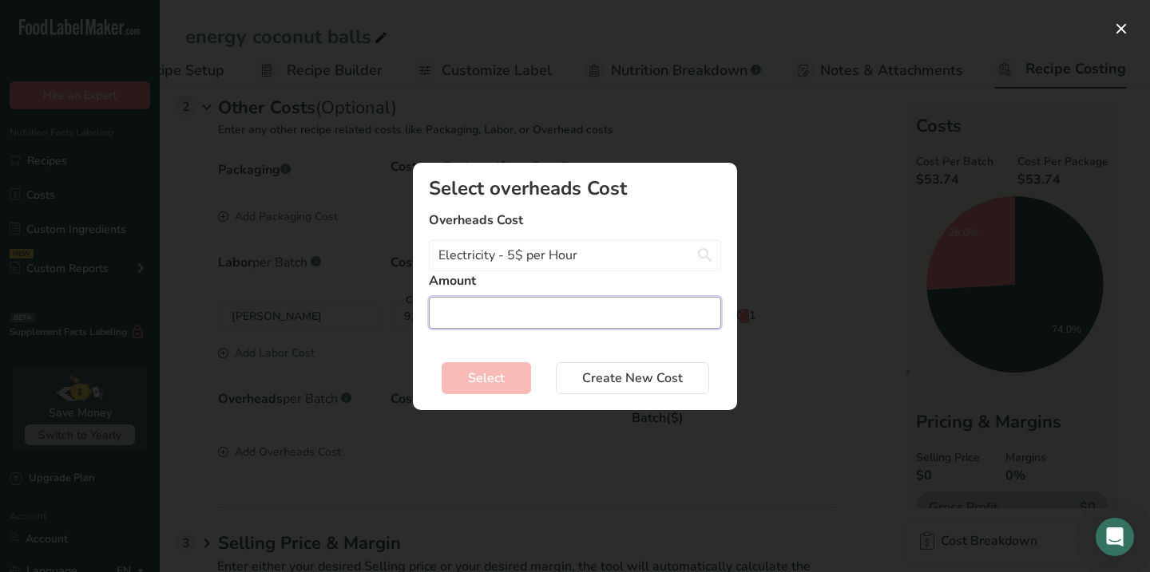
click at [509, 319] on input "Add New Recipe Cost Modal" at bounding box center [575, 313] width 292 height 32
type input "1"
click at [501, 384] on span "Select" at bounding box center [486, 378] width 37 height 19
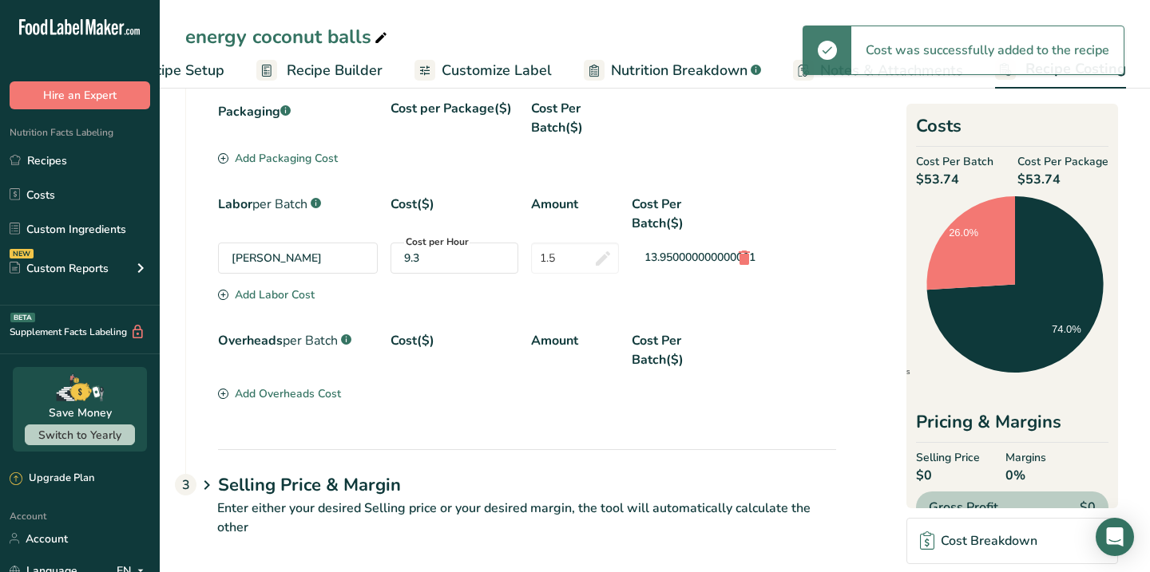
scroll to position [473, 0]
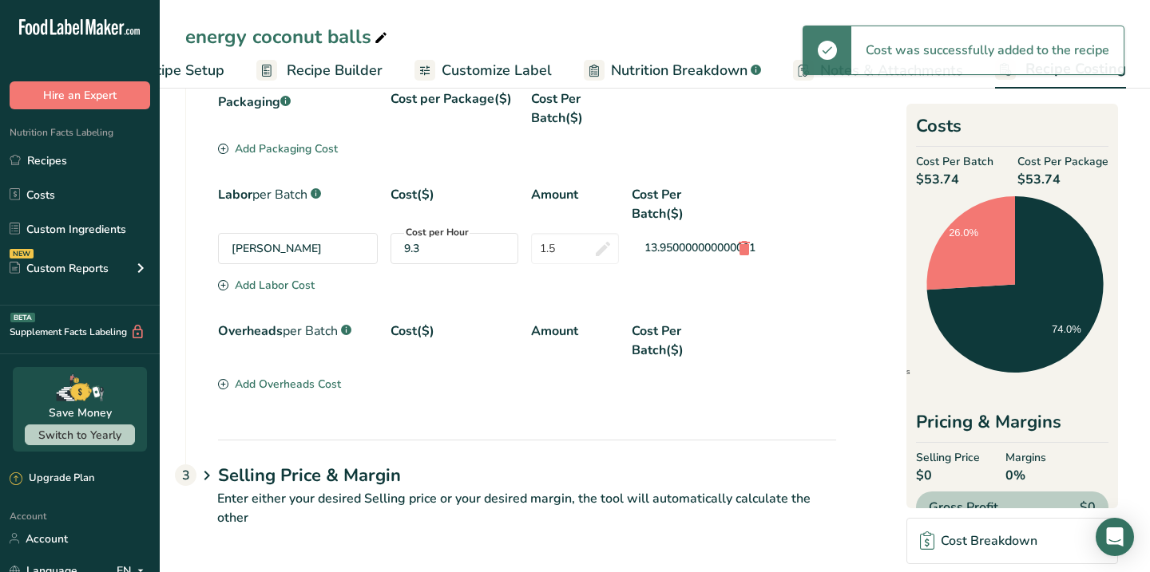
click at [208, 478] on icon at bounding box center [206, 477] width 19 height 30
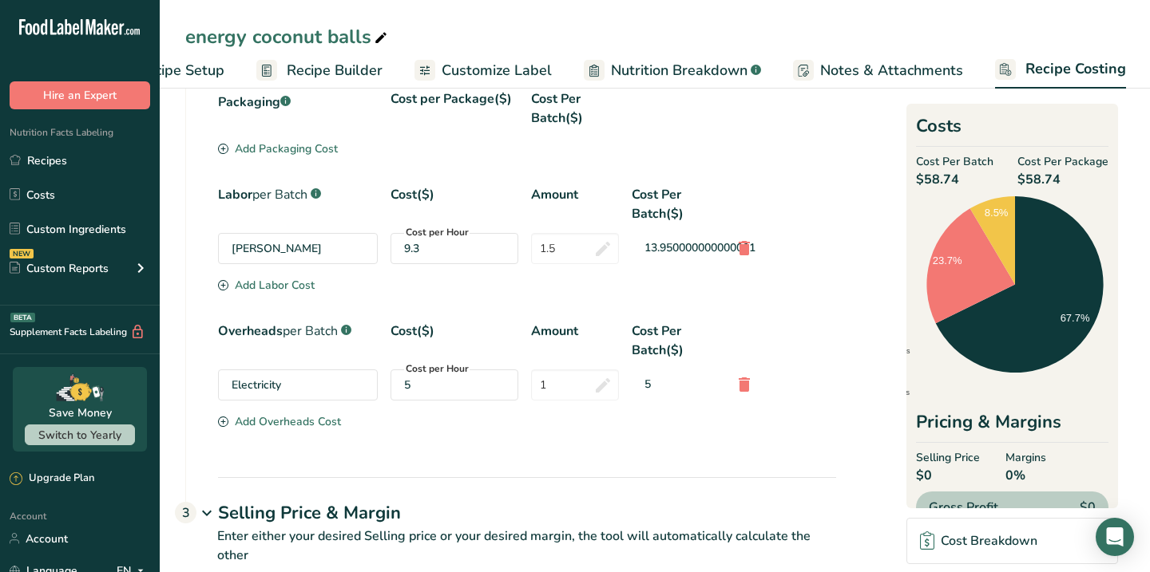
scroll to position [587, 0]
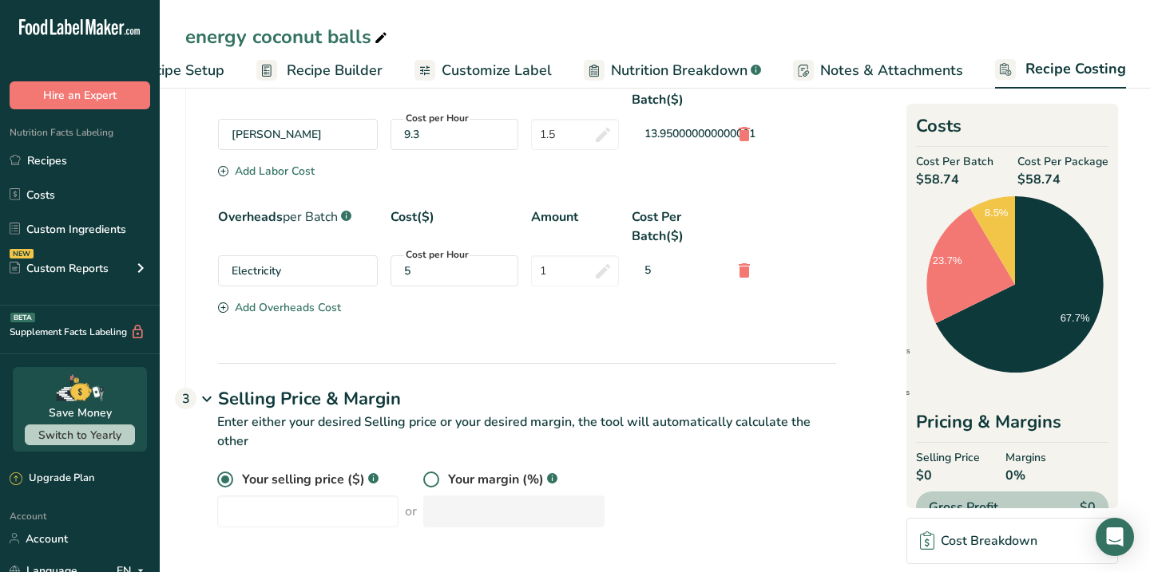
click at [426, 485] on label at bounding box center [435, 480] width 25 height 16
click at [426, 485] on input "radio" at bounding box center [428, 480] width 10 height 10
radio input "true"
radio input "false"
click at [431, 502] on input "number" at bounding box center [513, 512] width 181 height 32
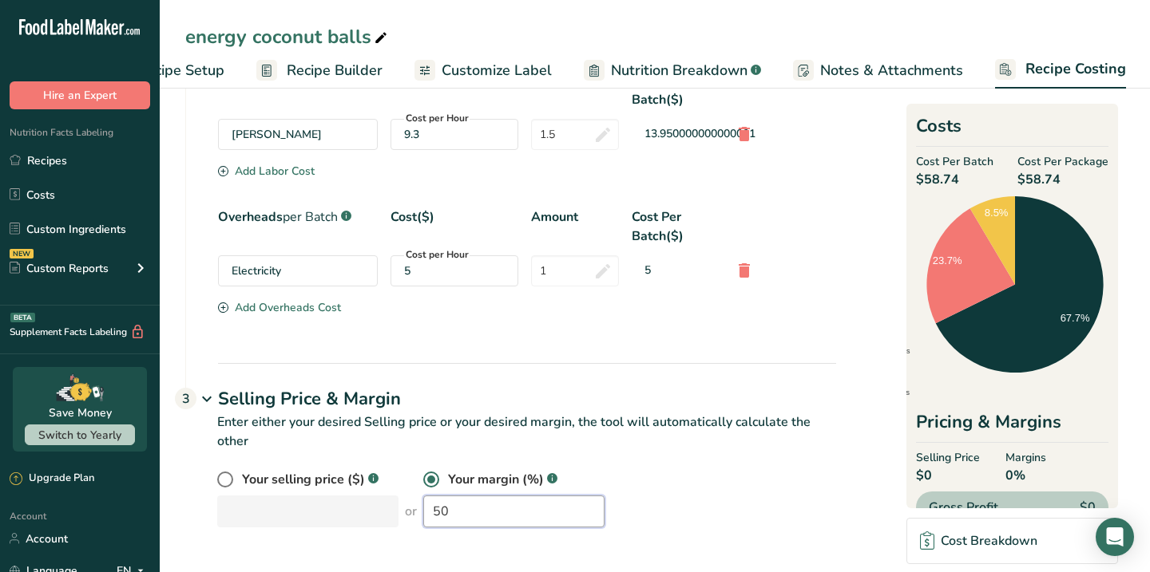
type input "50"
click at [854, 456] on section "Download Ingredient Costs 1 Enter the total price you pay for each ingredient I…" at bounding box center [654, 34] width 939 height 1025
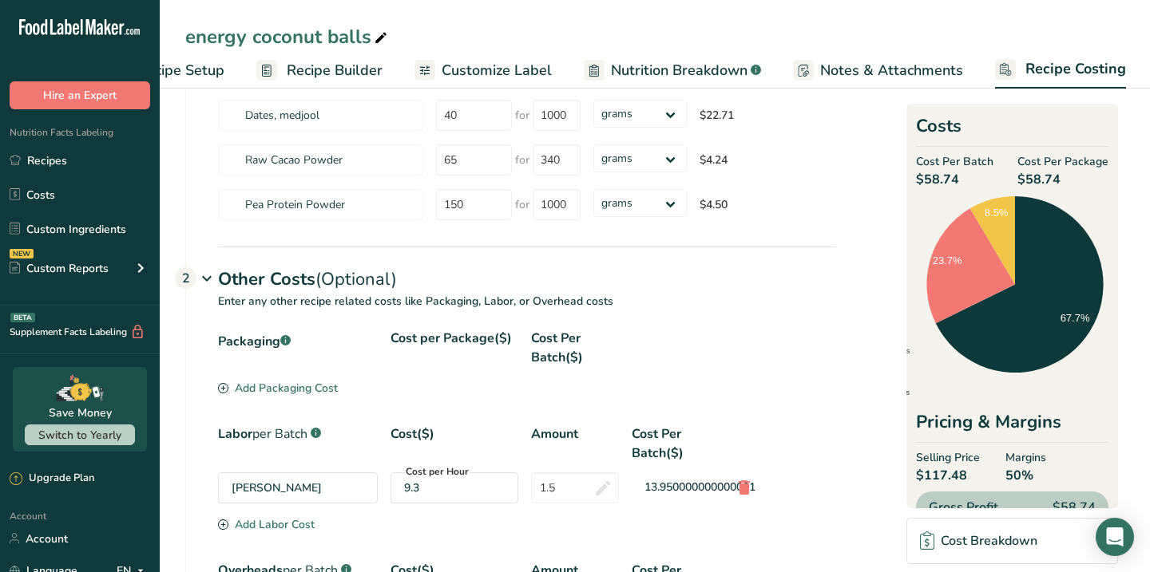
scroll to position [0, 0]
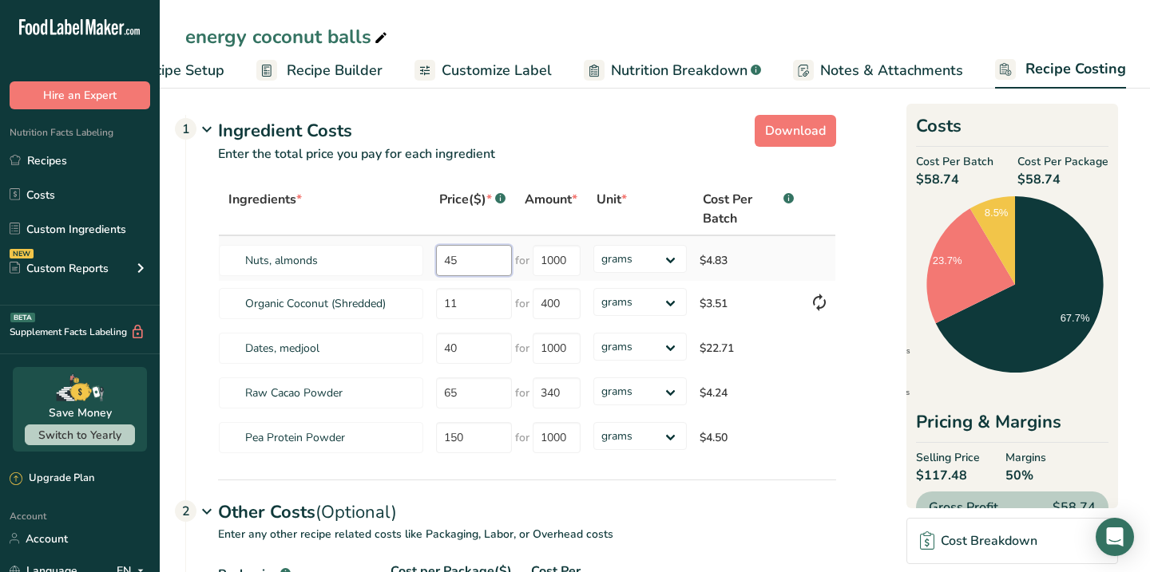
click at [470, 263] on input "45" at bounding box center [474, 260] width 76 height 31
click at [481, 335] on input "40" at bounding box center [474, 348] width 76 height 31
click at [488, 341] on input "40" at bounding box center [474, 348] width 76 height 31
type input "4"
type input "36"
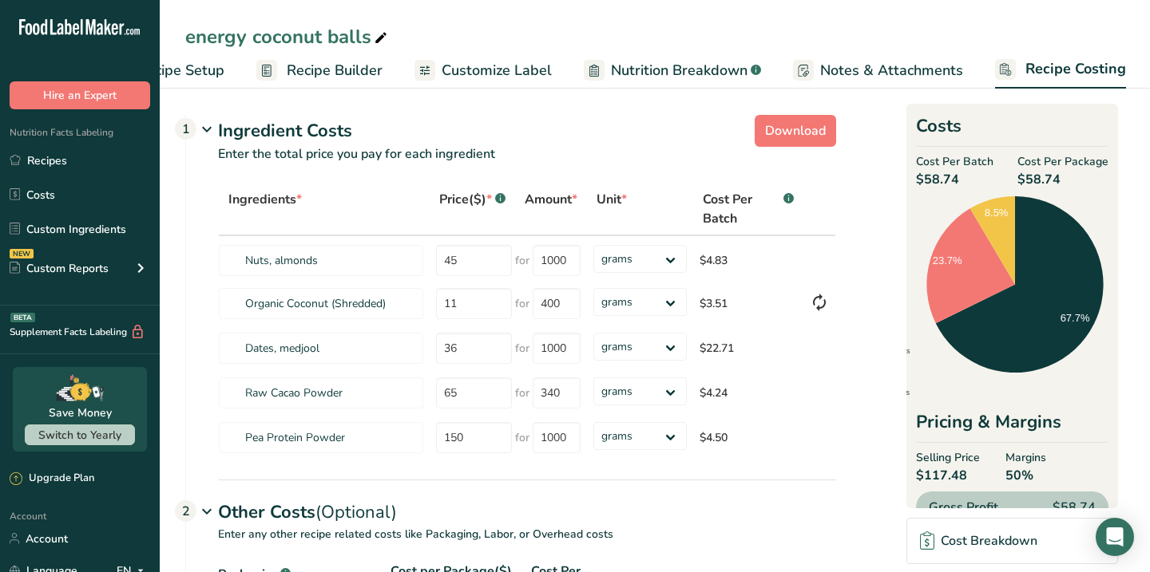
click at [485, 264] on input "45" at bounding box center [474, 260] width 76 height 31
type input "4"
type input "40"
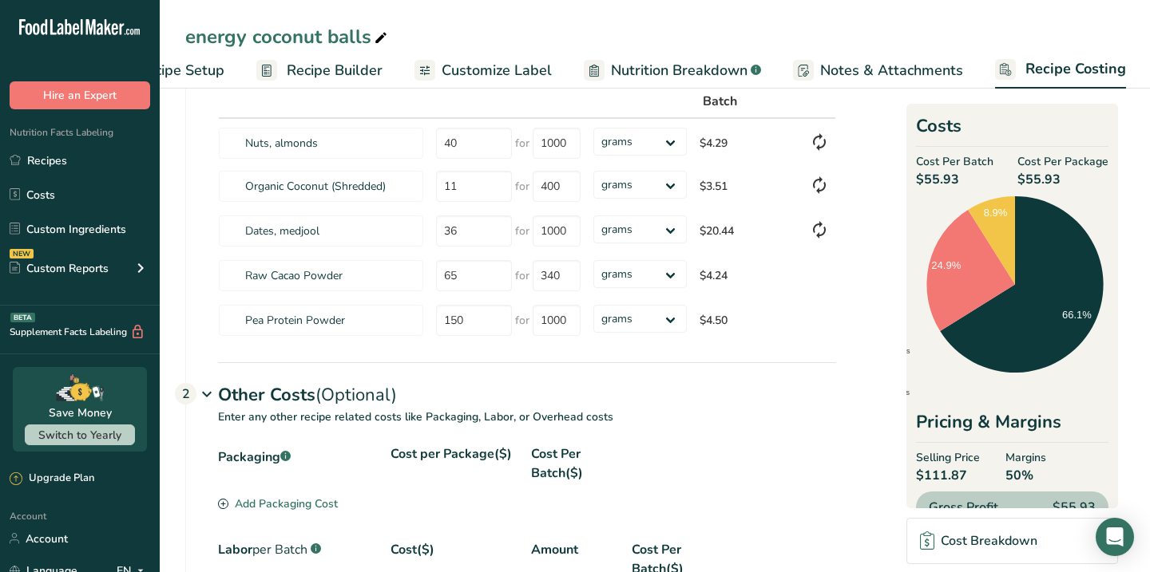
scroll to position [118, 0]
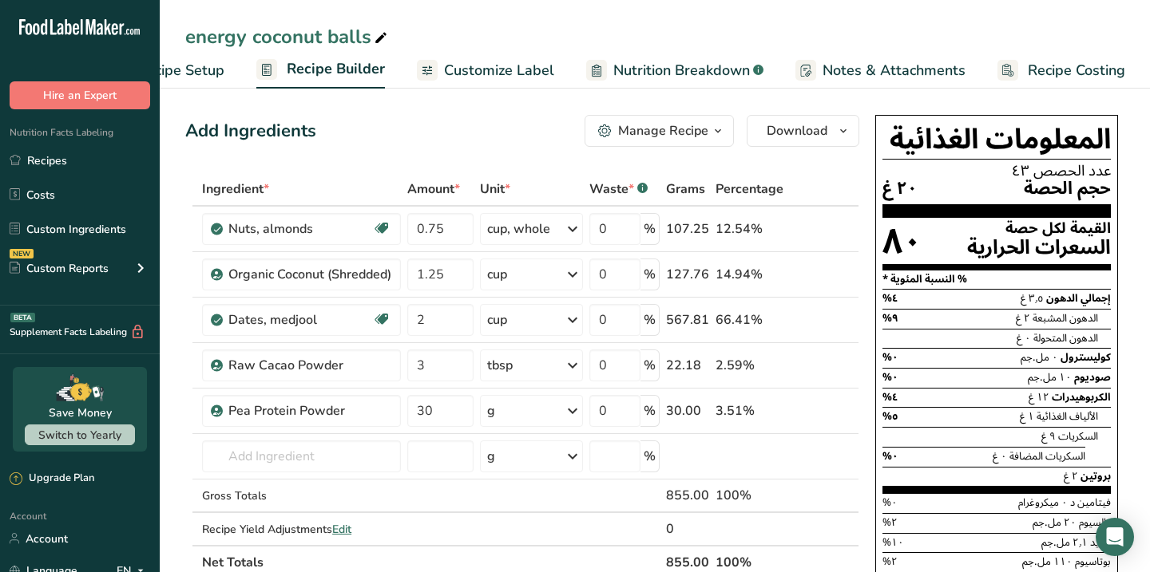
click at [224, 73] on span "Recipe Setup" at bounding box center [180, 71] width 87 height 22
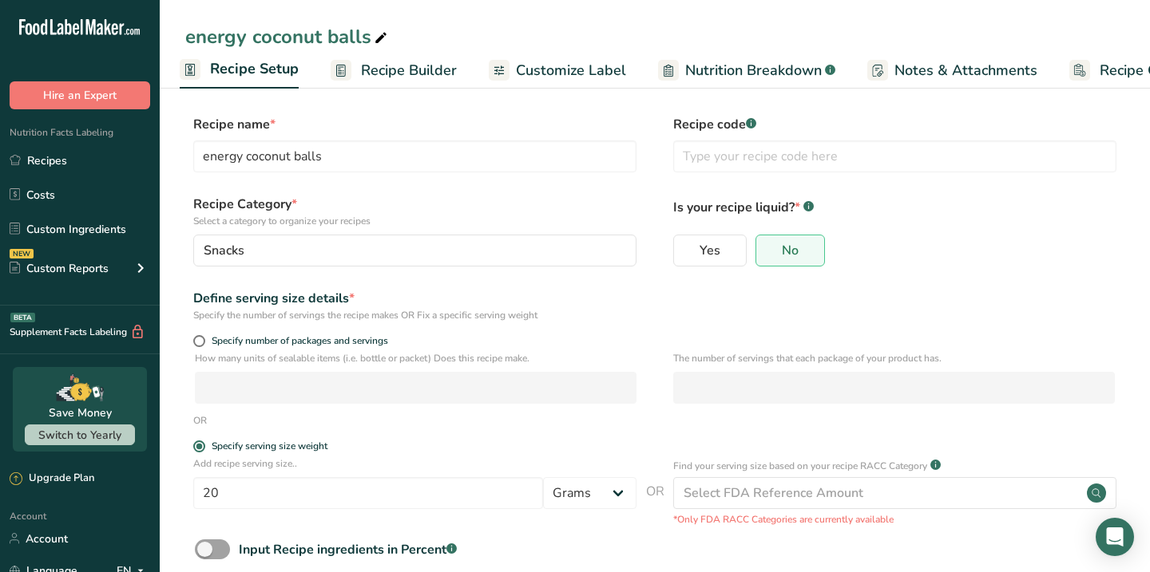
click at [390, 69] on span "Recipe Builder" at bounding box center [409, 71] width 96 height 22
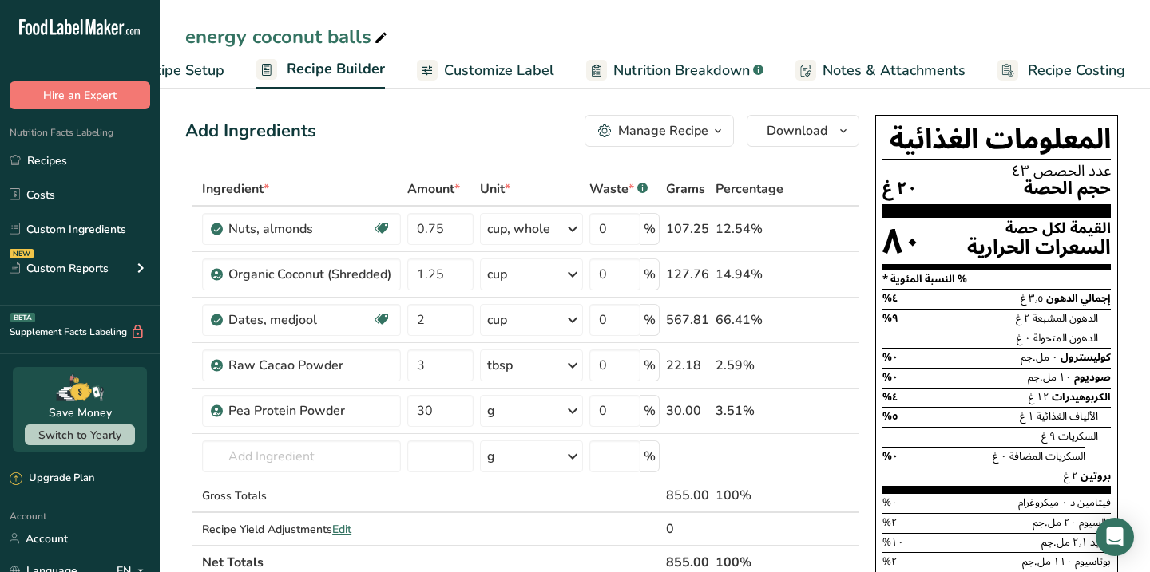
click at [501, 77] on span "Customize Label" at bounding box center [499, 71] width 110 height 22
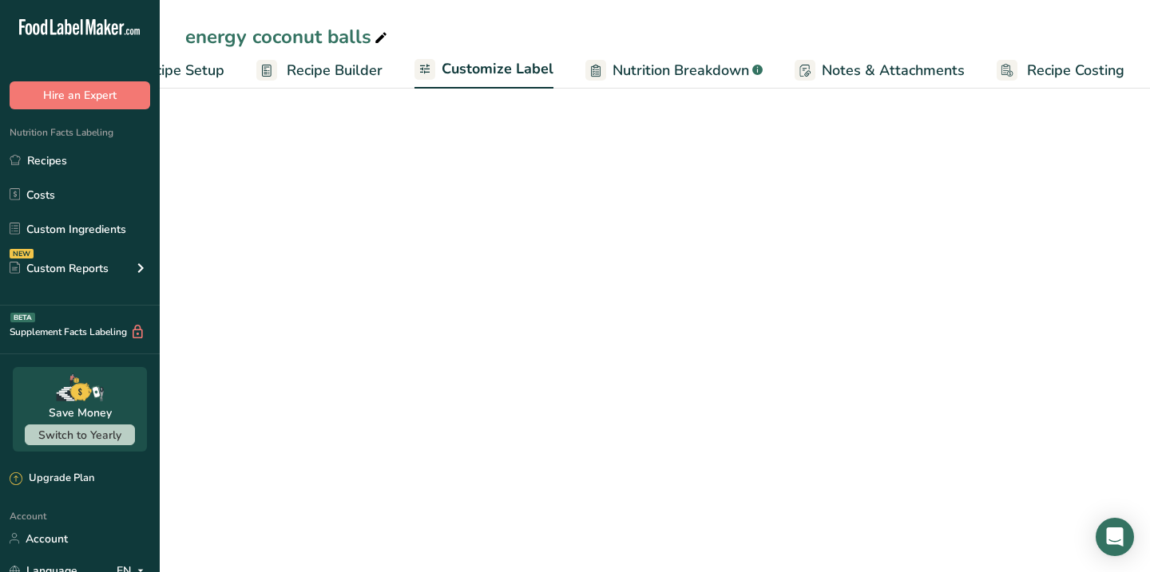
scroll to position [0, 78]
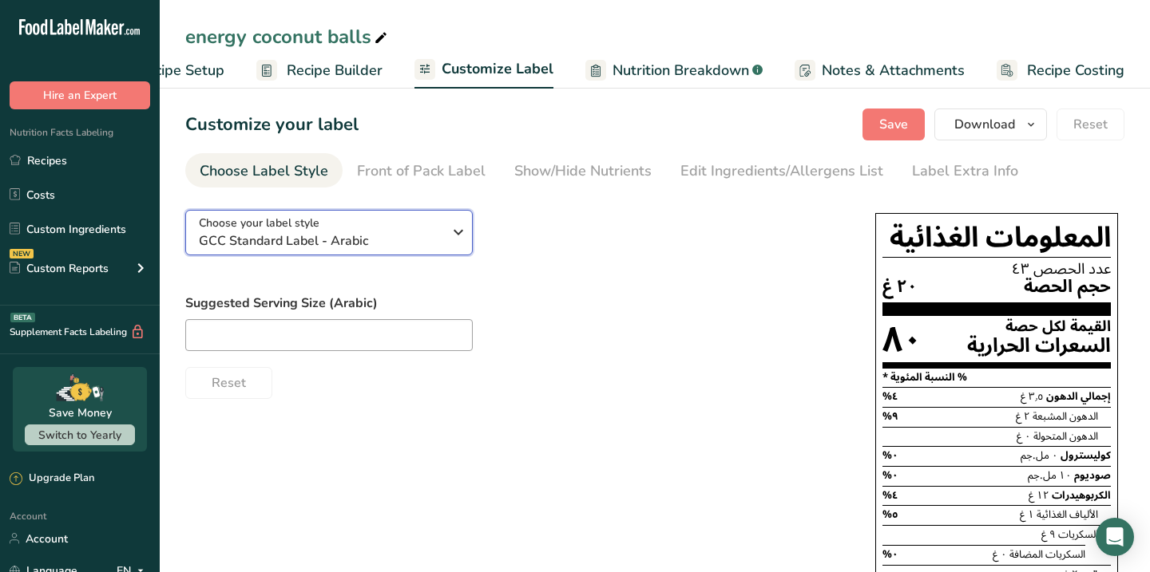
click at [469, 244] on button "Choose your label style GCC Standard Label - Arabic" at bounding box center [328, 233] width 287 height 46
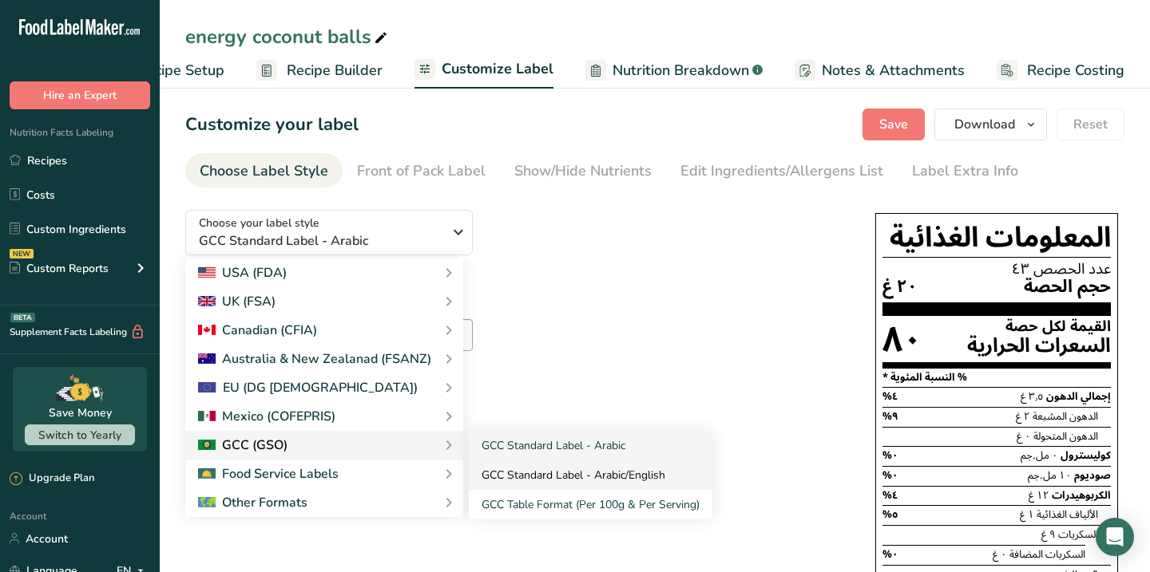
click at [582, 478] on link "GCC Standard Label - Arabic/English" at bounding box center [591, 476] width 244 height 30
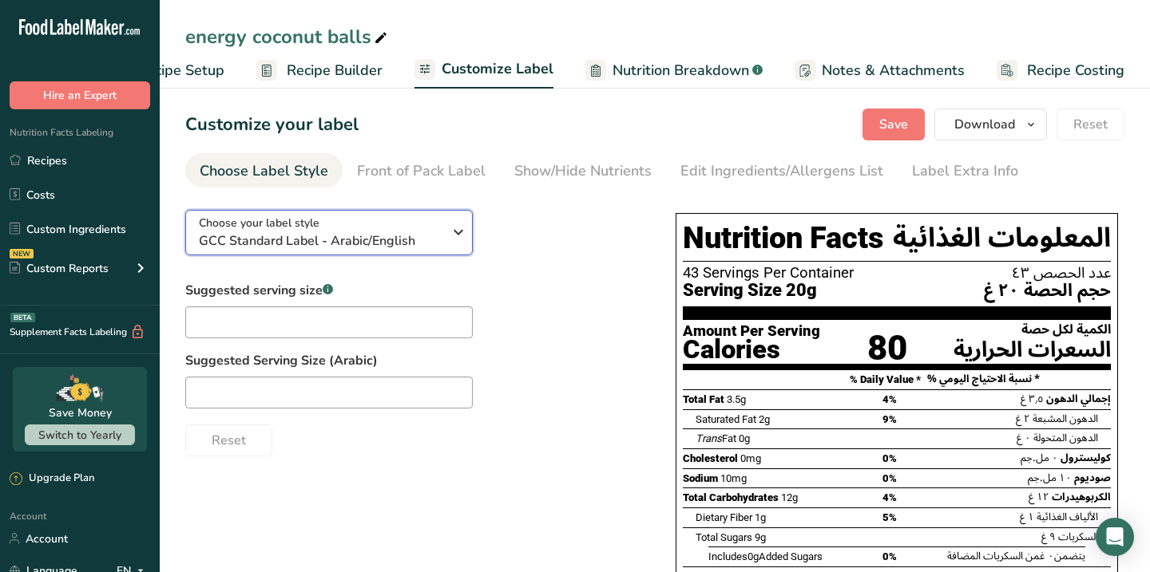
click at [469, 240] on button "Choose your label style GCC Standard Label - Arabic/English" at bounding box center [328, 233] width 287 height 46
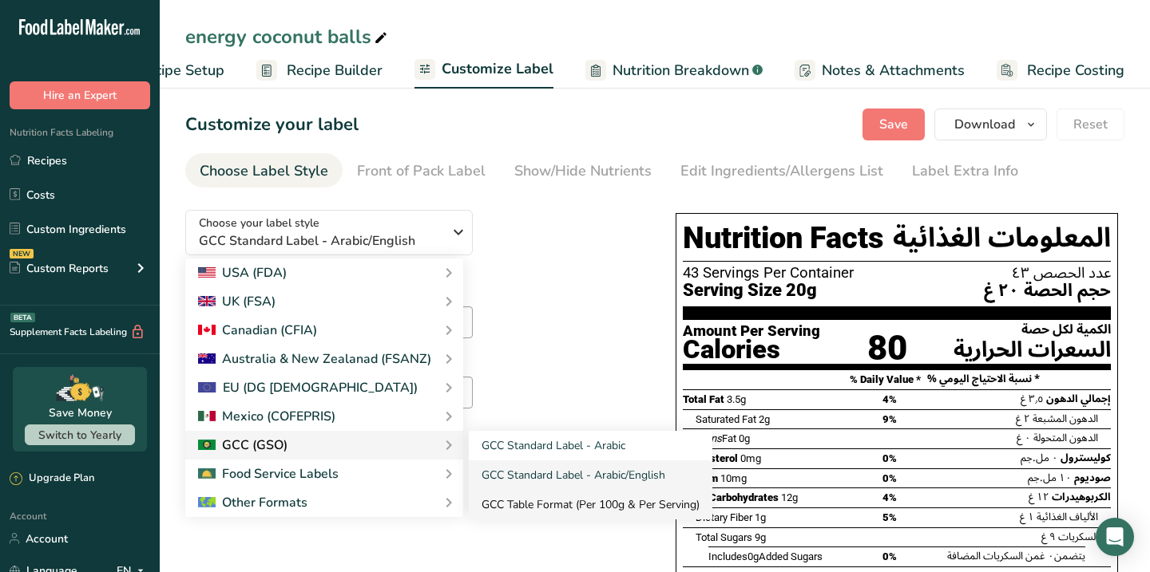
click at [525, 491] on link "GCC Table Format (Per 100g & Per Serving)" at bounding box center [591, 505] width 244 height 30
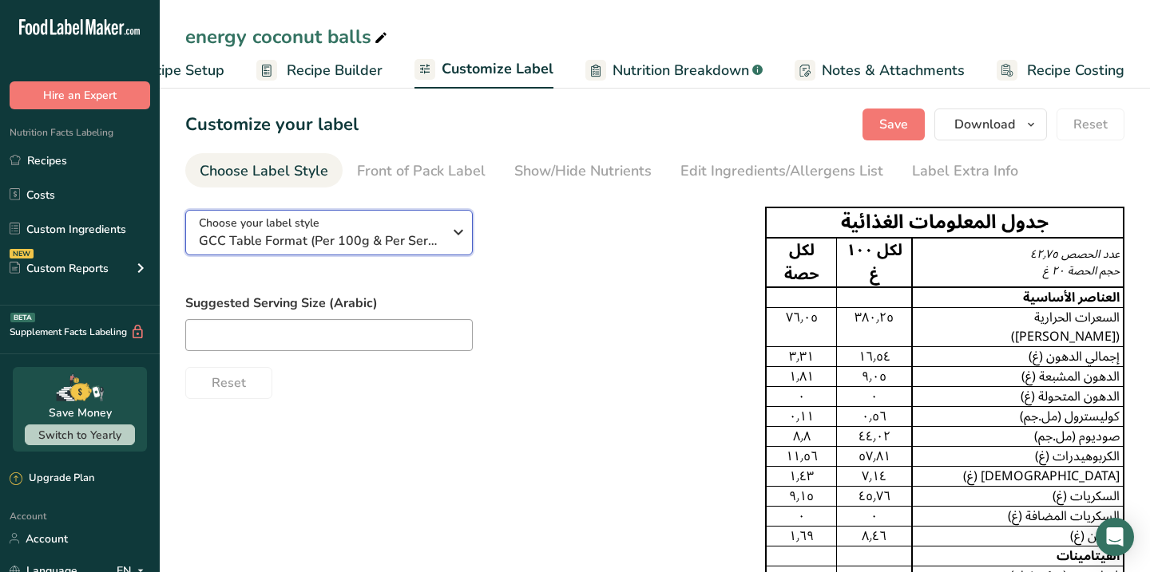
click at [464, 234] on icon "button" at bounding box center [458, 232] width 19 height 29
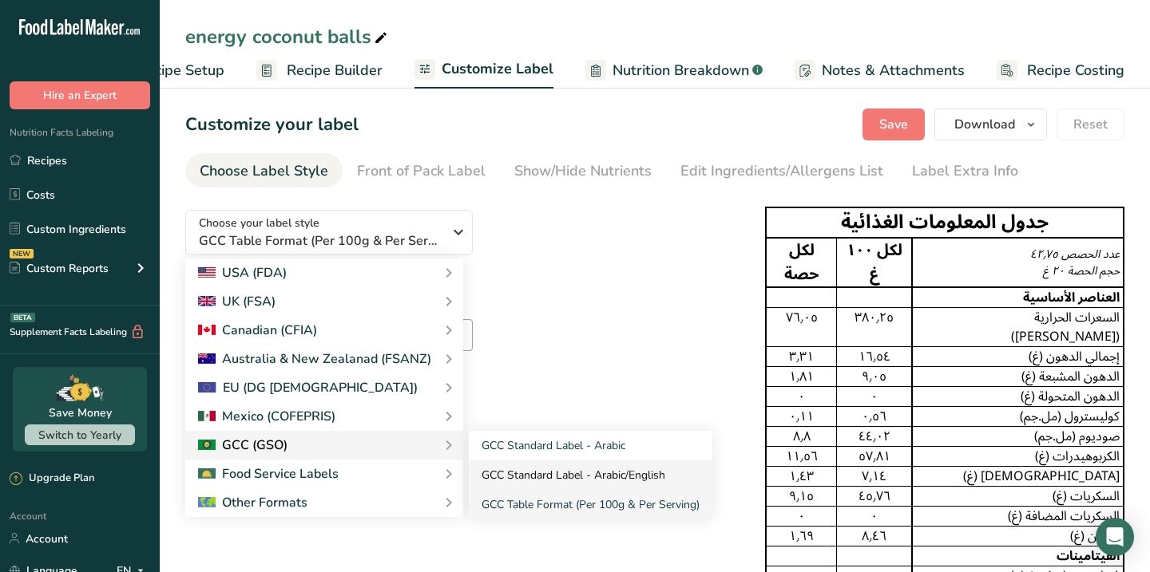
click at [513, 473] on link "GCC Standard Label - Arabic/English" at bounding box center [591, 476] width 244 height 30
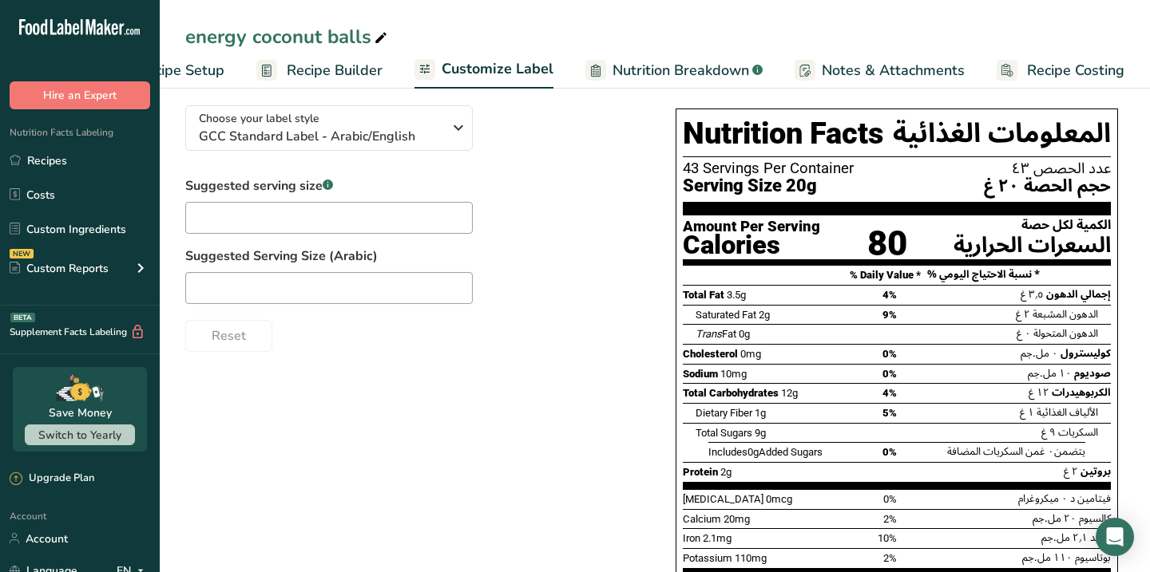
scroll to position [105, 0]
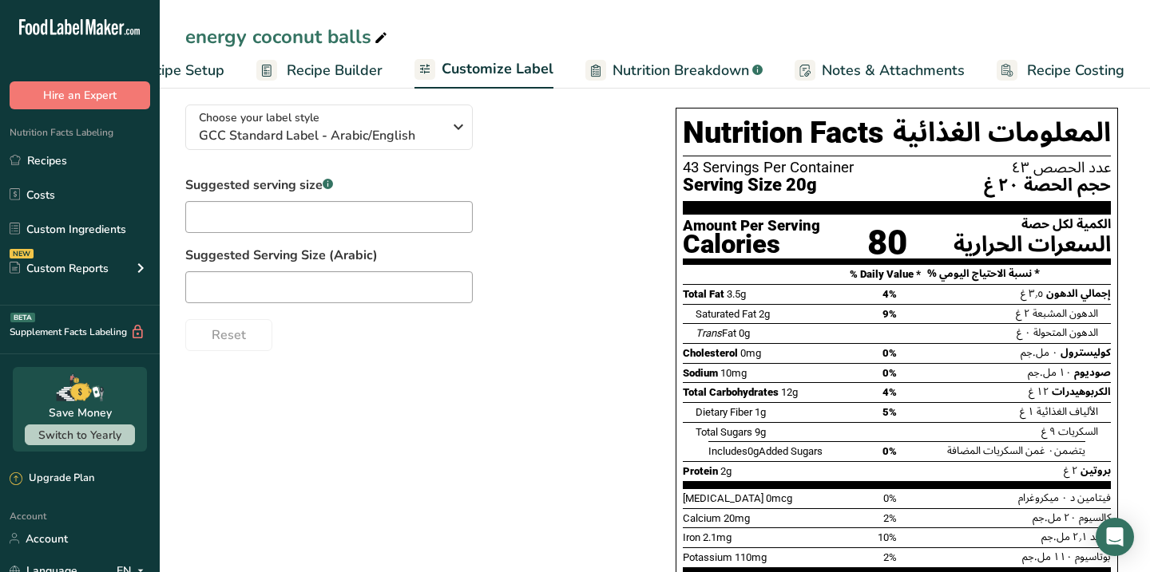
click at [348, 61] on span "Recipe Builder" at bounding box center [335, 71] width 96 height 22
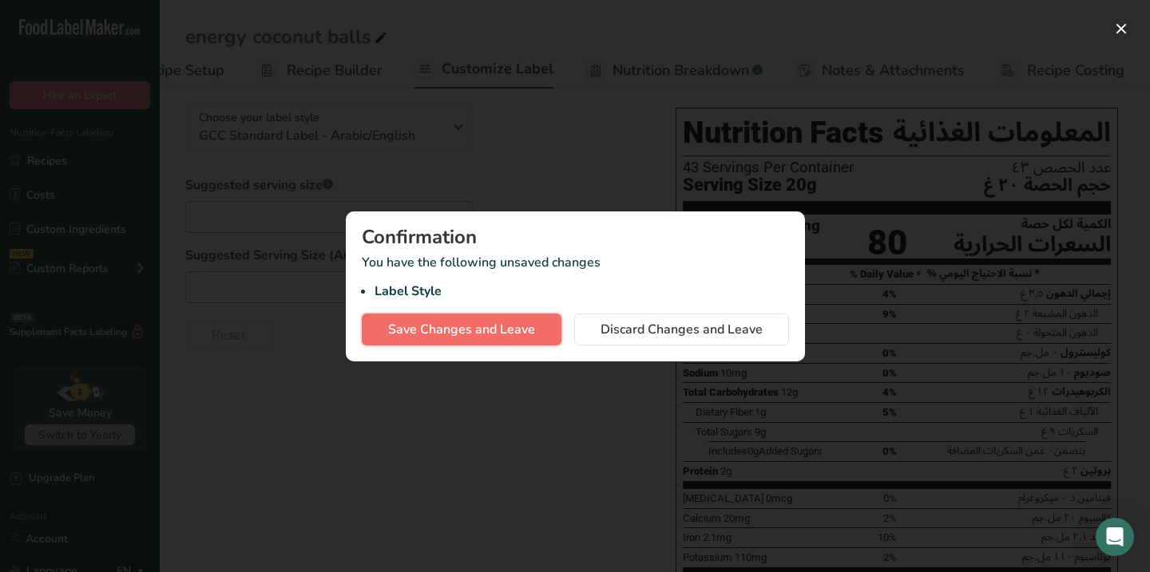
click at [513, 324] on span "Save Changes and Leave" at bounding box center [461, 329] width 147 height 19
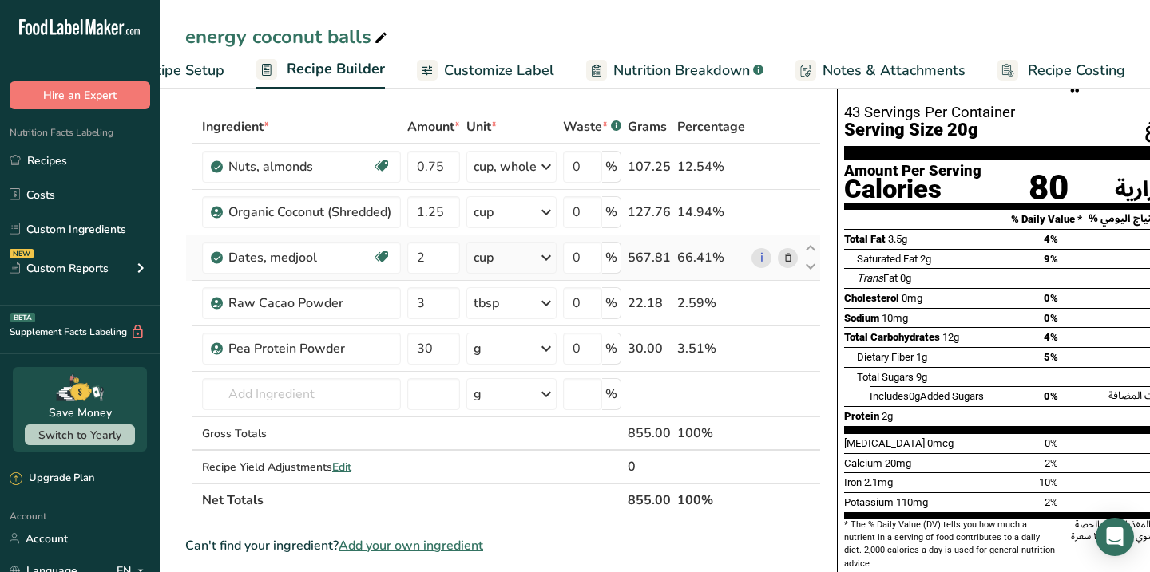
scroll to position [60, 0]
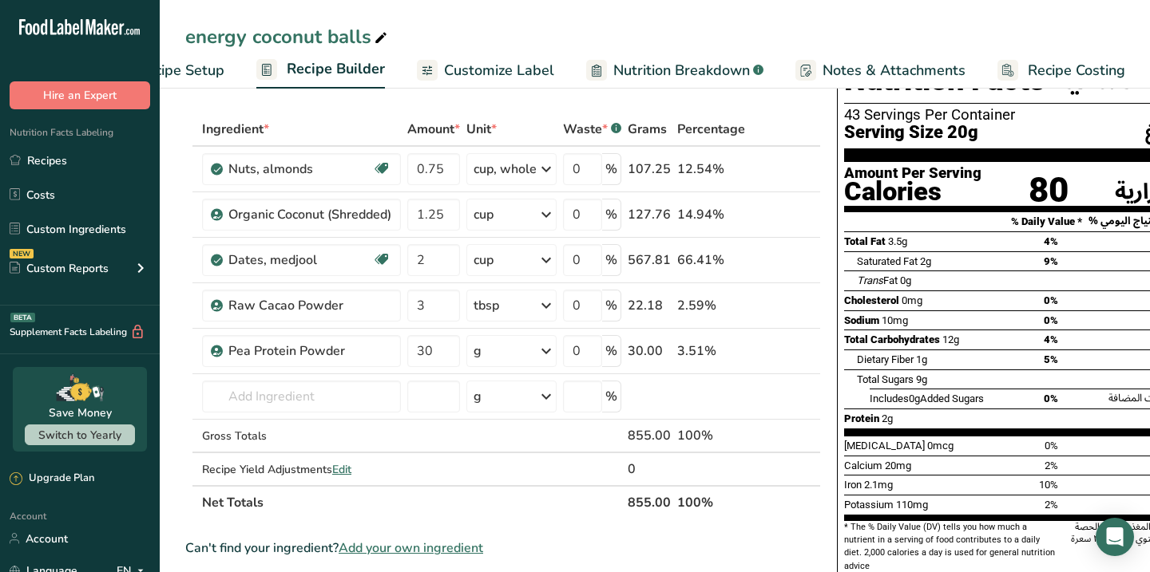
click at [1056, 77] on span "Recipe Costing" at bounding box center [1076, 71] width 97 height 22
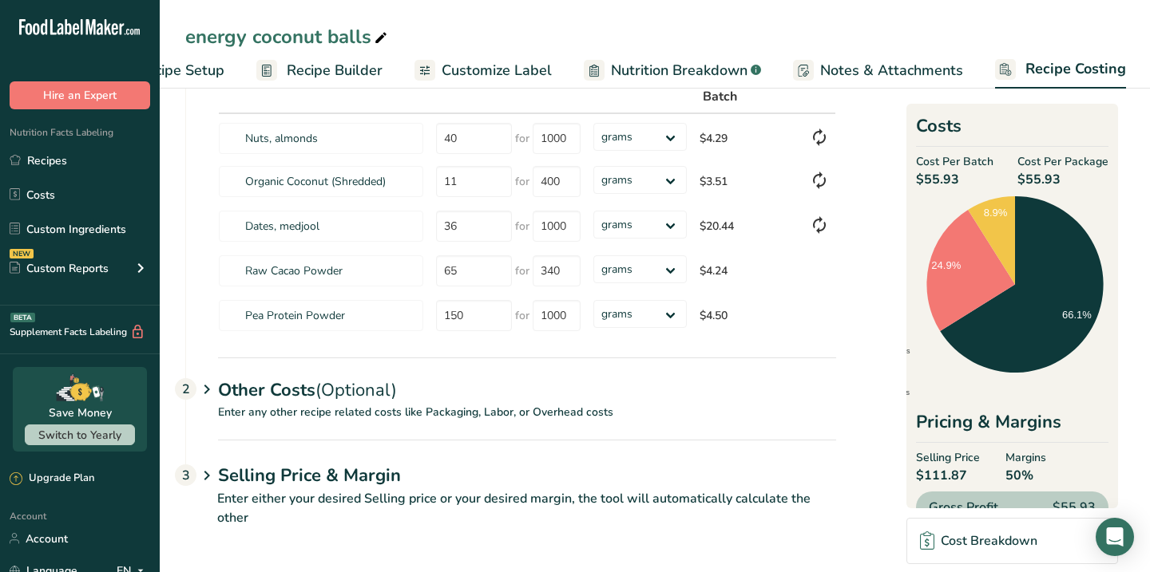
scroll to position [27, 0]
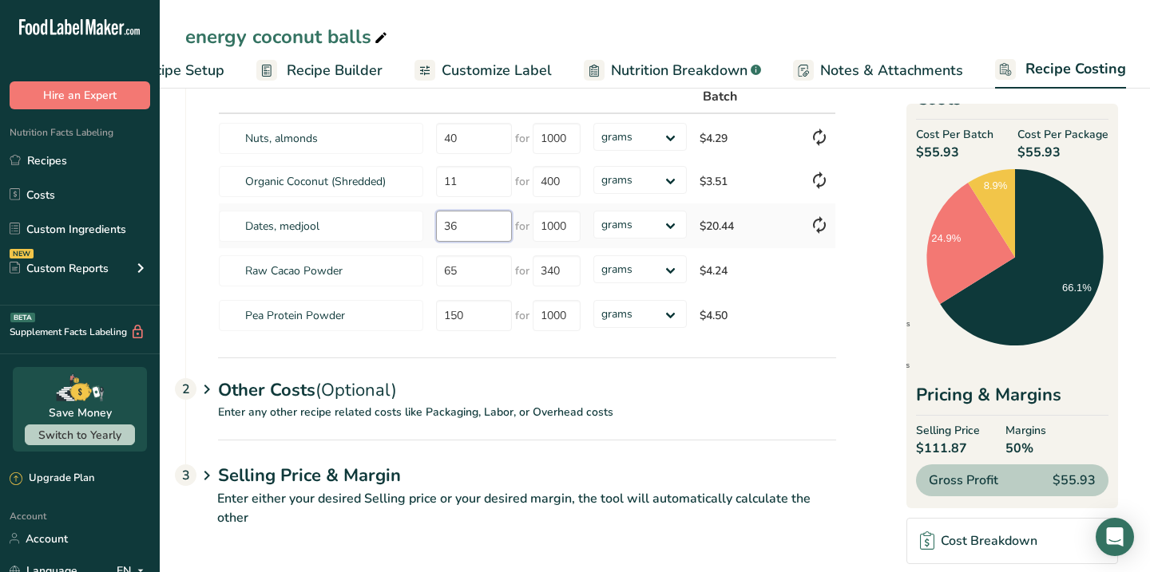
click at [491, 224] on input "36" at bounding box center [474, 226] width 76 height 31
type input "34"
click at [887, 291] on section "Download Ingredient Costs 1 Enter the total price you pay for each ingredient I…" at bounding box center [654, 266] width 939 height 561
click at [461, 315] on input "150" at bounding box center [474, 315] width 76 height 31
type input "120"
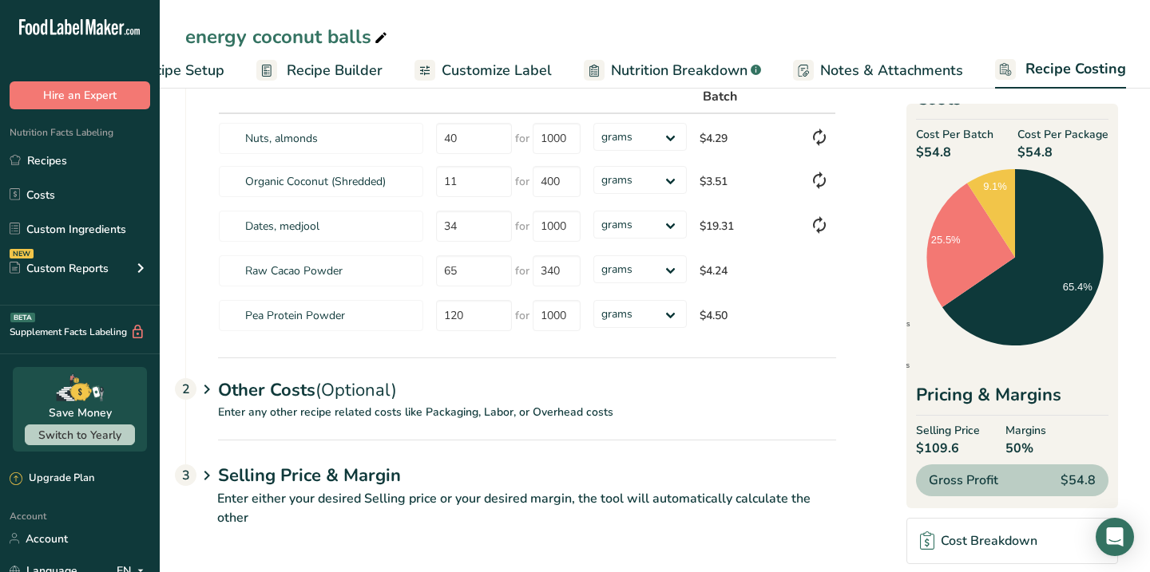
click at [870, 335] on section "Download Ingredient Costs 1 Enter the total price you pay for each ingredient I…" at bounding box center [654, 266] width 939 height 561
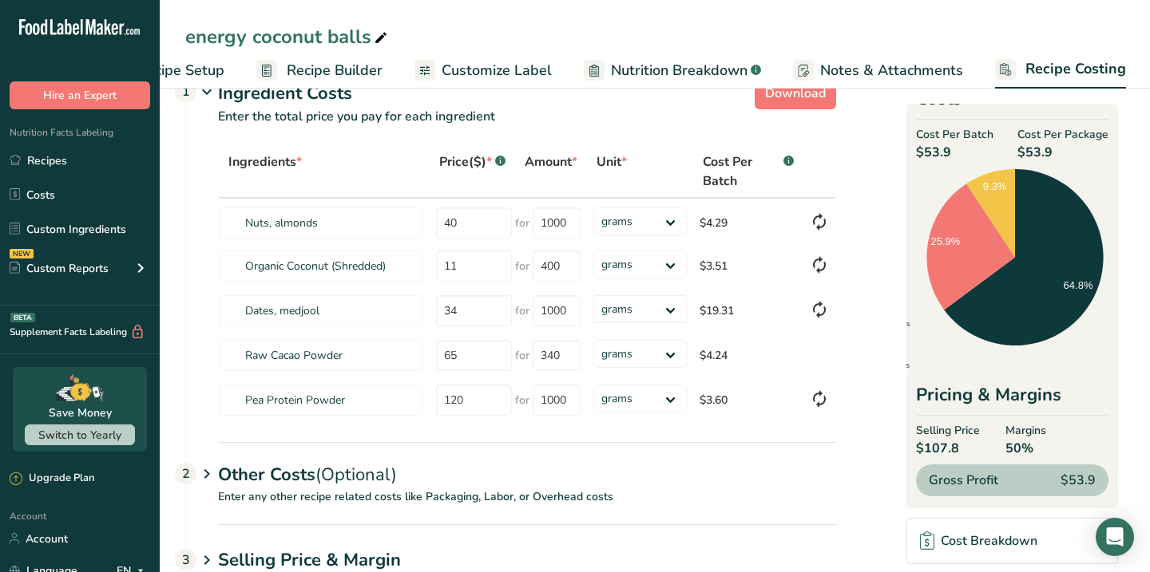
scroll to position [0, 0]
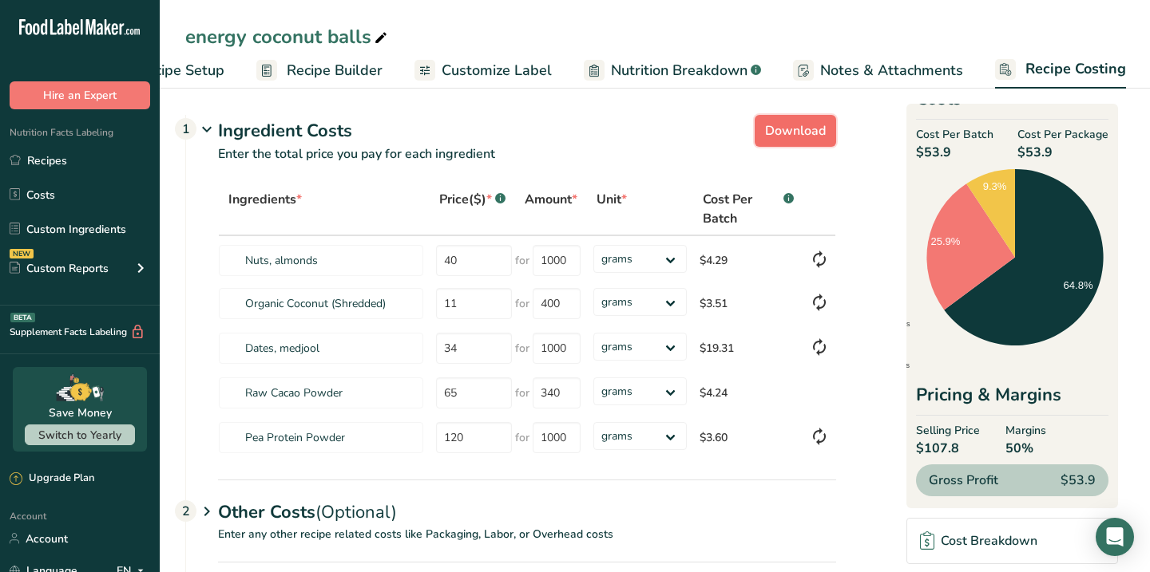
click at [779, 128] on span "Download" at bounding box center [795, 130] width 61 height 19
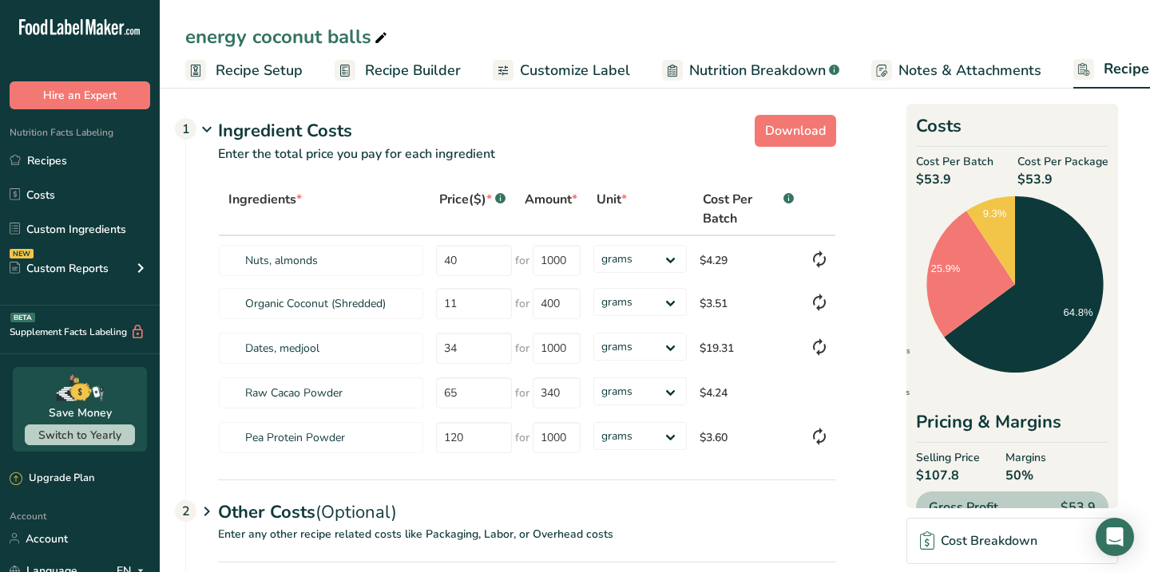
scroll to position [0, 78]
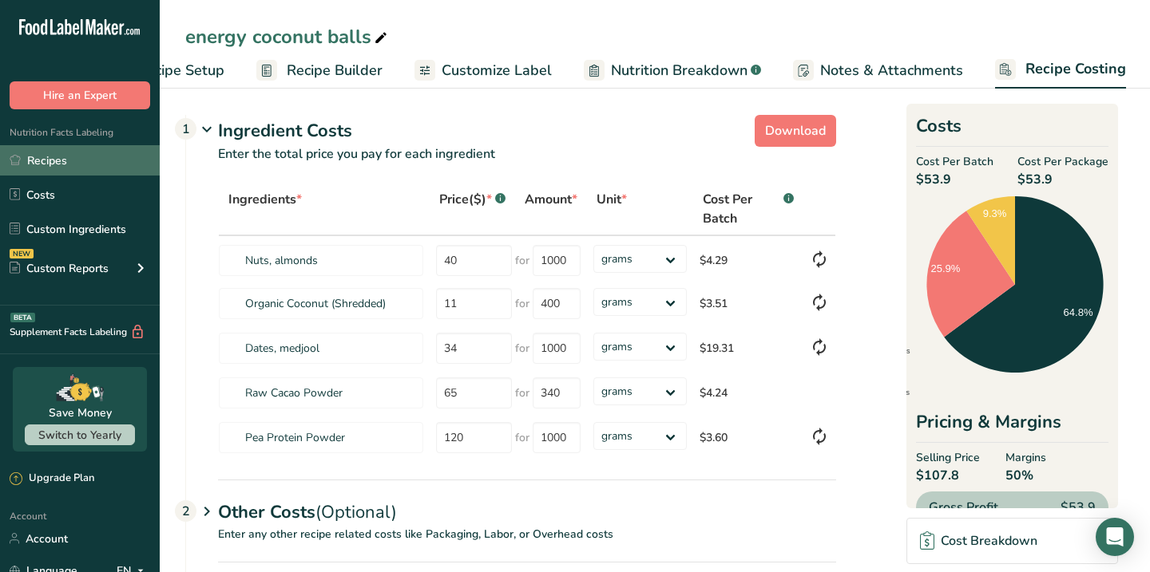
click at [70, 165] on link "Recipes" at bounding box center [80, 160] width 160 height 30
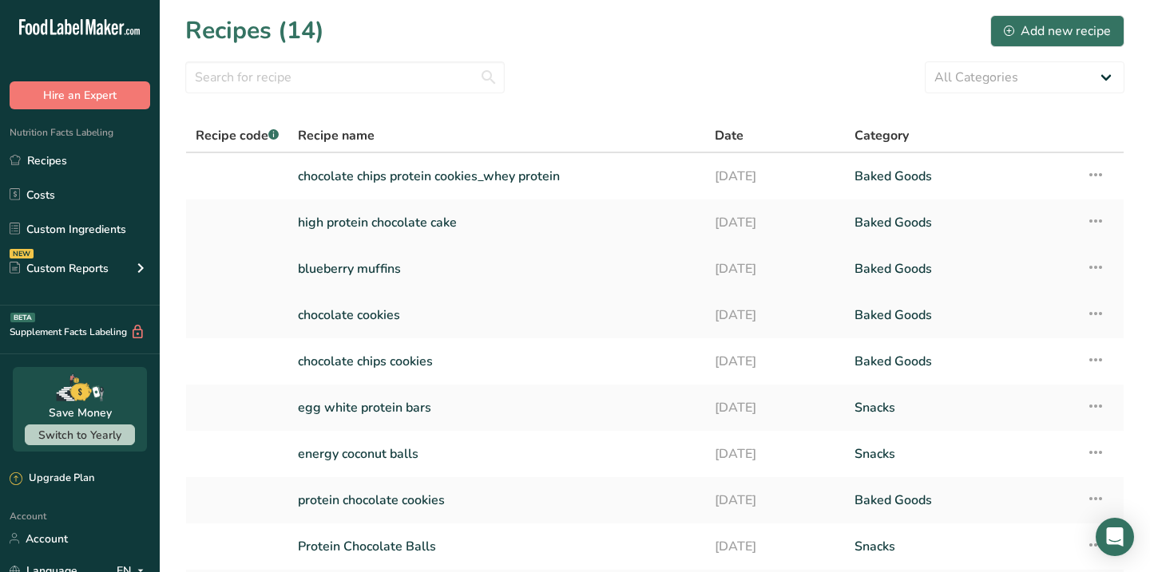
click at [369, 268] on link "blueberry muffins" at bounding box center [497, 269] width 398 height 34
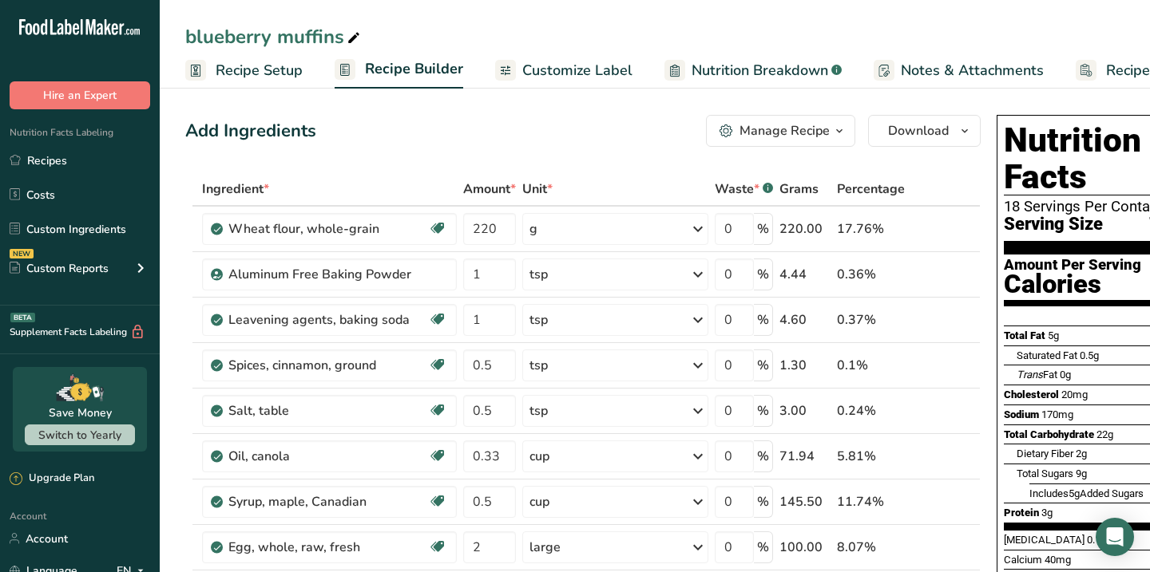
scroll to position [0, 78]
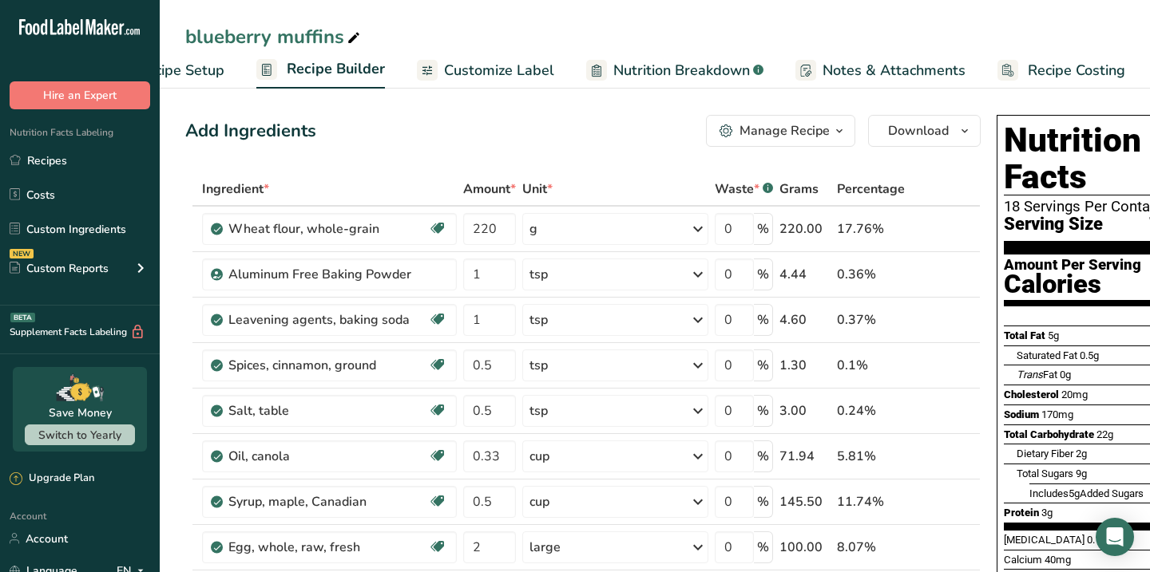
click at [1057, 72] on span "Recipe Costing" at bounding box center [1076, 71] width 97 height 22
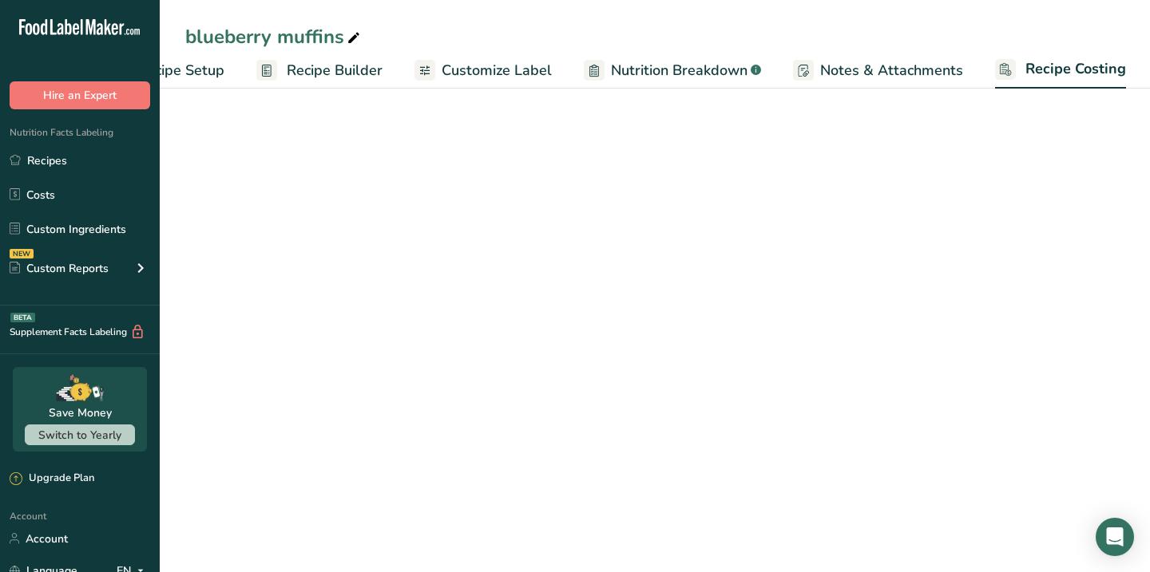
select select "5"
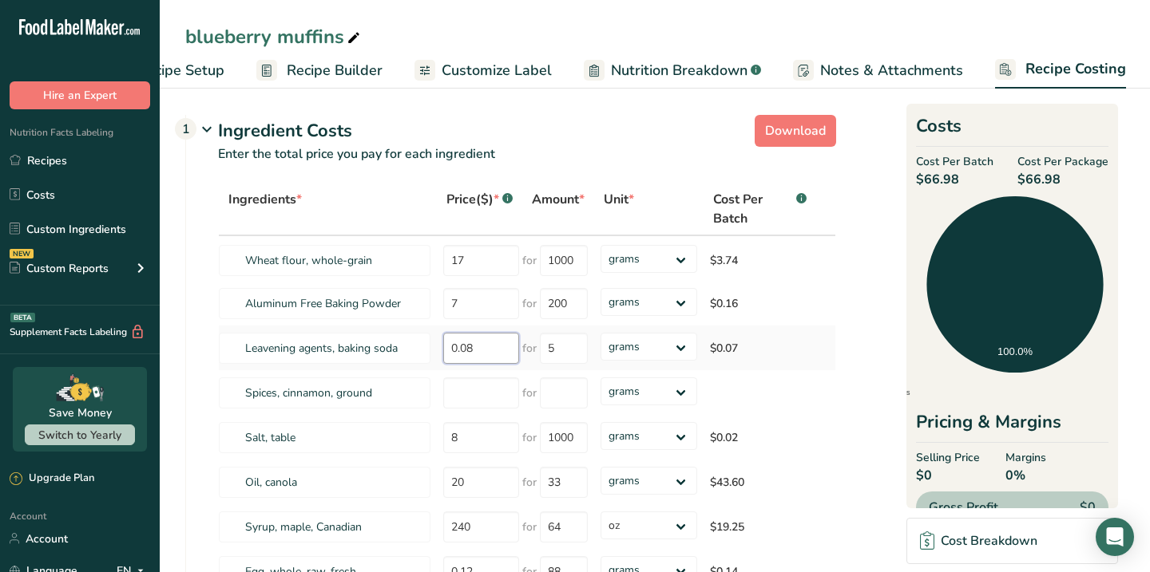
click at [481, 358] on input "0.08" at bounding box center [481, 348] width 76 height 31
click at [479, 344] on input "0.08" at bounding box center [481, 348] width 76 height 31
type input "11"
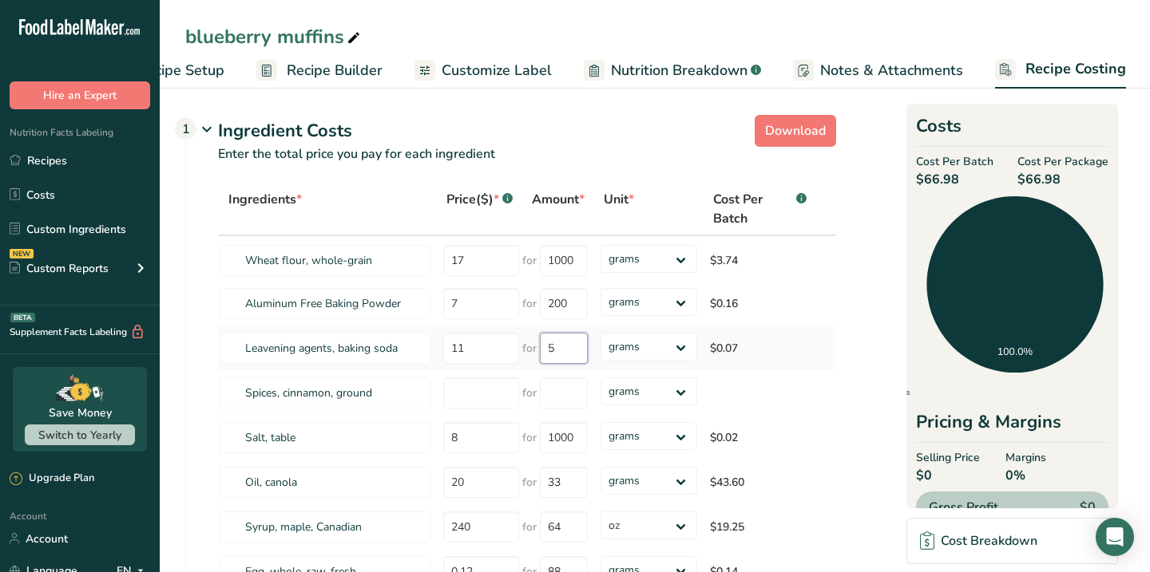
click at [558, 347] on div "Ingredients * Price($) * .a-a{fill:#347362;}.b-a{fill:#fff;} Amount * Unit * Co…" at bounding box center [527, 478] width 618 height 591
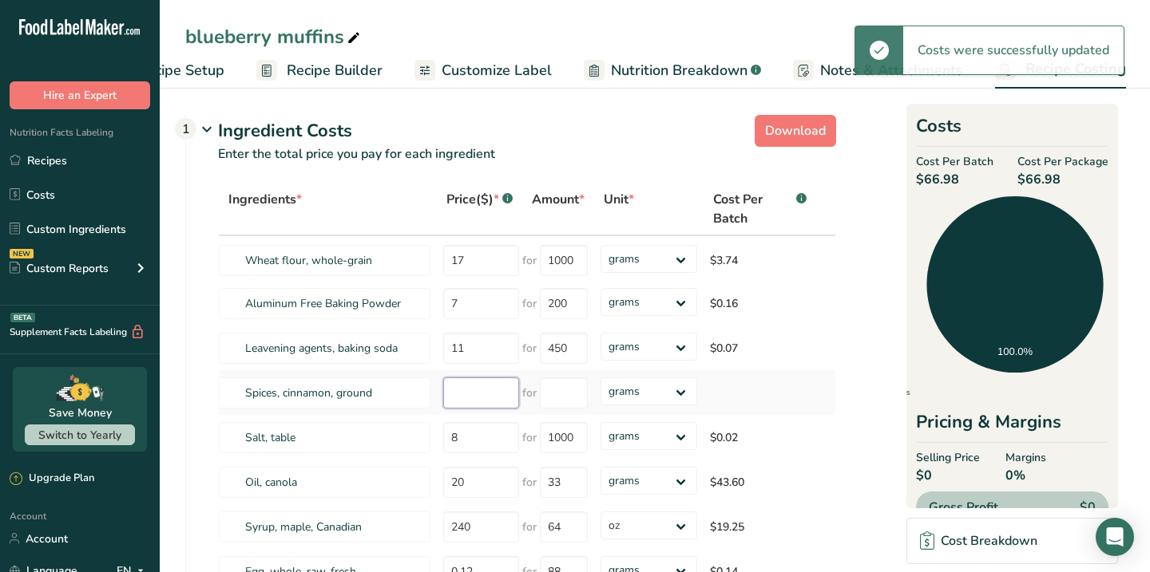
click at [460, 390] on div "Ingredients * Price($) * .a-a{fill:#347362;}.b-a{fill:#fff;} Amount * Unit * Co…" at bounding box center [527, 478] width 618 height 591
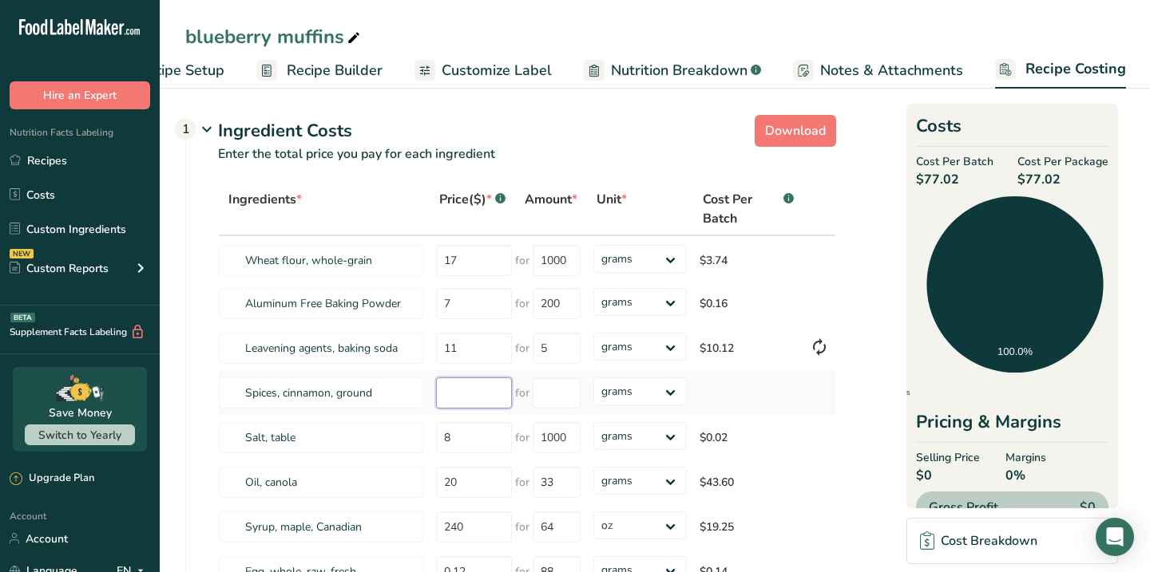
type input "450"
type input "10"
click at [563, 401] on input "number" at bounding box center [557, 393] width 48 height 31
type input "200"
click at [854, 445] on section "Download Ingredient Costs 1 Enter the total price you pay for each ingredient I…" at bounding box center [654, 546] width 939 height 874
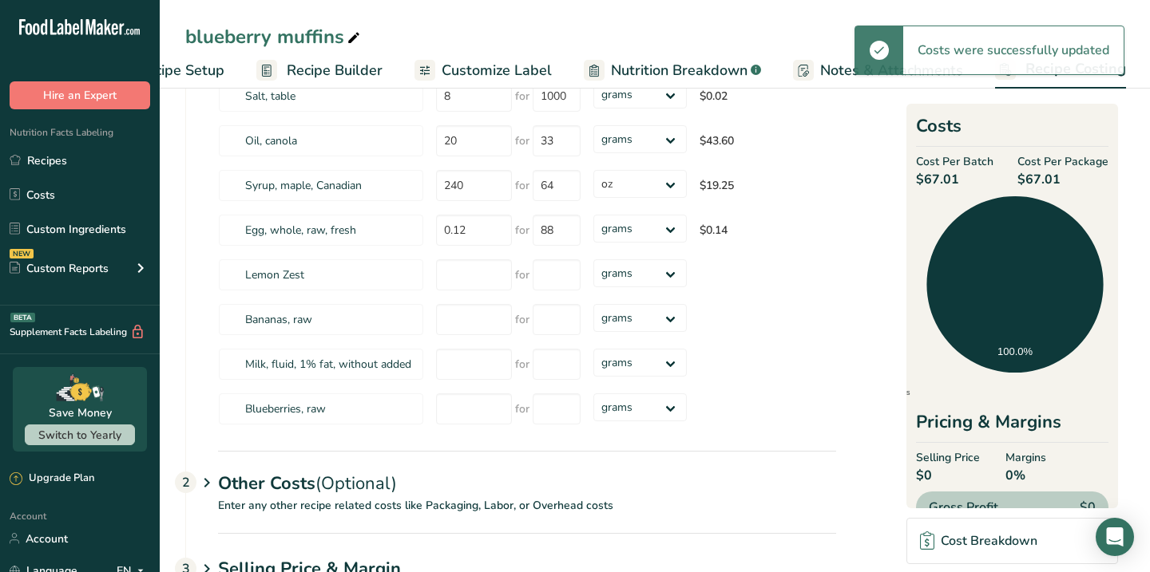
scroll to position [347, 0]
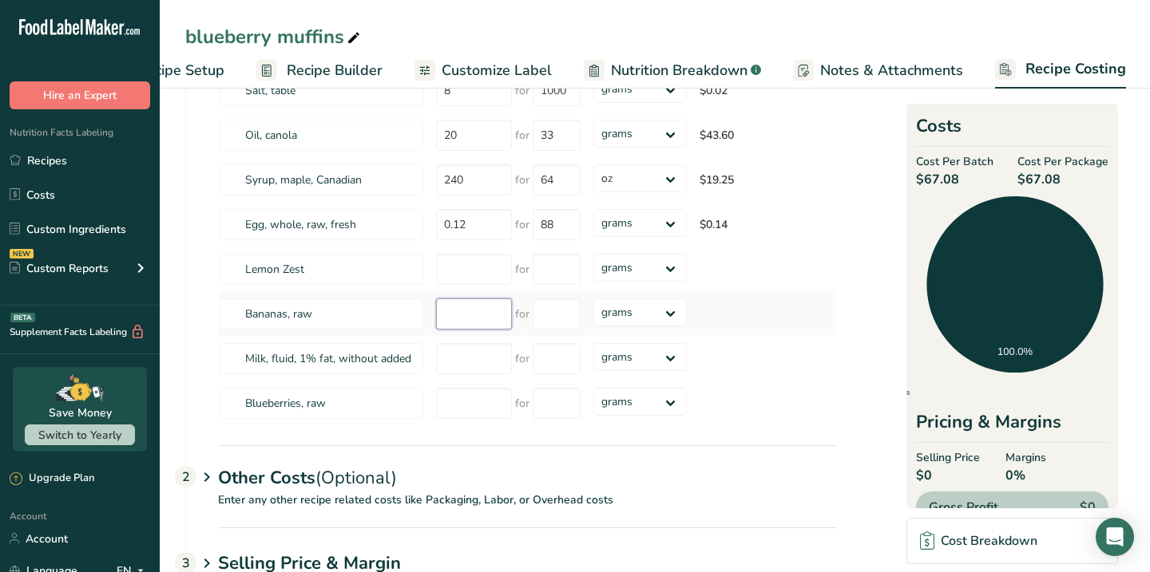
click at [485, 313] on input "number" at bounding box center [474, 314] width 76 height 31
type input "12"
click at [567, 312] on input "number" at bounding box center [557, 314] width 48 height 31
type input "1000"
click at [472, 357] on div "Ingredients * Price($) * .a-a{fill:#347362;}.b-a{fill:#fff;} Amount * Unit * Co…" at bounding box center [527, 131] width 618 height 591
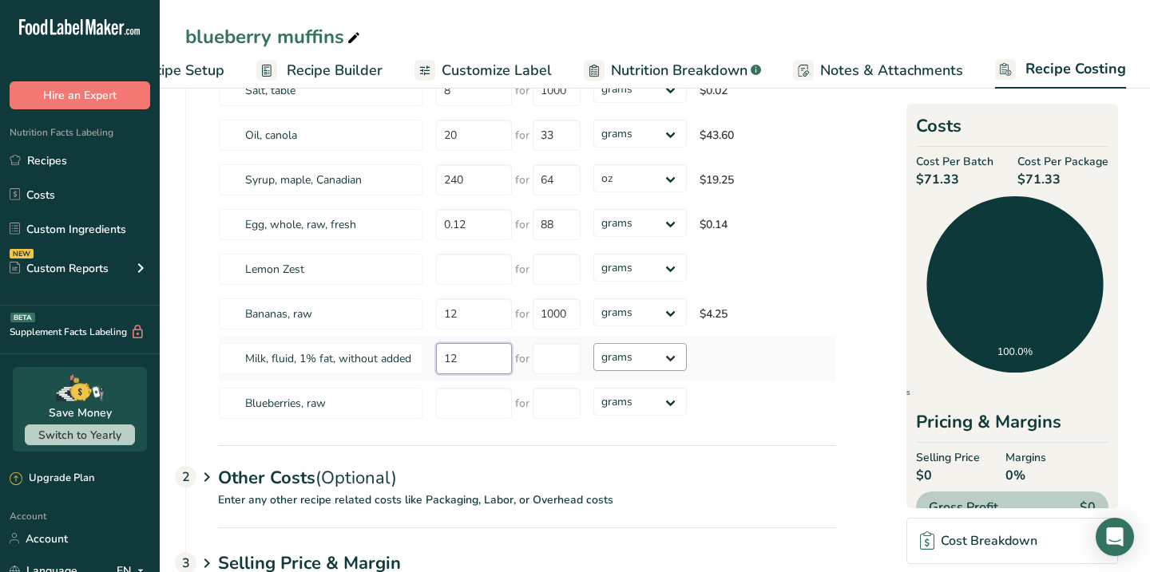
type input "12"
click at [660, 362] on select "grams kg mg mcg lb oz" at bounding box center [639, 357] width 93 height 28
select select "5"
click at [593, 343] on select "grams kg mg mcg lb oz" at bounding box center [639, 357] width 93 height 28
click at [558, 354] on input "number" at bounding box center [557, 358] width 48 height 31
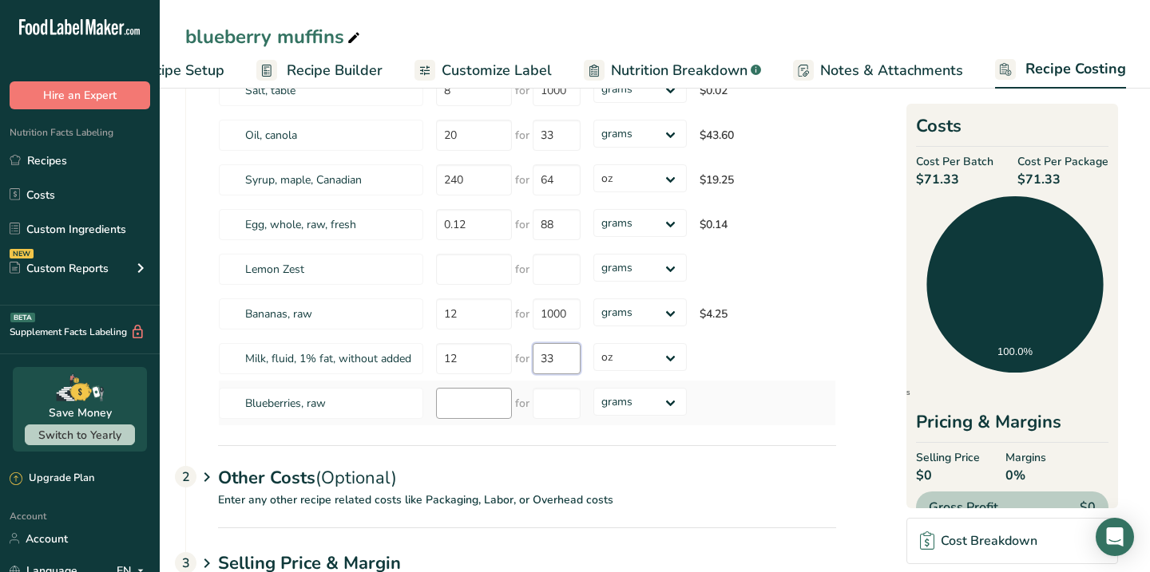
type input "33"
click at [455, 399] on div "Ingredients * Price($) * .a-a{fill:#347362;}.b-a{fill:#fff;} Amount * Unit * Co…" at bounding box center [527, 131] width 618 height 591
type input "50"
click at [559, 403] on input "number" at bounding box center [557, 403] width 48 height 31
type input "500"
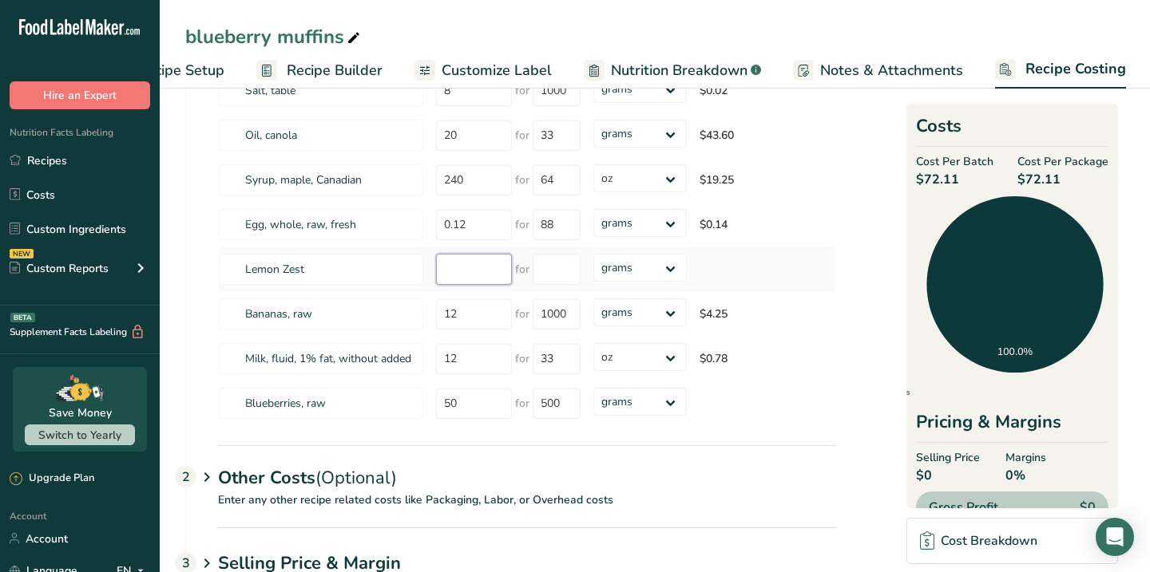
click at [469, 263] on div "Ingredients * Price($) * .a-a{fill:#347362;}.b-a{fill:#fff;} Amount * Unit * Co…" at bounding box center [527, 131] width 618 height 591
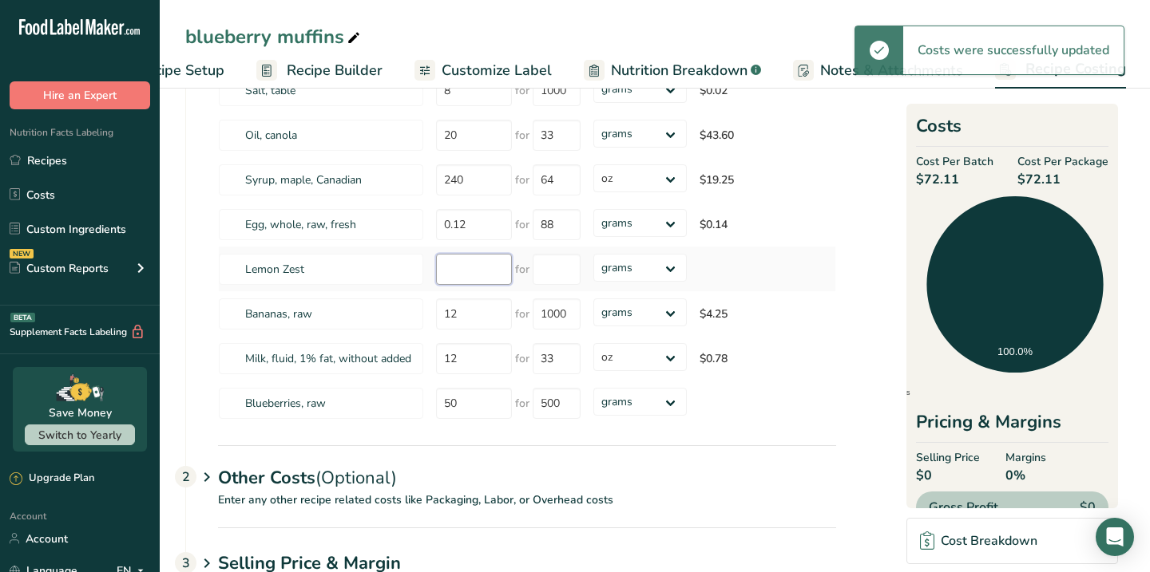
type input "0"
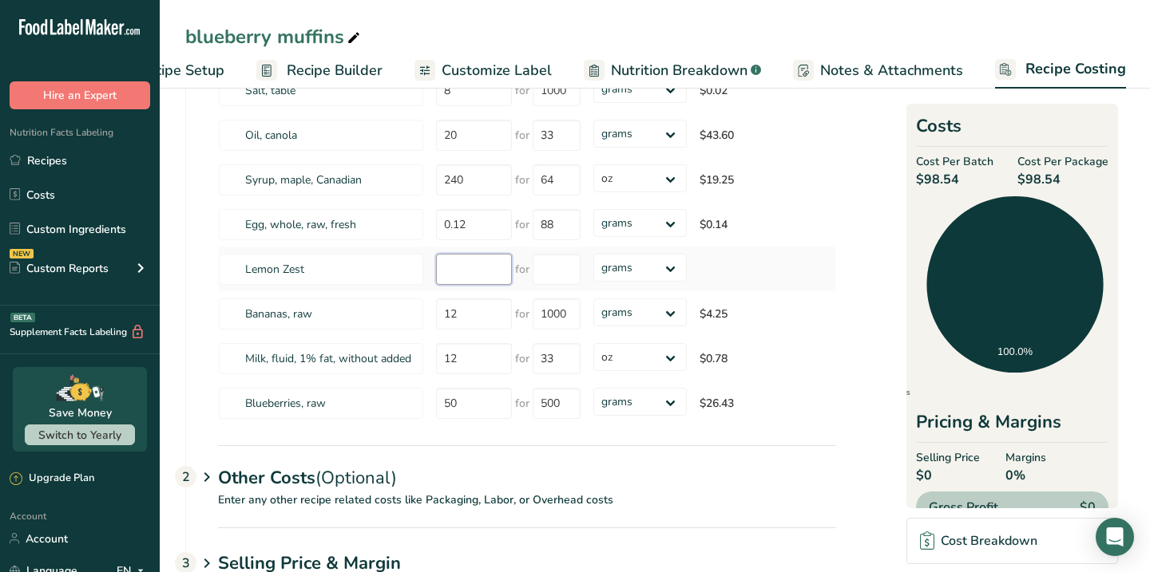
type input "0"
type input "1"
click at [570, 261] on input "number" at bounding box center [557, 269] width 48 height 31
type input "1"
type input "10"
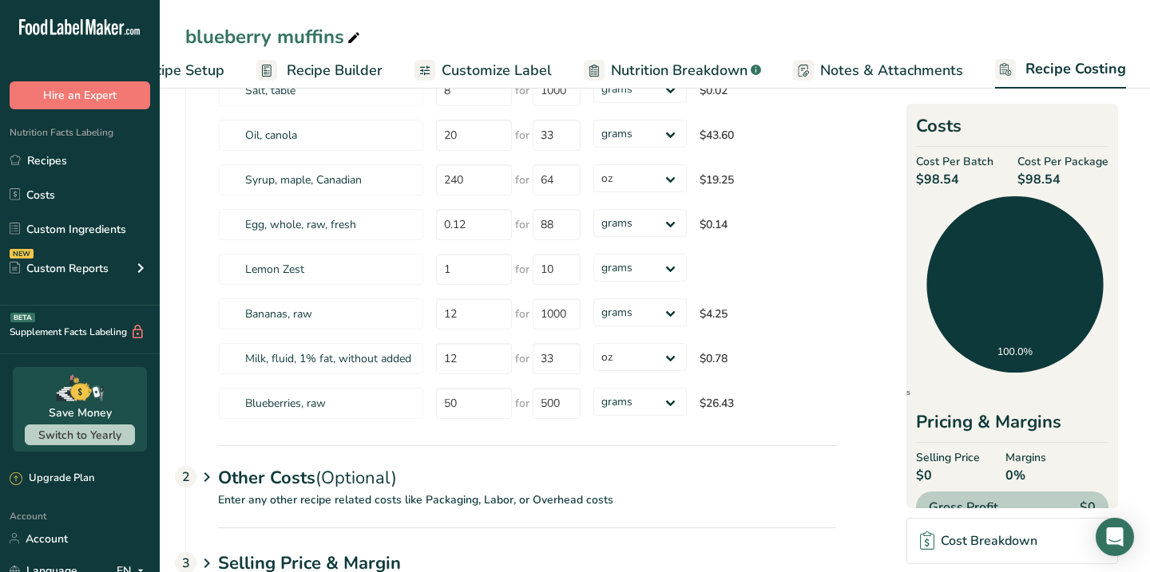
click at [885, 410] on section "Download Ingredient Costs 1 Enter the total price you pay for each ingredient I…" at bounding box center [654, 198] width 939 height 874
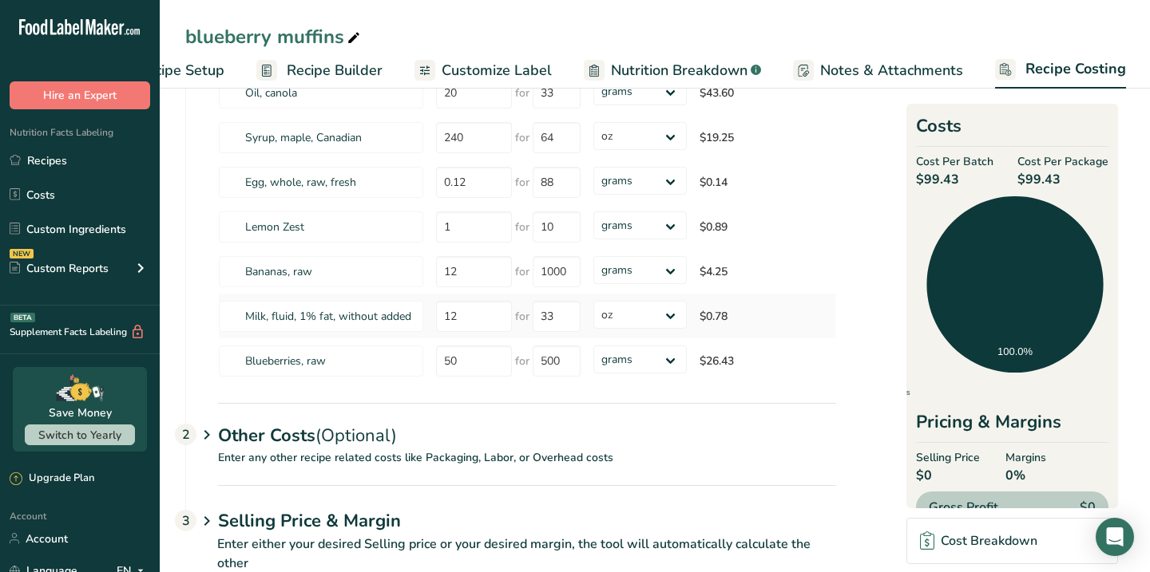
scroll to position [435, 0]
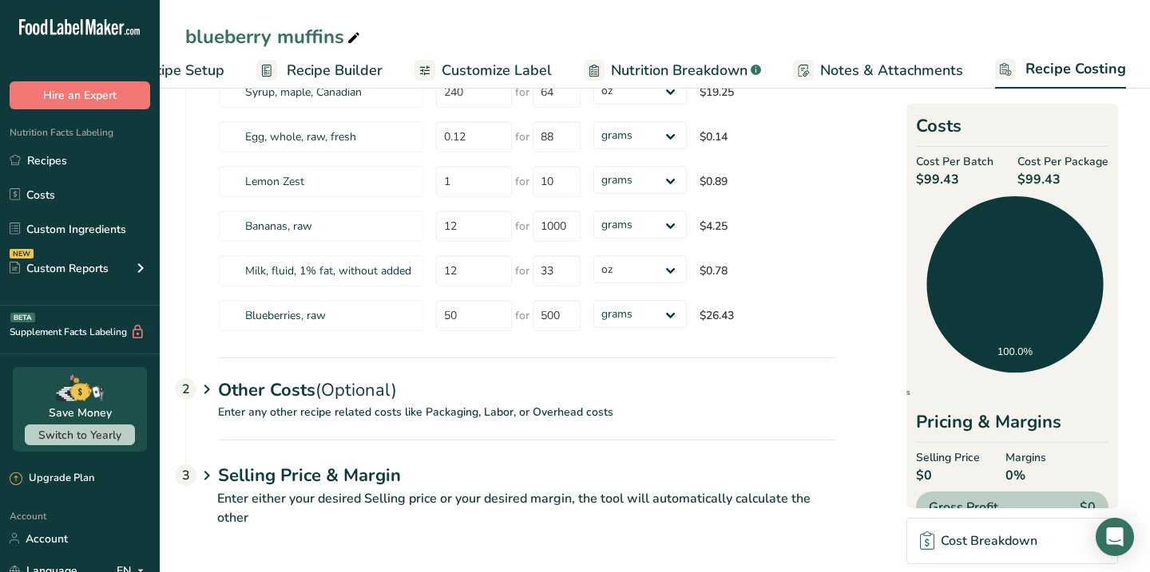
click at [208, 386] on icon at bounding box center [206, 390] width 19 height 30
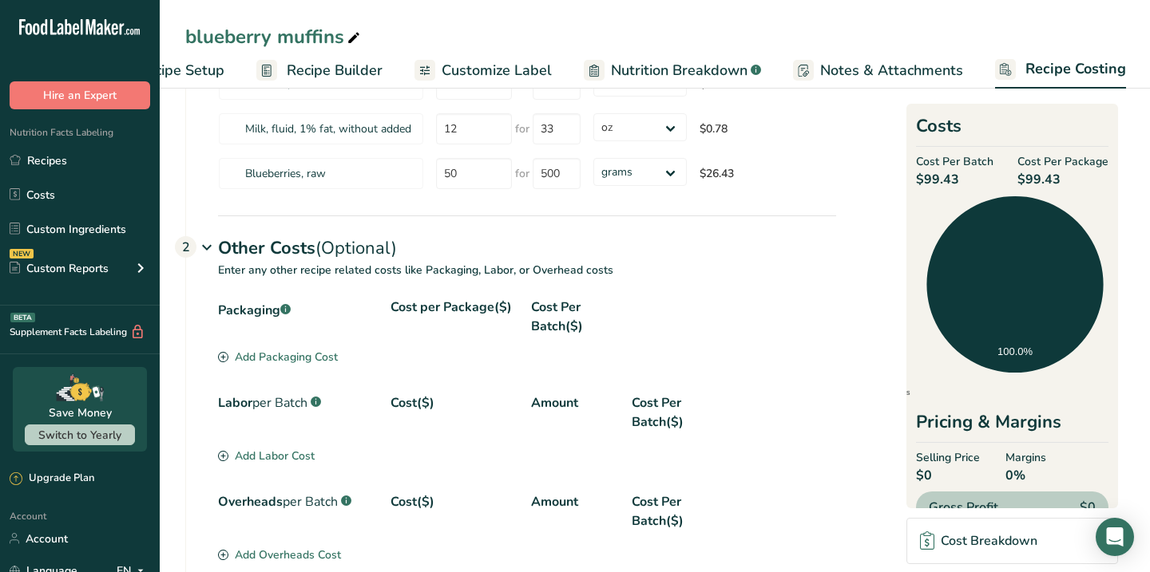
scroll to position [586, 0]
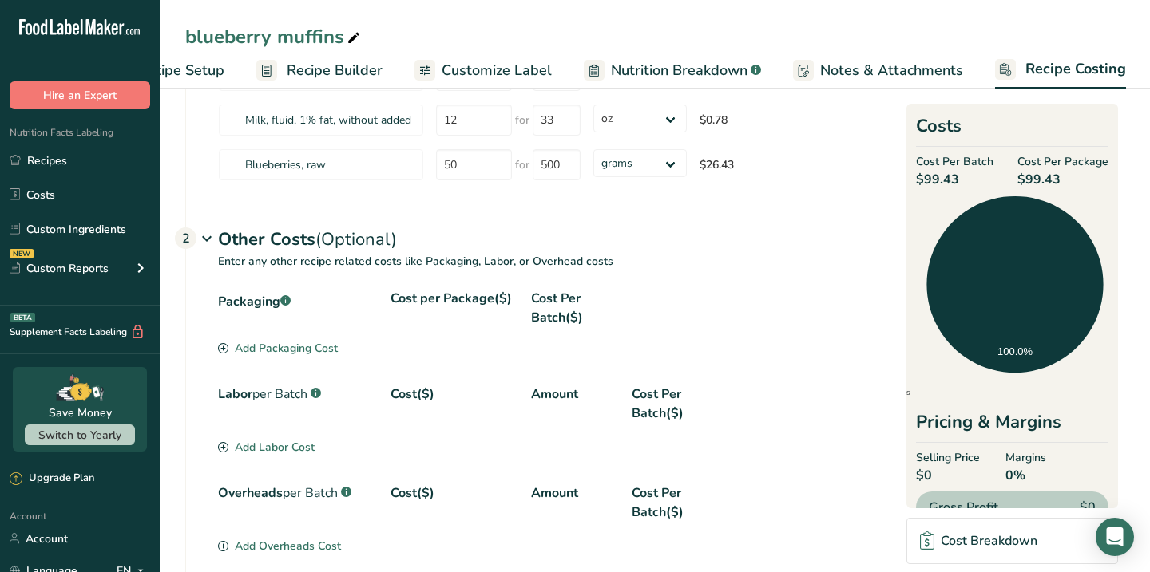
click at [325, 352] on div "Add Packaging Cost" at bounding box center [278, 348] width 120 height 17
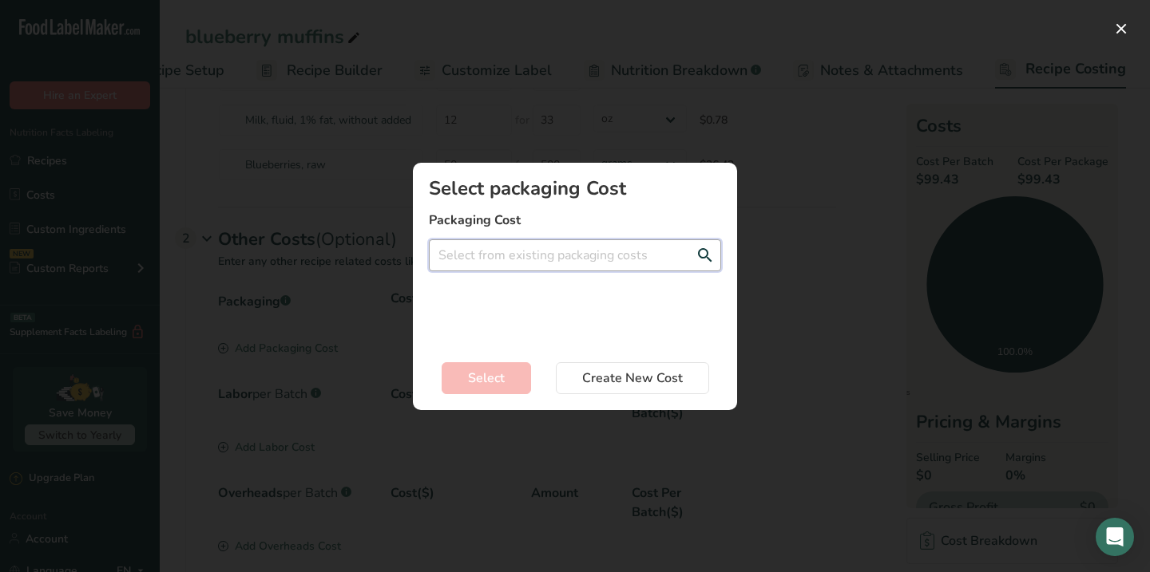
click at [513, 256] on input "Add New Recipe Cost Modal" at bounding box center [575, 256] width 292 height 32
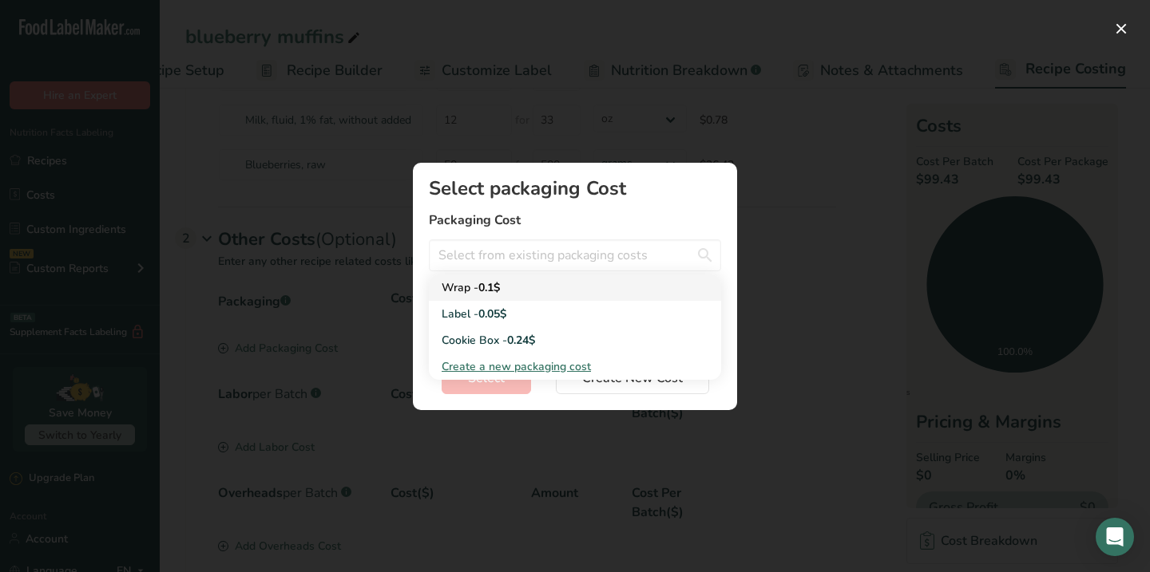
click at [507, 282] on div "Wrap - 0.1$" at bounding box center [562, 287] width 241 height 17
type input "Wrap - 0.1$"
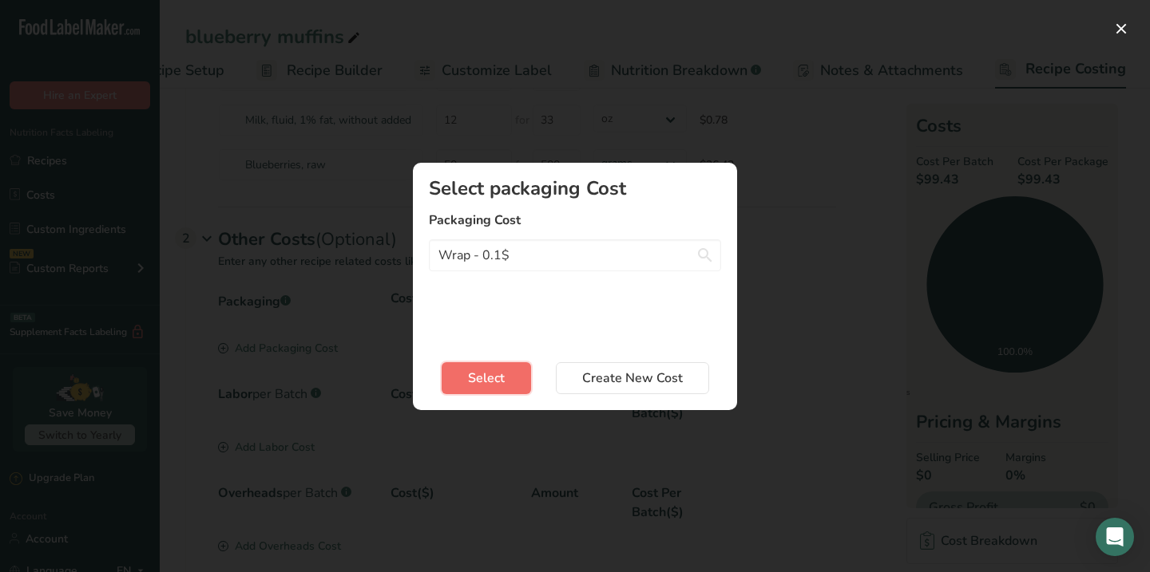
click at [505, 382] on button "Select" at bounding box center [486, 378] width 89 height 32
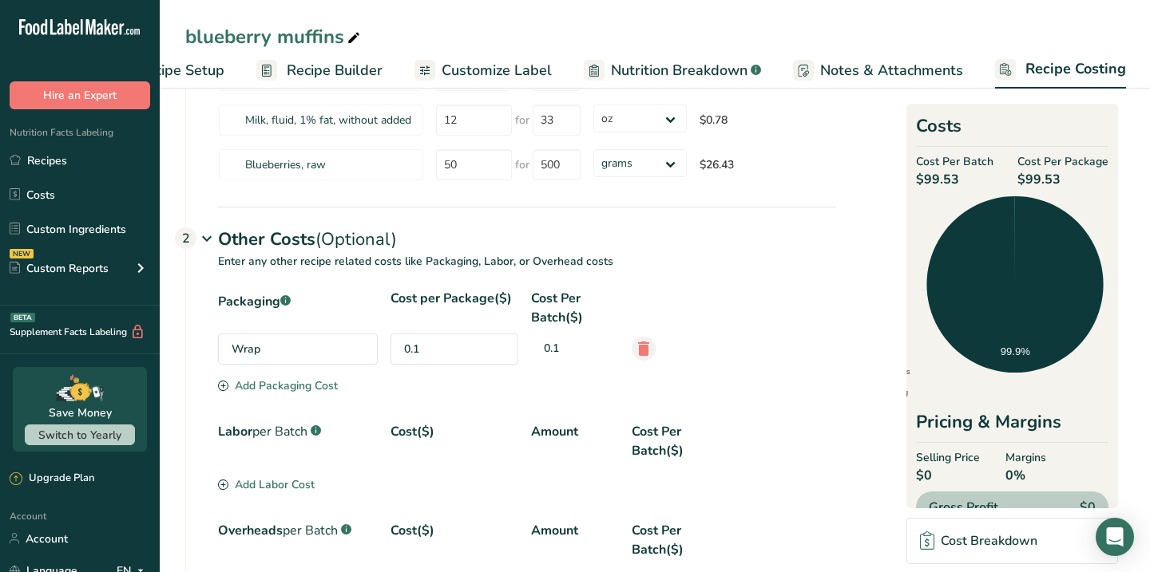
click at [638, 342] on icon at bounding box center [643, 349] width 19 height 29
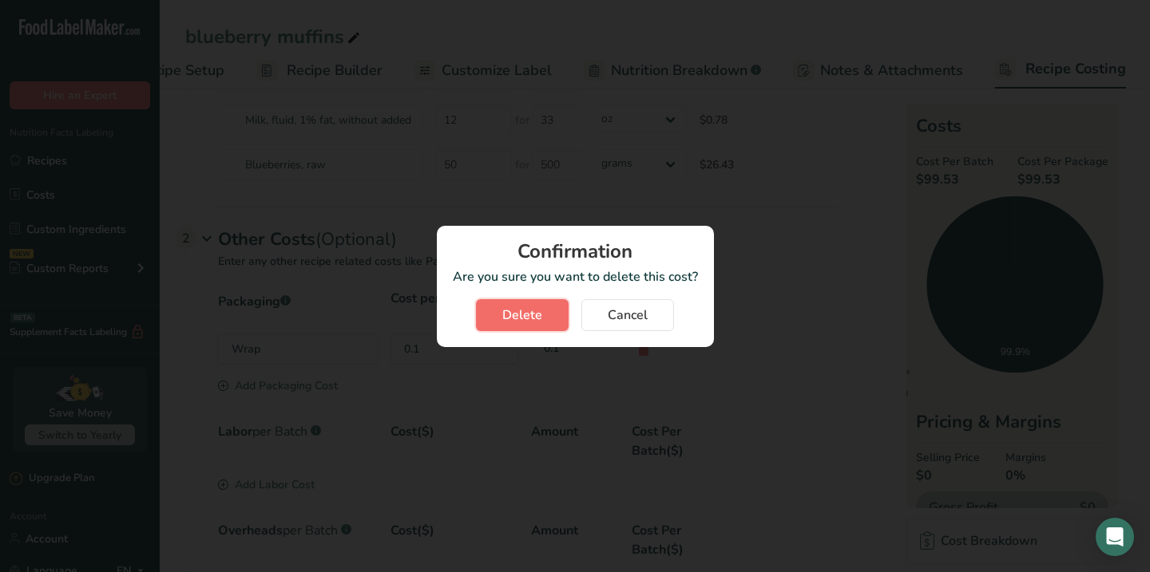
click at [530, 317] on span "Delete" at bounding box center [522, 315] width 40 height 19
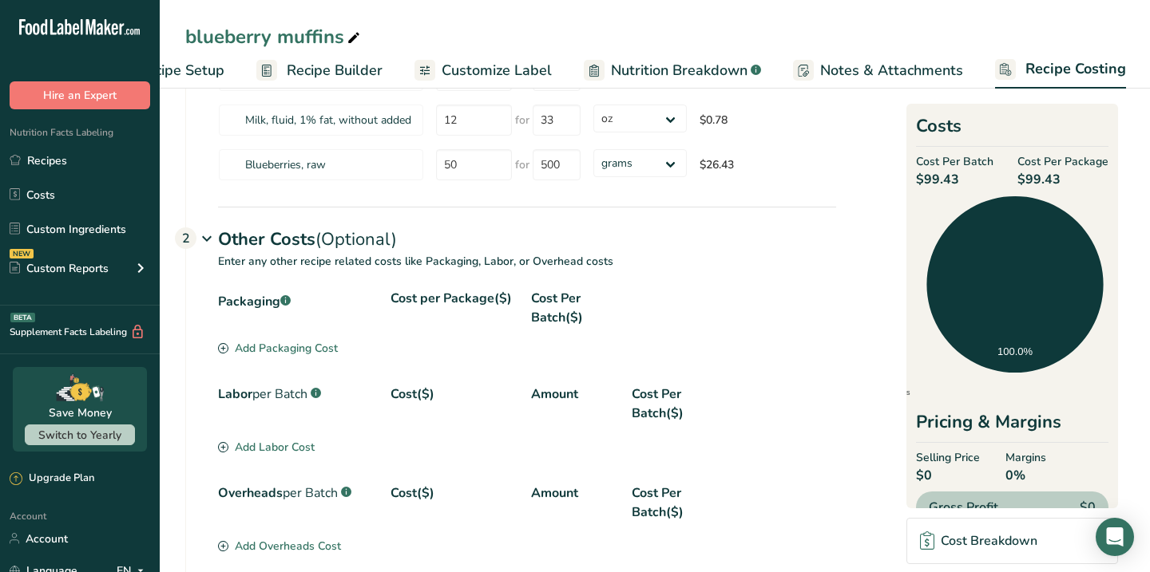
click at [309, 350] on div "Add Packaging Cost" at bounding box center [278, 348] width 120 height 17
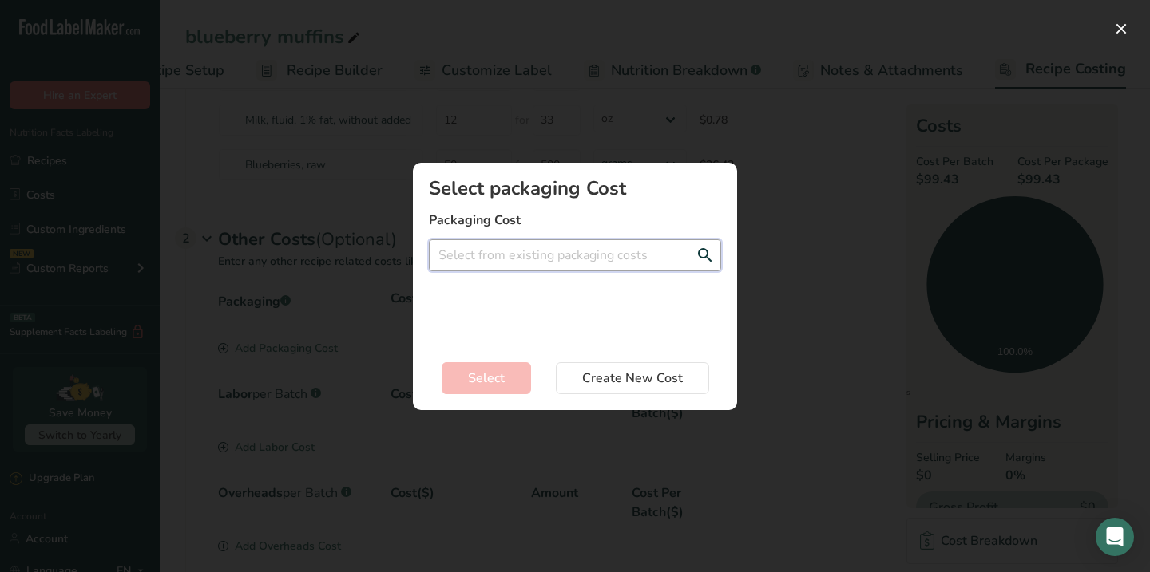
click at [608, 248] on input "Add New Recipe Cost Modal" at bounding box center [575, 256] width 292 height 32
click at [550, 367] on span "Create a new packaging cost" at bounding box center [516, 366] width 149 height 15
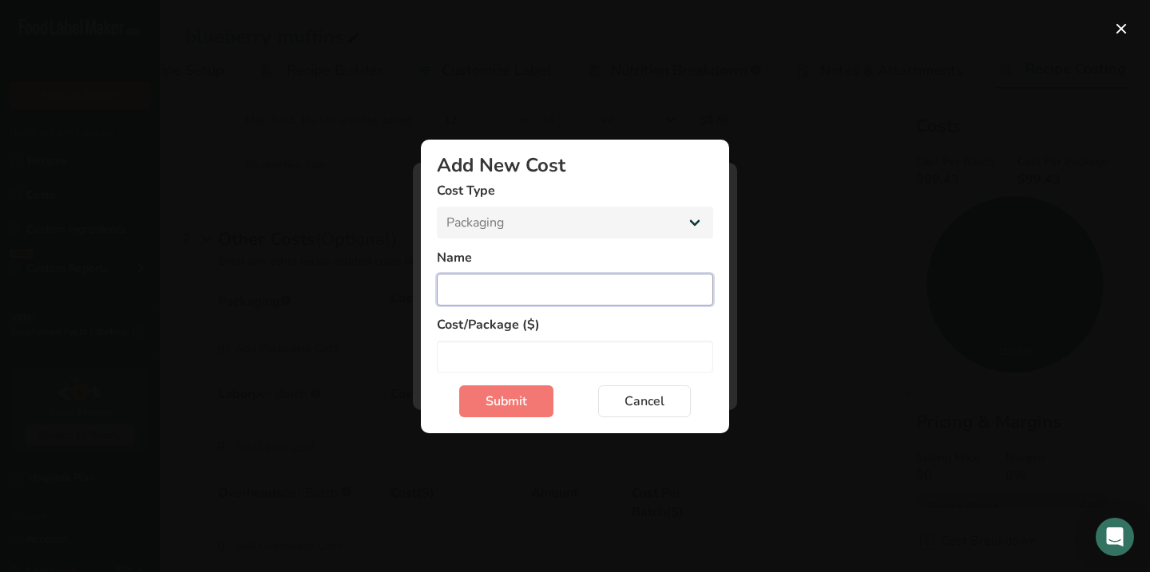
click at [535, 294] on input "Add New Cost Modal" at bounding box center [575, 290] width 276 height 32
type input "b"
type input "muffin papers"
click at [475, 346] on input "Add New Cost Modal" at bounding box center [575, 357] width 276 height 32
type input "1"
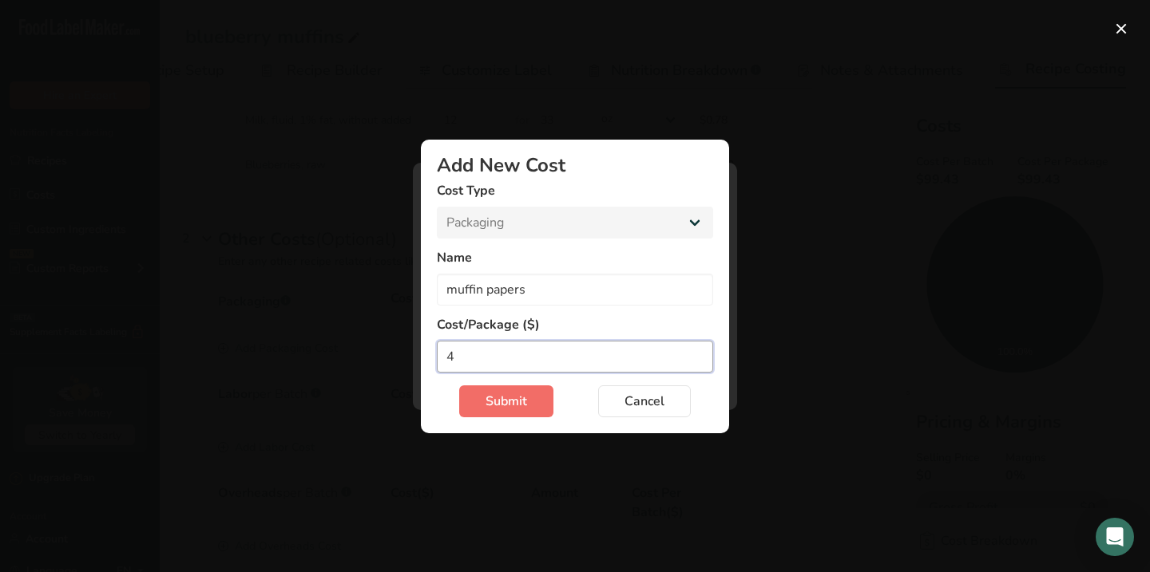
type input "4"
click at [515, 398] on span "Submit" at bounding box center [506, 401] width 42 height 19
select select "Add New Cost Modal"
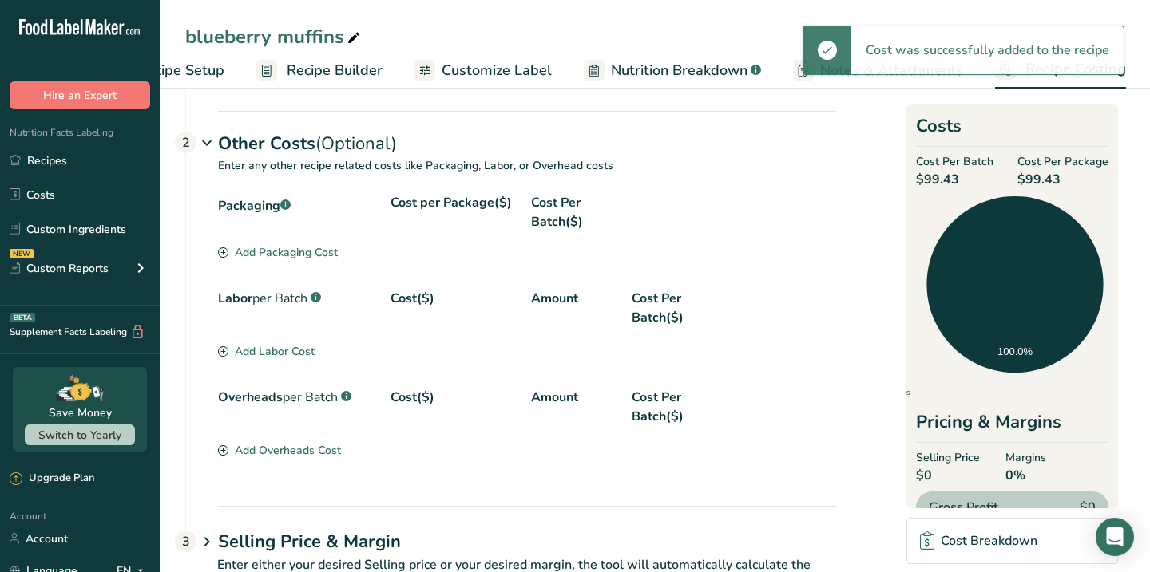
scroll to position [700, 0]
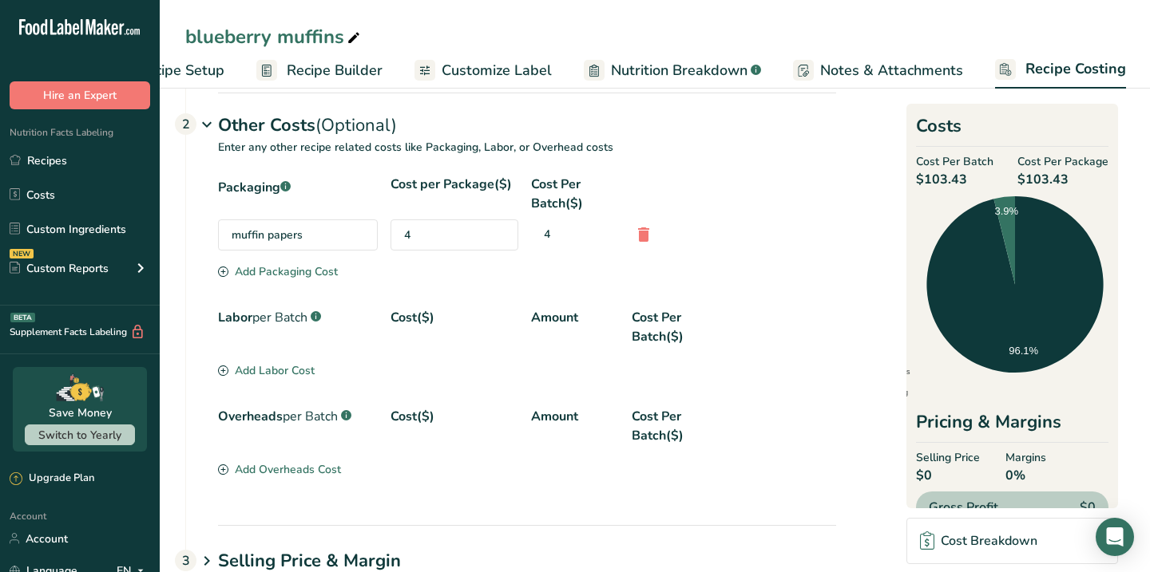
click at [282, 372] on div "Add Labor Cost" at bounding box center [266, 370] width 97 height 17
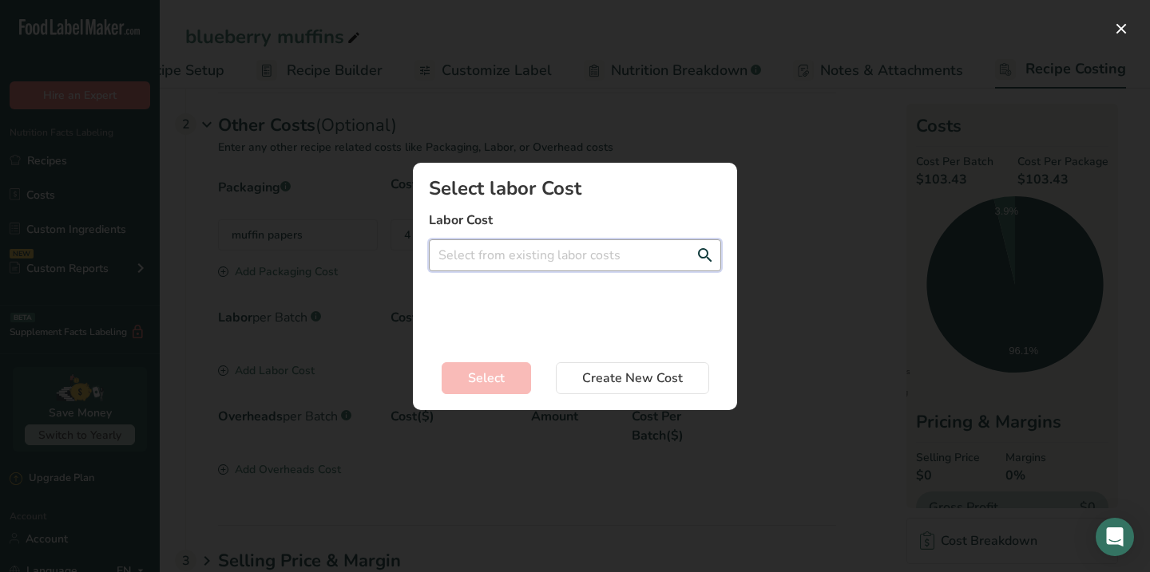
click at [548, 254] on input "Add New Recipe Cost Modal" at bounding box center [575, 256] width 292 height 32
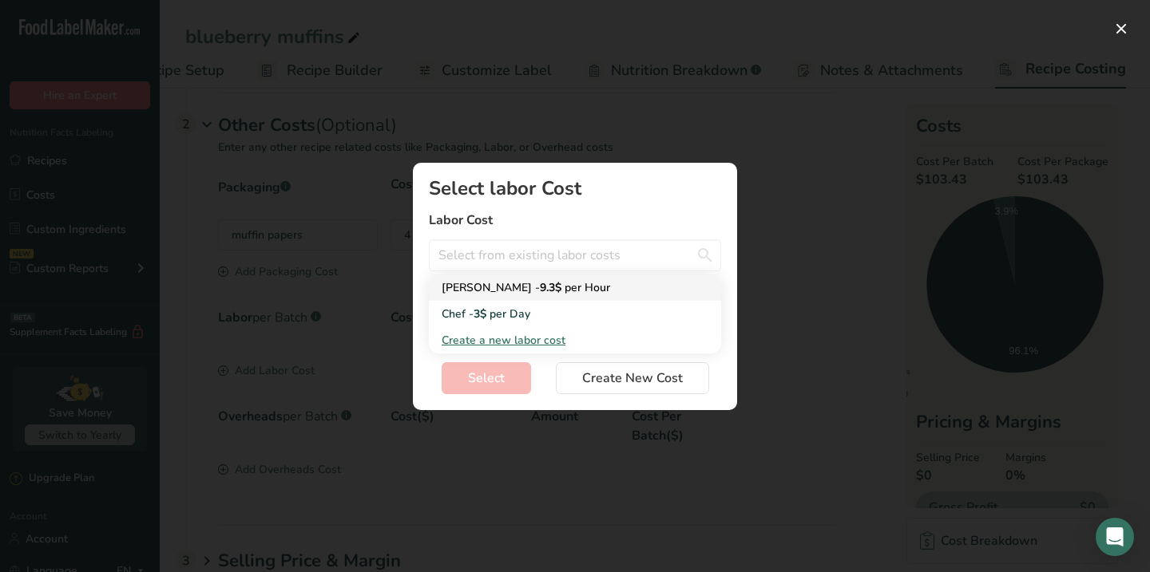
click at [565, 288] on span "per Hour" at bounding box center [588, 287] width 46 height 15
type input "[PERSON_NAME] - 9.3$ per Hour"
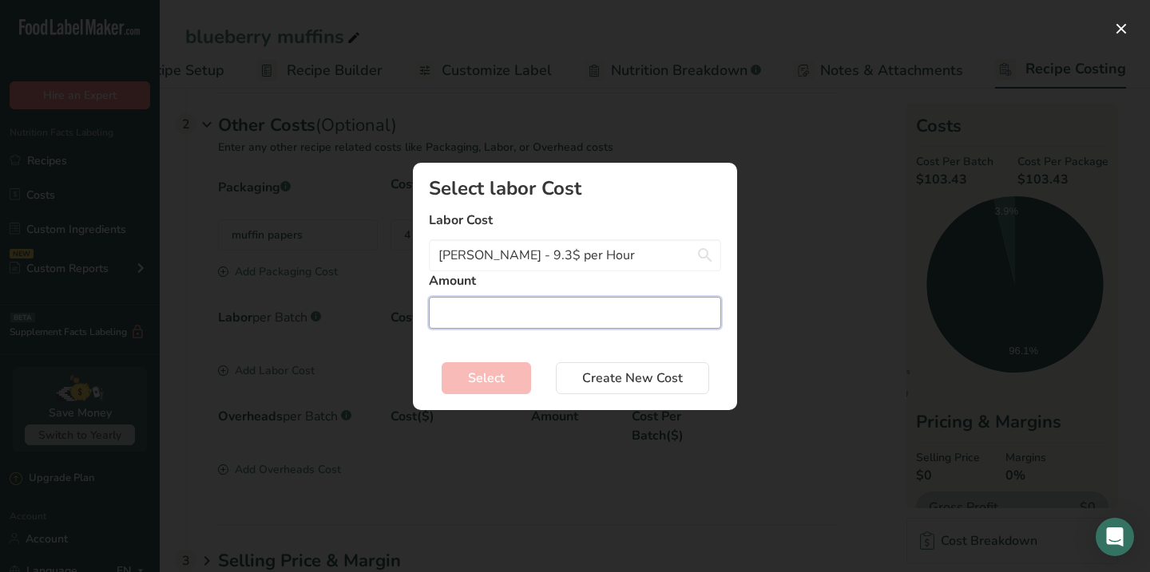
click at [509, 319] on input "Add New Recipe Cost Modal" at bounding box center [575, 313] width 292 height 32
type input "1.5"
click at [478, 374] on span "Select" at bounding box center [486, 378] width 37 height 19
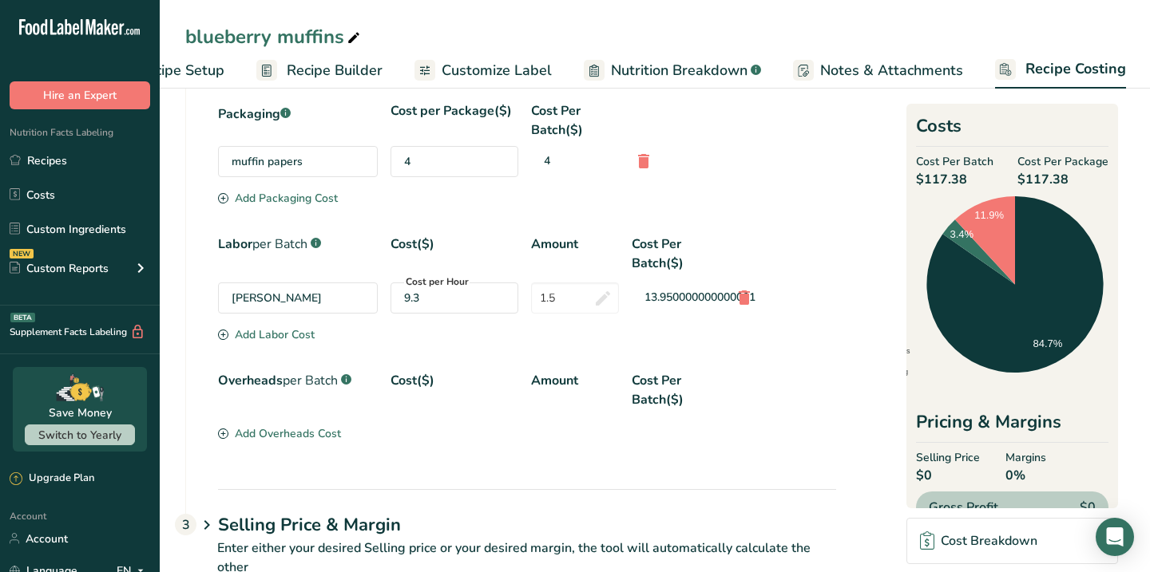
scroll to position [823, 0]
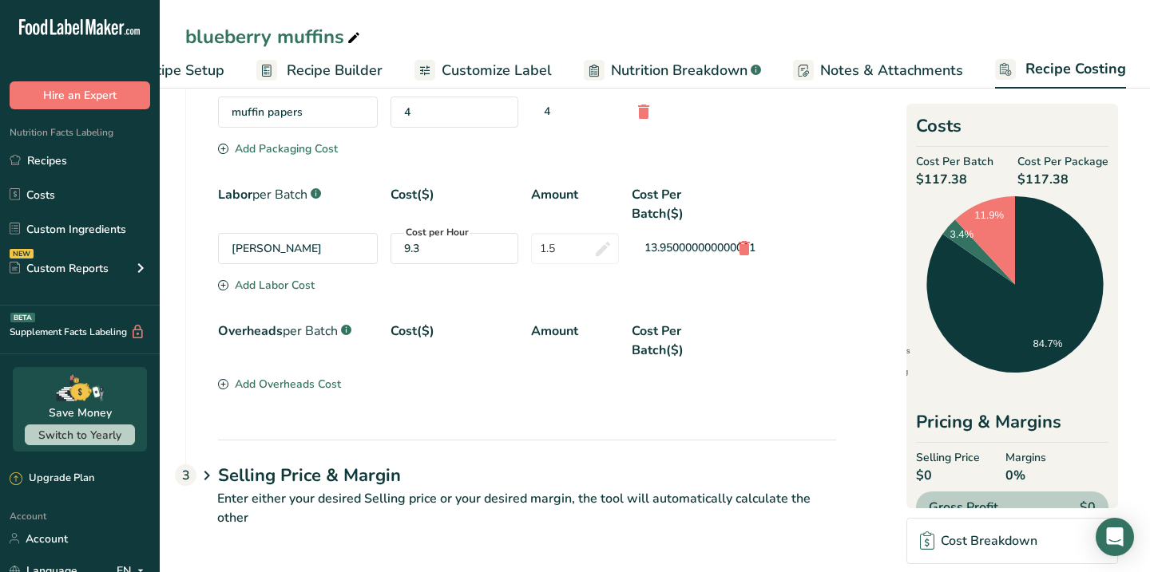
click at [300, 381] on div "Add Overheads Cost" at bounding box center [279, 384] width 123 height 17
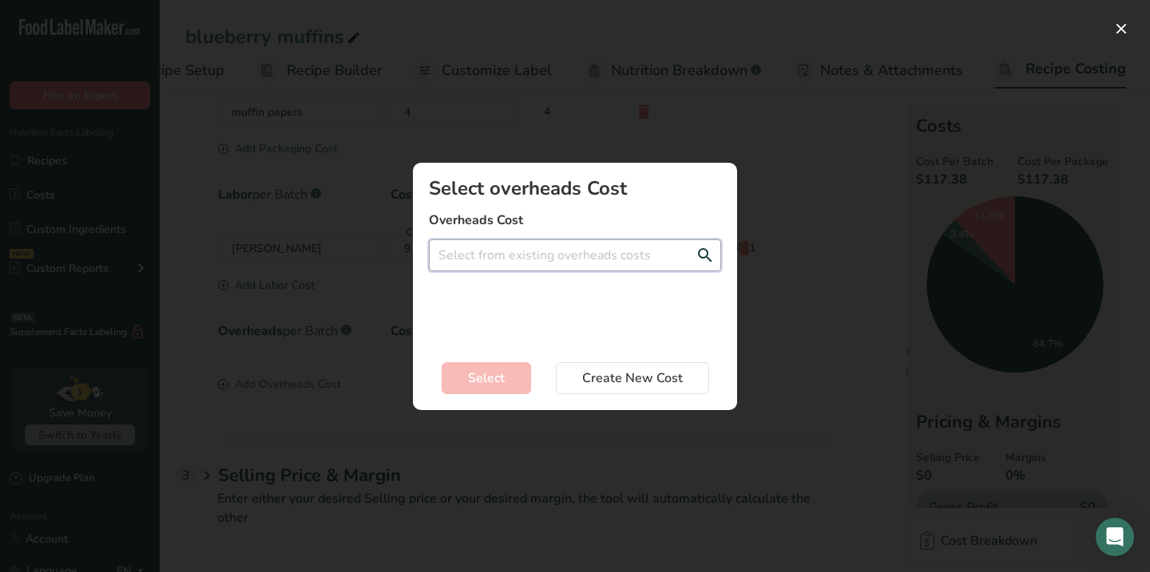
click at [626, 248] on input "Add New Recipe Cost Modal" at bounding box center [575, 256] width 292 height 32
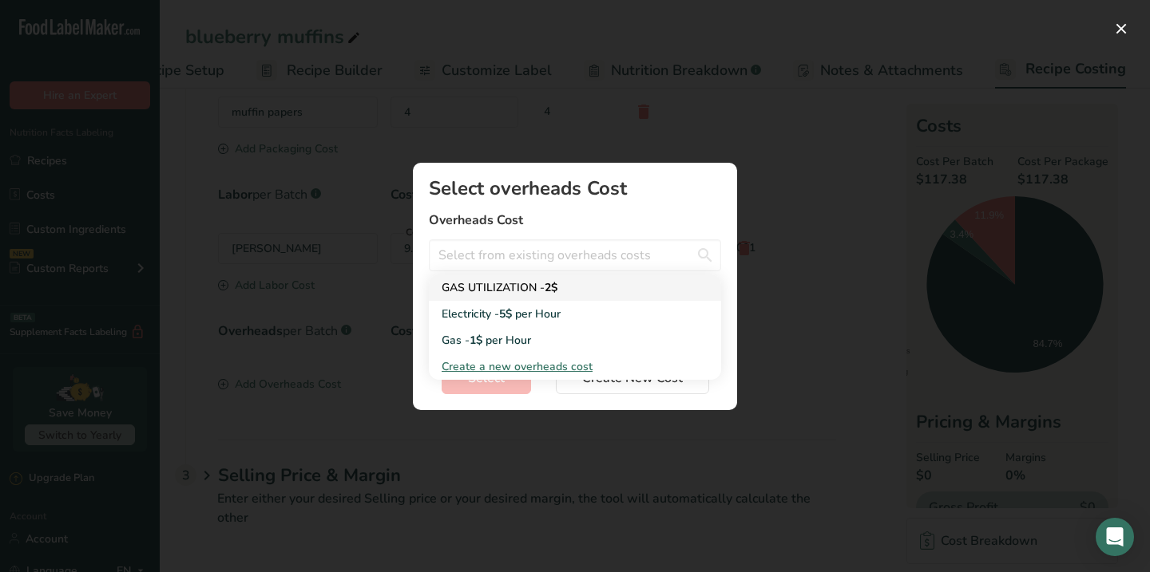
click at [580, 287] on div "GAS UTILIZATION - 2$" at bounding box center [562, 287] width 241 height 17
type input "GAS UTILIZATION - 2$"
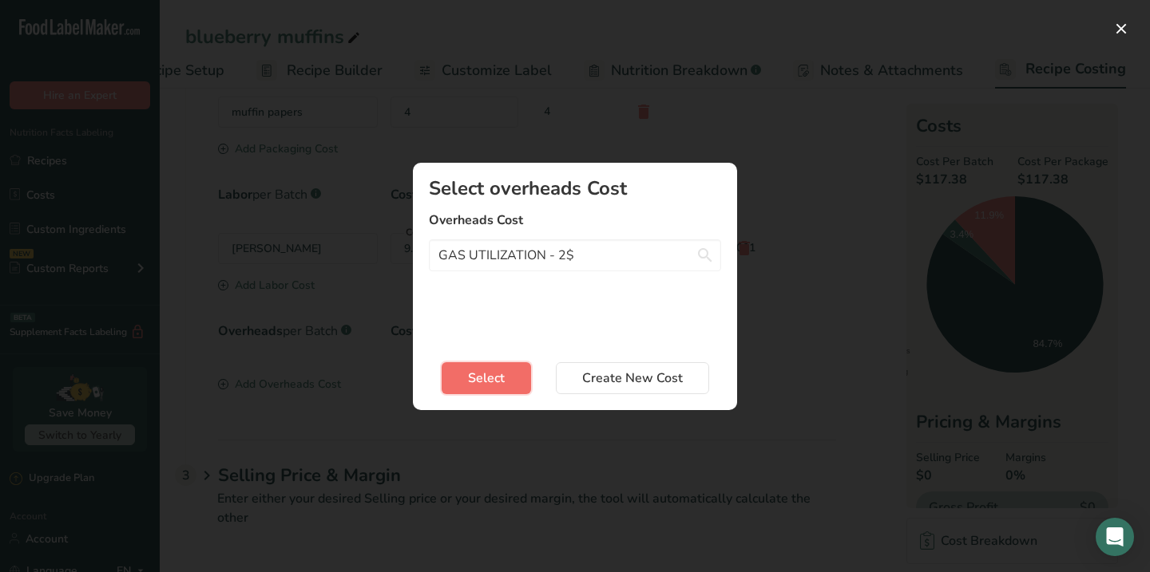
click at [497, 380] on span "Select" at bounding box center [486, 378] width 37 height 19
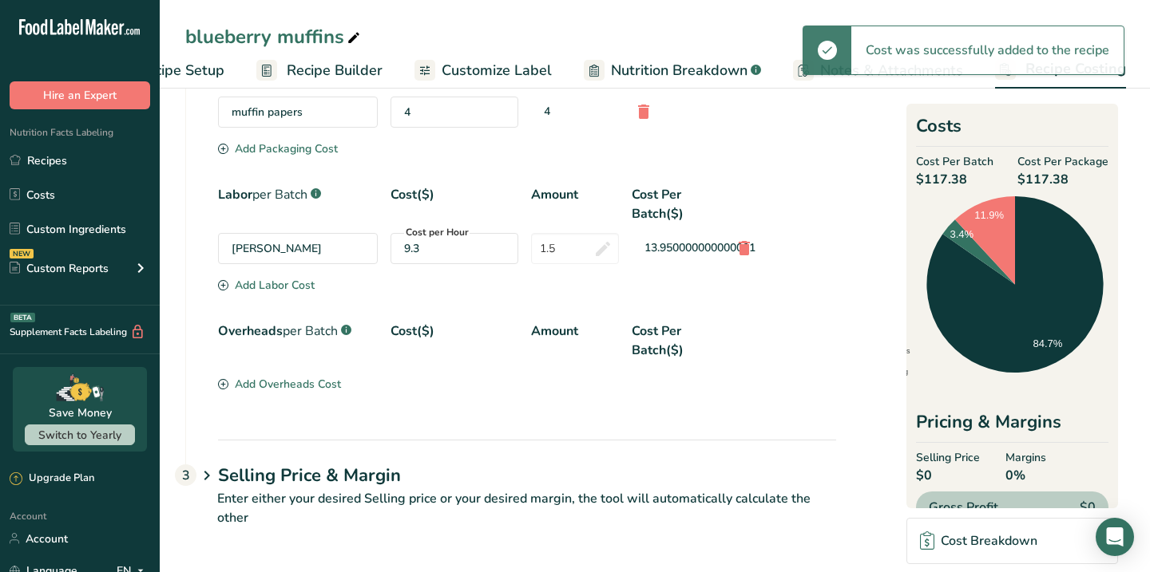
click at [282, 383] on div "Add Overheads Cost" at bounding box center [279, 384] width 123 height 17
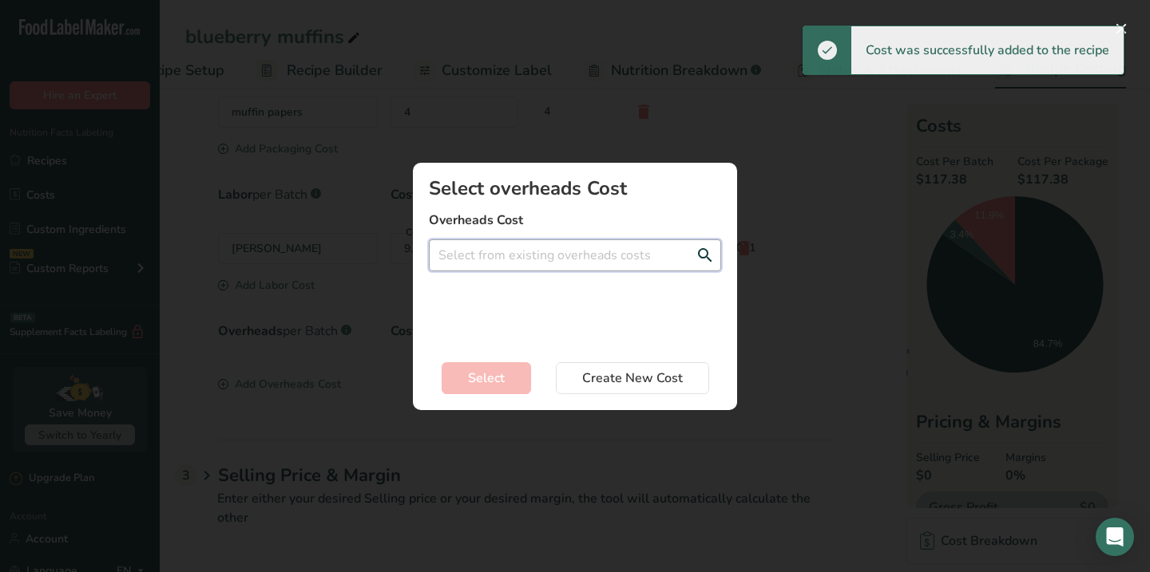
click at [565, 254] on input "Add New Recipe Cost Modal" at bounding box center [575, 256] width 292 height 32
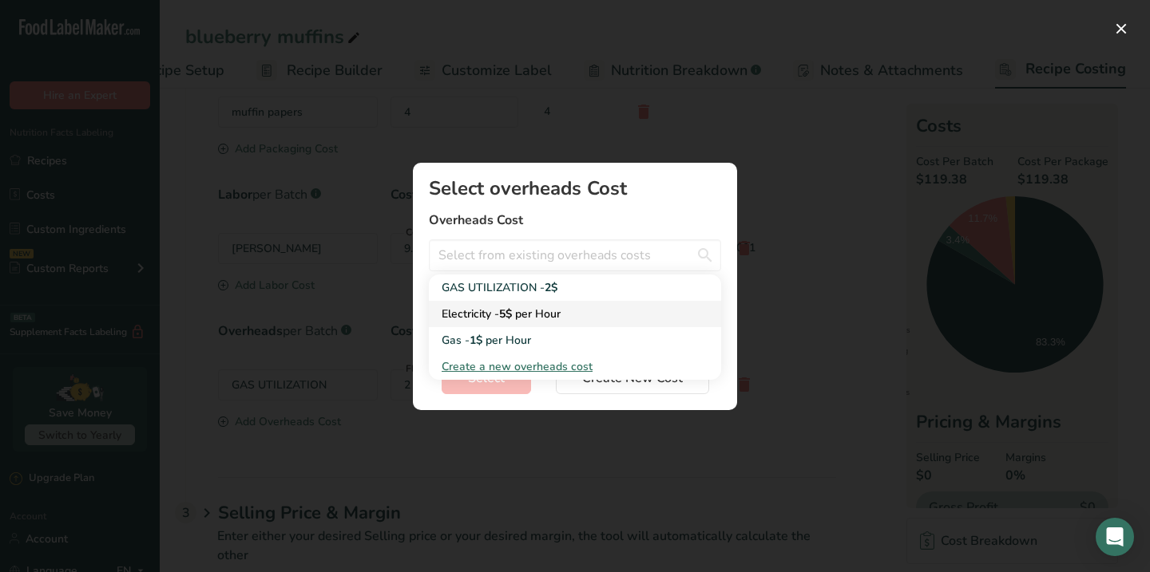
click at [548, 316] on span "per Hour" at bounding box center [538, 314] width 46 height 15
type input "Electricity - 5$ per Hour"
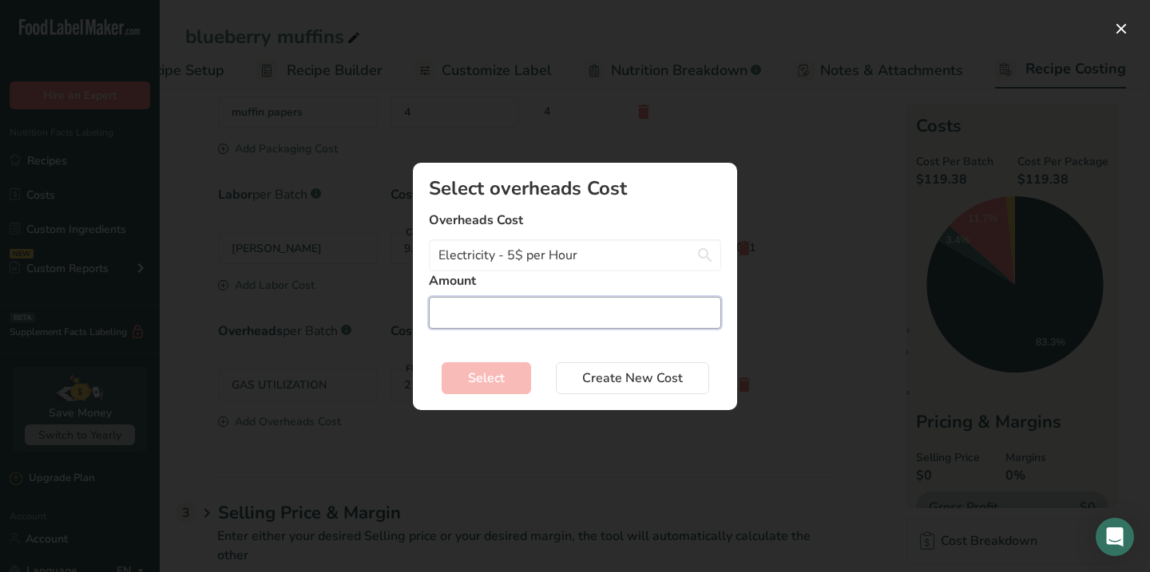
click at [507, 319] on input "Add New Recipe Cost Modal" at bounding box center [575, 313] width 292 height 32
type input "1"
click at [489, 366] on button "Select" at bounding box center [486, 378] width 89 height 32
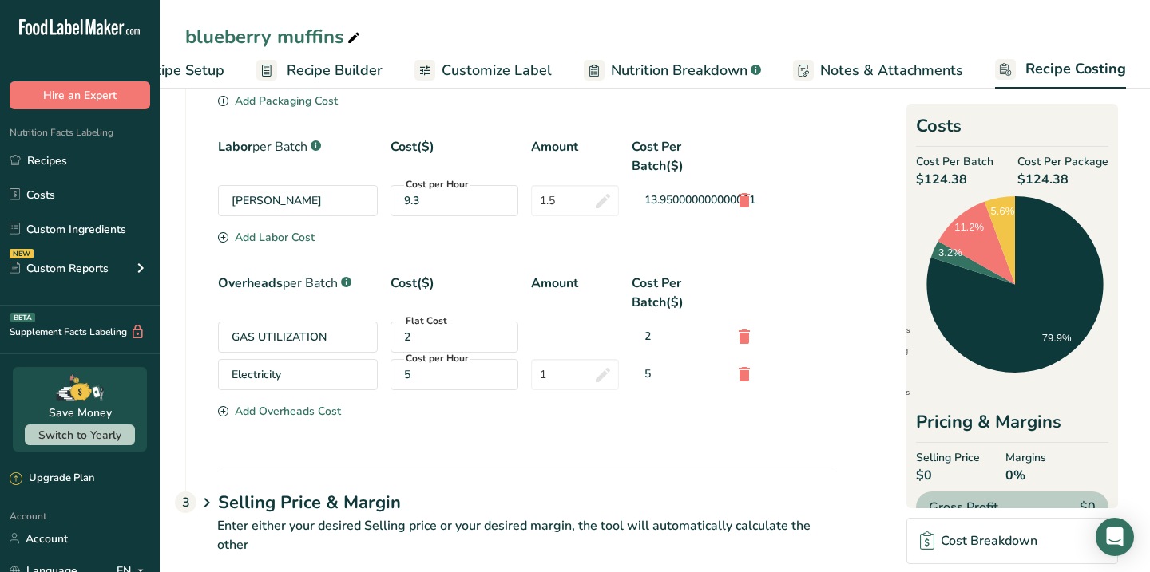
scroll to position [898, 0]
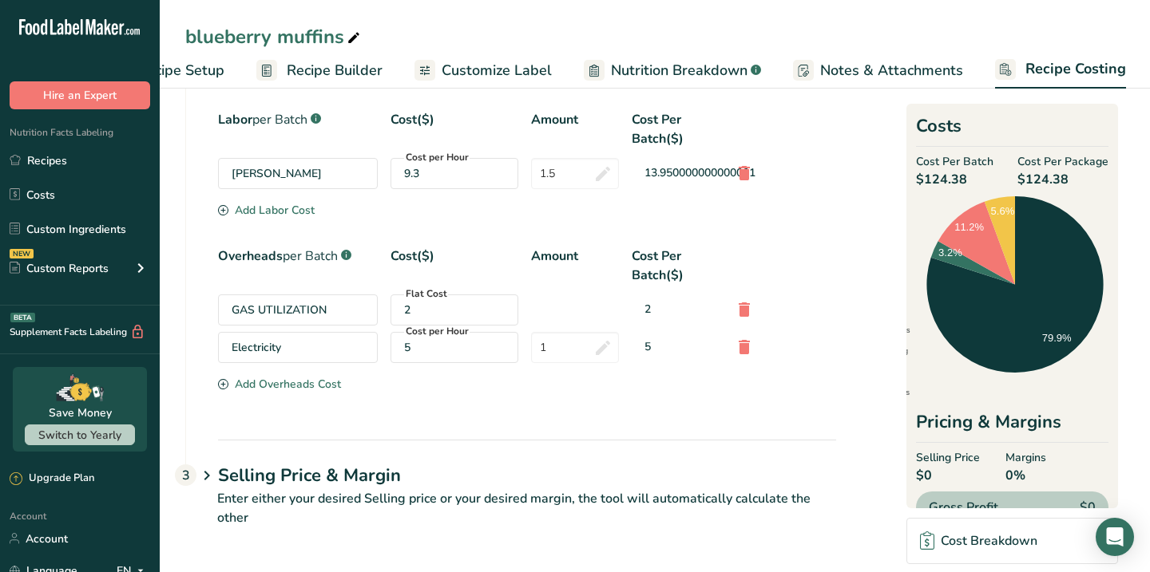
click at [208, 470] on icon at bounding box center [206, 477] width 19 height 30
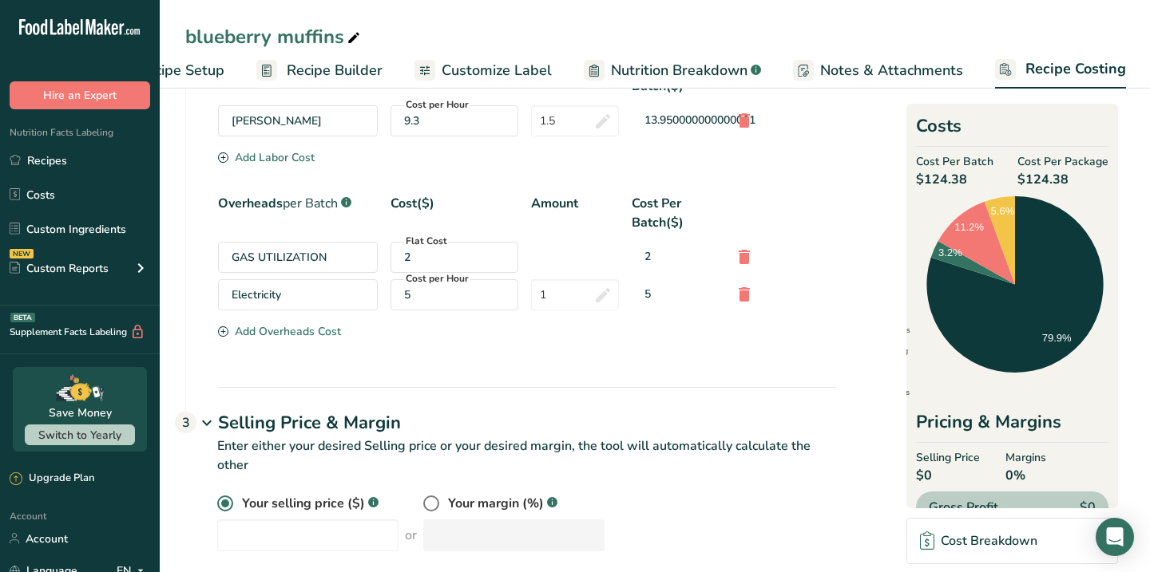
scroll to position [975, 0]
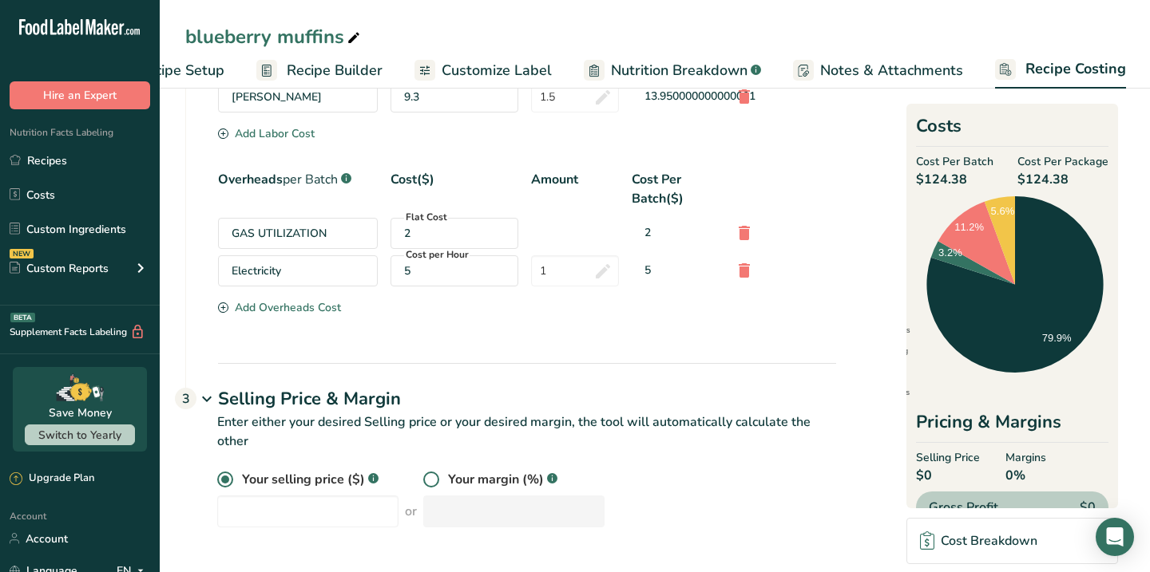
click at [423, 482] on span at bounding box center [431, 480] width 16 height 16
click at [423, 482] on input "radio" at bounding box center [428, 480] width 10 height 10
radio input "true"
radio input "false"
click at [423, 515] on input "number" at bounding box center [513, 512] width 181 height 32
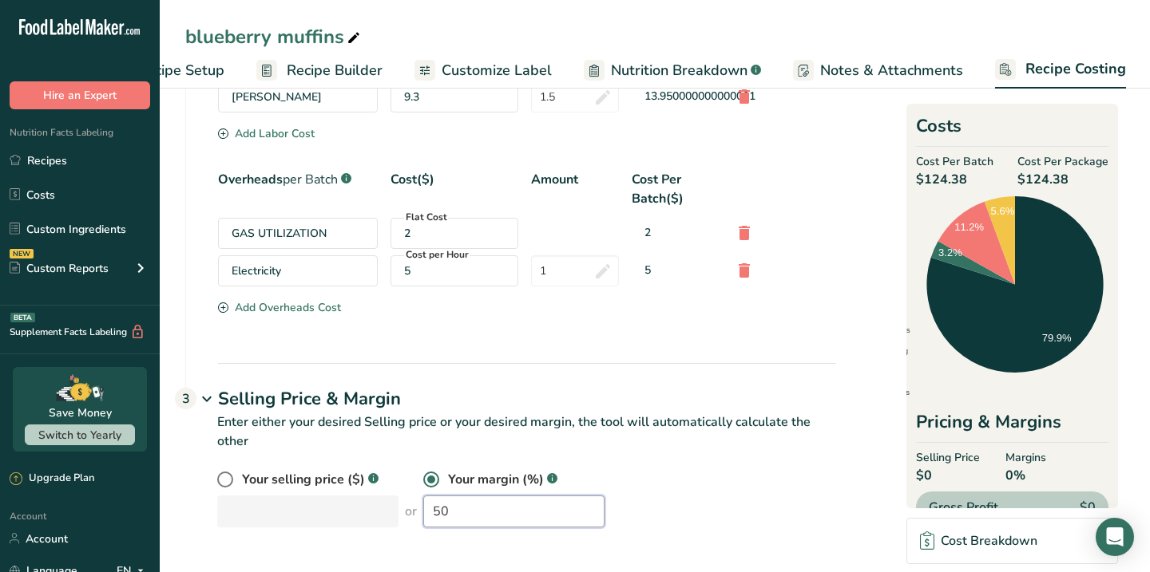
type input "50"
click at [830, 327] on div "Packaging .a-a{fill:#347362;}.b-a{fill:#fff;} Cost per Package($) Cost Per Batc…" at bounding box center [511, 131] width 650 height 463
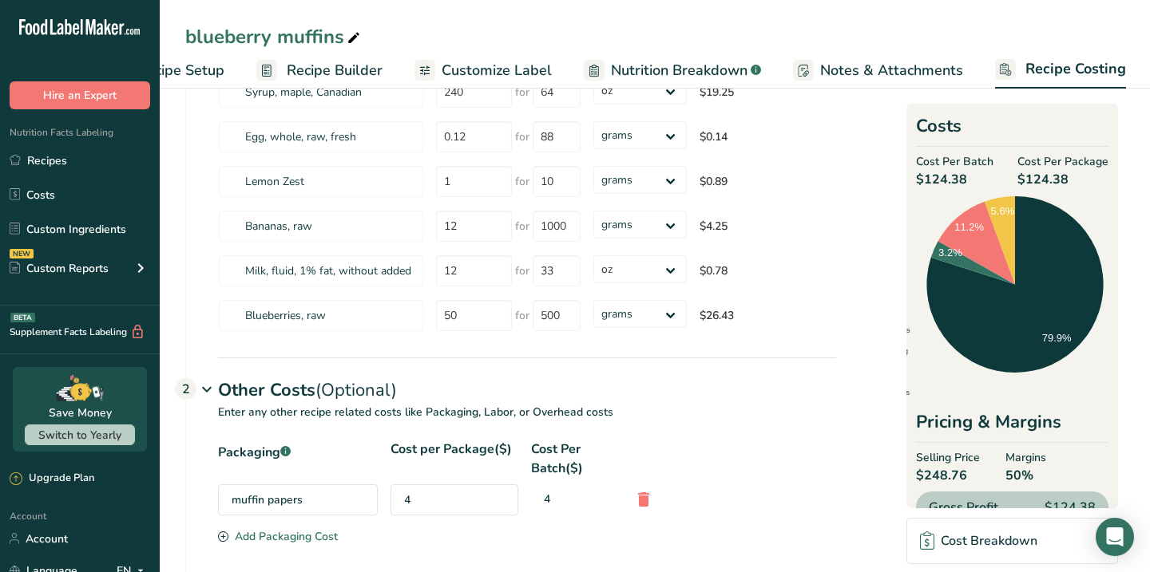
scroll to position [430, 0]
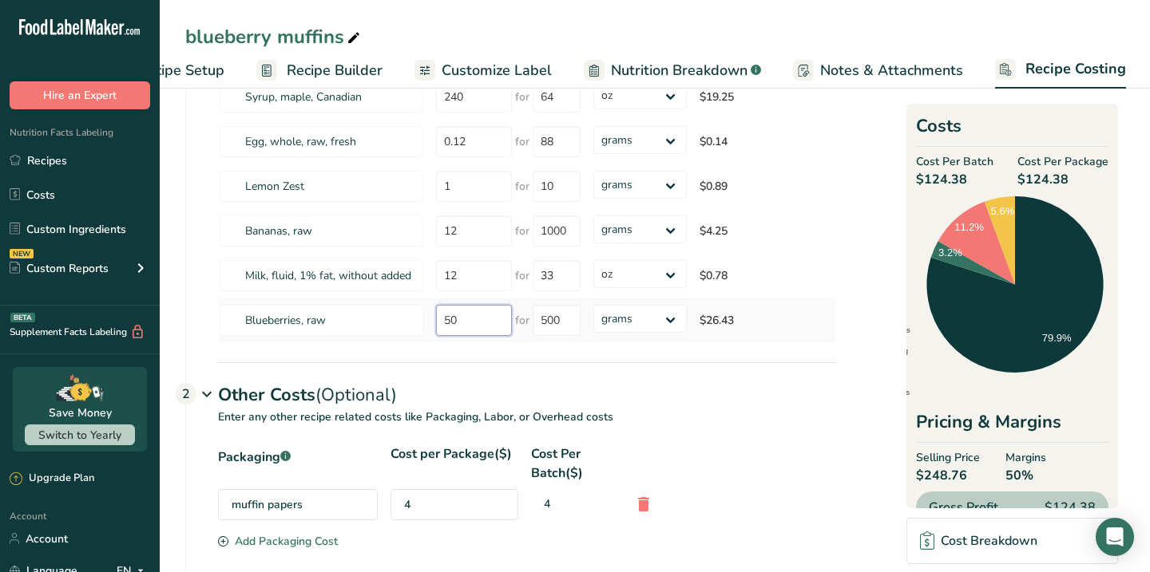
click at [485, 331] on input "50" at bounding box center [474, 320] width 76 height 31
type input "5"
type input "45"
click at [867, 325] on section "Download Ingredient Costs 1 Enter the total price you pay for each ingredient I…" at bounding box center [654, 384] width 939 height 1413
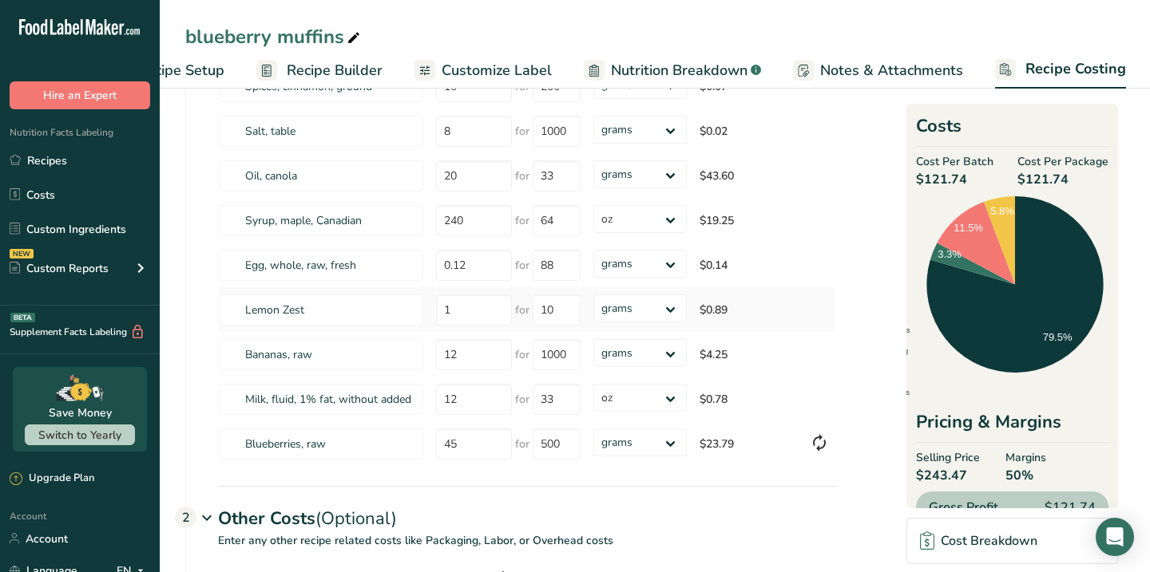
scroll to position [303, 0]
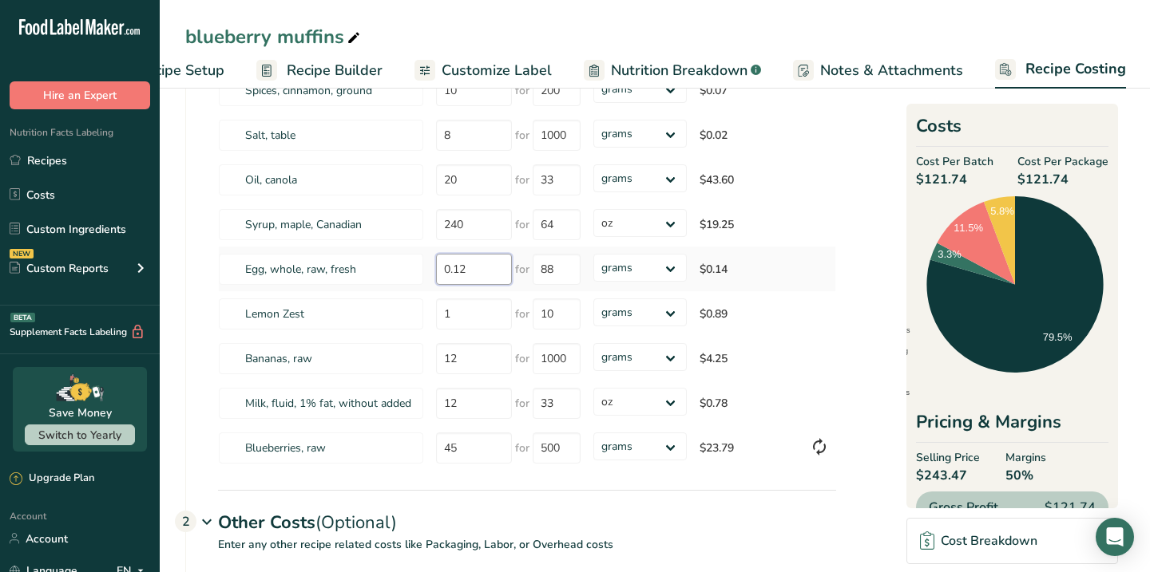
click at [497, 275] on input "0.12" at bounding box center [474, 269] width 76 height 31
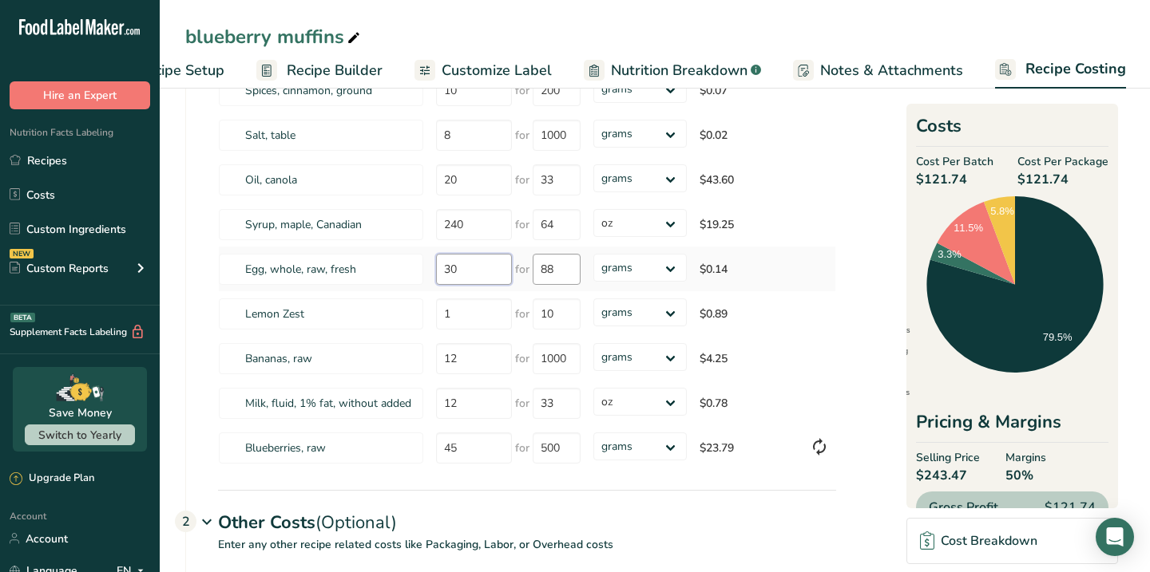
type input "30"
click at [559, 271] on div "Ingredients * Price($) * .a-a{fill:#347362;}.b-a{fill:#fff;} Amount * Unit * Co…" at bounding box center [527, 175] width 618 height 591
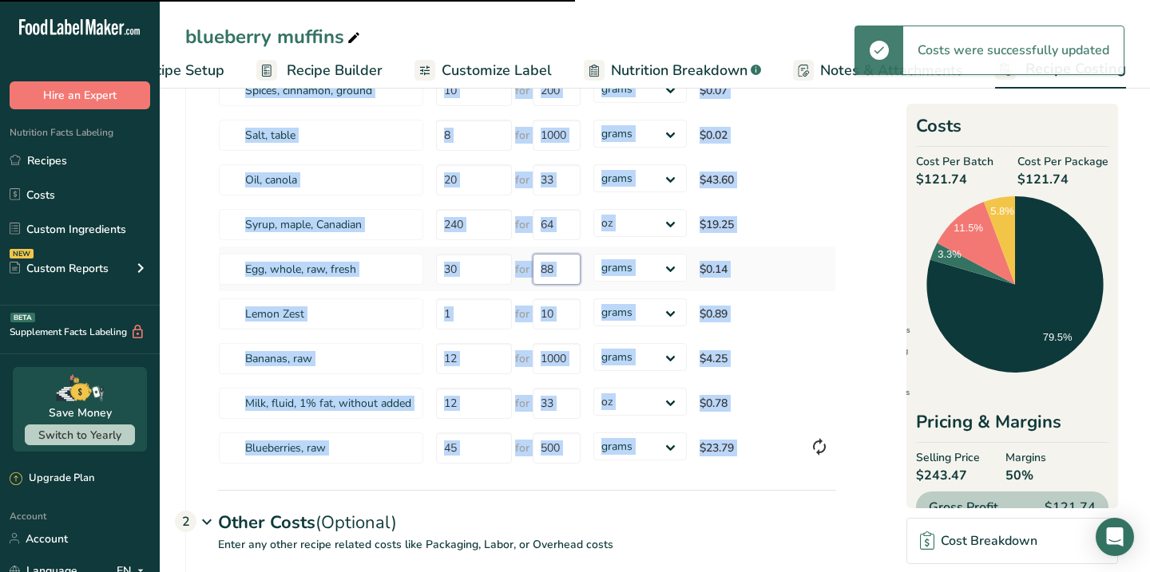
click at [559, 271] on input "88" at bounding box center [557, 269] width 48 height 31
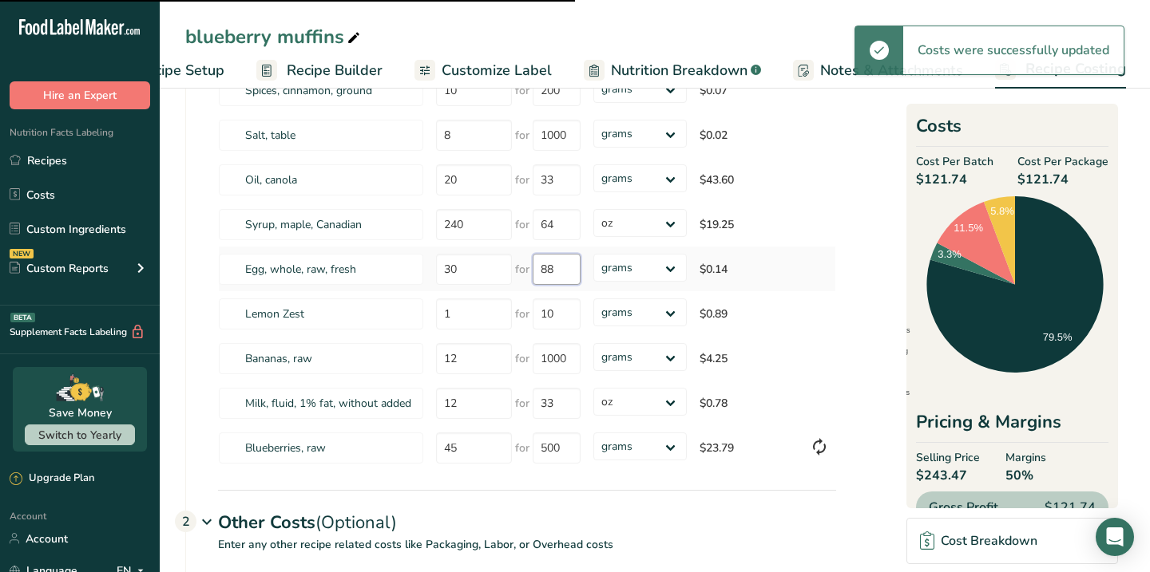
click at [559, 271] on input "88" at bounding box center [557, 269] width 48 height 31
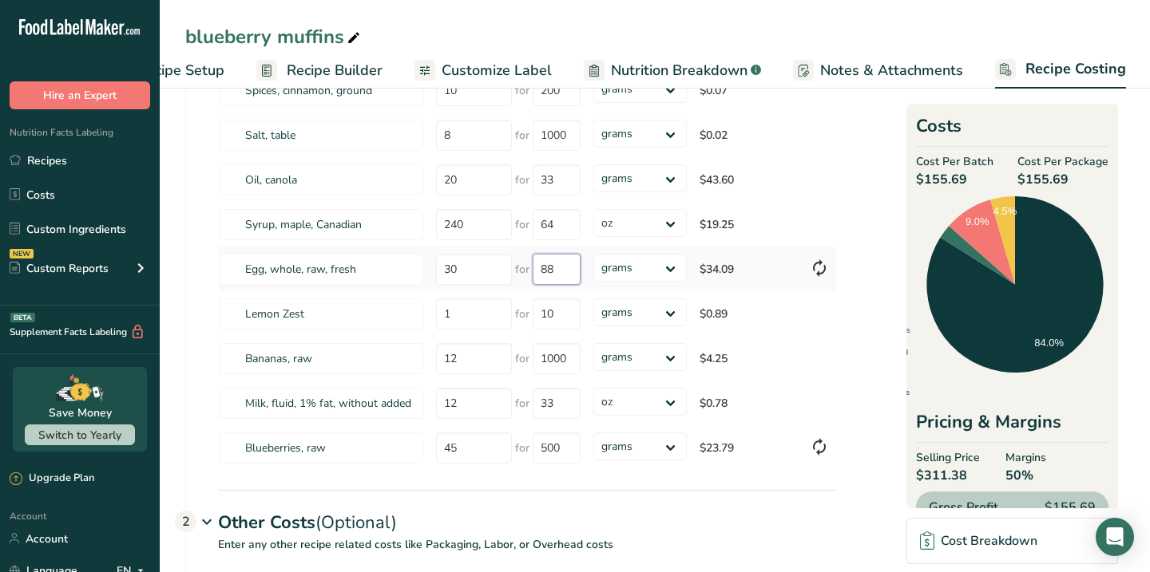
drag, startPoint x: 571, startPoint y: 276, endPoint x: 520, endPoint y: 277, distance: 51.1
click at [520, 277] on div "for 88" at bounding box center [547, 269] width 65 height 31
drag, startPoint x: 561, startPoint y: 271, endPoint x: 525, endPoint y: 266, distance: 36.4
click at [524, 269] on div "for 88" at bounding box center [547, 269] width 65 height 31
type input "52.5"
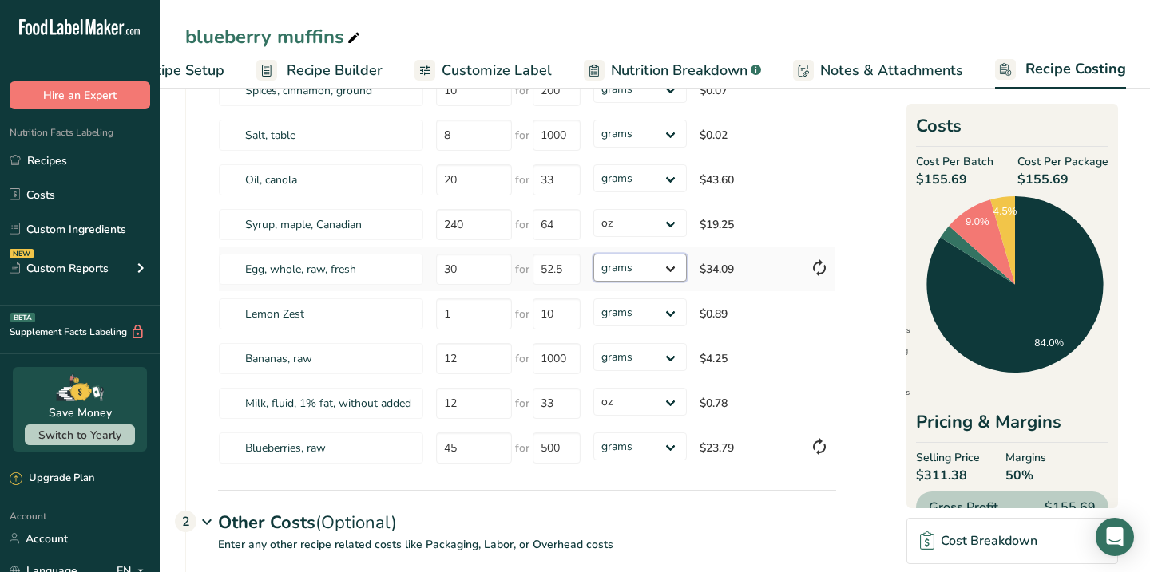
click at [672, 273] on div "Ingredients * Price($) * .a-a{fill:#347362;}.b-a{fill:#fff;} Amount * Unit * Co…" at bounding box center [527, 175] width 618 height 591
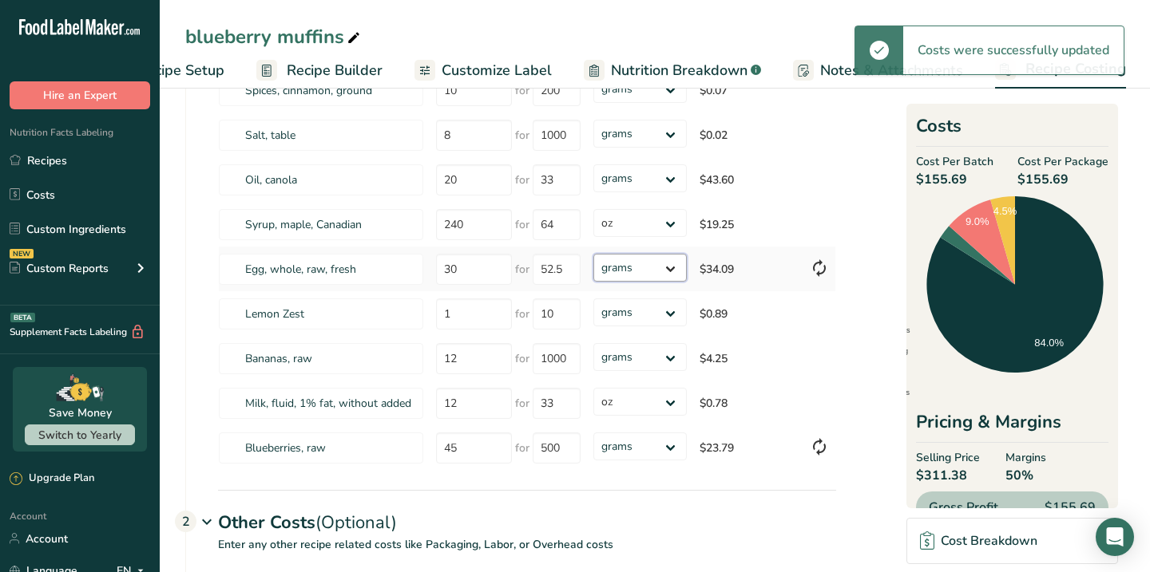
select select "5"
click at [593, 254] on select "grams kg mg mcg lb oz" at bounding box center [639, 268] width 93 height 28
type input "53"
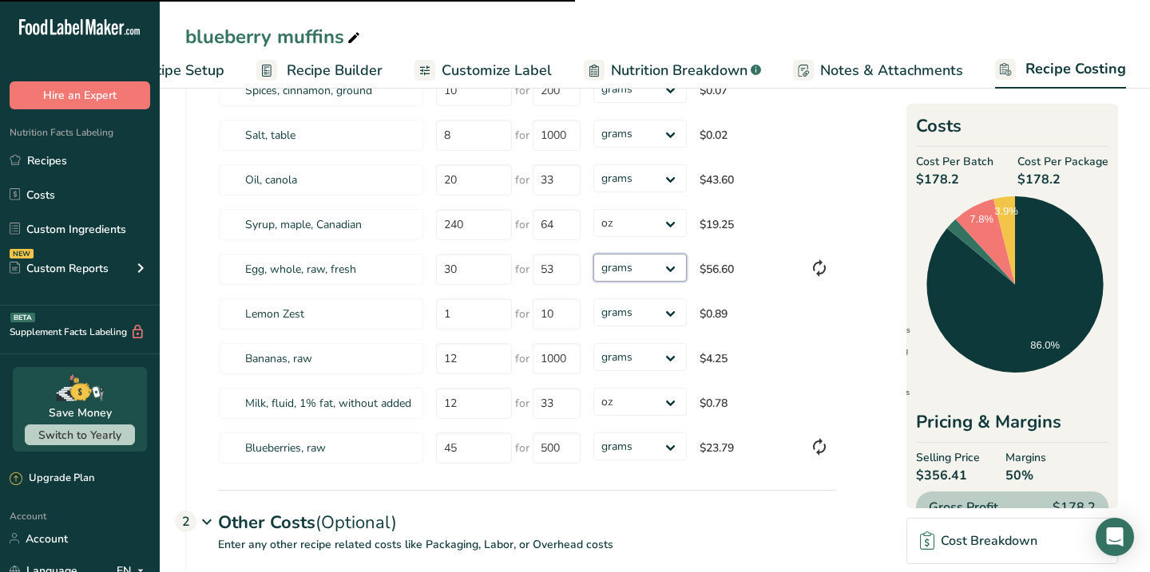
select select "5"
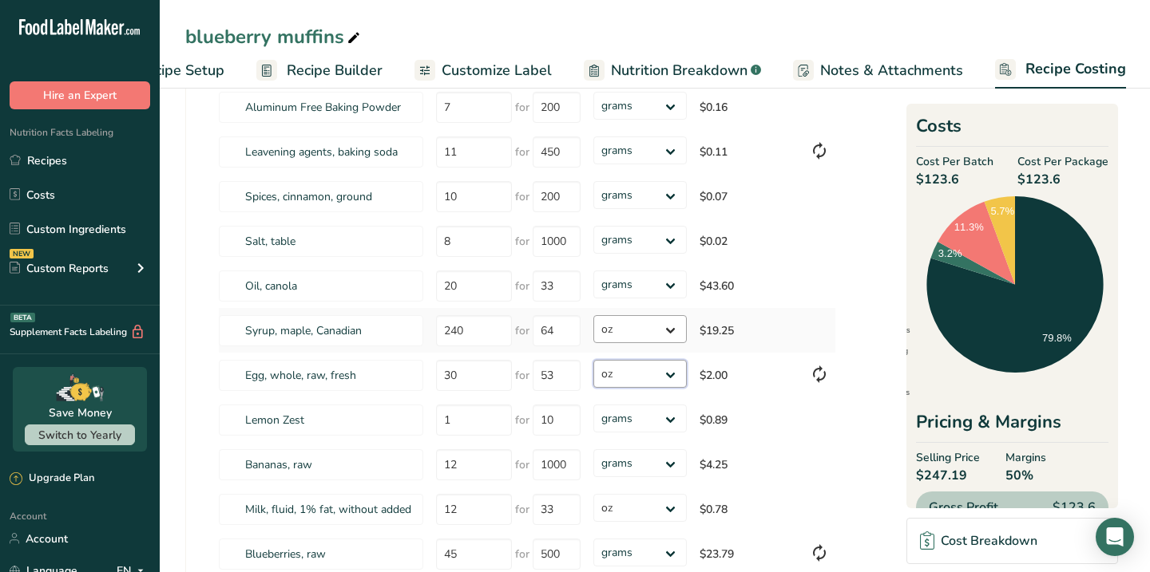
scroll to position [198, 0]
click at [485, 285] on input "20" at bounding box center [474, 284] width 76 height 31
click at [668, 278] on select "grams kg mg mcg lb oz" at bounding box center [639, 283] width 93 height 28
select select "5"
click at [593, 269] on select "grams kg mg mcg lb oz" at bounding box center [639, 283] width 93 height 28
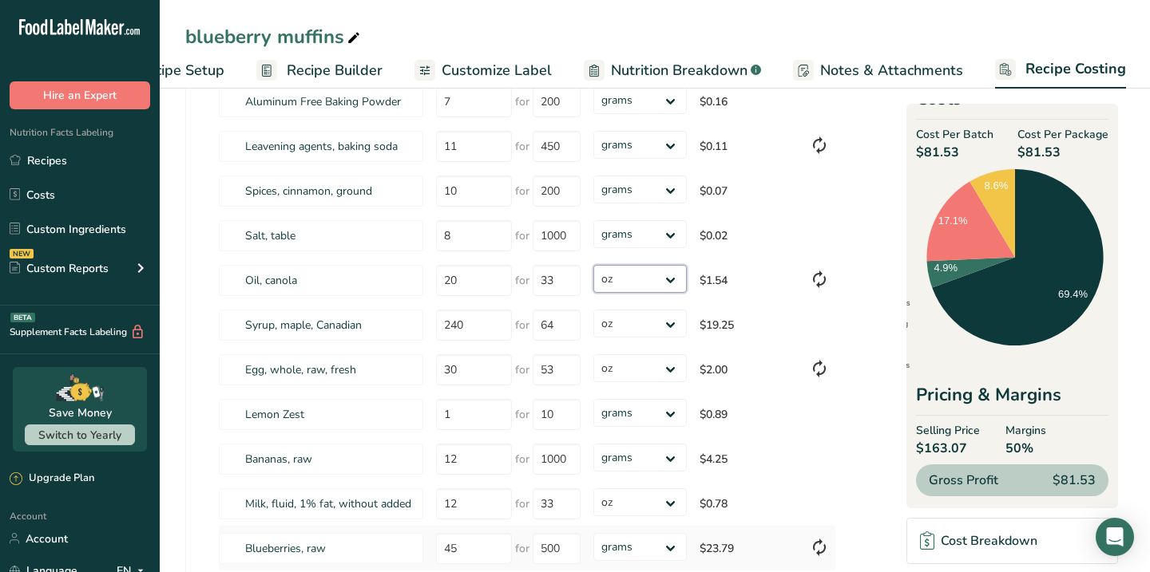
scroll to position [0, 0]
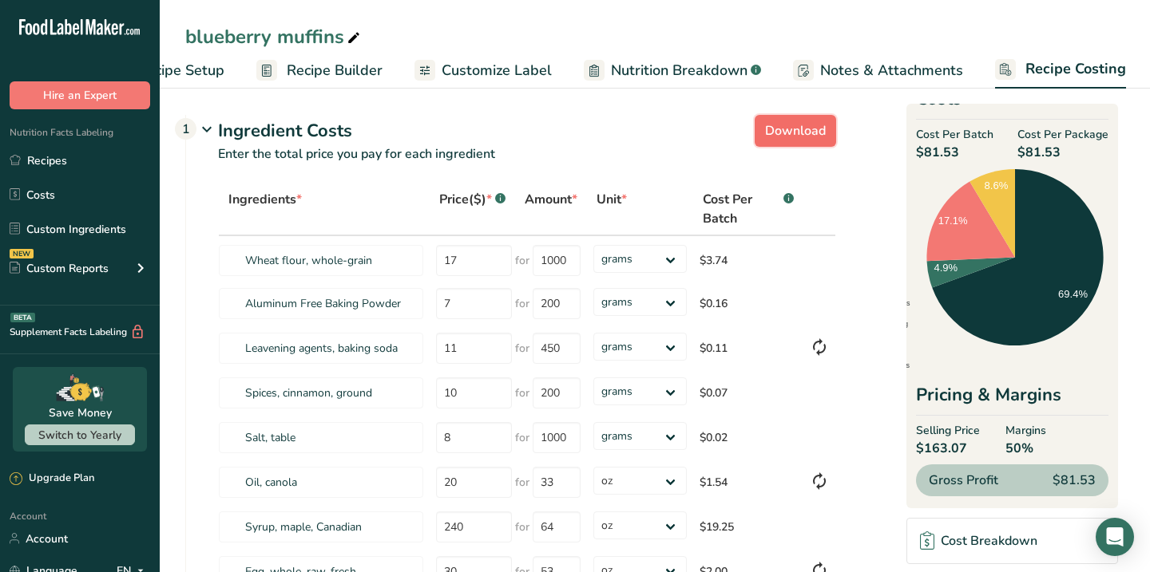
click at [810, 132] on span "Download" at bounding box center [795, 130] width 61 height 19
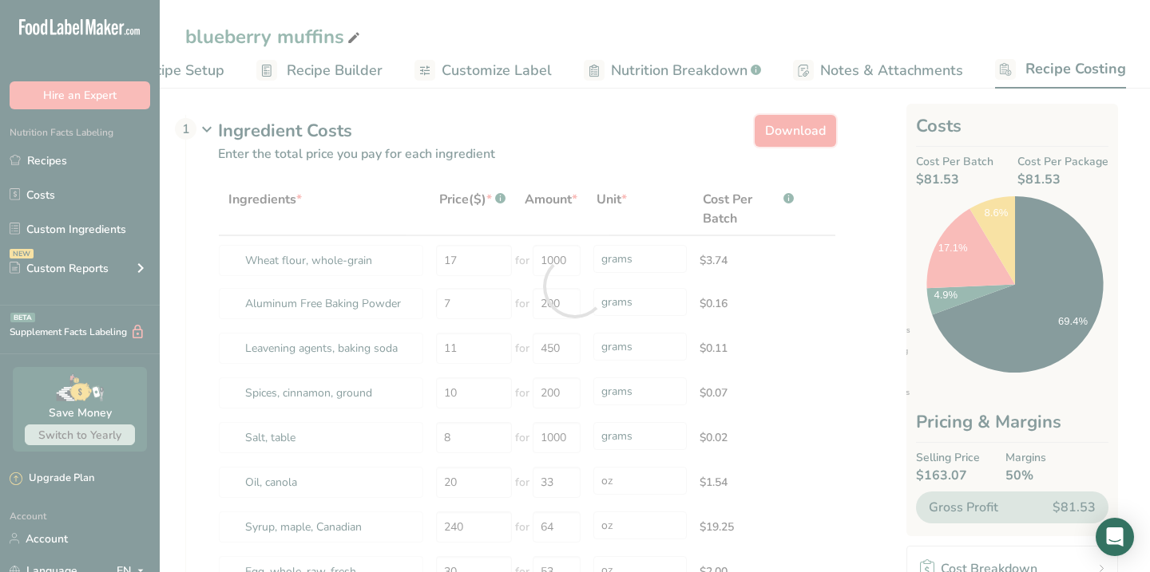
select select "5"
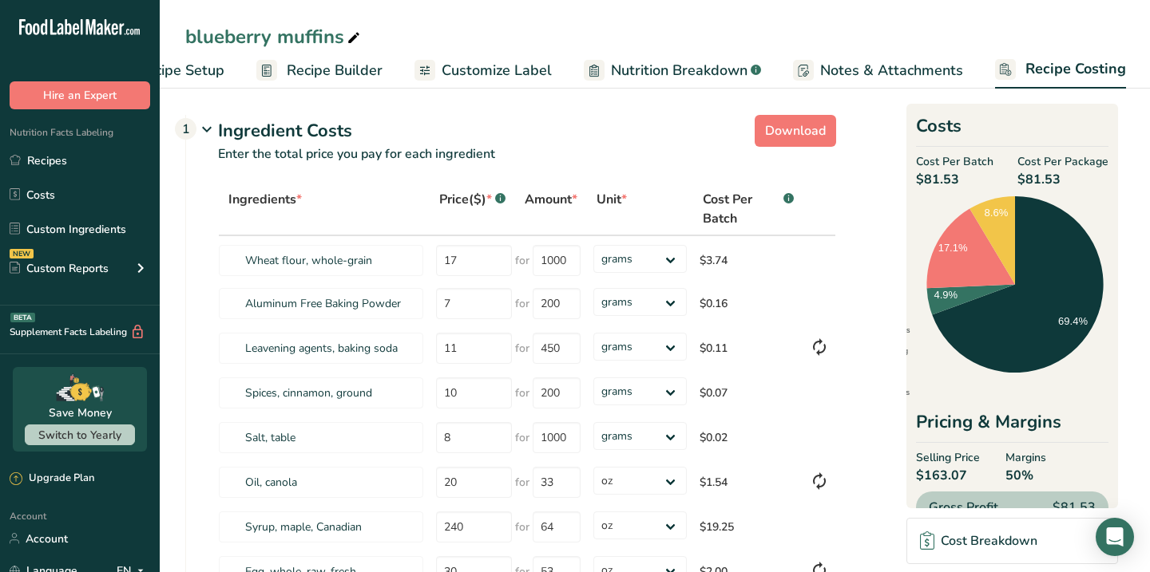
click at [493, 73] on span "Customize Label" at bounding box center [497, 71] width 110 height 22
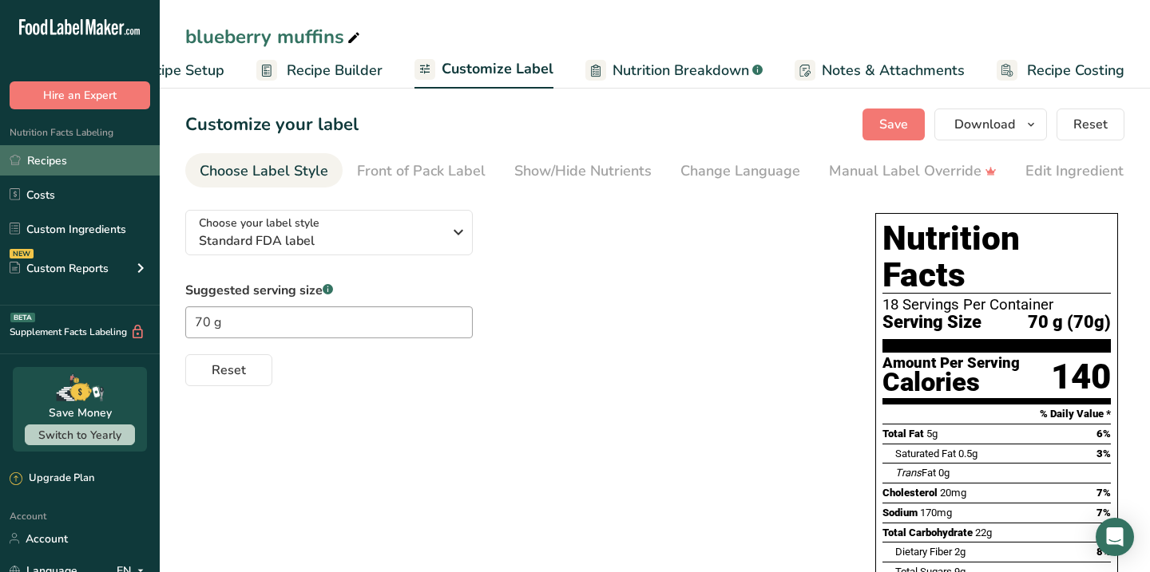
click at [97, 155] on link "Recipes" at bounding box center [80, 160] width 160 height 30
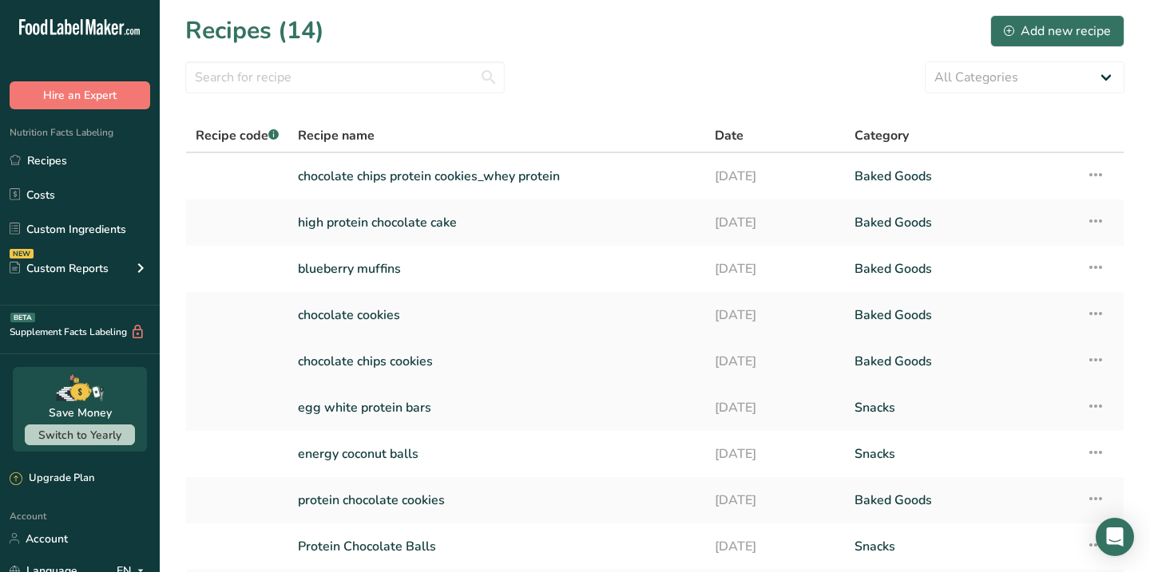
click at [402, 355] on link "chocolate chips cookies" at bounding box center [497, 362] width 398 height 34
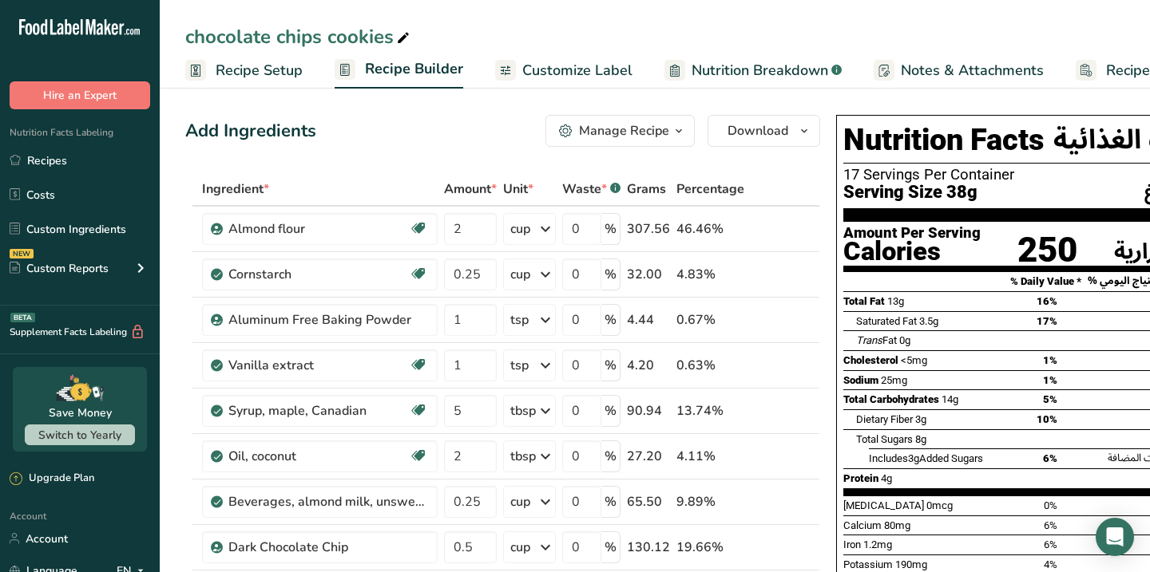
scroll to position [0, 78]
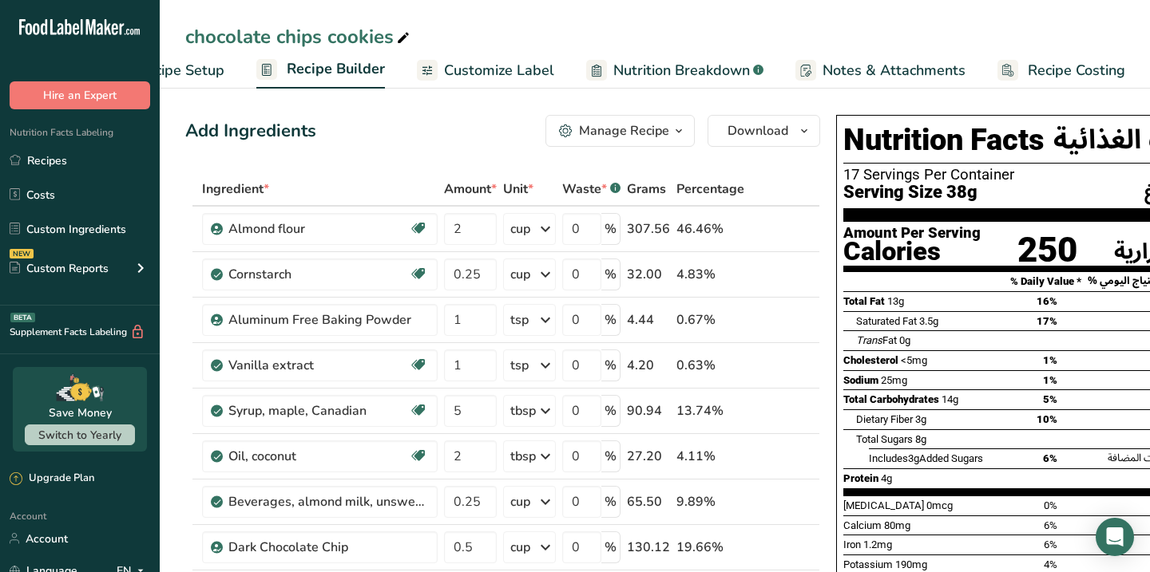
click at [1115, 66] on span "Recipe Costing" at bounding box center [1076, 71] width 97 height 22
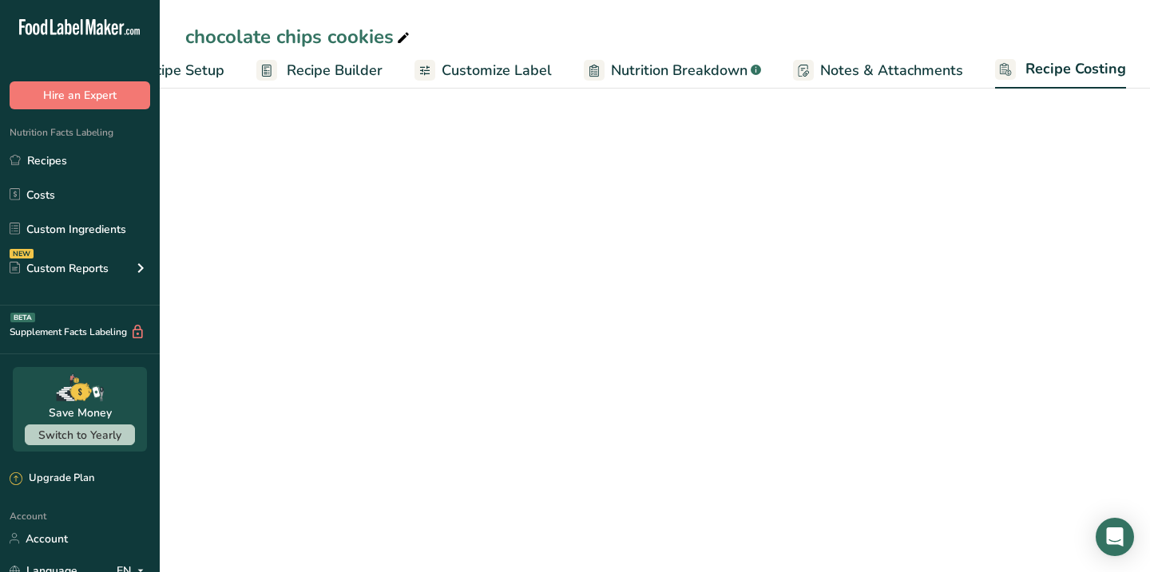
select select "5"
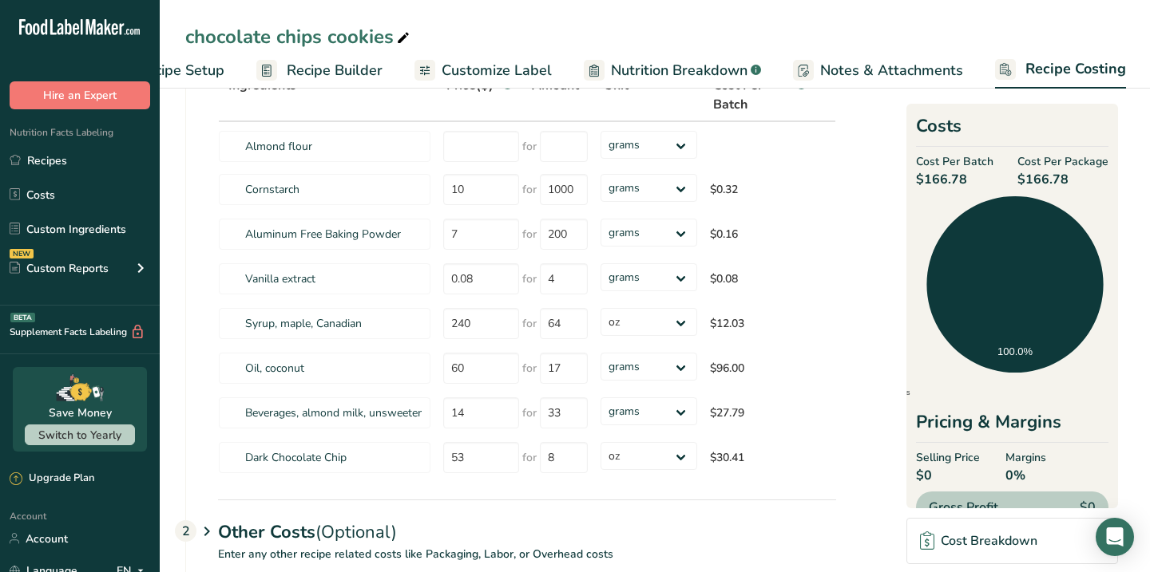
scroll to position [27, 0]
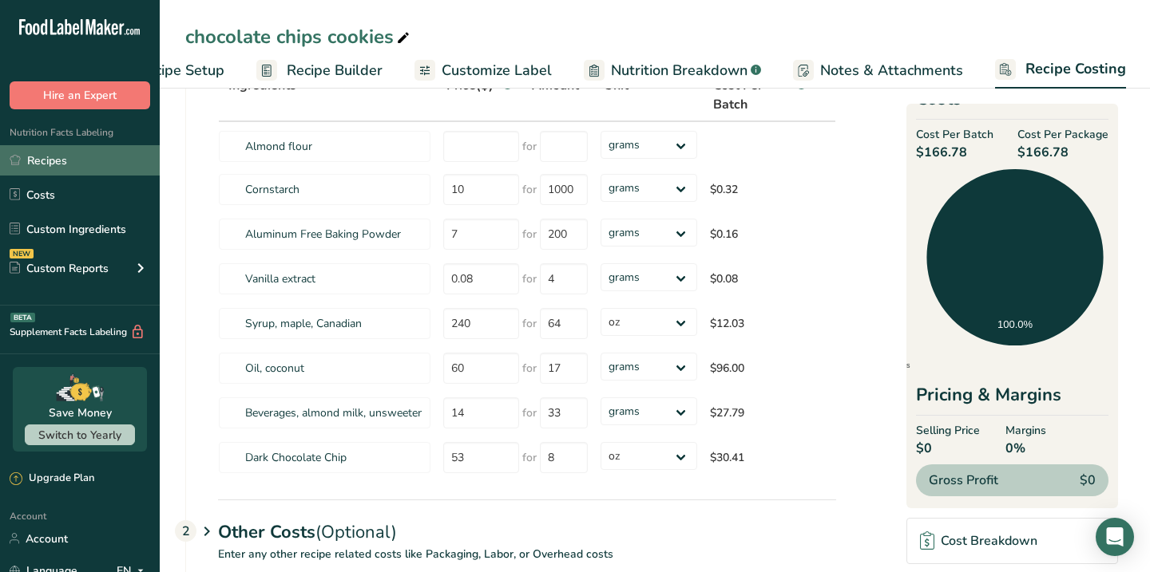
click at [53, 153] on link "Recipes" at bounding box center [80, 160] width 160 height 30
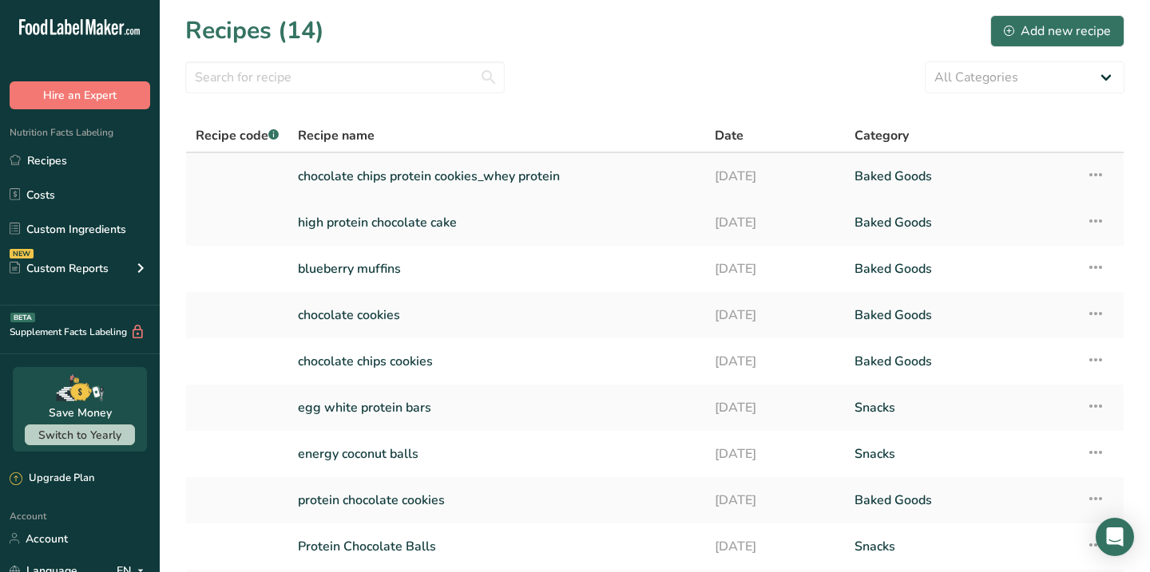
click at [418, 177] on link "chocolate chips protein cookies_whey protein" at bounding box center [497, 177] width 398 height 34
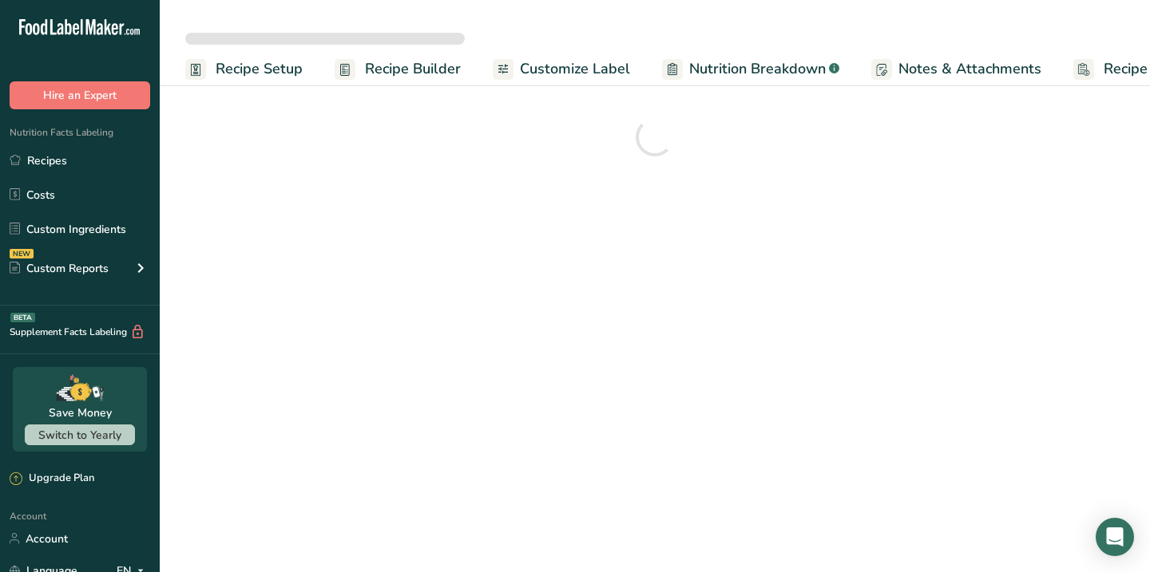
click at [416, 166] on div at bounding box center [654, 137] width 939 height 57
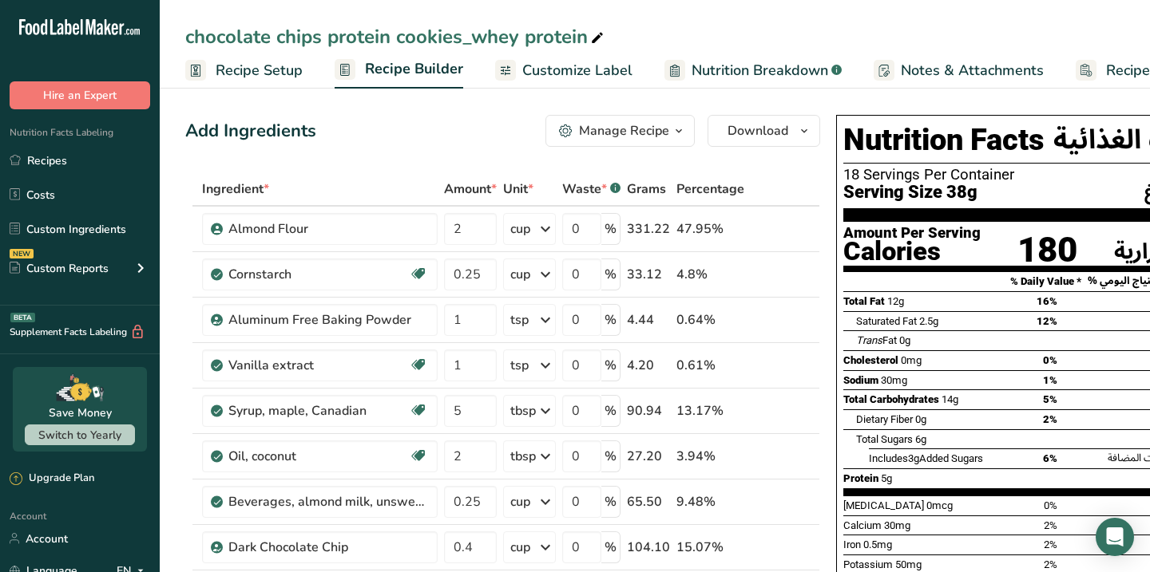
scroll to position [0, 78]
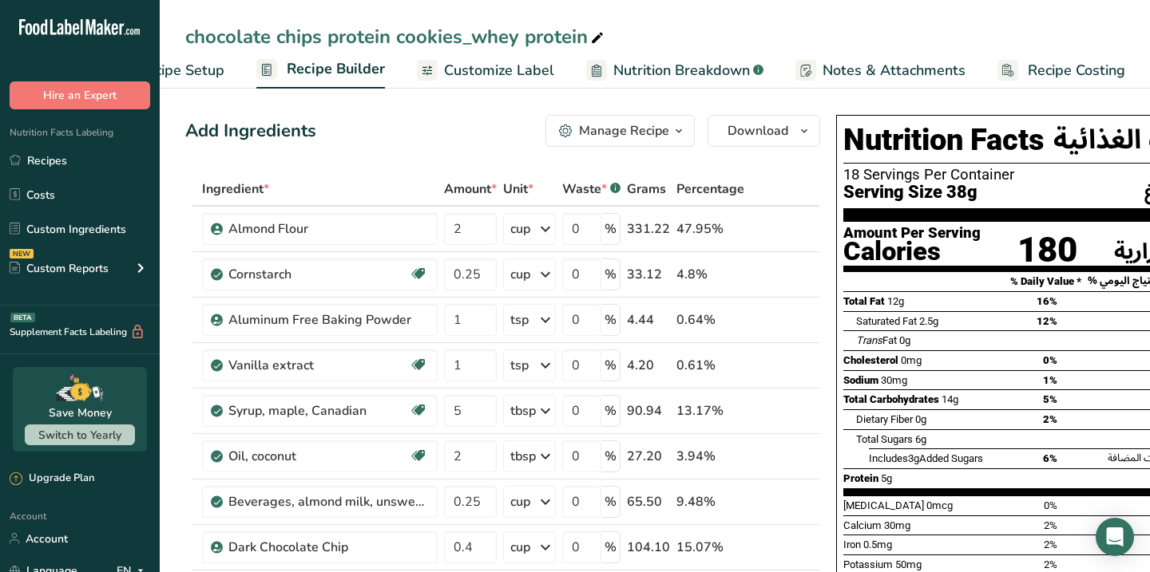
click at [1049, 68] on span "Recipe Costing" at bounding box center [1076, 71] width 97 height 22
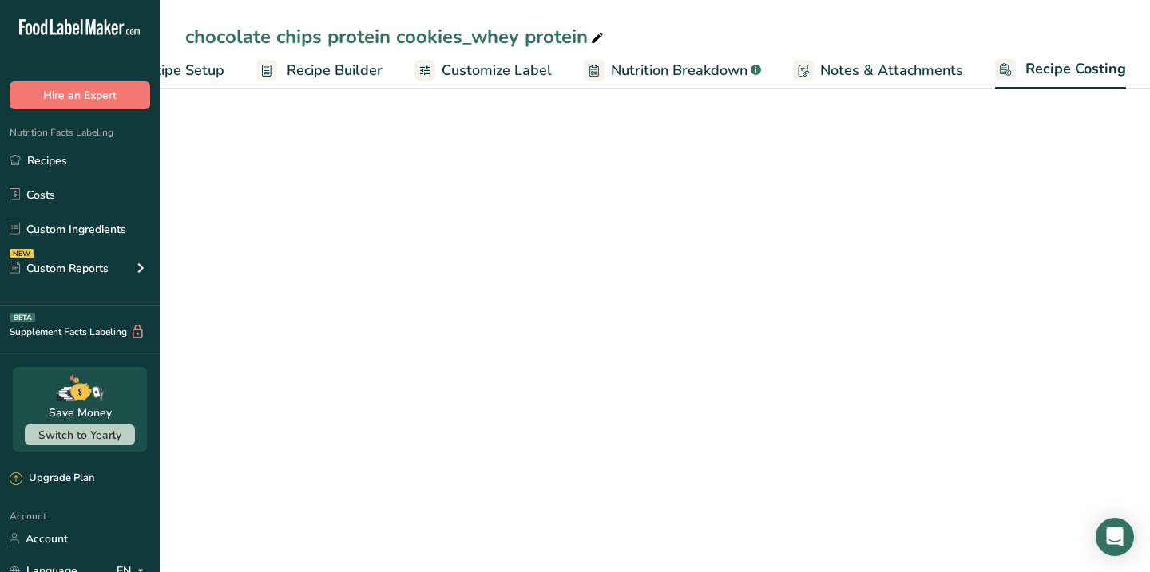
select select "5"
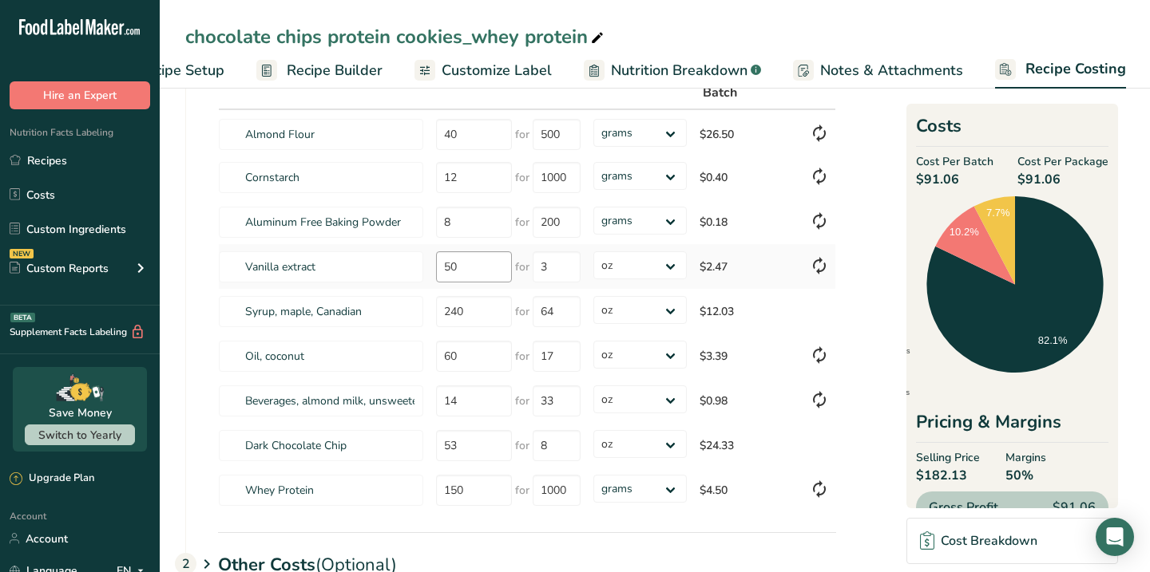
scroll to position [125, 0]
click at [465, 449] on input "53" at bounding box center [474, 446] width 76 height 31
click at [417, 449] on tr "Dark Chocolate Chip 53 for 8 grams kg mg mcg lb oz $24.33" at bounding box center [527, 446] width 616 height 45
type input "25"
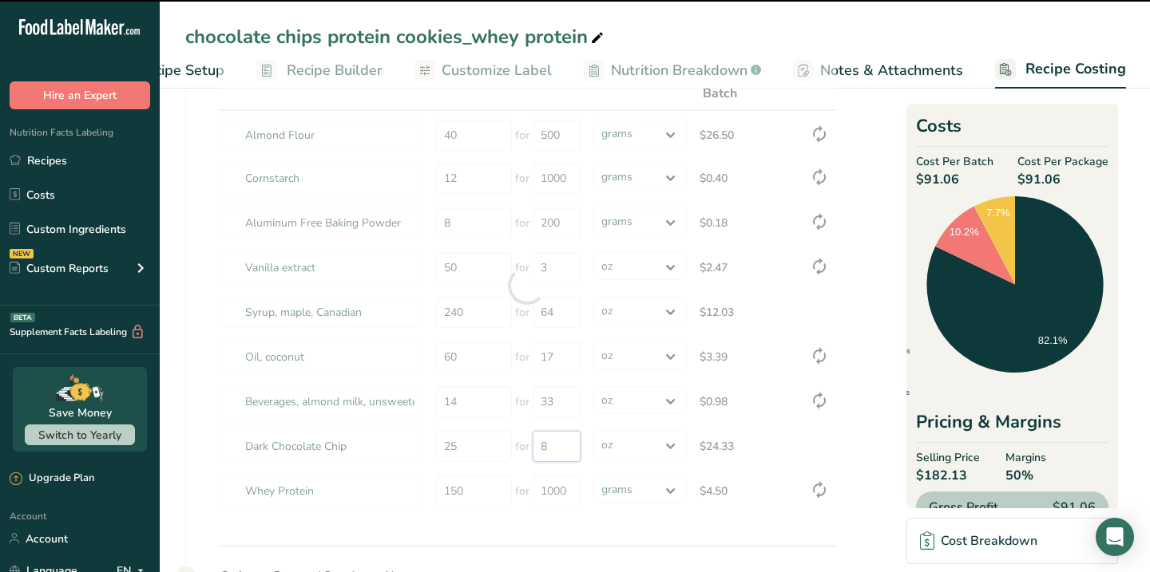
drag, startPoint x: 553, startPoint y: 448, endPoint x: 541, endPoint y: 450, distance: 12.2
click at [541, 450] on input "8" at bounding box center [557, 446] width 48 height 31
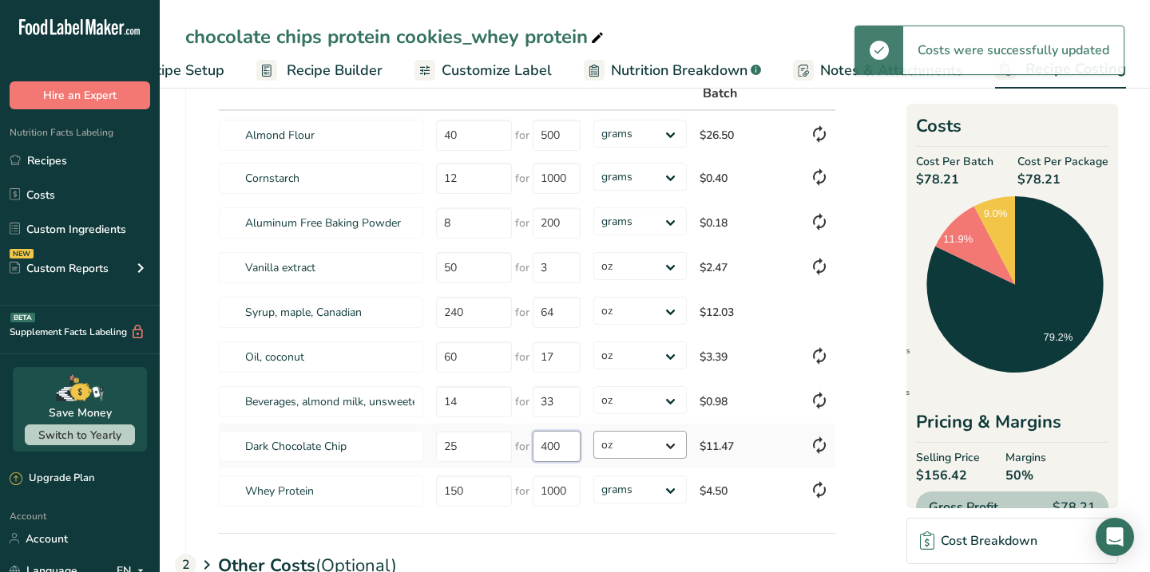
type input "8"
click at [668, 443] on select "grams kg mg mcg lb oz" at bounding box center [639, 445] width 93 height 28
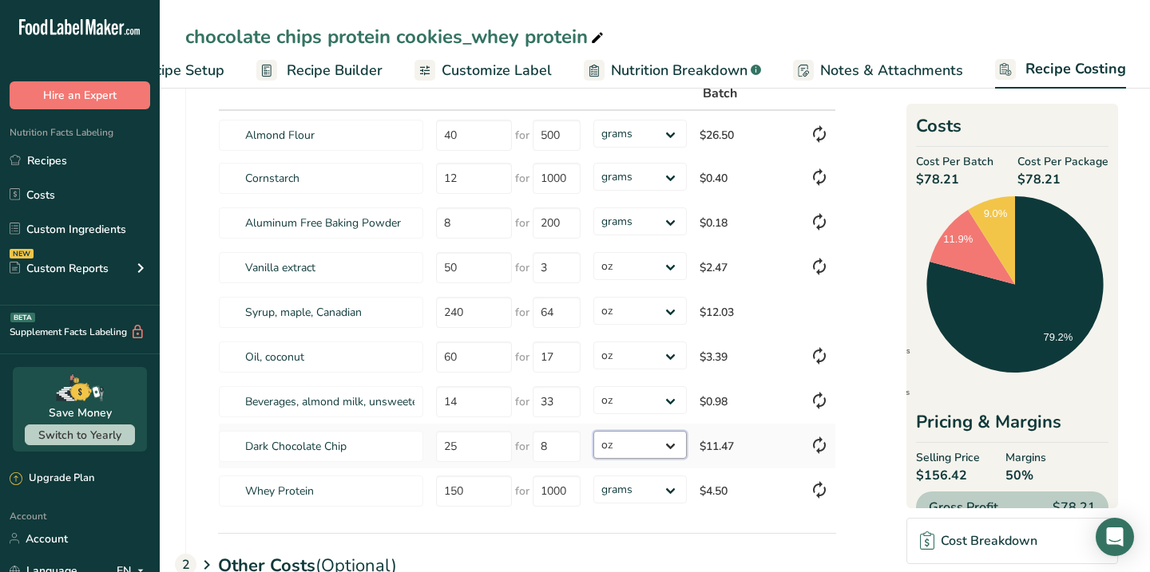
select select
click at [593, 431] on select "grams kg mg mcg lb oz" at bounding box center [639, 445] width 93 height 28
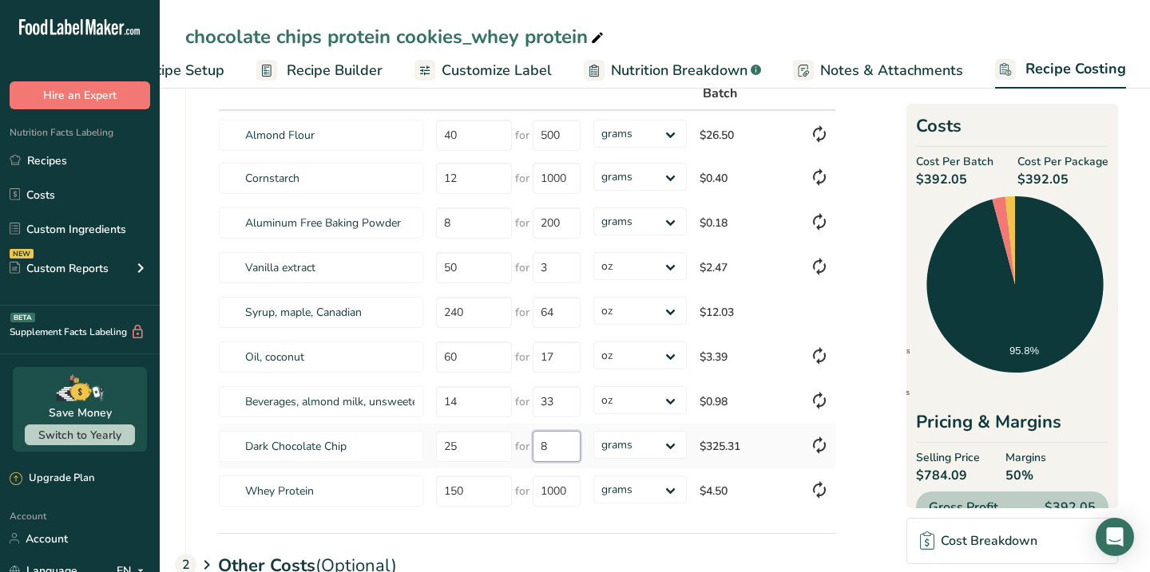
drag, startPoint x: 553, startPoint y: 444, endPoint x: 526, endPoint y: 444, distance: 27.1
click at [526, 444] on div "for 8" at bounding box center [547, 446] width 65 height 31
type input "400"
click at [876, 432] on section "Download Ingredient Costs 1 Enter the total price you pay for each ingredient I…" at bounding box center [654, 352] width 939 height 739
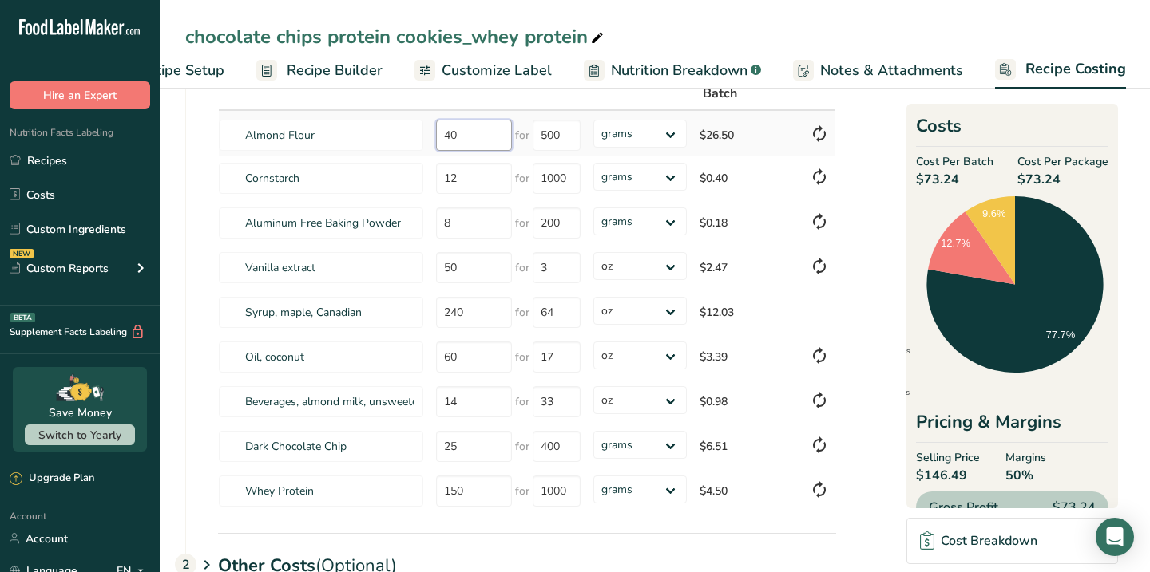
click at [462, 133] on input "40" at bounding box center [474, 135] width 76 height 31
type input "4"
type input "36"
click at [866, 148] on section "Download Ingredient Costs 1 Enter the total price you pay for each ingredient I…" at bounding box center [654, 352] width 939 height 739
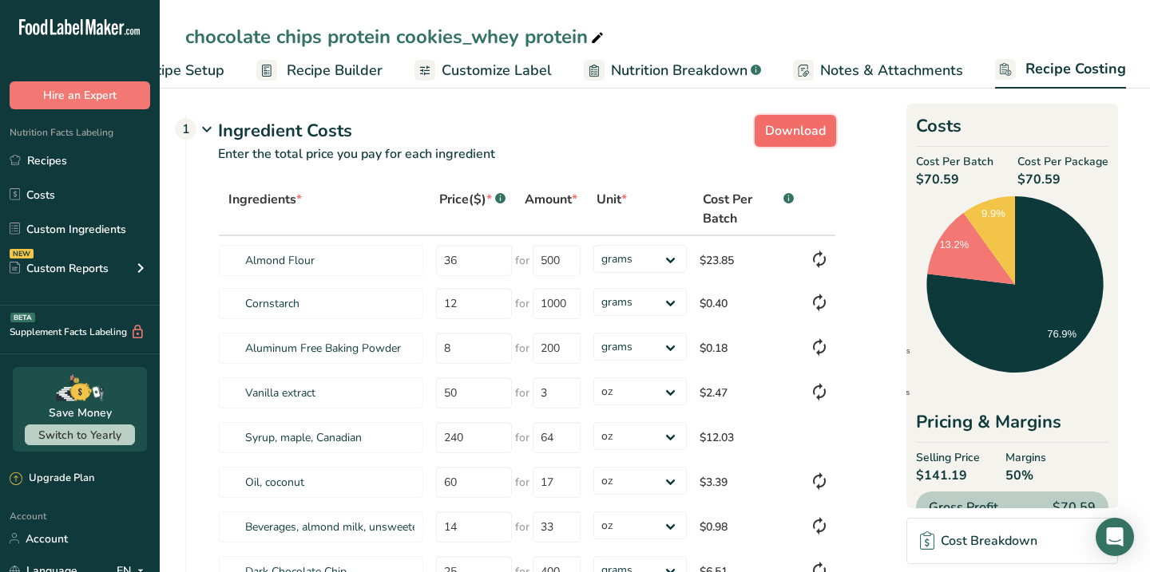
click at [797, 128] on span "Download" at bounding box center [795, 130] width 61 height 19
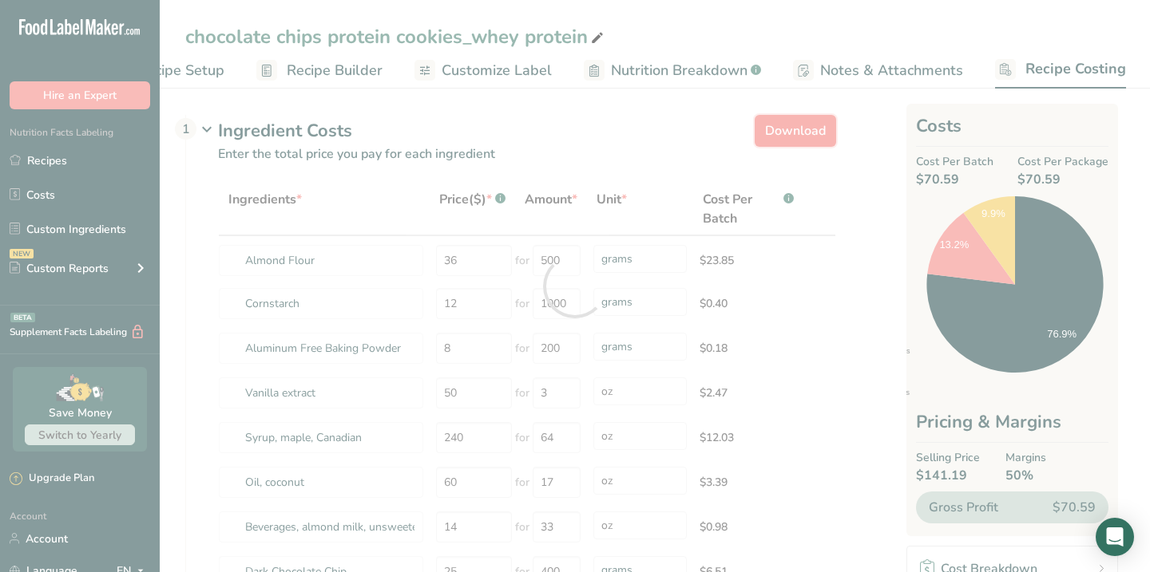
select select "5"
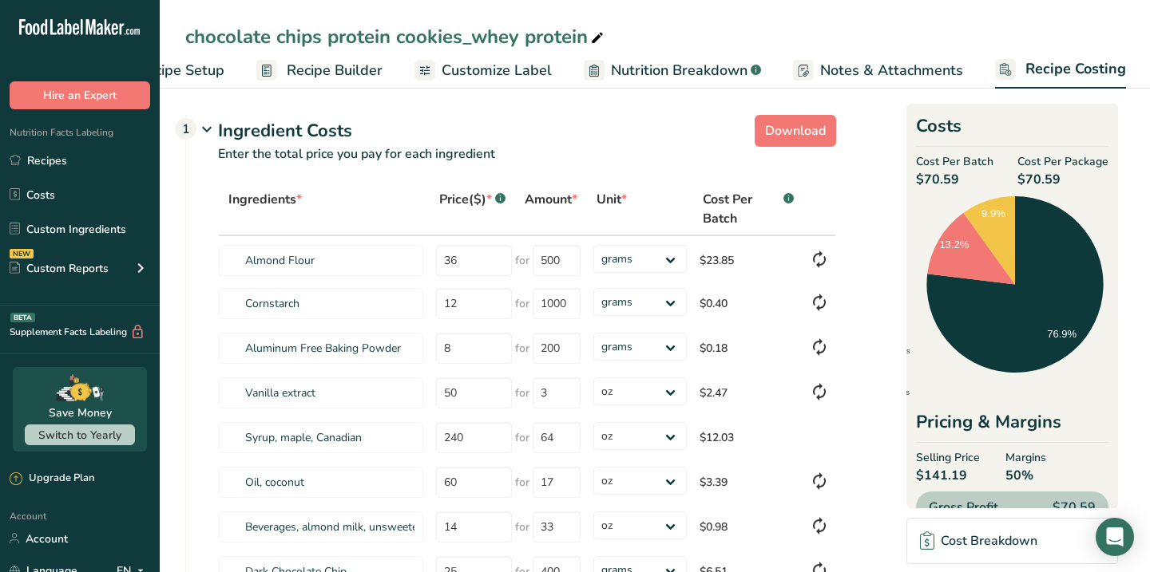
click at [589, 128] on div "Ingredient Costs 1" at bounding box center [527, 131] width 618 height 26
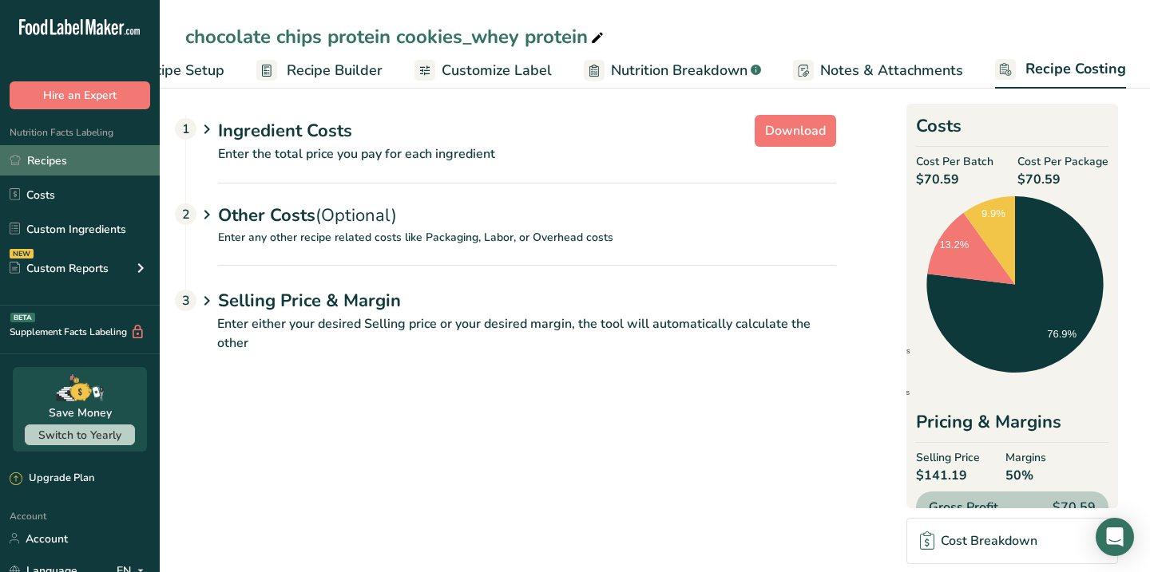
click at [69, 162] on link "Recipes" at bounding box center [80, 160] width 160 height 30
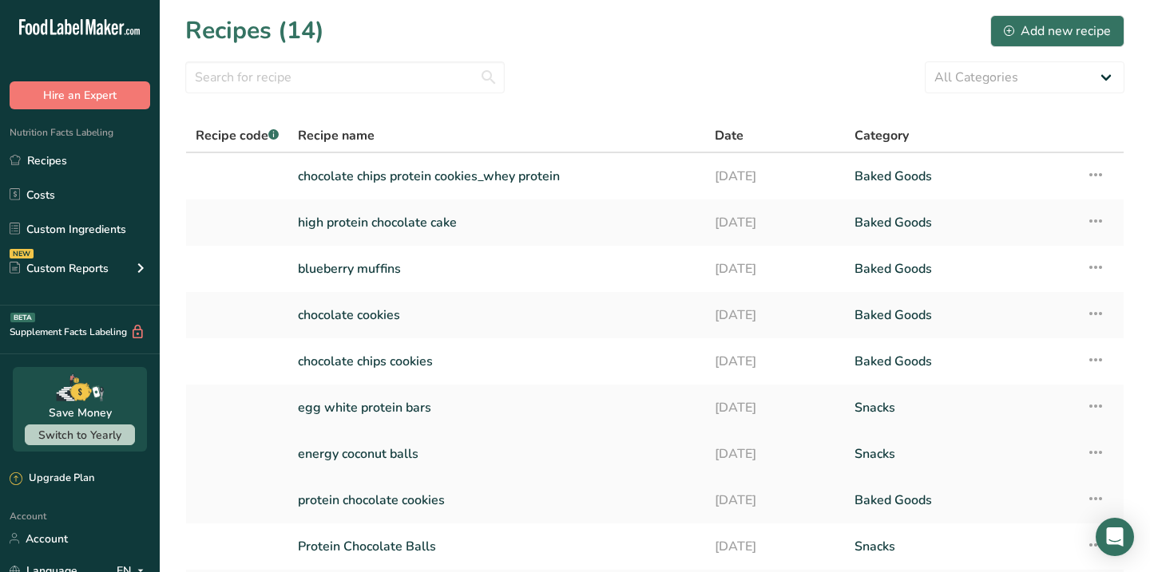
click at [417, 452] on link "energy coconut balls" at bounding box center [497, 455] width 398 height 34
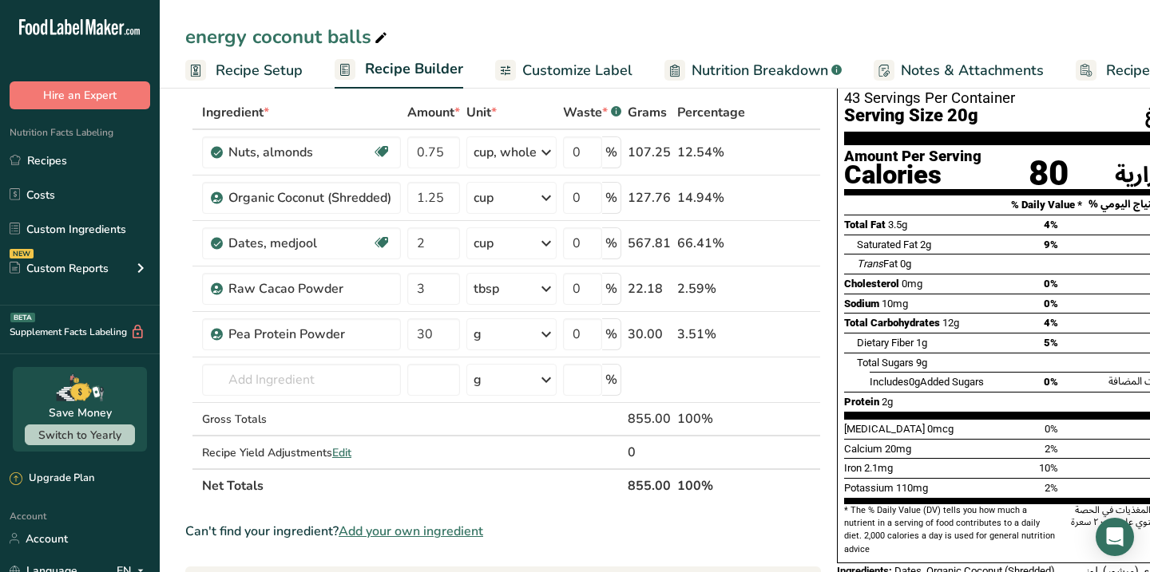
scroll to position [78, 0]
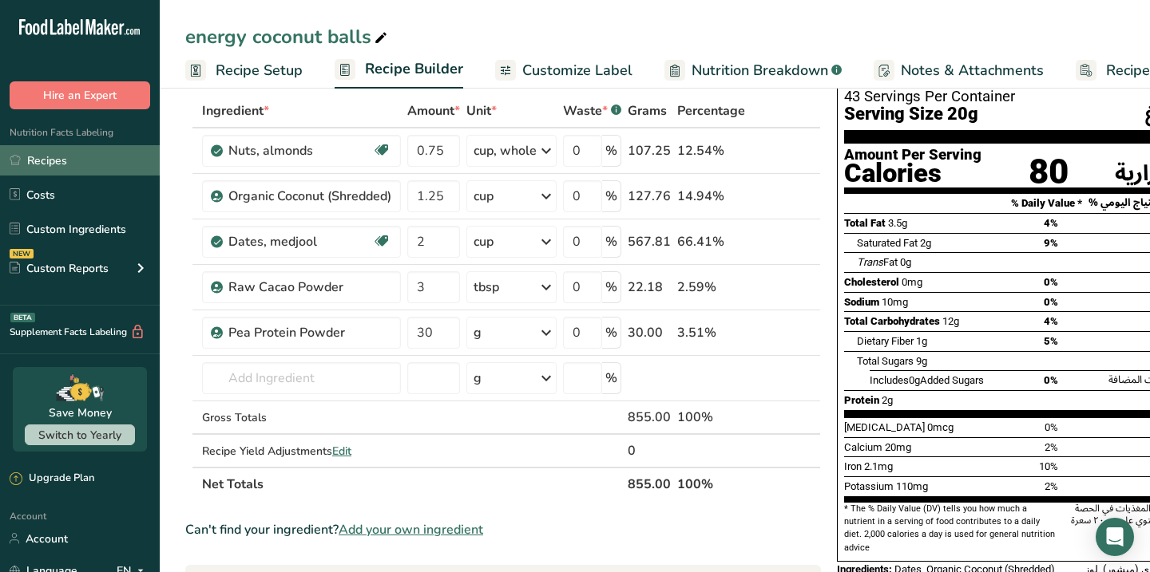
click at [78, 160] on link "Recipes" at bounding box center [80, 160] width 160 height 30
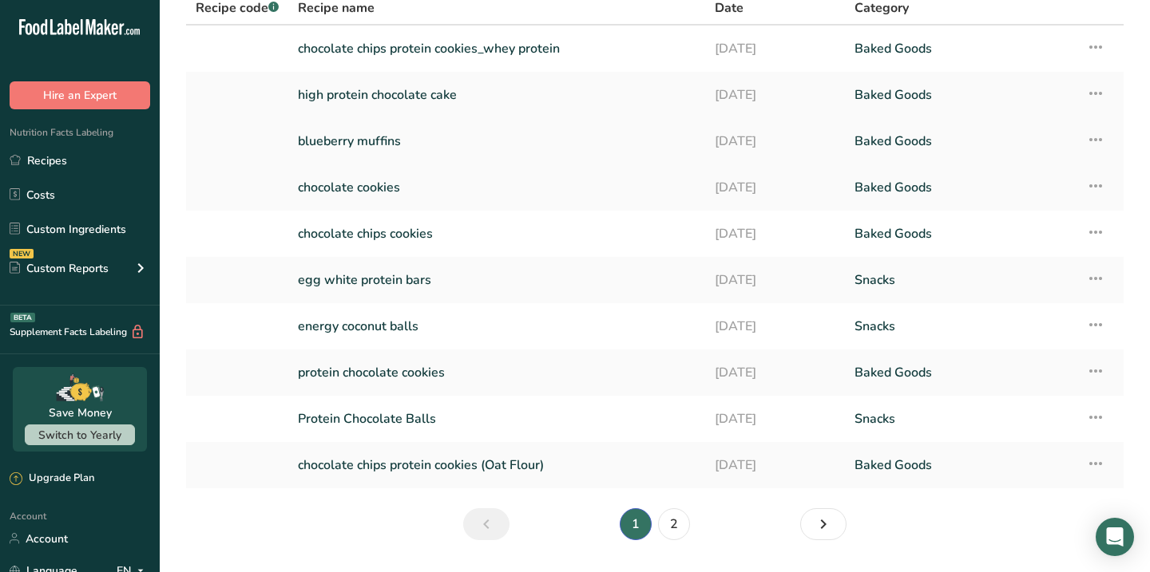
scroll to position [148, 0]
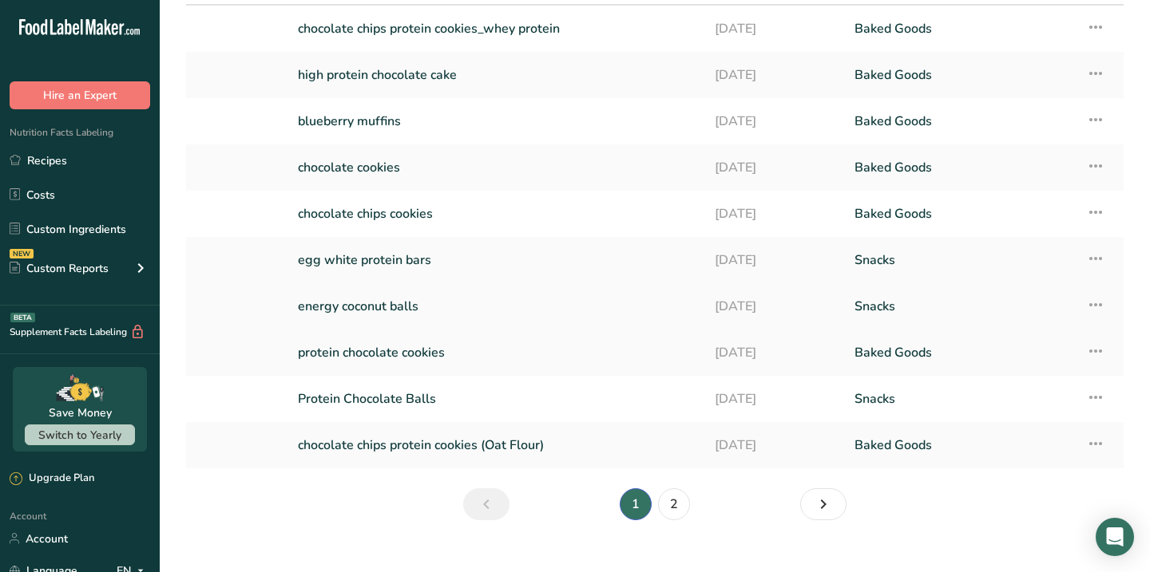
click at [366, 308] on link "energy coconut balls" at bounding box center [497, 307] width 398 height 34
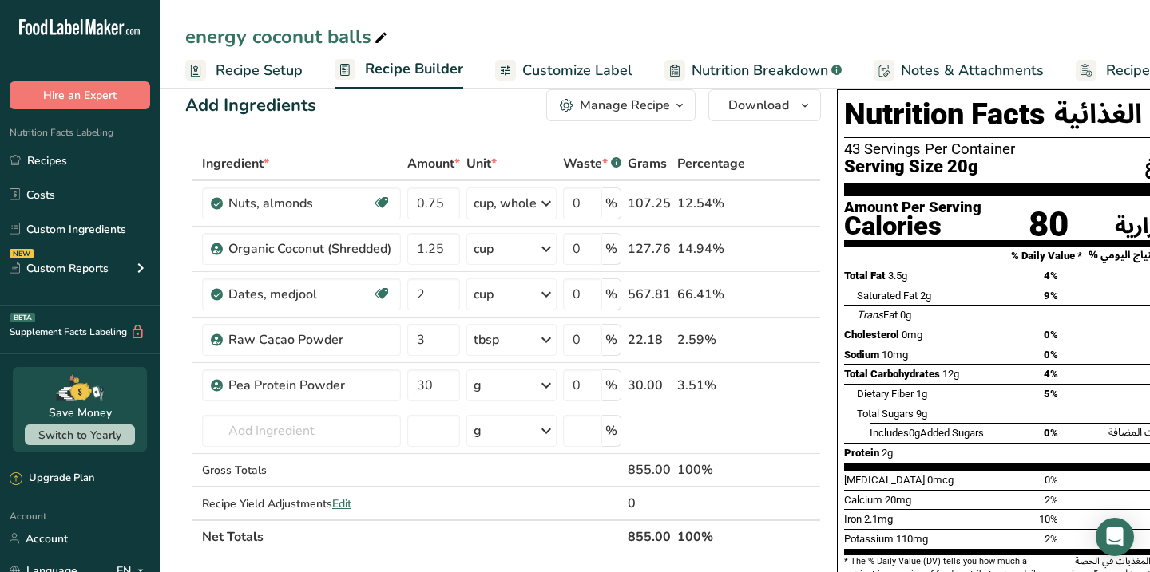
scroll to position [29, 0]
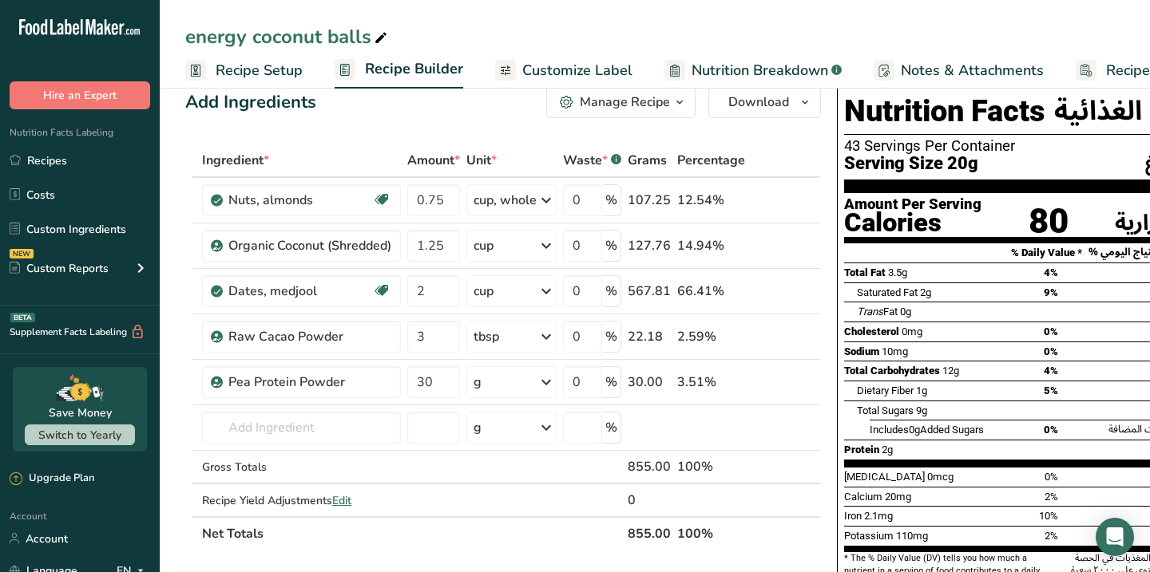
drag, startPoint x: 1015, startPoint y: 147, endPoint x: 843, endPoint y: 149, distance: 171.7
click at [844, 149] on div "43 Servings Per Container عدد الحصص ٤٣" at bounding box center [1058, 146] width 428 height 16
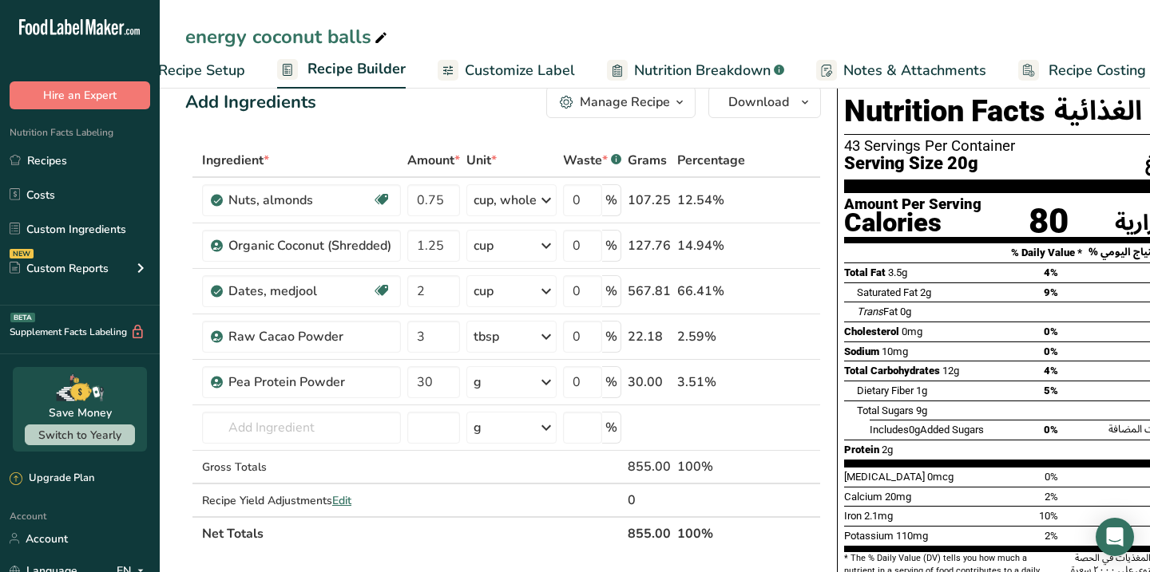
scroll to position [0, 78]
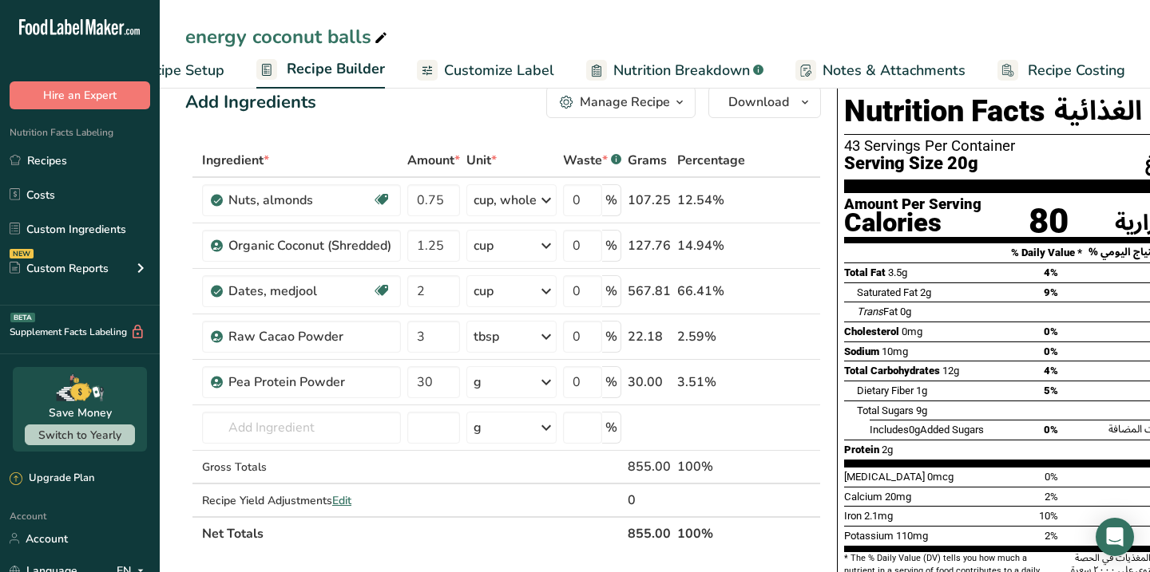
click at [1067, 62] on span "Recipe Costing" at bounding box center [1076, 71] width 97 height 22
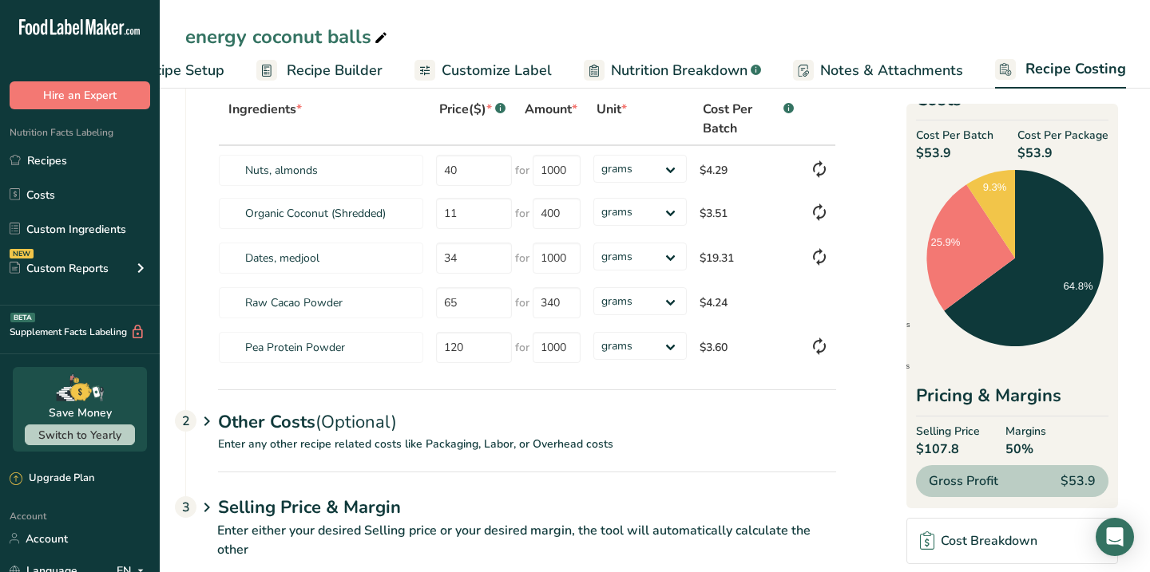
scroll to position [122, 0]
